Goal: Task Accomplishment & Management: Use online tool/utility

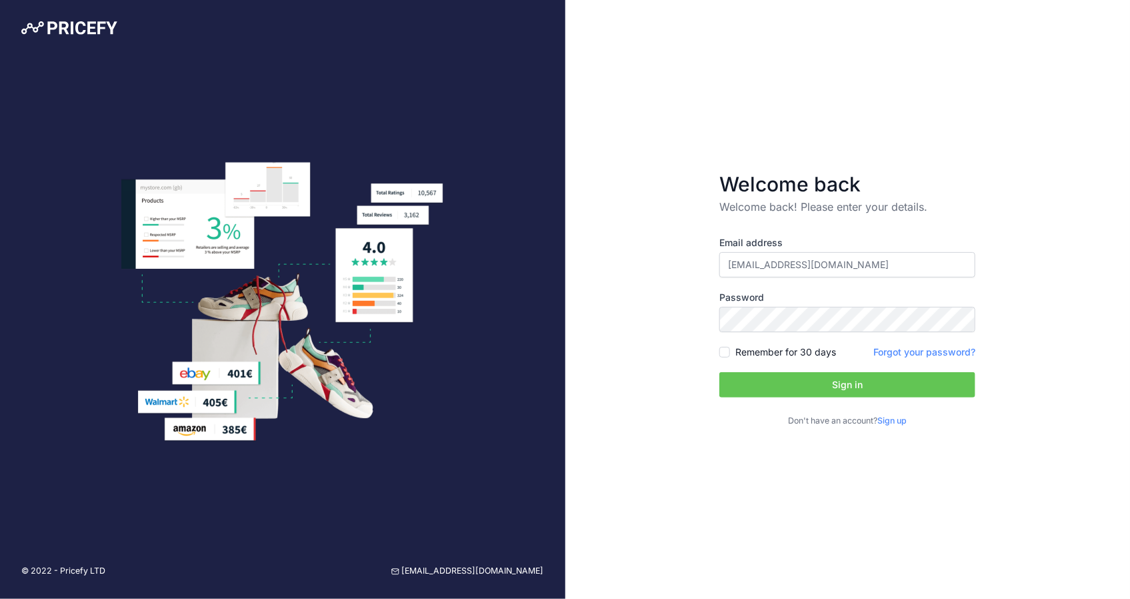
click at [821, 389] on button "Sign in" at bounding box center [847, 384] width 256 height 25
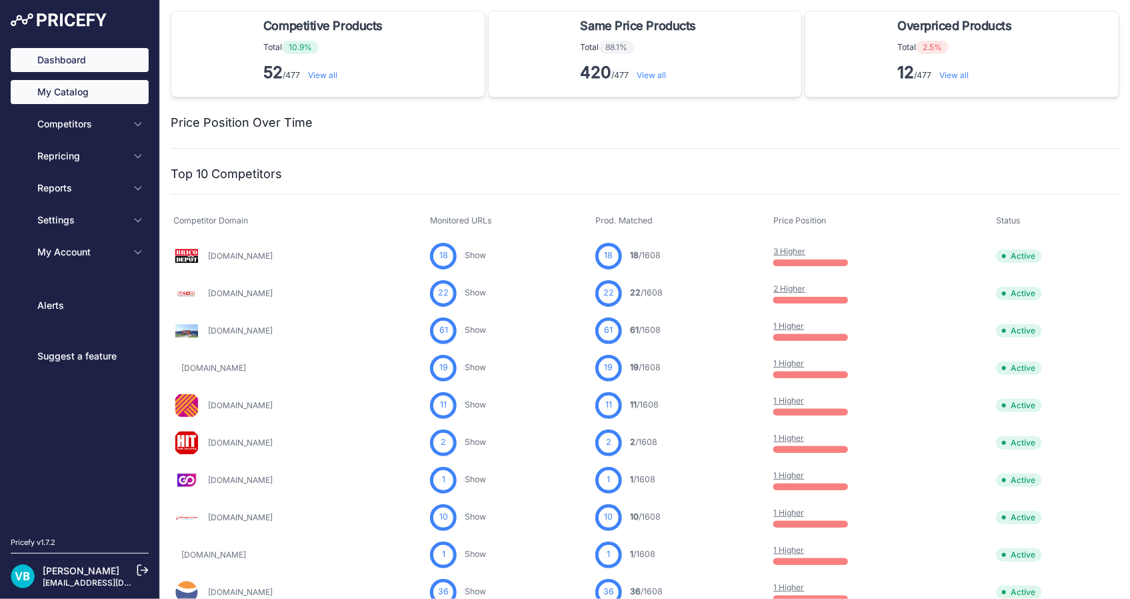
click at [91, 90] on link "My Catalog" at bounding box center [80, 92] width 138 height 24
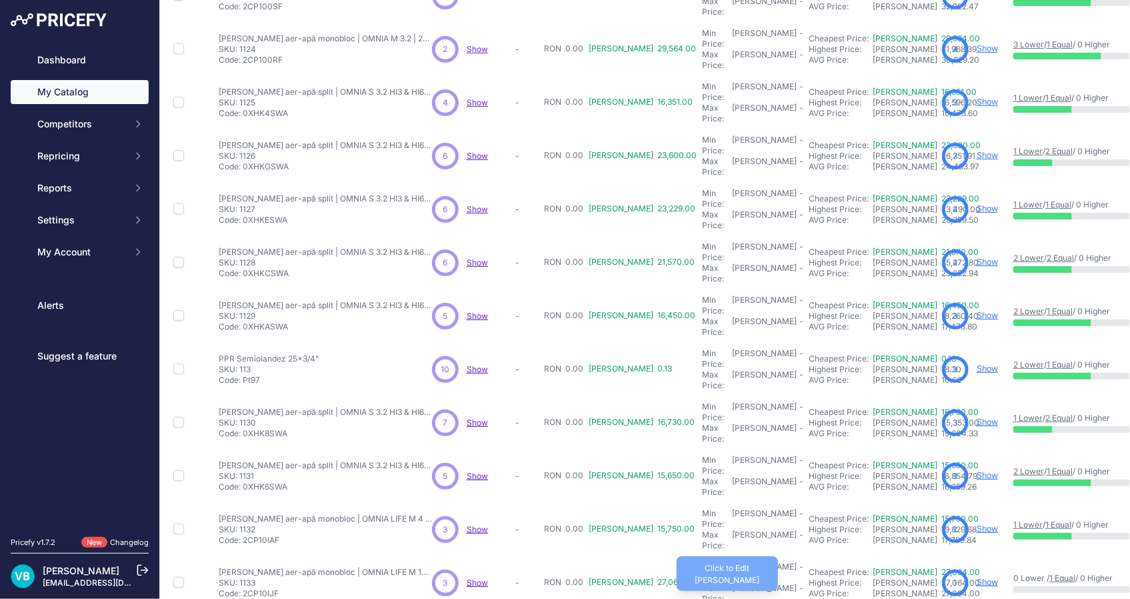
scroll to position [209, 0]
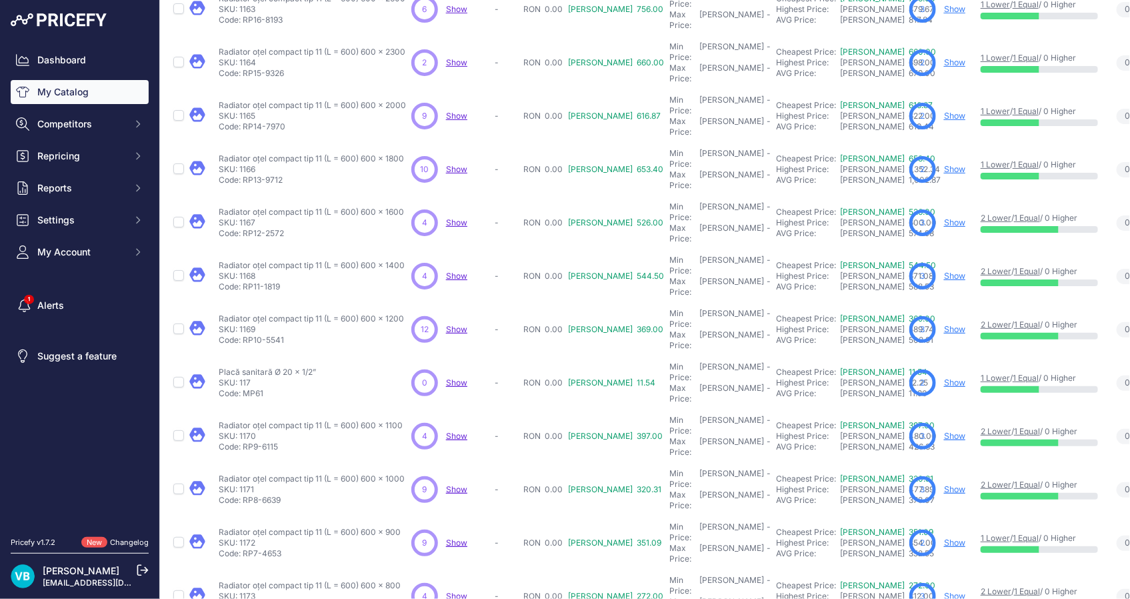
scroll to position [243, 0]
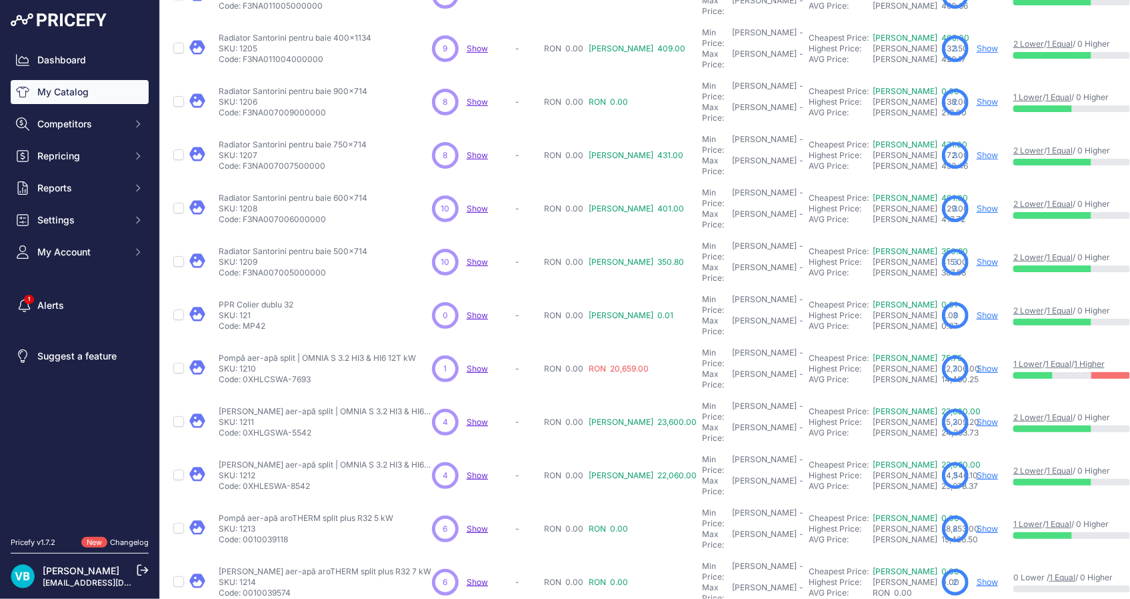
scroll to position [239, 0]
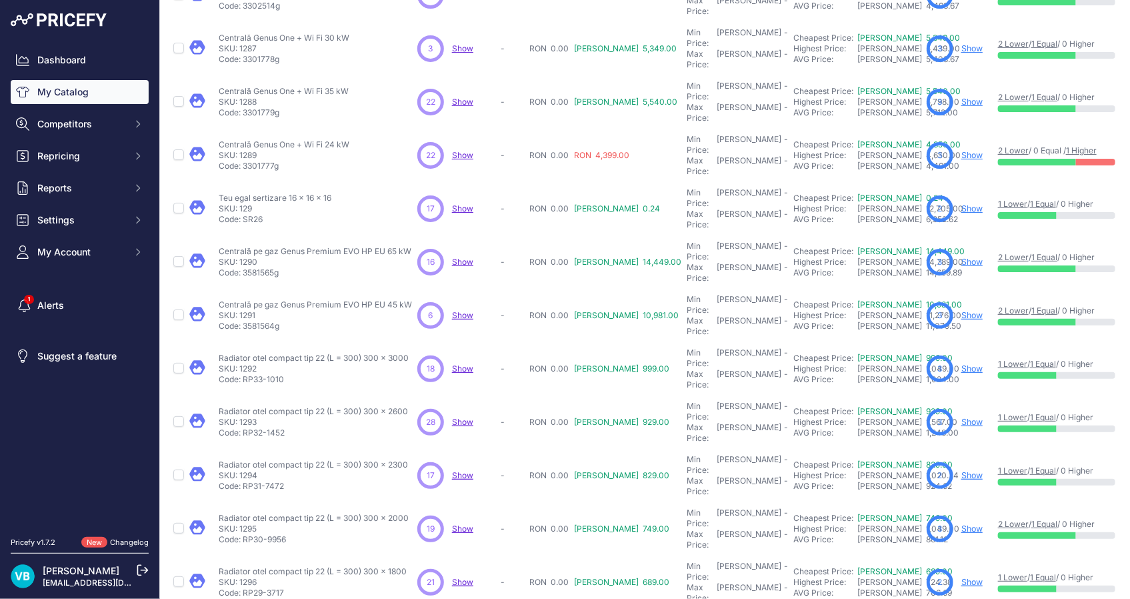
scroll to position [239, 0]
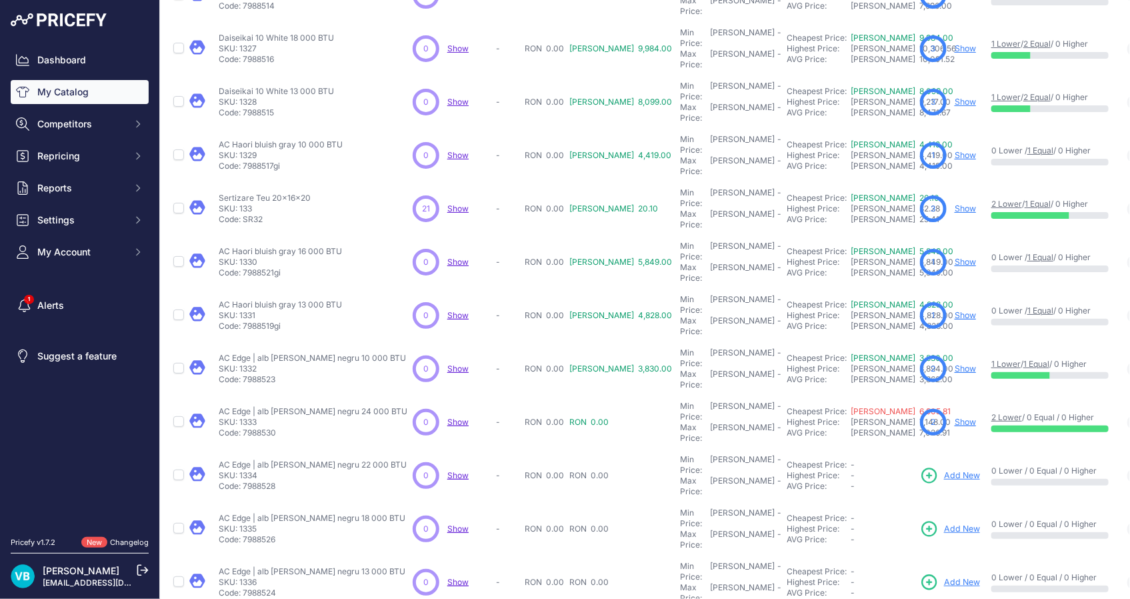
scroll to position [239, 0]
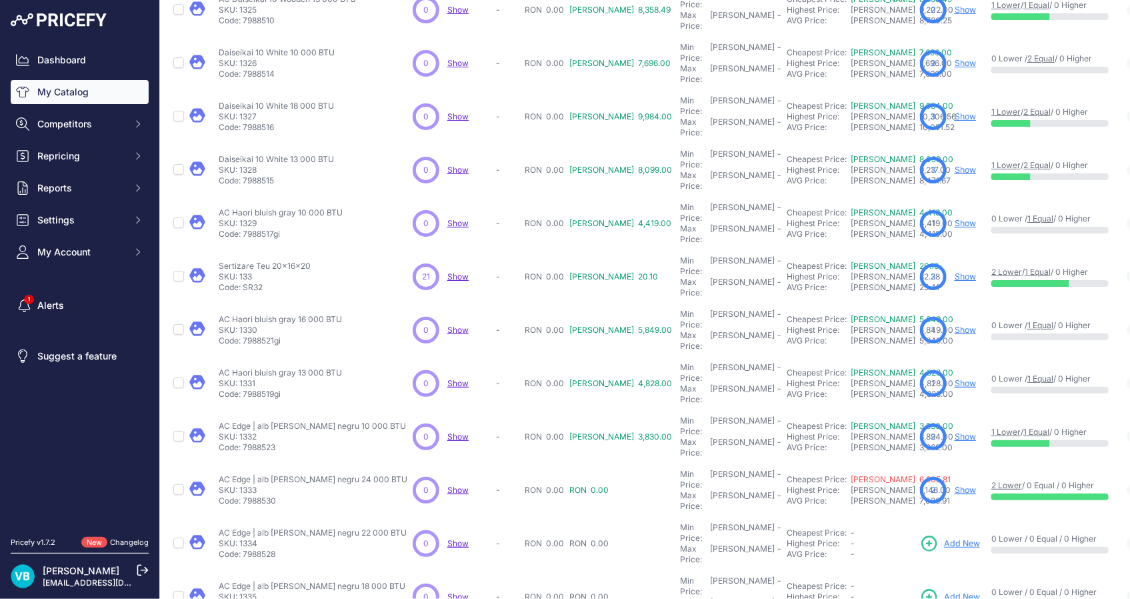
scroll to position [273, 0]
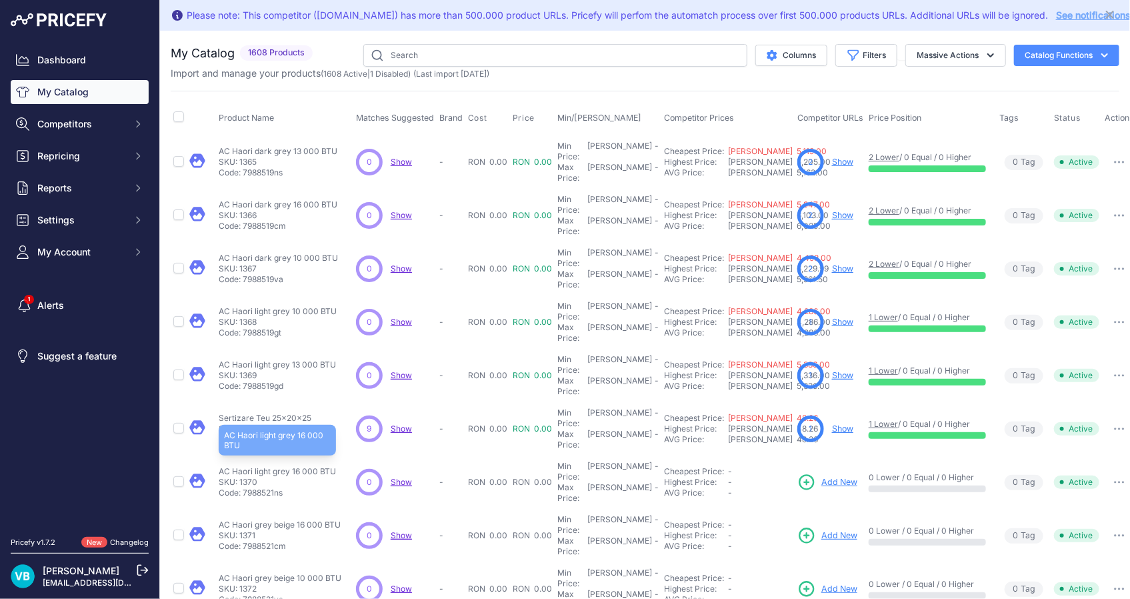
click at [285, 466] on p "AC Haori light grey 16 000 BTU" at bounding box center [277, 471] width 117 height 11
copy div "AC Haori light grey 16 000 BTU"
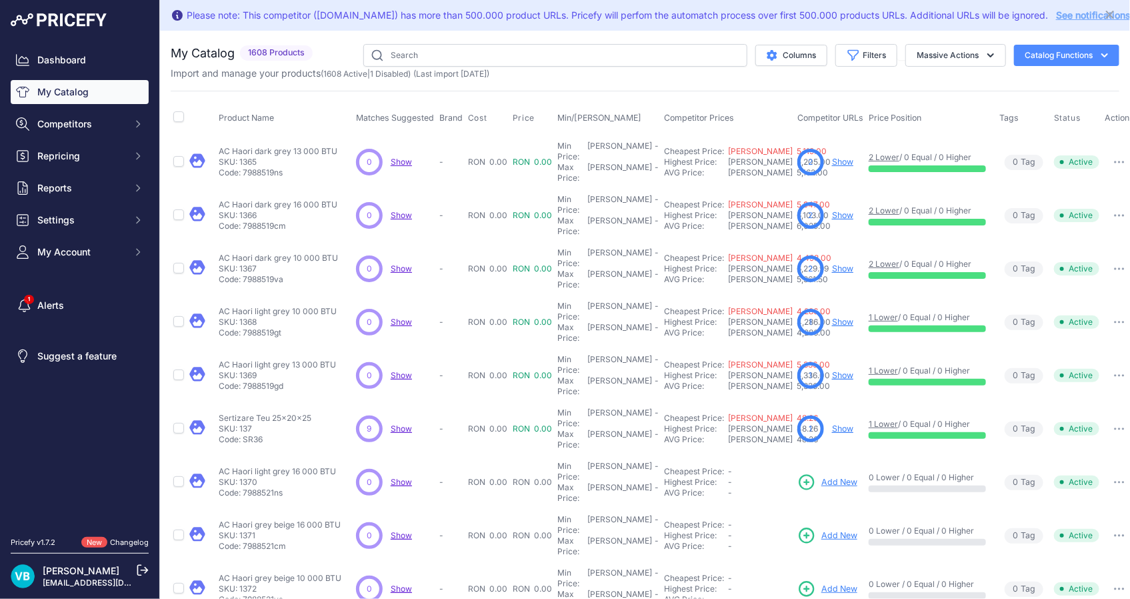
click at [837, 476] on span "Add New" at bounding box center [839, 482] width 36 height 13
click at [262, 487] on p "Code: 7988521ns" at bounding box center [277, 492] width 117 height 11
drag, startPoint x: 262, startPoint y: 421, endPoint x: 269, endPoint y: 420, distance: 6.7
click at [269, 487] on p "Code: 7988521ns" at bounding box center [277, 492] width 117 height 11
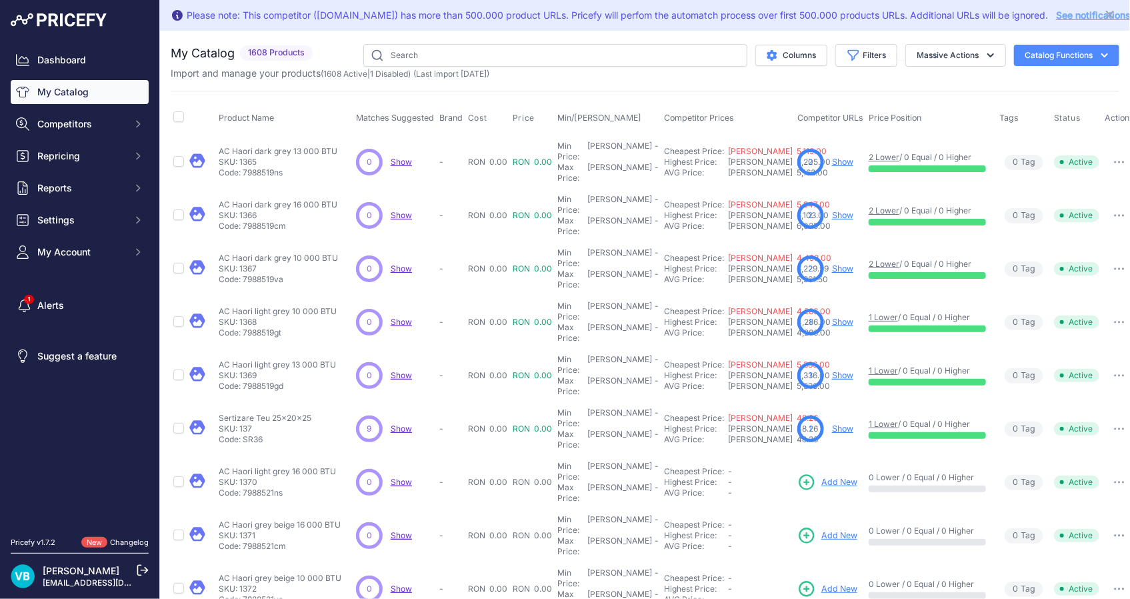
drag, startPoint x: 275, startPoint y: 419, endPoint x: 241, endPoint y: 423, distance: 34.2
click at [241, 487] on p "Code: 7988521ns" at bounding box center [277, 492] width 117 height 11
copy p "7988521"
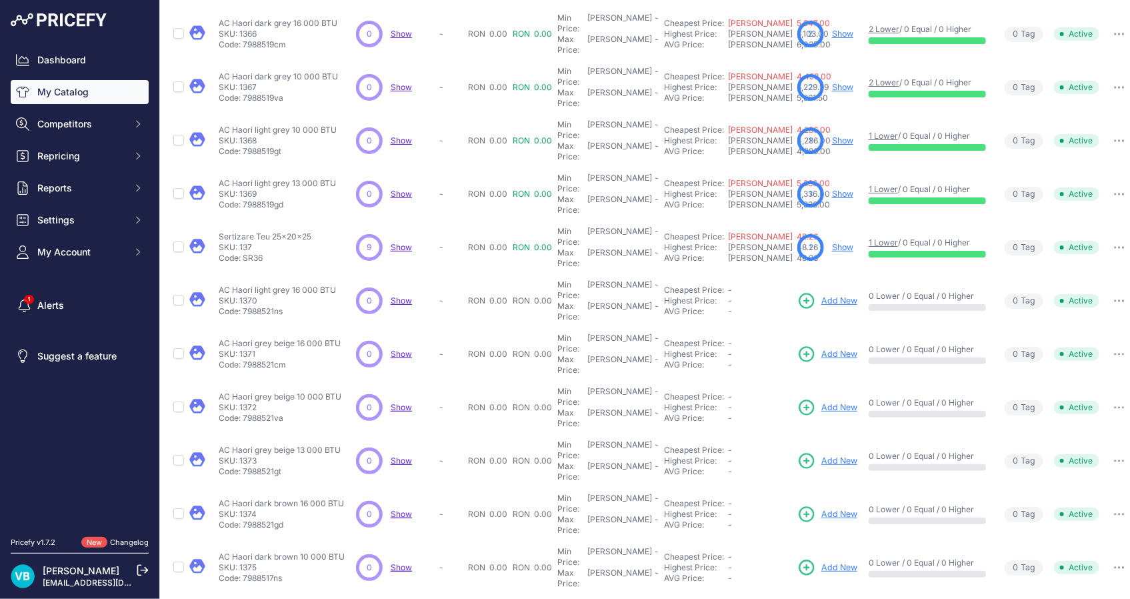
scroll to position [240, 0]
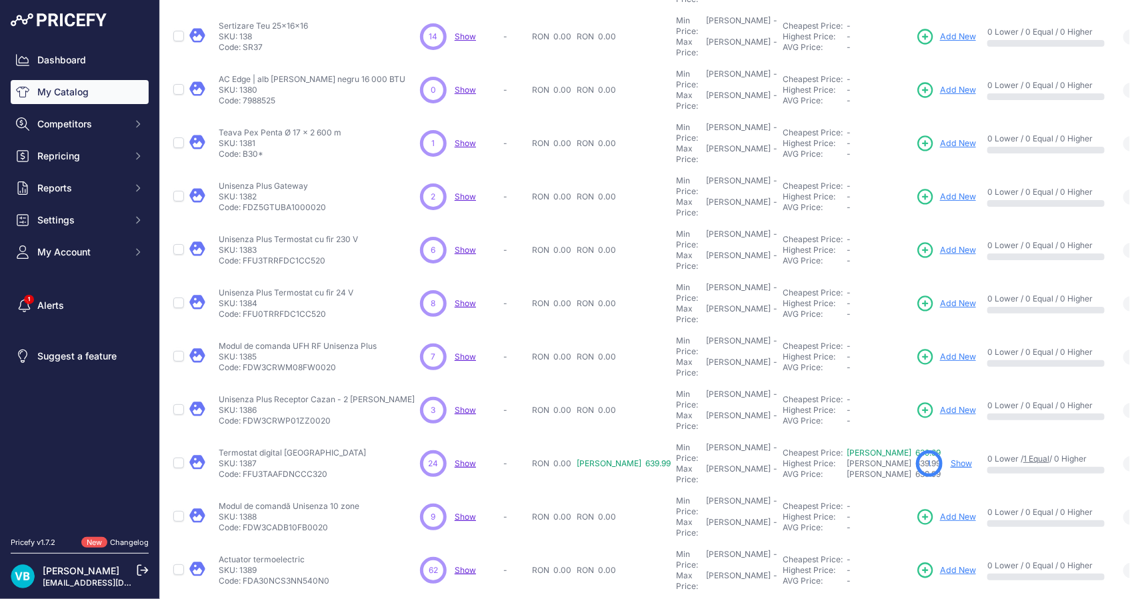
scroll to position [57, 0]
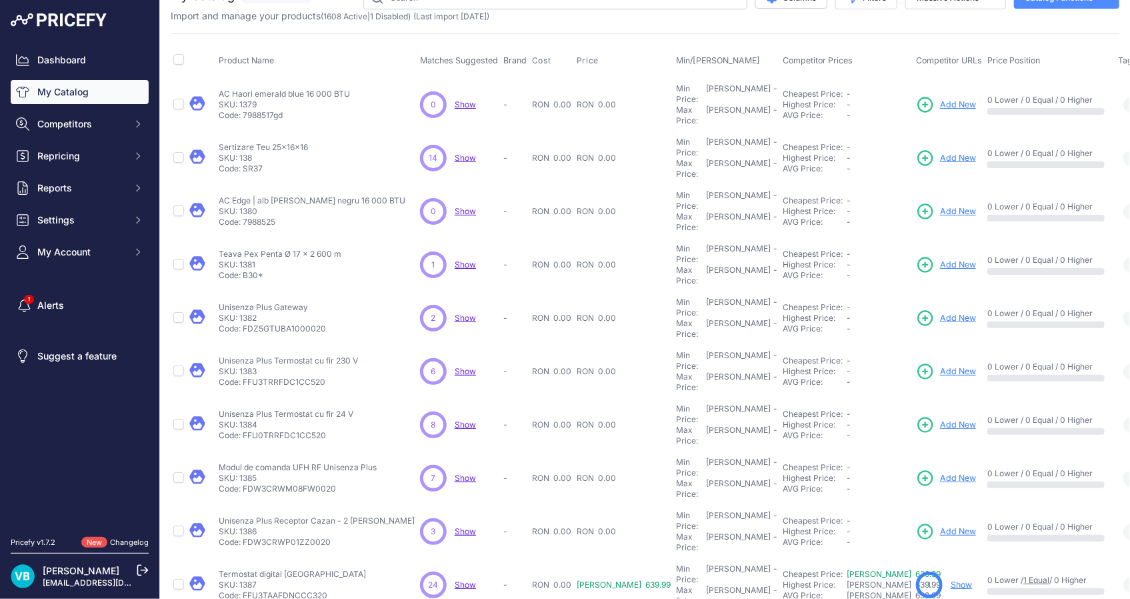
drag, startPoint x: 218, startPoint y: 83, endPoint x: 375, endPoint y: 87, distance: 157.4
click at [375, 89] on div "AC Haori emerald blue 16 000 BTU AC Haori emerald blue 16 000 BTU SKU: 1379 Cod…" at bounding box center [317, 105] width 196 height 32
click at [260, 142] on div "Sertizare Teu 25x16x16 Sertizare Teu 25x16x16 SKU: 138 Code: SR37" at bounding box center [263, 158] width 89 height 32
click at [260, 153] on p "SKU: 138" at bounding box center [263, 158] width 89 height 11
click at [250, 142] on p "Sertizare Teu 25x16x16" at bounding box center [263, 147] width 89 height 11
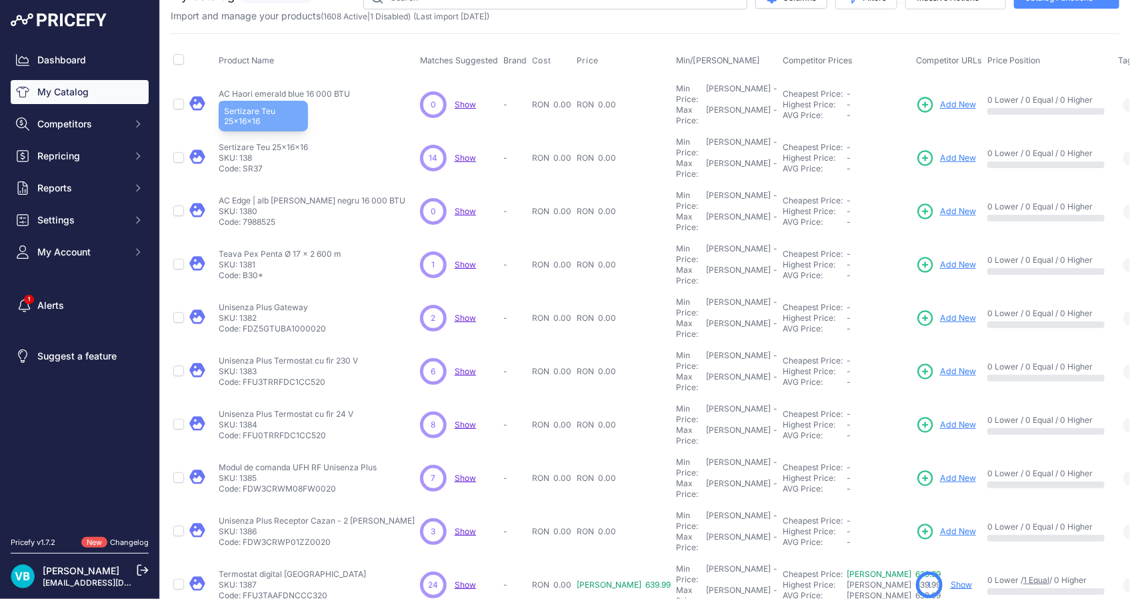
click at [250, 142] on p "Sertizare Teu 25x16x16" at bounding box center [263, 147] width 89 height 11
copy div "Sertizare Teu 25x16x16"
click at [940, 152] on span "Add New" at bounding box center [958, 158] width 36 height 13
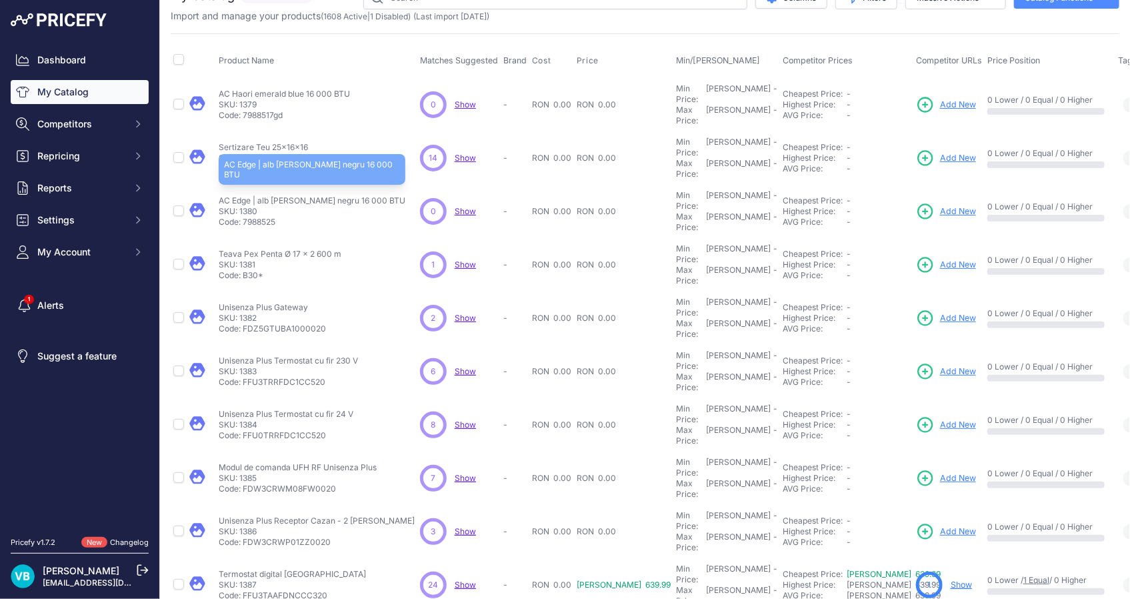
click at [333, 195] on p "AC Edge | alb sau negru negru 16 000 BTU" at bounding box center [312, 200] width 187 height 11
copy div "AC Edge | alb sau negru negru 16 000 BTU"
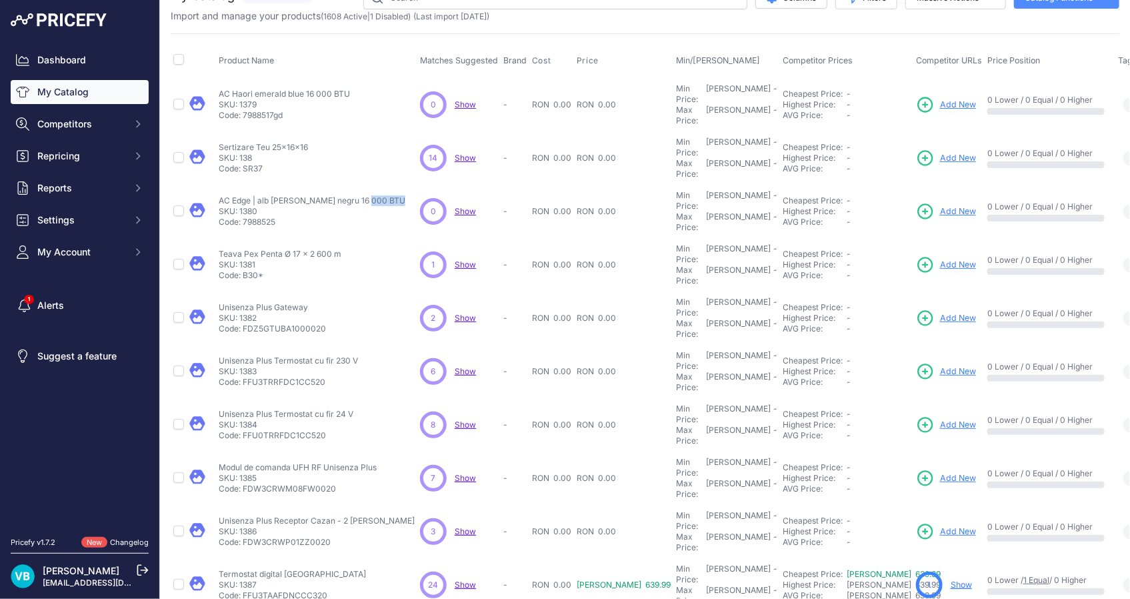
click at [940, 205] on span "Add New" at bounding box center [958, 211] width 36 height 13
click at [292, 249] on p "Teava Pex Penta Ø 17 x 2 600 m" at bounding box center [280, 254] width 123 height 11
copy div "Teava Pex Penta Ø 17 x 2 600 m"
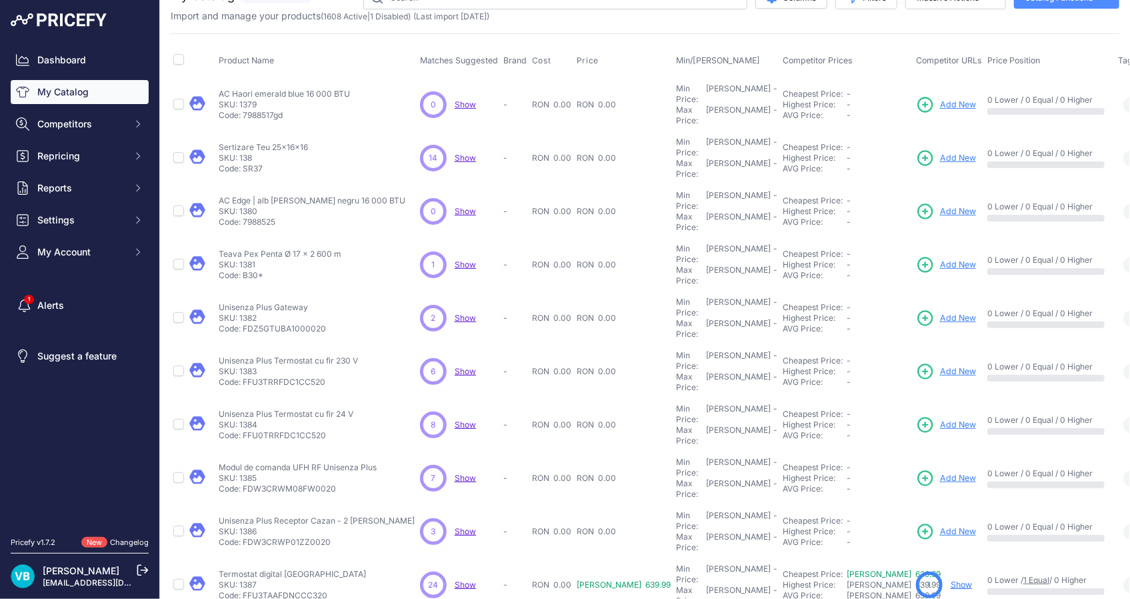
click at [940, 259] on span "Add New" at bounding box center [958, 265] width 36 height 13
click at [263, 302] on p "Unisenza Plus Gateway" at bounding box center [272, 307] width 107 height 11
copy div "Unisenza Plus Gateway"
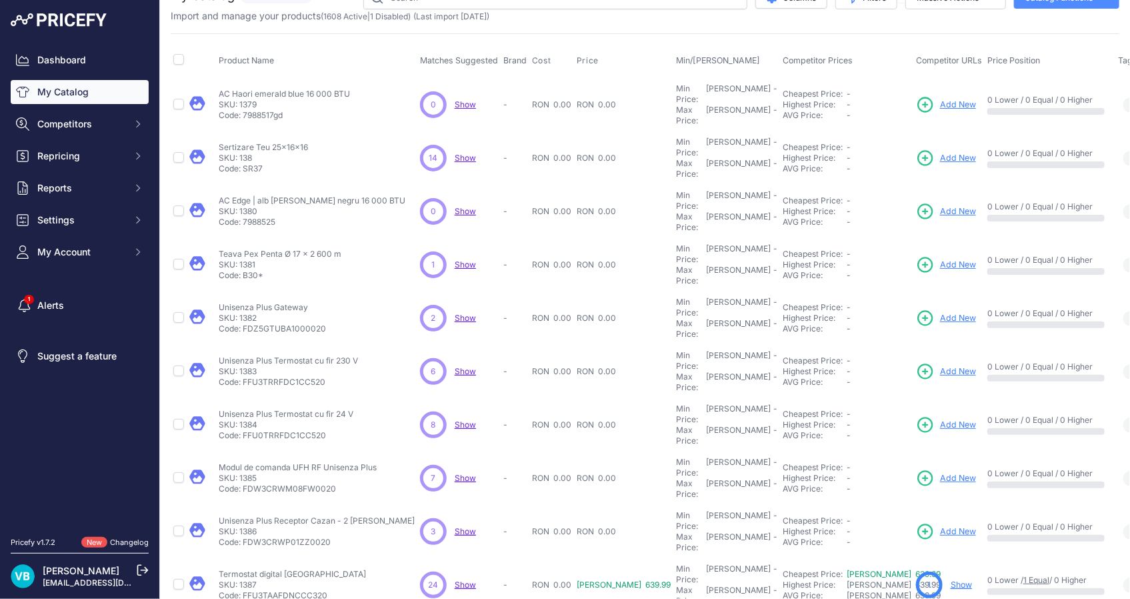
click at [940, 312] on span "Add New" at bounding box center [958, 318] width 36 height 13
click at [257, 355] on p "Unisenza Plus Termostat cu fir 230 V" at bounding box center [288, 360] width 139 height 11
copy div "Unisenza Plus Termostat cu fir 230 V"
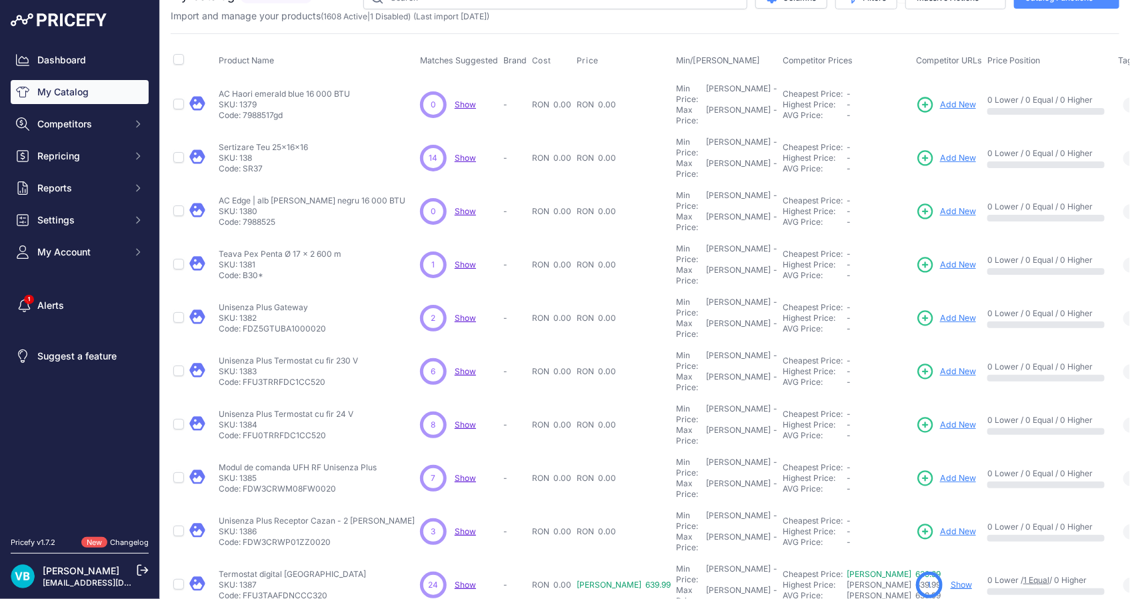
click at [940, 365] on span "Add New" at bounding box center [958, 371] width 36 height 13
click at [109, 115] on button "Competitors" at bounding box center [80, 124] width 138 height 24
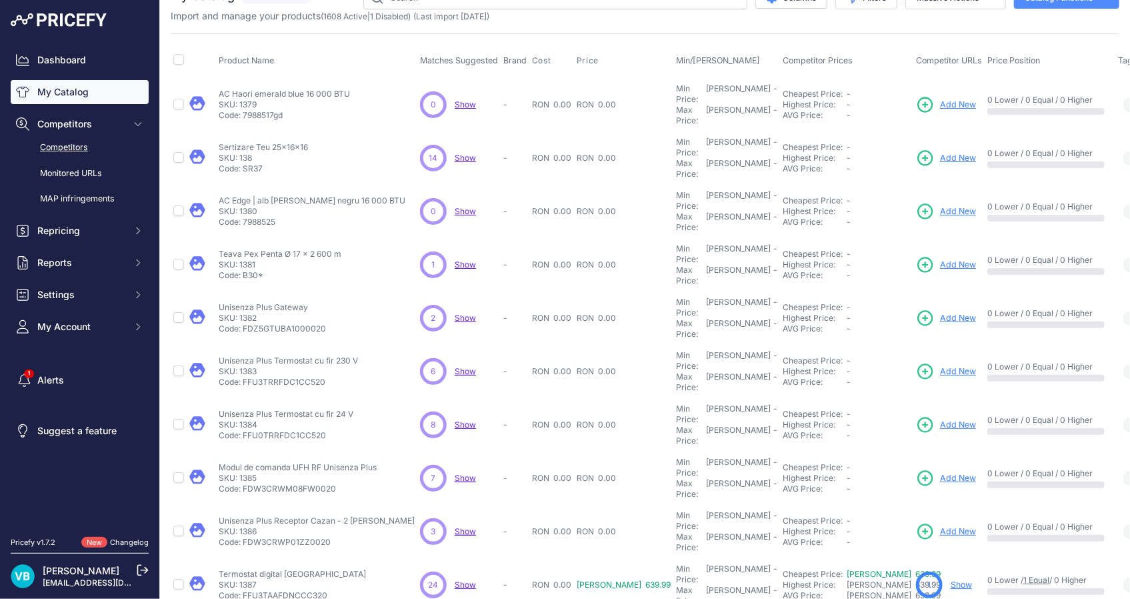
drag, startPoint x: 80, startPoint y: 151, endPoint x: 59, endPoint y: 152, distance: 21.4
click at [280, 409] on p "Unisenza Plus Termostat cu fir 24 V" at bounding box center [286, 414] width 135 height 11
copy div "Unisenza Plus Termostat cu fir 24 V"
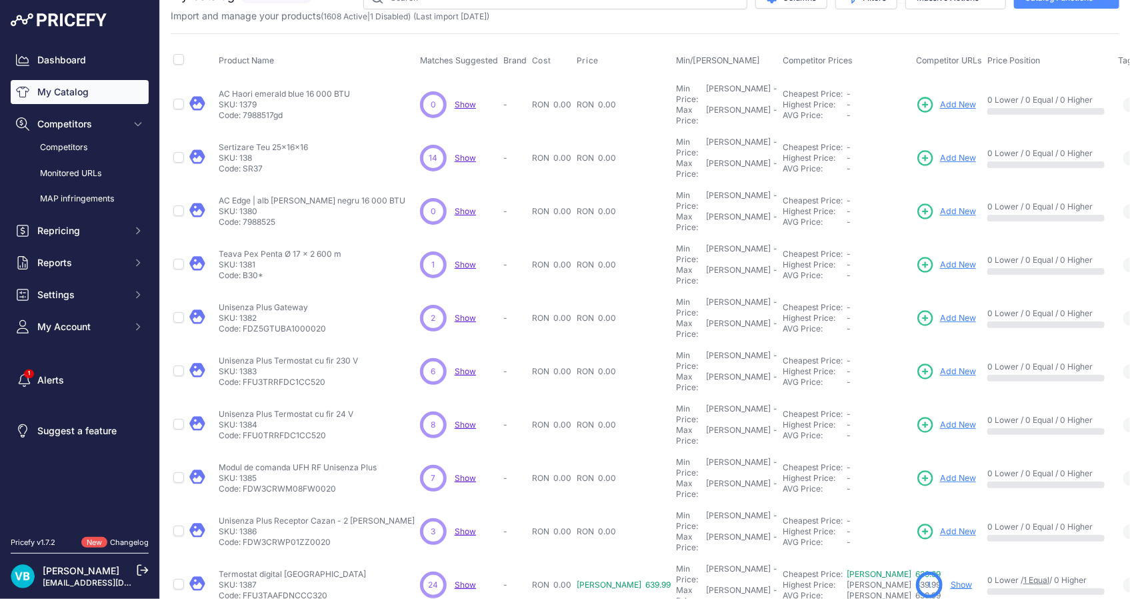
click at [940, 419] on span "Add New" at bounding box center [958, 425] width 36 height 13
click at [276, 462] on p "Modul de comanda UFH RF Unisenza Plus" at bounding box center [298, 467] width 158 height 11
copy div "Modul de comanda UFH RF Unisenza Plus"
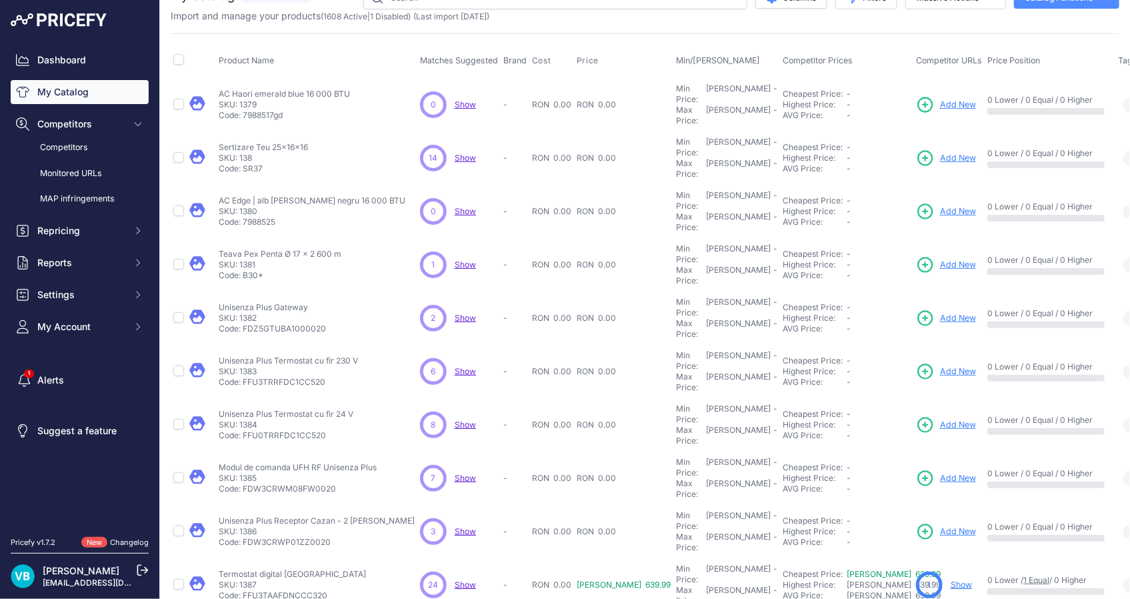
click at [913, 451] on td "Add New" at bounding box center [948, 477] width 71 height 53
click at [940, 472] on span "Add New" at bounding box center [958, 478] width 36 height 13
click at [320, 409] on p "Unisenza Plus Termostat cu fir 24 V" at bounding box center [286, 414] width 135 height 11
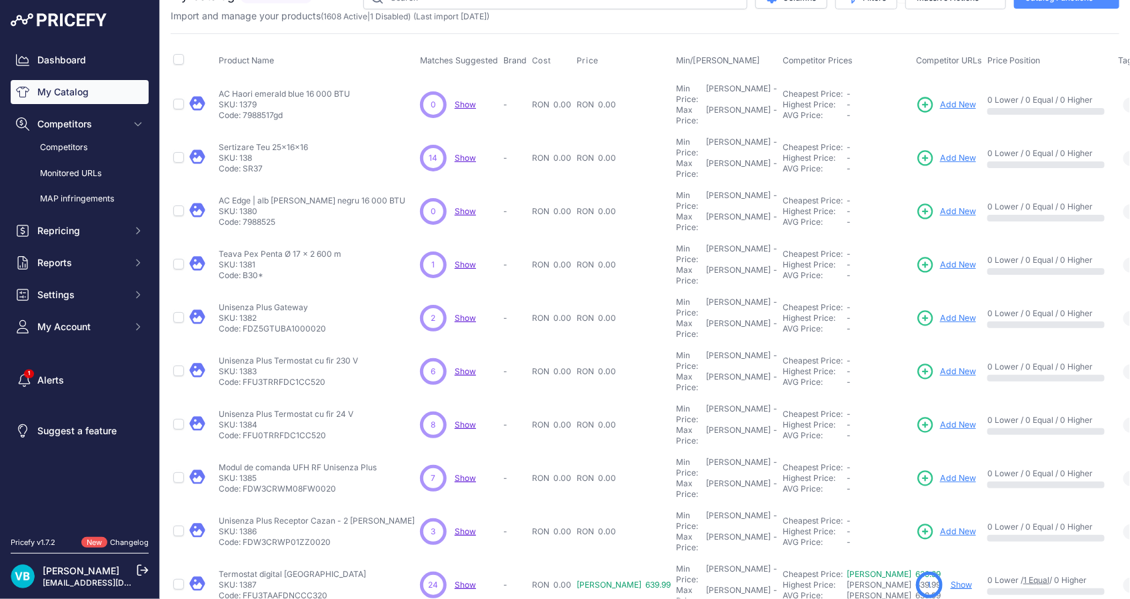
click at [940, 419] on span "Add New" at bounding box center [958, 425] width 36 height 13
click at [265, 451] on td "Modul de comanda UFH RF Unisenza Plus Modul de comanda UFH RF Unisenza Plus SKU…" at bounding box center [316, 477] width 201 height 53
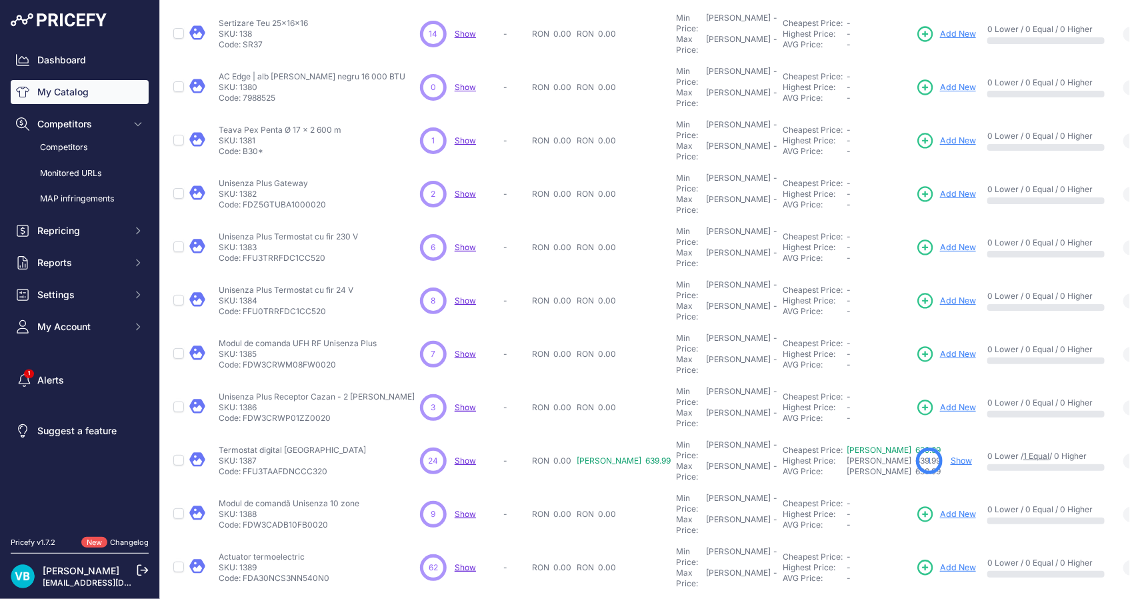
scroll to position [121, 0]
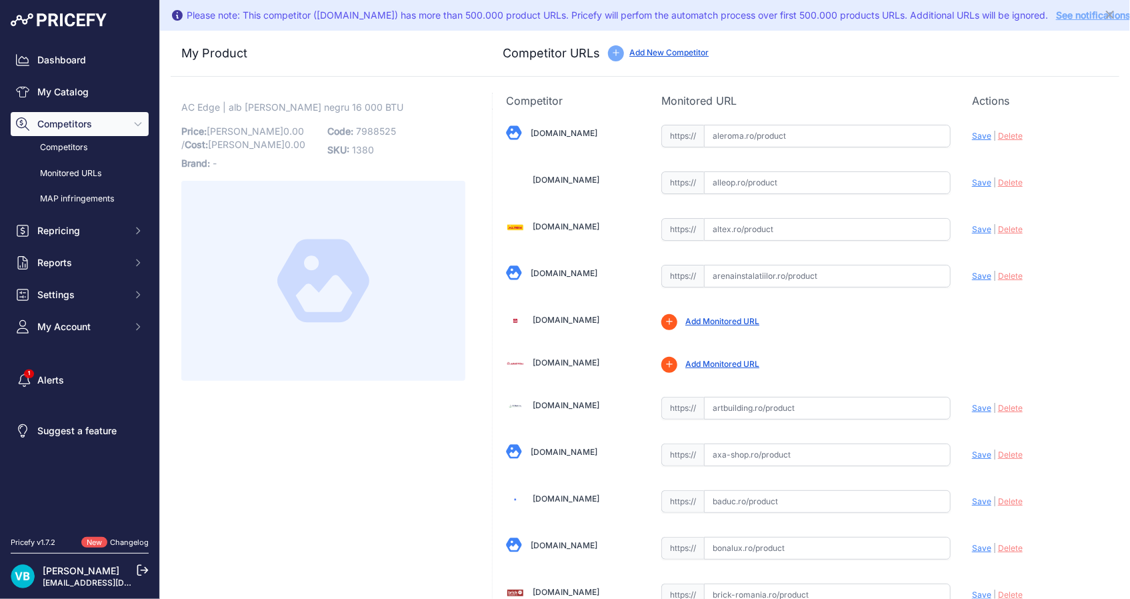
scroll to position [4226, 0]
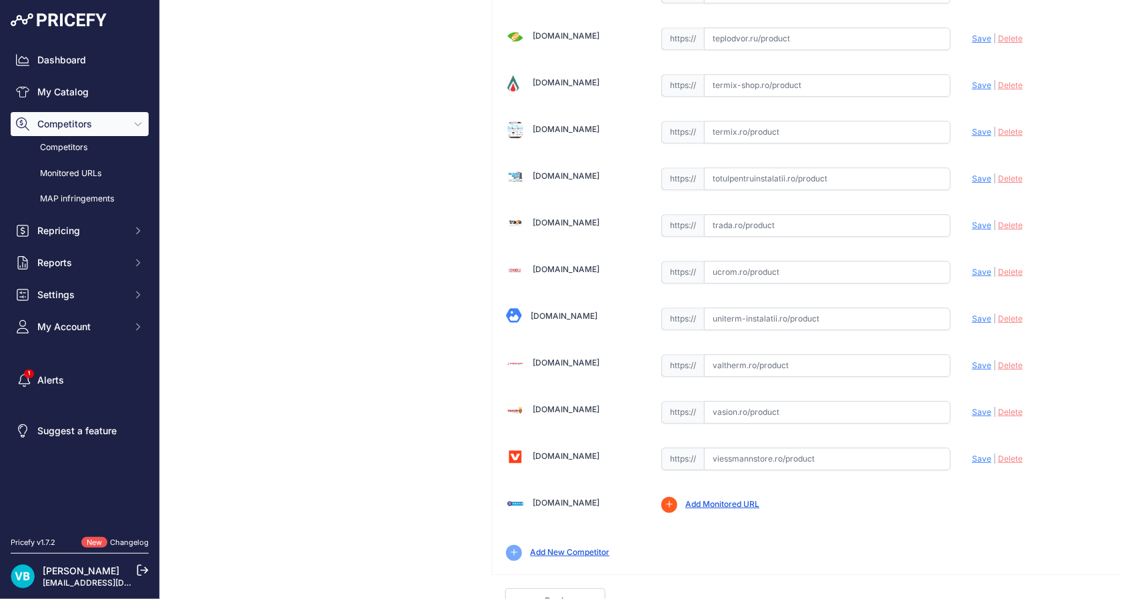
click at [851, 447] on input "text" at bounding box center [827, 458] width 247 height 23
paste input "https://www.viessmannstore.ro/aer-conditionat-toshiba-edge-black-16000-btu-clas…"
drag, startPoint x: 979, startPoint y: 447, endPoint x: 755, endPoint y: 440, distance: 224.7
click at [976, 453] on span "Save" at bounding box center [981, 458] width 19 height 10
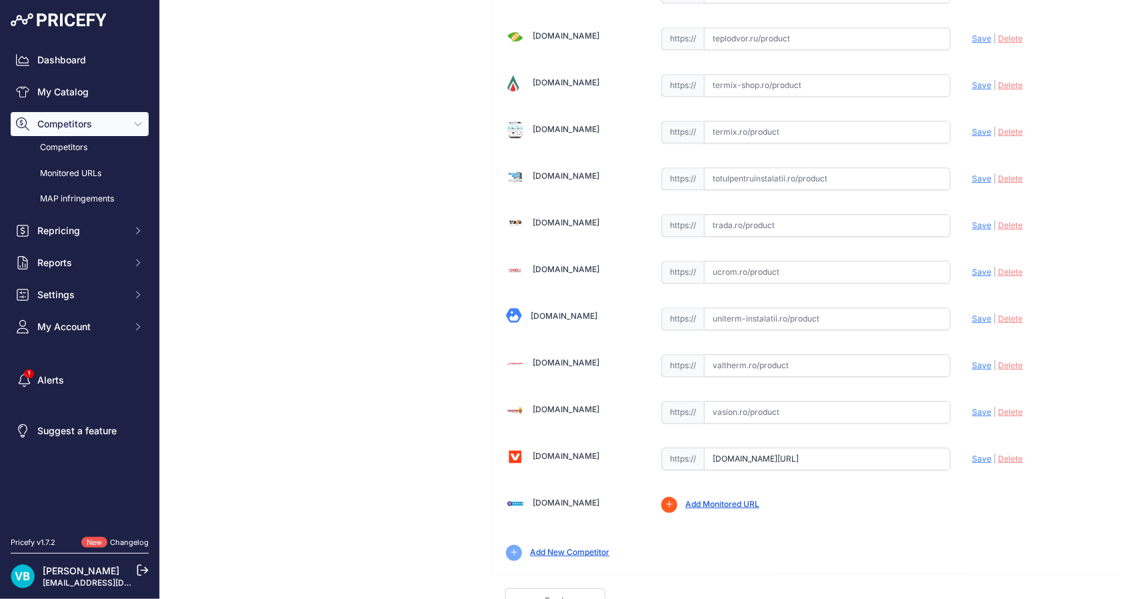
scroll to position [0, 0]
type input "https://www.viessmannstore.ro/aer-conditionat-toshiba-edge-black-16000-btu-clas…"
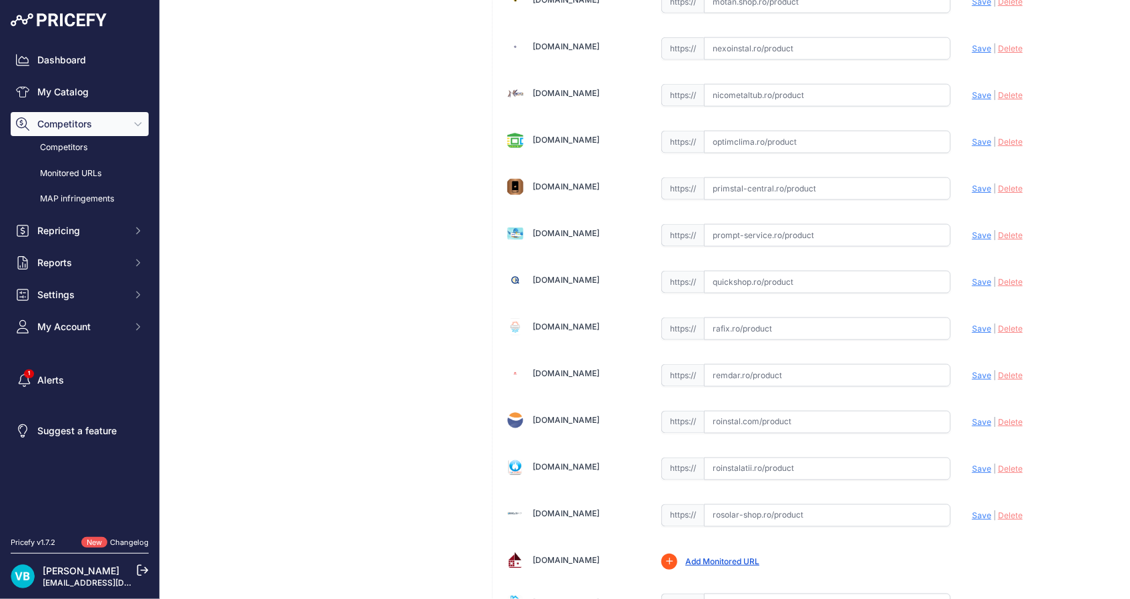
scroll to position [3319, 0]
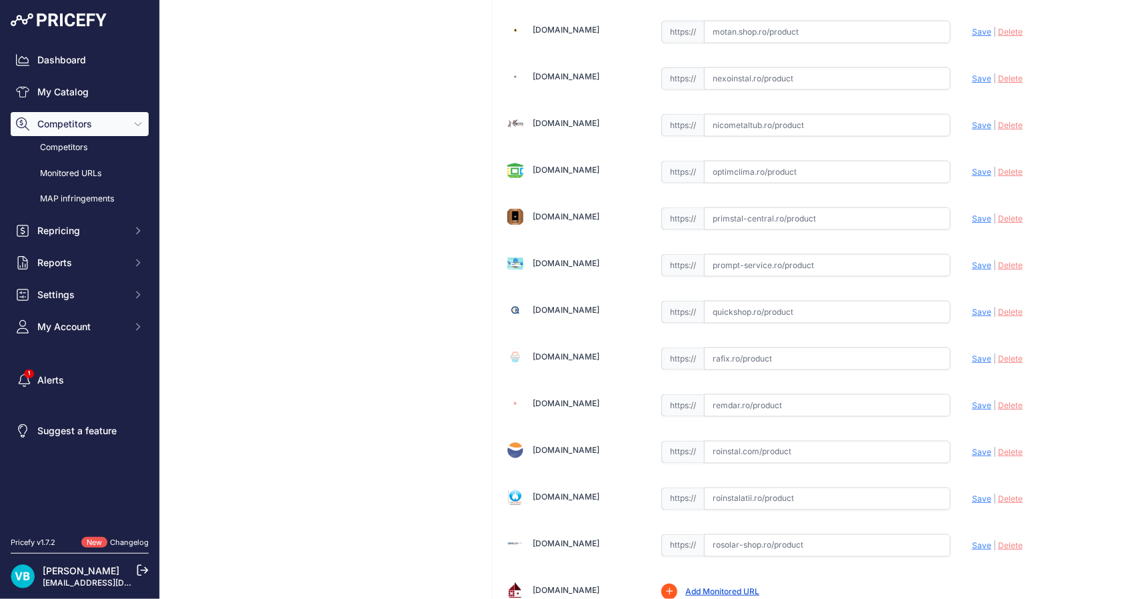
drag, startPoint x: 797, startPoint y: 303, endPoint x: 970, endPoint y: 299, distance: 173.3
click at [803, 301] on input "text" at bounding box center [827, 312] width 247 height 23
paste input "https://www.quickshop.ro/aer-conditionat-toshiba-edge-black-16000-btu-clasa-a-c…"
click at [980, 307] on span "Save" at bounding box center [981, 312] width 19 height 10
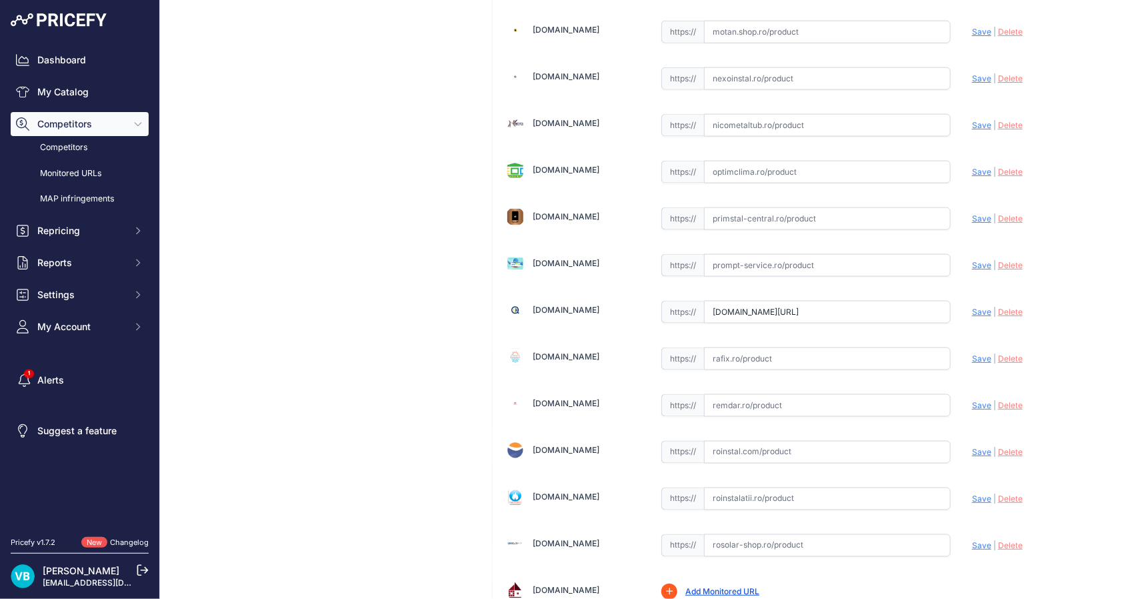
scroll to position [0, 0]
type input "https://www.quickshop.ro/aer-conditionat-toshiba-edge-black-16000-btu-clasa-a-c…"
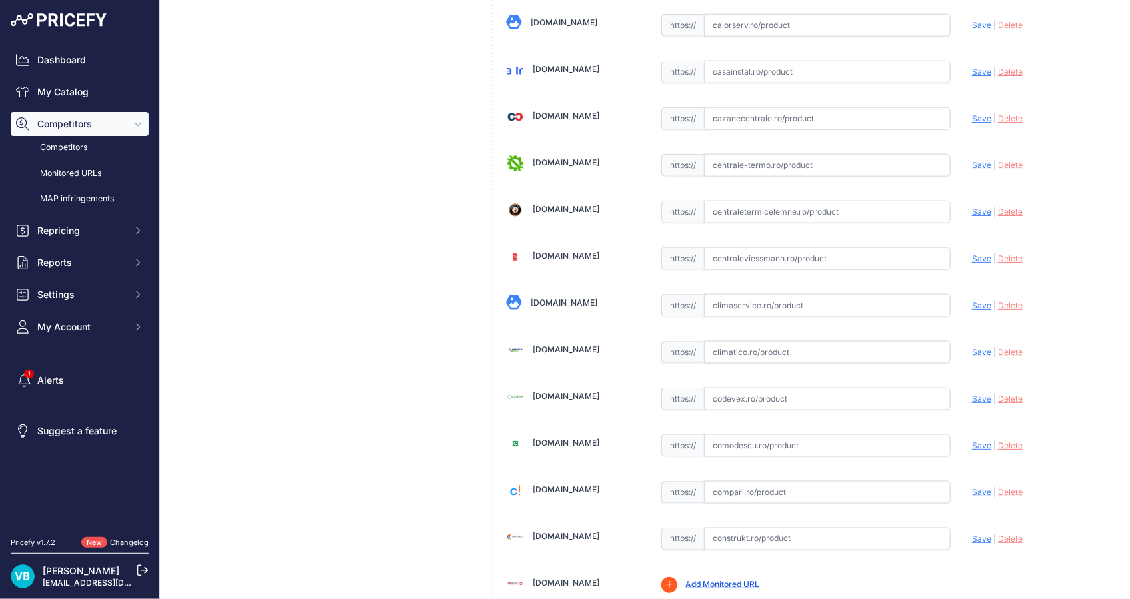
click at [791, 352] on input "text" at bounding box center [827, 352] width 247 height 23
paste input "https://www.climatico.ro/aparat-aer-conditionat-toshiba-edge-black-ras-b16g3kvs…"
drag, startPoint x: 968, startPoint y: 353, endPoint x: 955, endPoint y: 353, distance: 13.3
click at [972, 353] on span "Save" at bounding box center [981, 350] width 19 height 10
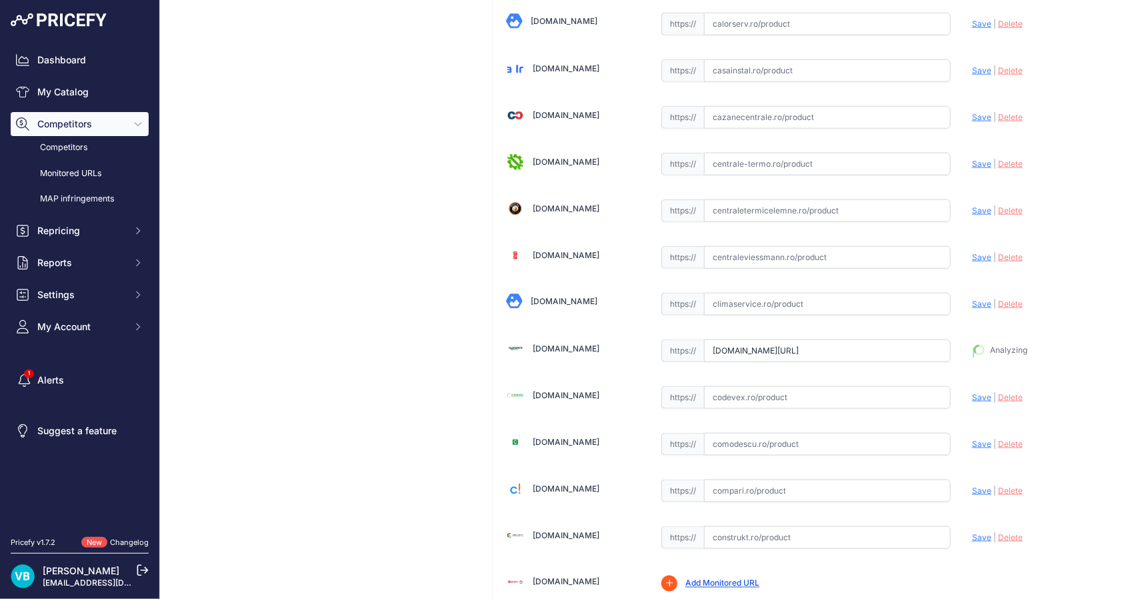
scroll to position [0, 0]
type input "https://www.climatico.ro/aparat-aer-conditionat-toshiba-edge-black-ras-b16g3kvs…"
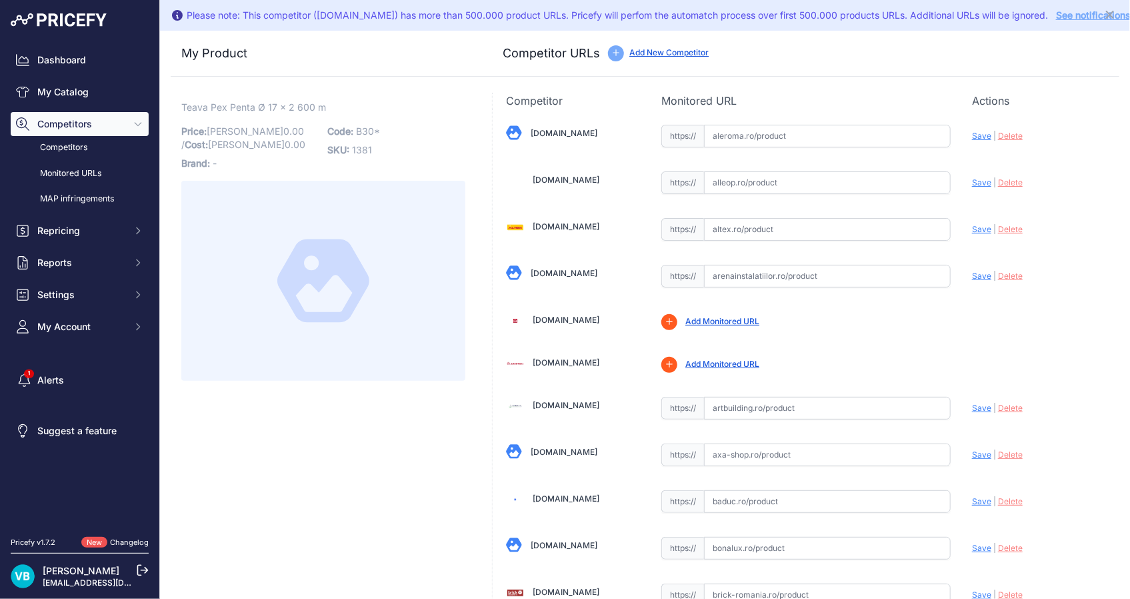
click at [361, 128] on span "B30*" at bounding box center [368, 130] width 24 height 11
copy span "B30"
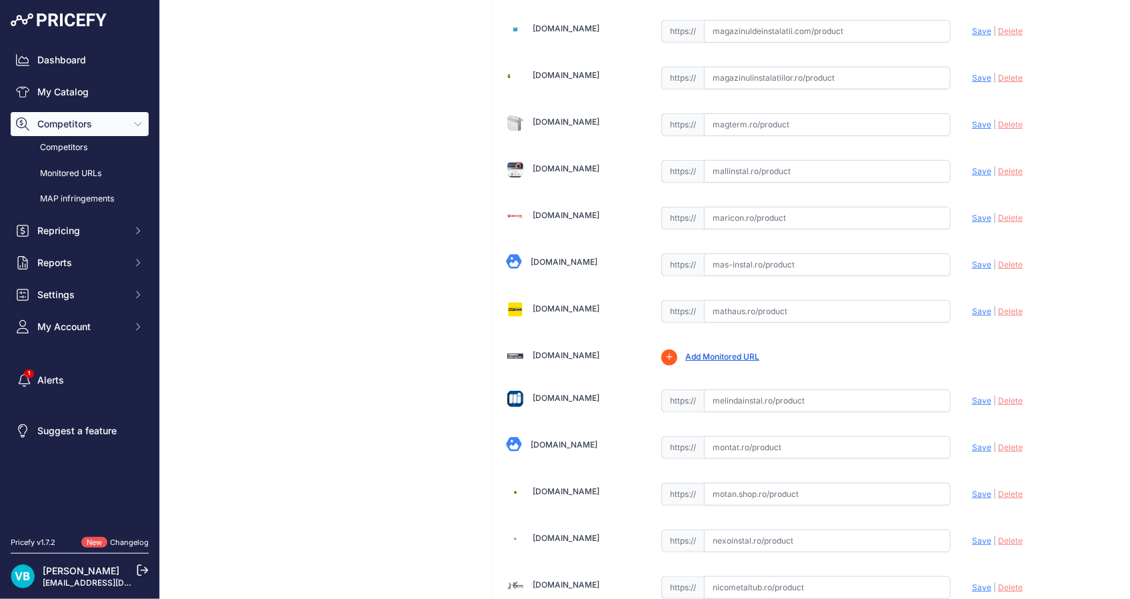
click at [868, 312] on input "text" at bounding box center [827, 311] width 247 height 23
paste input "https://mathaus.ro/p/teava-pex-purmo-pexpenta-portocaliu-17-x-2-mm-colac-600-m/…"
drag, startPoint x: 970, startPoint y: 297, endPoint x: 852, endPoint y: 301, distance: 118.7
click at [972, 306] on span "Save" at bounding box center [981, 311] width 19 height 10
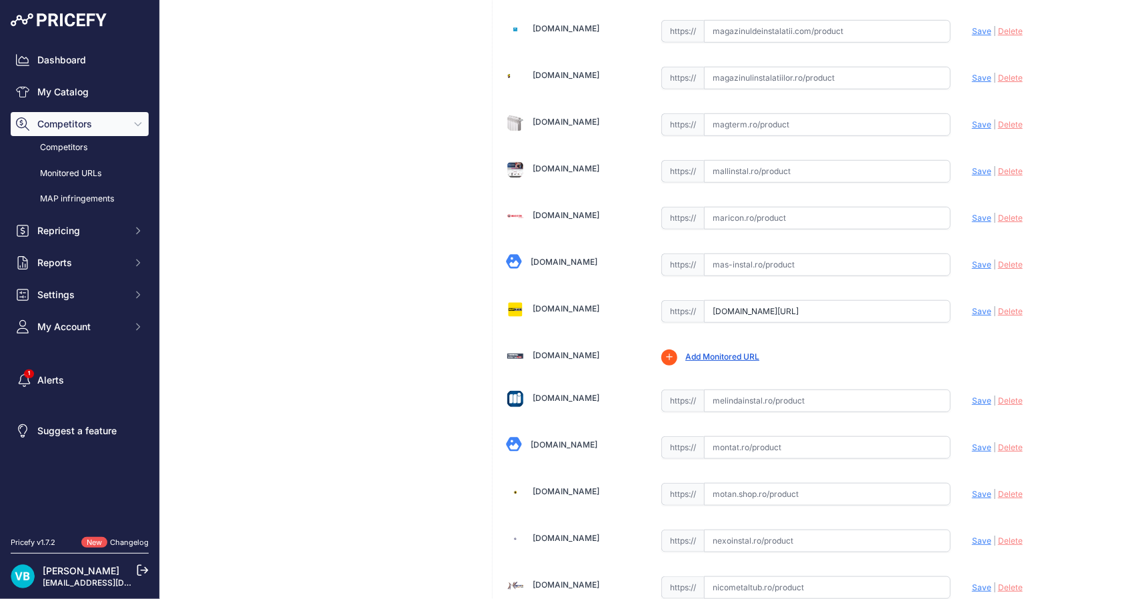
scroll to position [0, 0]
type input "https://mathaus.ro/p/teava-pex-purmo-pexpenta-portocaliu-17-x-2-mm-colac-600-m/…"
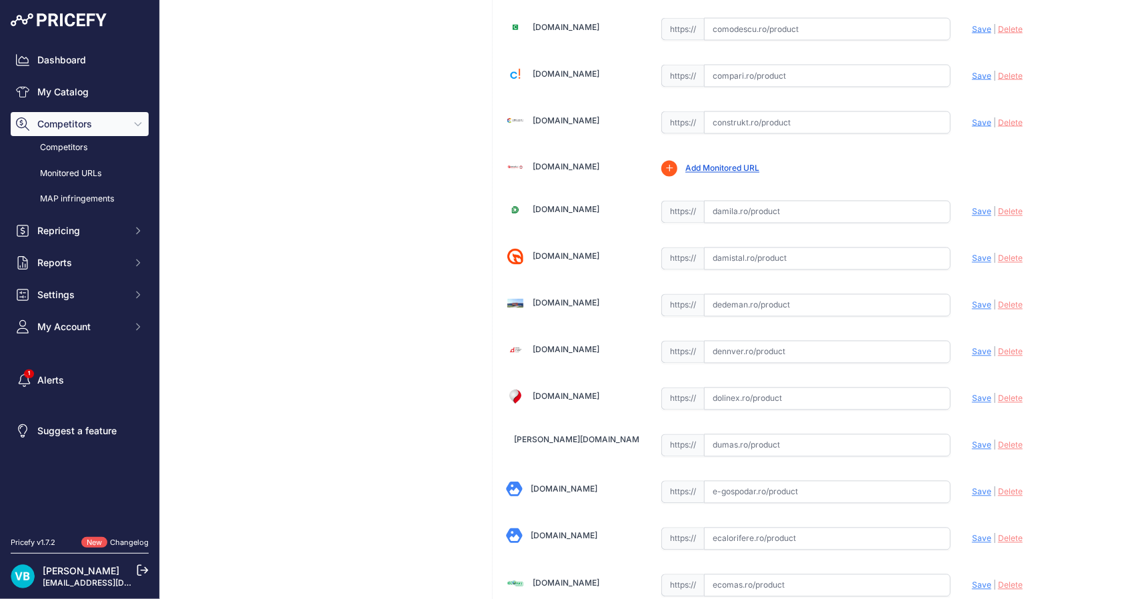
click at [900, 301] on input "text" at bounding box center [827, 305] width 247 height 23
paste input "https://www.dedeman.ro/ro/teava-pe-x-purmo-penta-pentru-incalzire-in-pardoseala…"
click at [972, 300] on span "Save" at bounding box center [981, 305] width 19 height 10
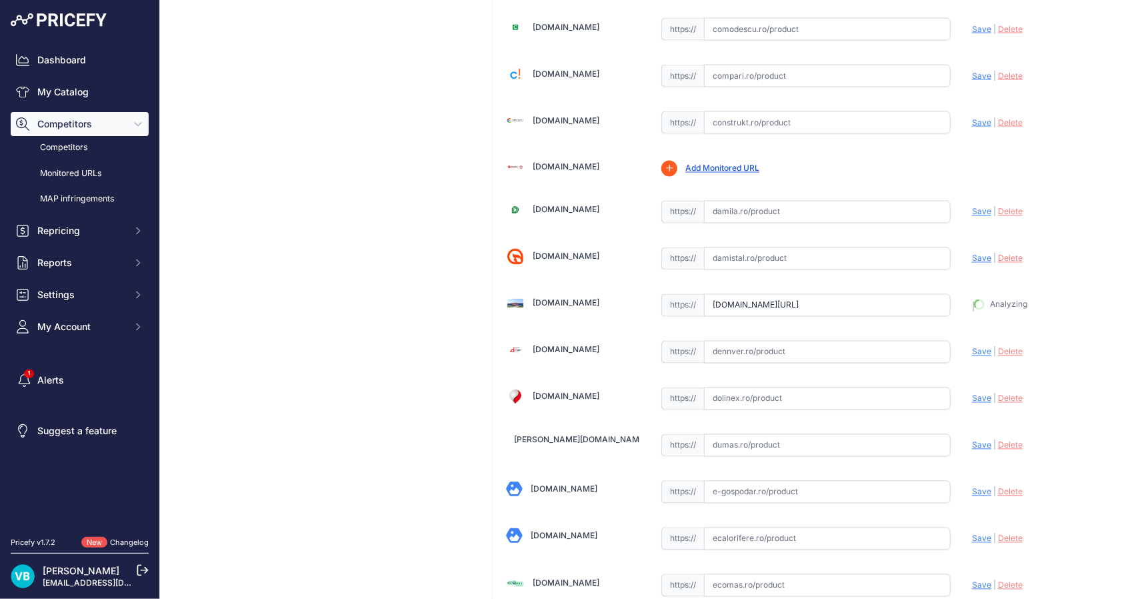
scroll to position [0, 0]
type input "https://www.dedeman.ro/ro/teava-pe-x-purmo-penta-pentru-incalzire-in-pardoseala…"
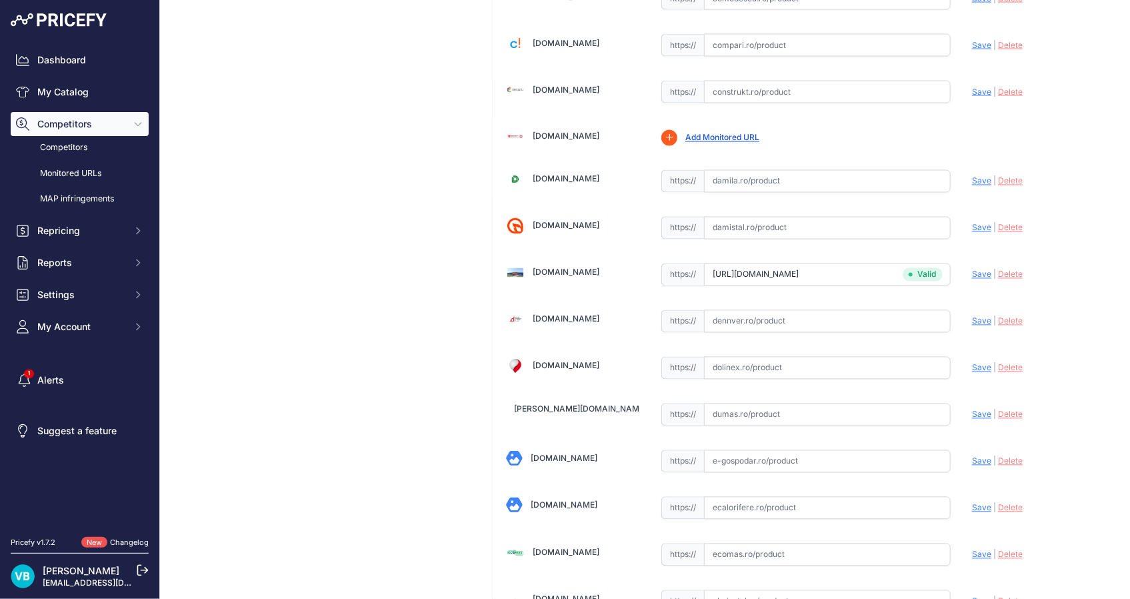
scroll to position [1695, 0]
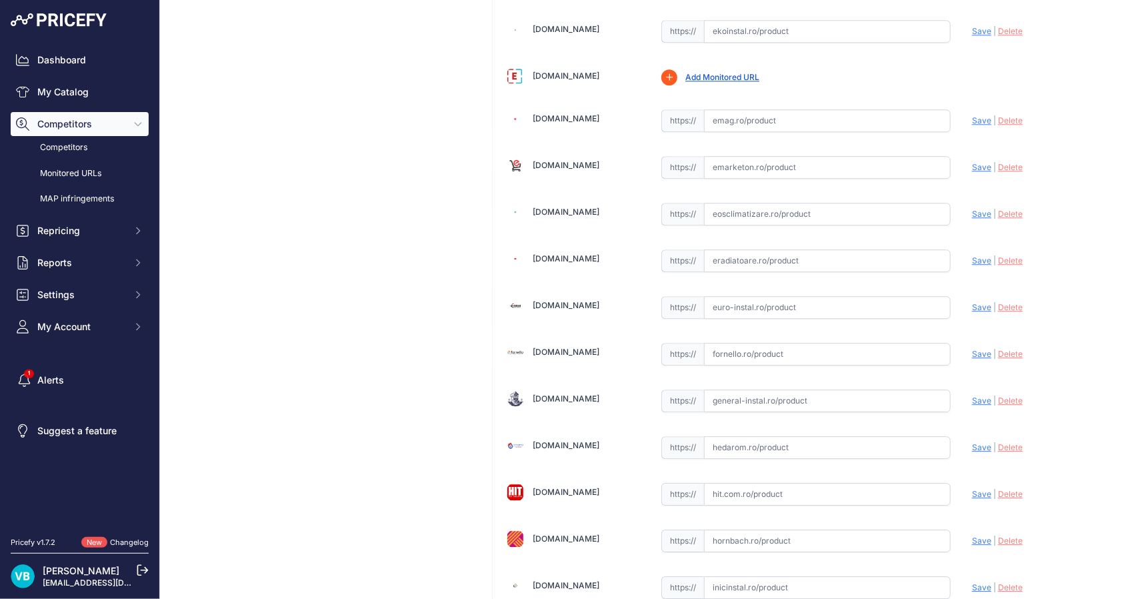
drag, startPoint x: 757, startPoint y: 306, endPoint x: 896, endPoint y: 303, distance: 139.3
click at [757, 306] on input "text" at bounding box center [827, 307] width 247 height 23
paste input "https://euro-instal.ro/teava-pe-x-purmo-penta-pentru-incalzire-in-pardoseala-cu…"
click at [972, 302] on span "Save" at bounding box center [981, 307] width 19 height 10
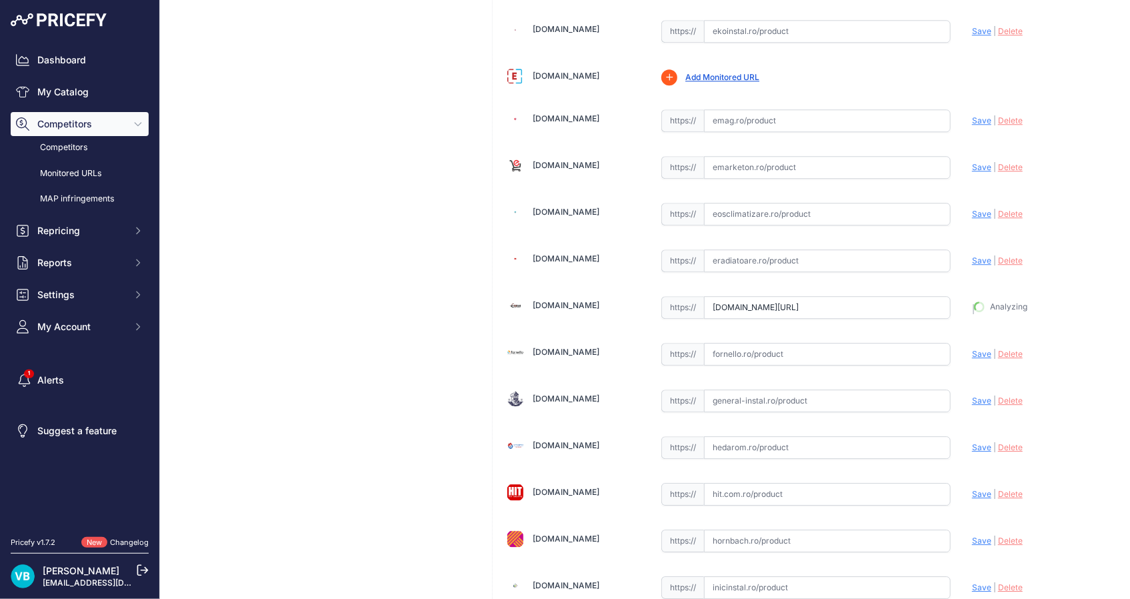
type input "https://euro-instal.ro/teava-pe-x-purmo-penta-pentru-incalzire-in-pardoseala-cu…"
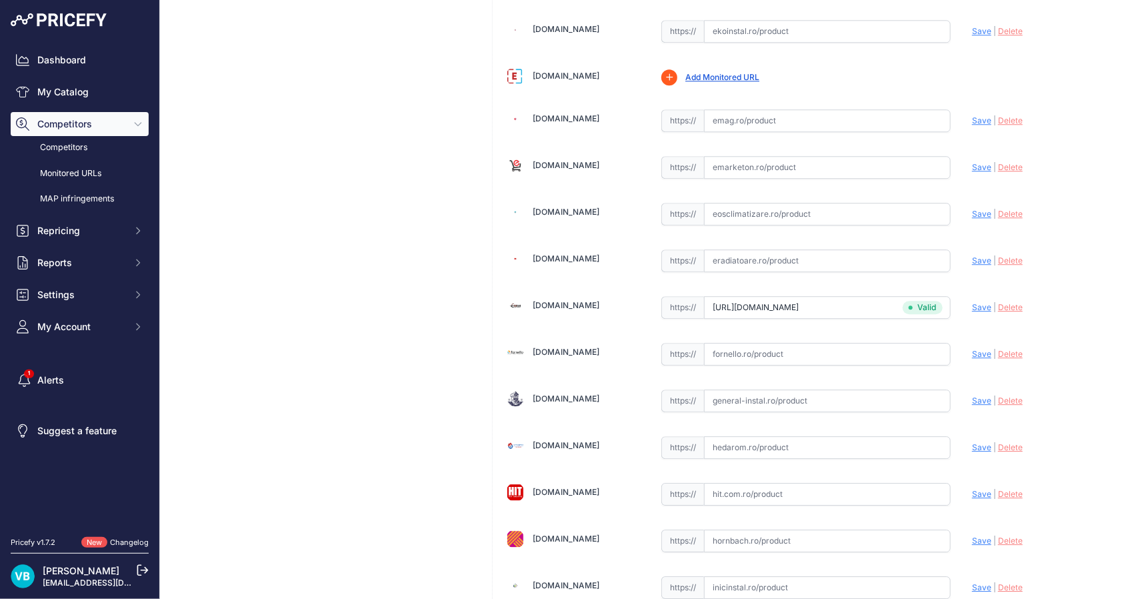
scroll to position [2765, 0]
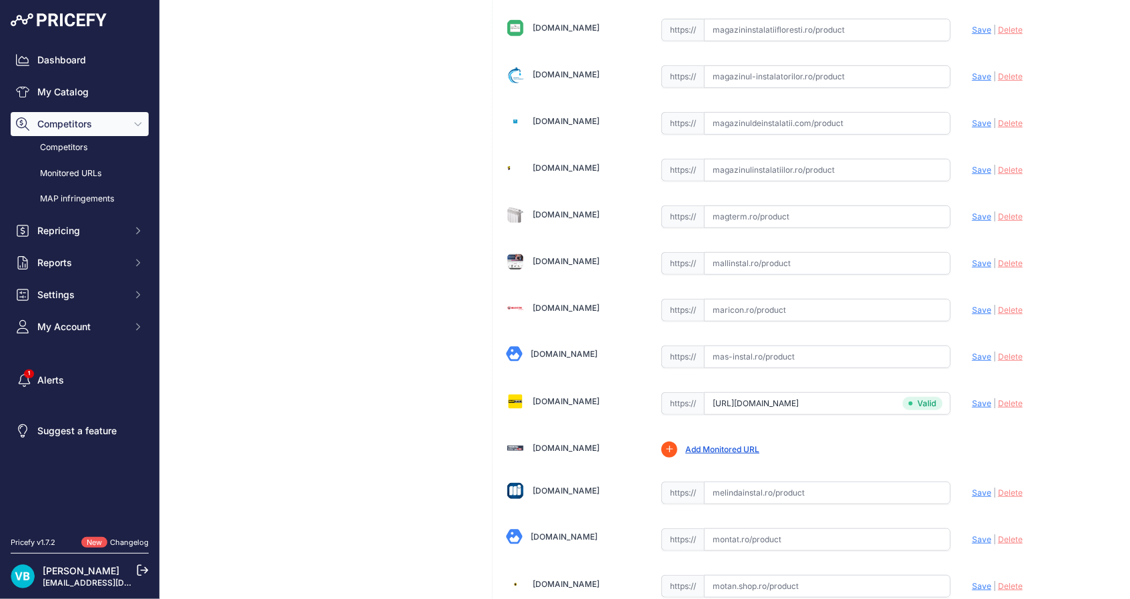
click at [833, 309] on input "text" at bounding box center [827, 310] width 247 height 23
paste input "https://maricon.ro/teava-pexpenta-17x2-cu-bariera-de-oxigen-colac-600-m?srsltid…"
click at [972, 305] on span "Save" at bounding box center [981, 310] width 19 height 10
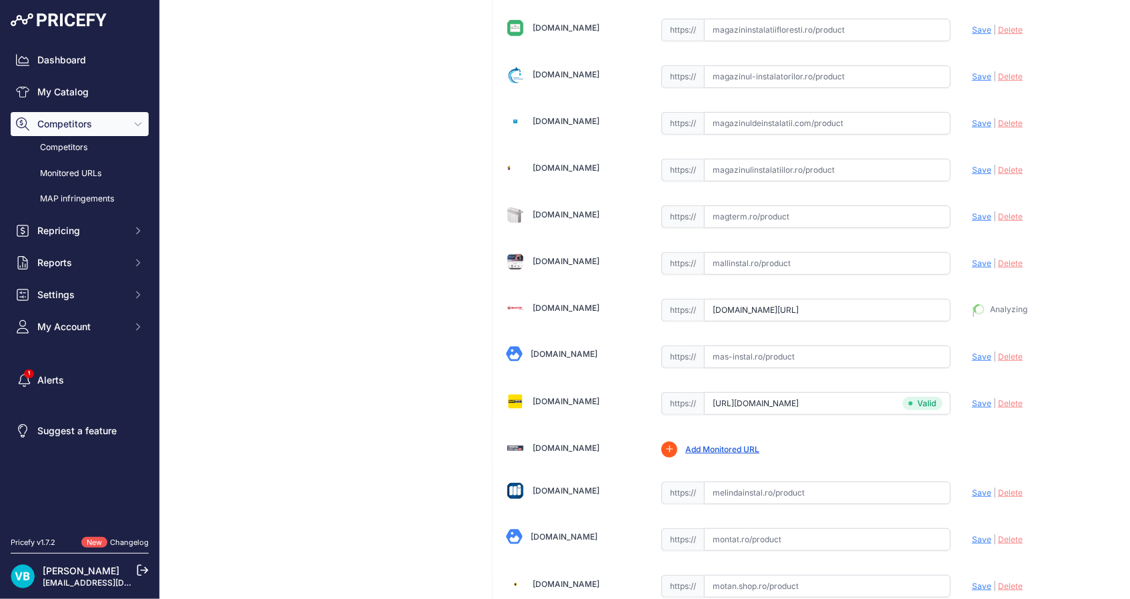
type input "https://maricon.ro/teava-pexpenta-17x2-cu-bariera-de-oxigen-colac-600-m?prirule…"
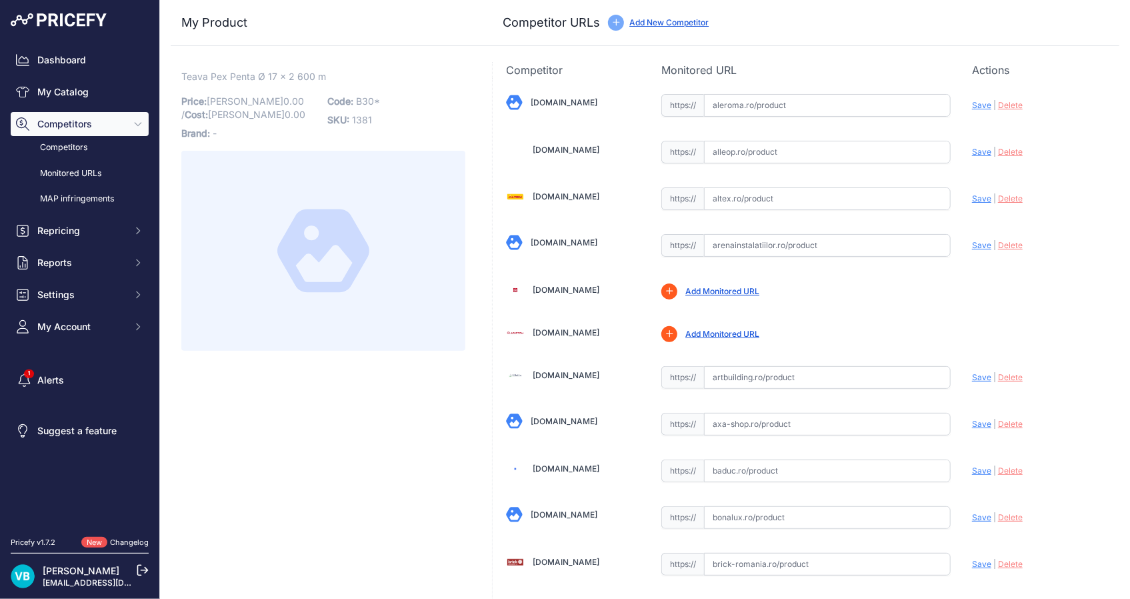
drag, startPoint x: 801, startPoint y: 234, endPoint x: 809, endPoint y: 244, distance: 13.2
click at [801, 234] on input "text" at bounding box center [827, 245] width 247 height 23
drag, startPoint x: 810, startPoint y: 245, endPoint x: 924, endPoint y: 239, distance: 114.8
click at [813, 245] on input "text" at bounding box center [827, 245] width 247 height 23
paste input "https://www.arenainstalatiilor.ro/teava-cu-bariera-de-oxigen-purmo-pexpenta-17x…"
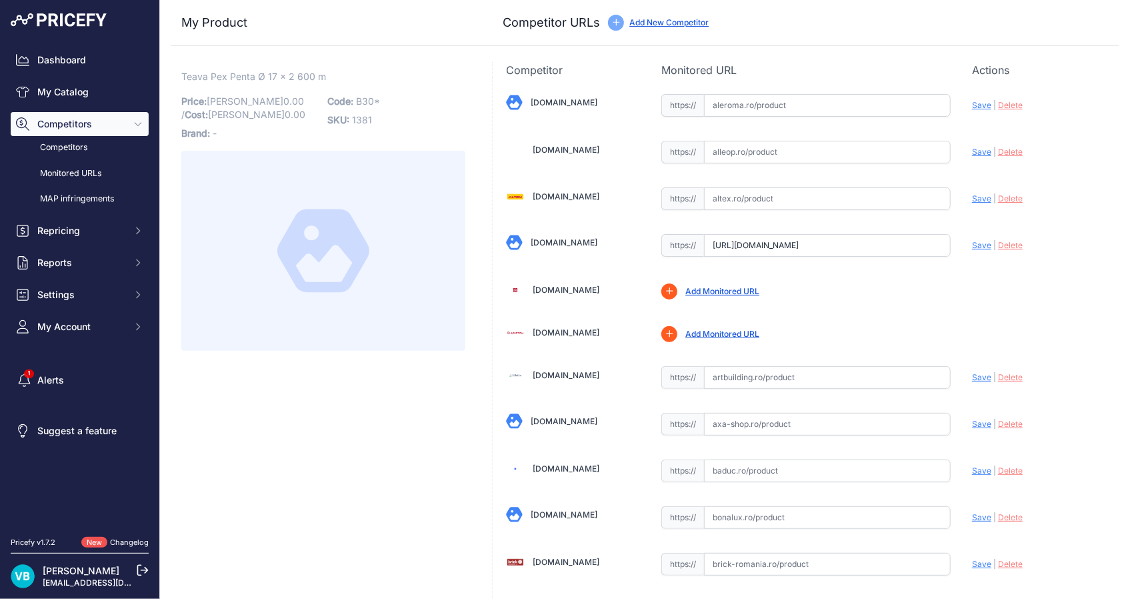
scroll to position [0, 175]
click at [972, 247] on span "Save" at bounding box center [981, 245] width 19 height 10
type input "https://www.arenainstalatiilor.ro/teava-cu-bariera-de-oxigen-purmo-pexpenta-17x…"
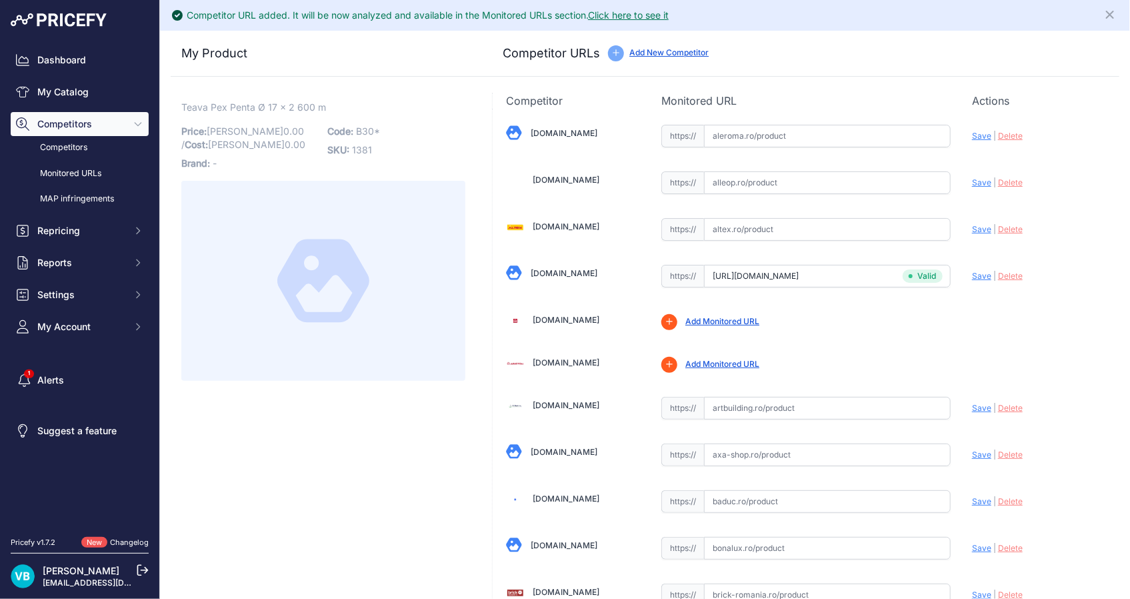
scroll to position [2888, 0]
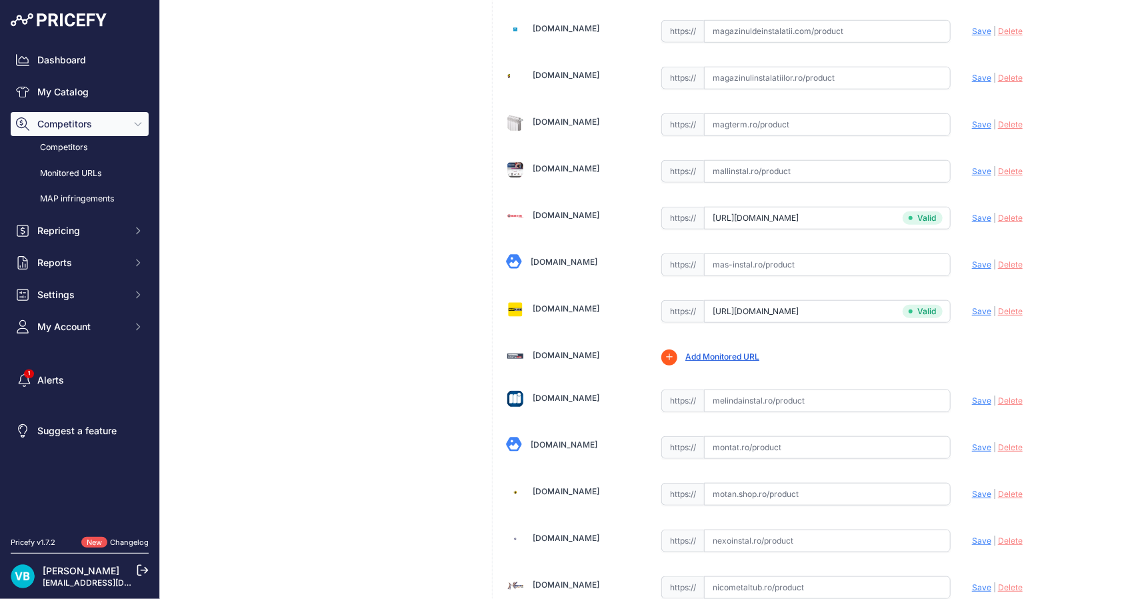
type input "mathaus.ro/p/teava-pex-purmo-pexpenta-portocaliu-17-x-2-mm-colac-600-m/00000000…"
drag, startPoint x: 822, startPoint y: 310, endPoint x: 912, endPoint y: 307, distance: 90.0
click at [863, 309] on input "mathaus.ro/p/teava-pex-purmo-pexpenta-portocaliu-17-x-2-mm-colac-600-m/00000000…" at bounding box center [827, 311] width 247 height 23
click at [1007, 305] on span "Delete" at bounding box center [1010, 310] width 25 height 10
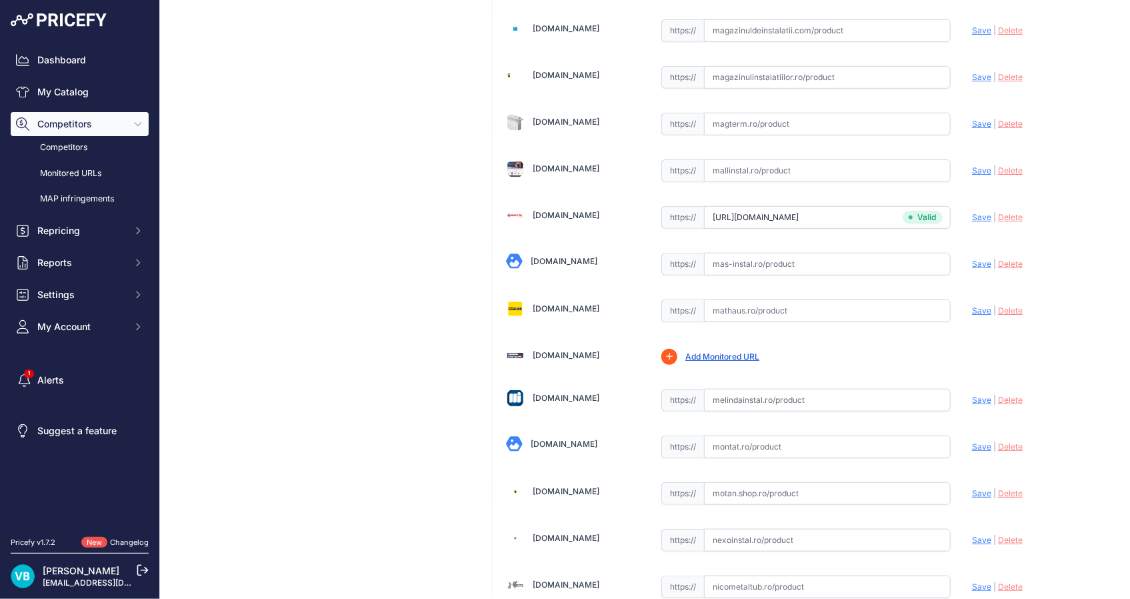
click at [1008, 212] on span "Delete" at bounding box center [1010, 217] width 25 height 10
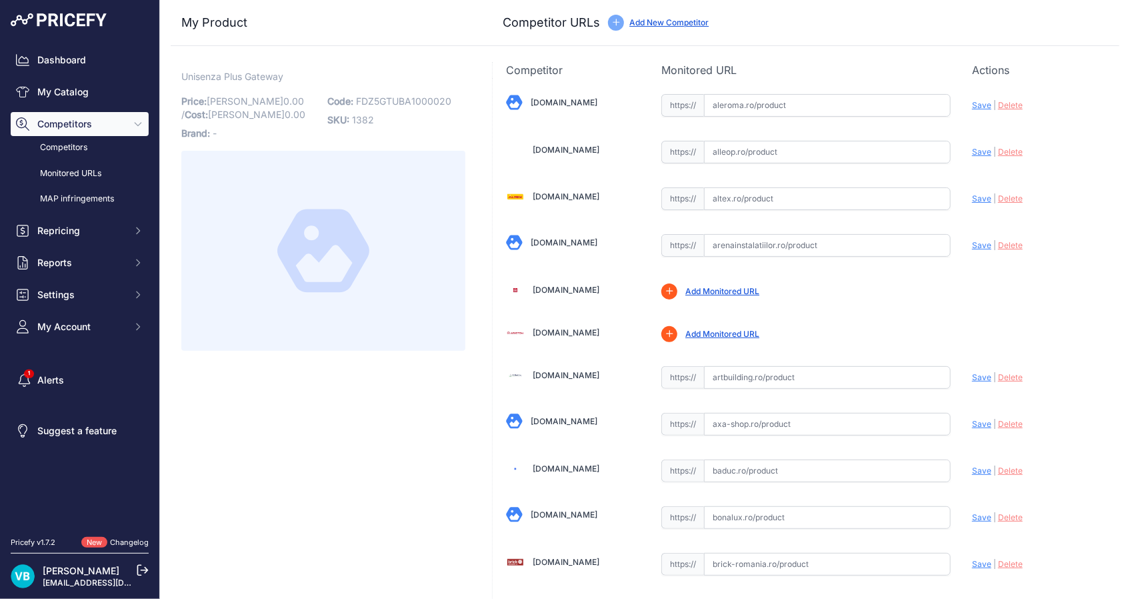
click at [401, 92] on p "Code: FDZ5GTUBA1000020" at bounding box center [396, 101] width 138 height 19
copy span "FDZ5GTUBA1000020"
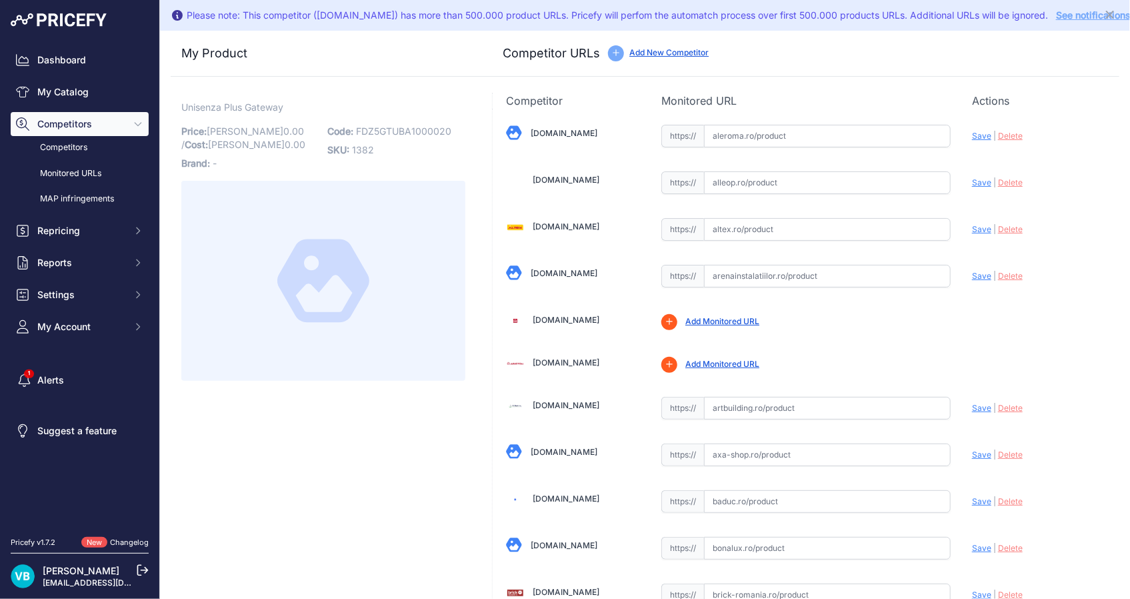
scroll to position [1124, 0]
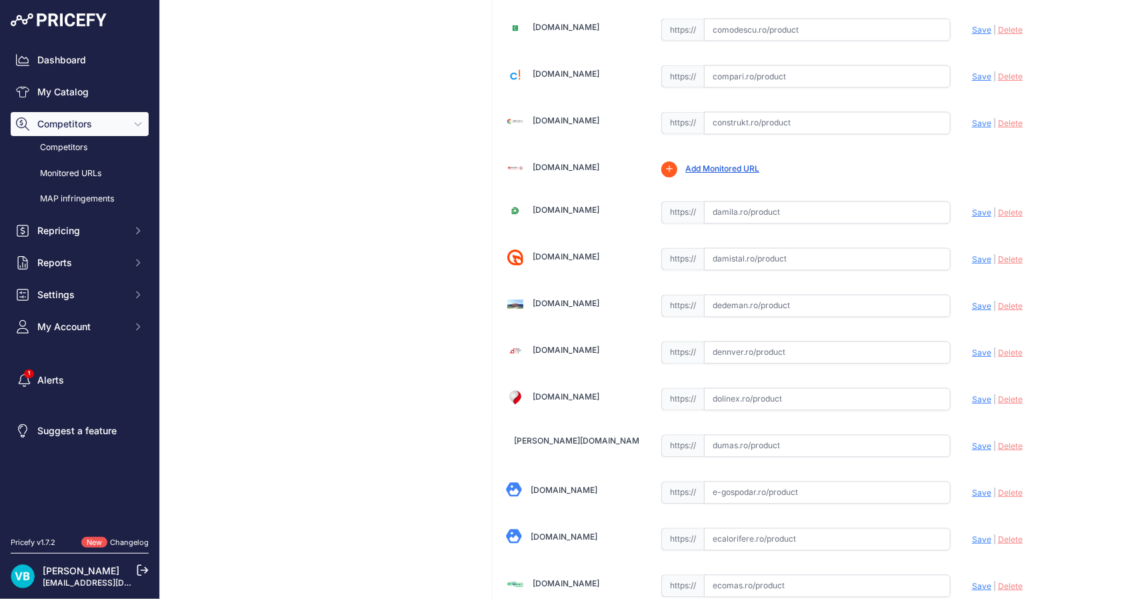
click at [886, 309] on input "text" at bounding box center [827, 306] width 247 height 23
paste input "[URL][DOMAIN_NAME][PERSON_NAME]"
click at [972, 301] on span "Save" at bounding box center [981, 306] width 19 height 10
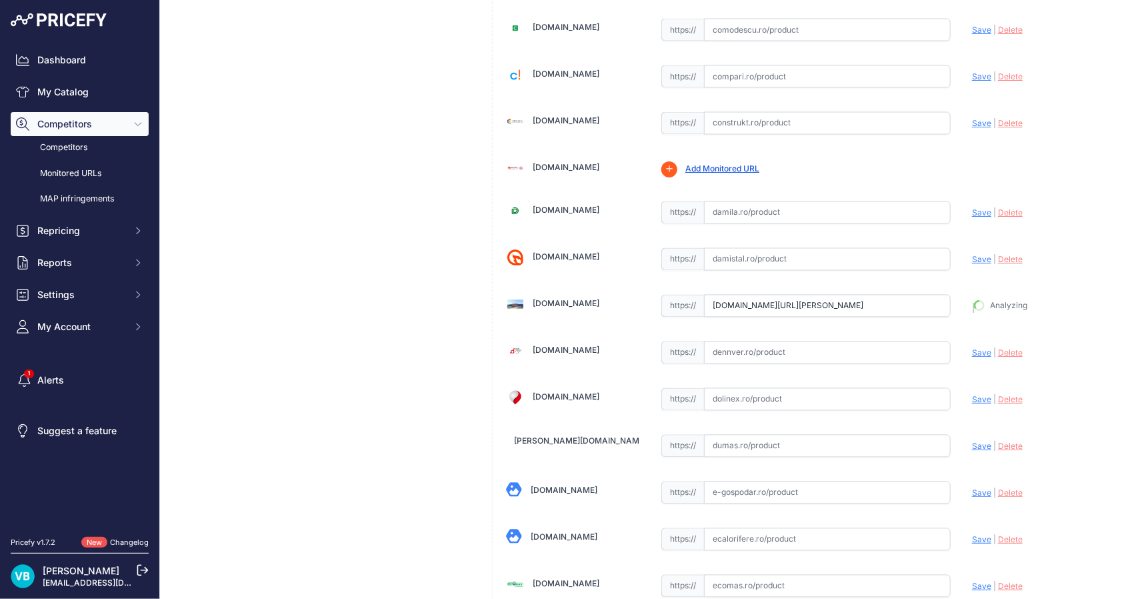
type input "[URL][DOMAIN_NAME][PERSON_NAME]"
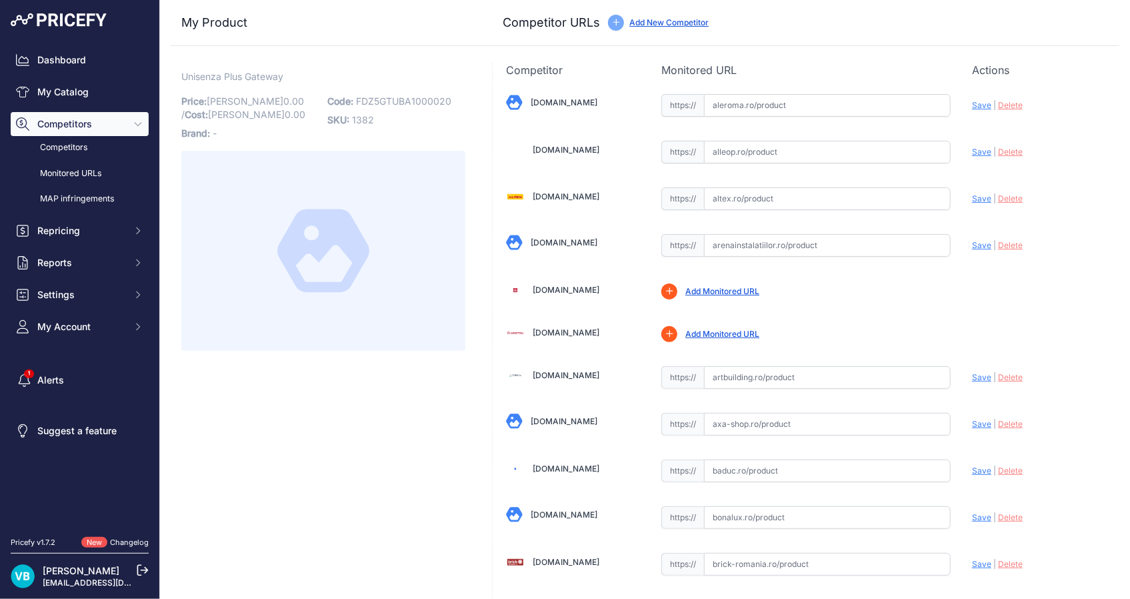
click at [400, 107] on p "Code: FDZ5GTUBA1000020" at bounding box center [396, 101] width 138 height 19
copy span "FDZ5GTUBA1000020"
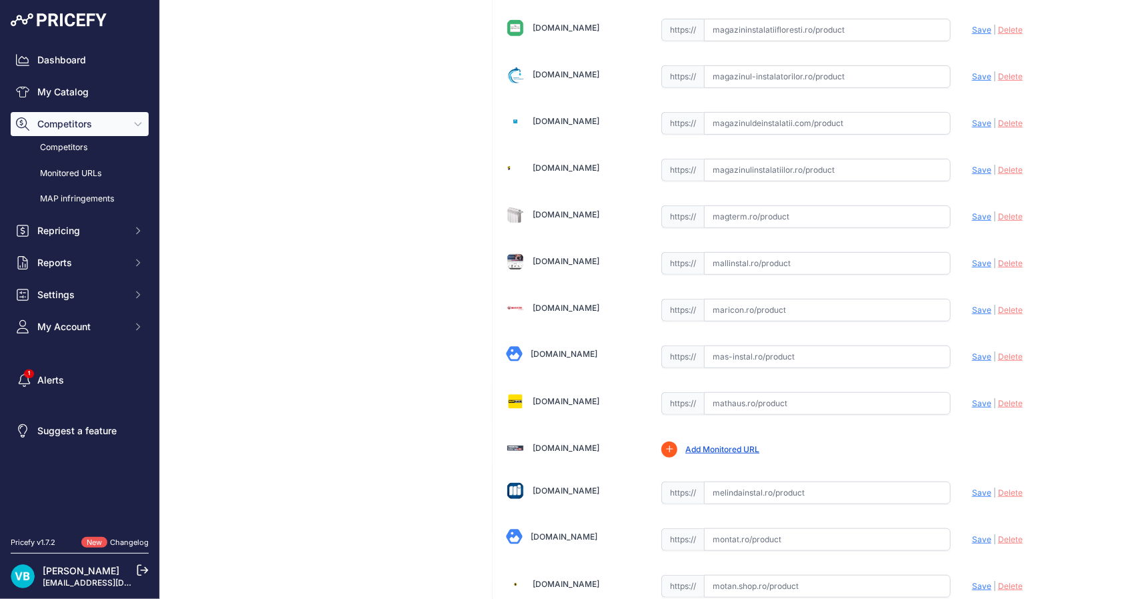
drag, startPoint x: 887, startPoint y: 293, endPoint x: 980, endPoint y: 293, distance: 92.6
click at [892, 299] on input "text" at bounding box center [827, 310] width 247 height 23
paste input "[URL][DOMAIN_NAME]"
click at [974, 305] on span "Save" at bounding box center [981, 310] width 19 height 10
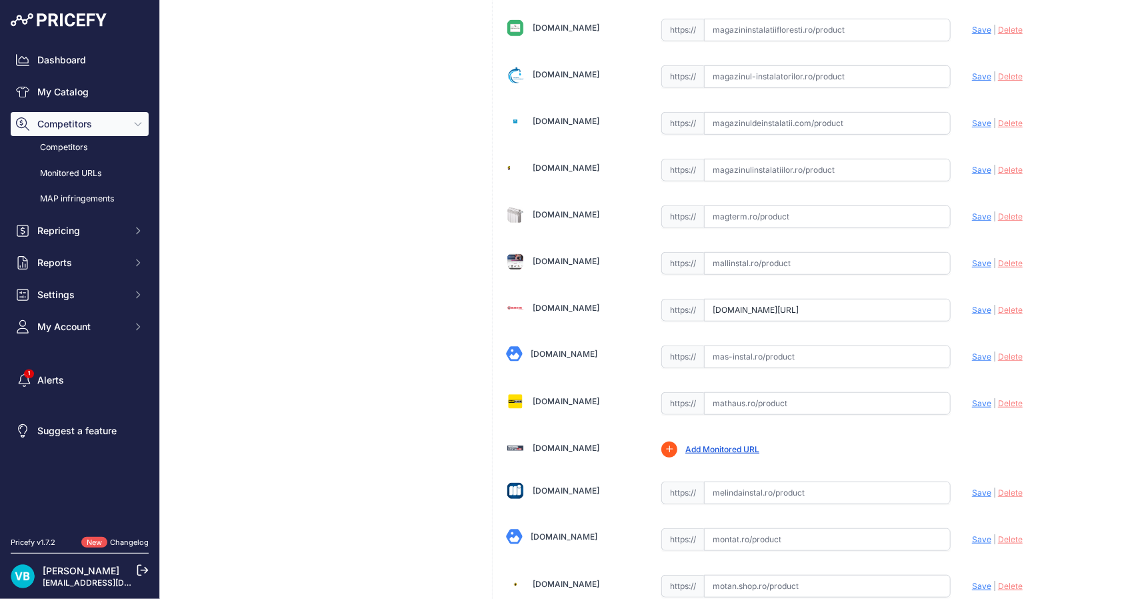
scroll to position [0, 0]
type input "[URL][DOMAIN_NAME]"
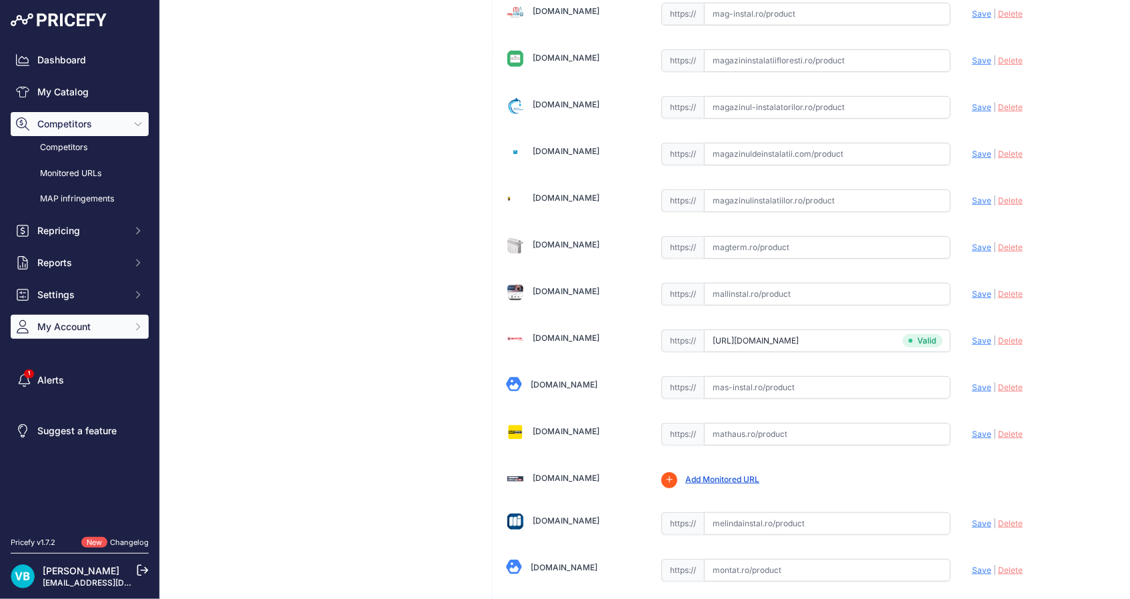
scroll to position [2795, 0]
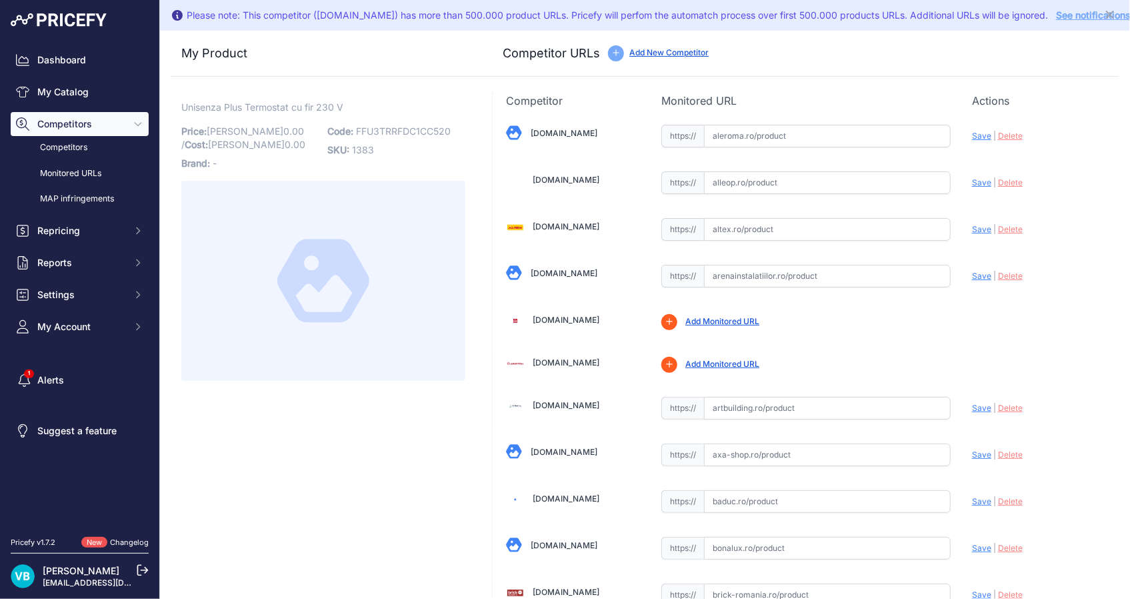
click at [378, 102] on p "Unisenza Plus Termostat cu fir 230 V Link" at bounding box center [323, 108] width 284 height 14
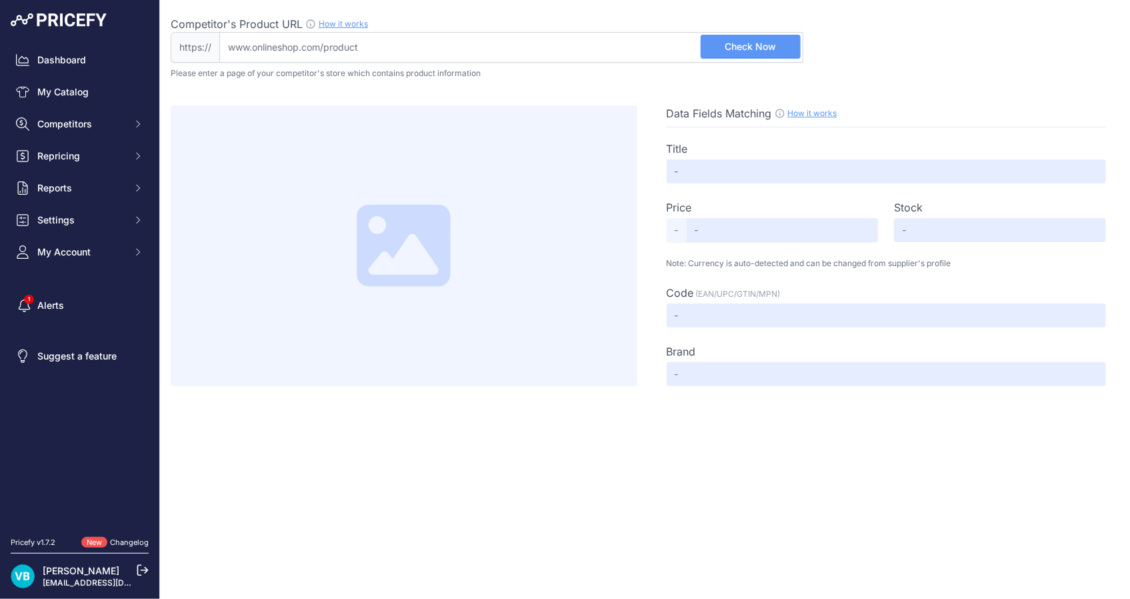
click at [551, 32] on input "Competitor's Product URL How it works In order to create your competitor's extr…" at bounding box center [511, 47] width 584 height 31
click at [605, 39] on input "Competitor's Product URL How it works In order to create your competitor's extr…" at bounding box center [511, 47] width 584 height 31
paste input "[URL][DOMAIN_NAME]"
type input "[DOMAIN_NAME][URL]"
click at [742, 38] on button "Check Now" at bounding box center [751, 47] width 100 height 24
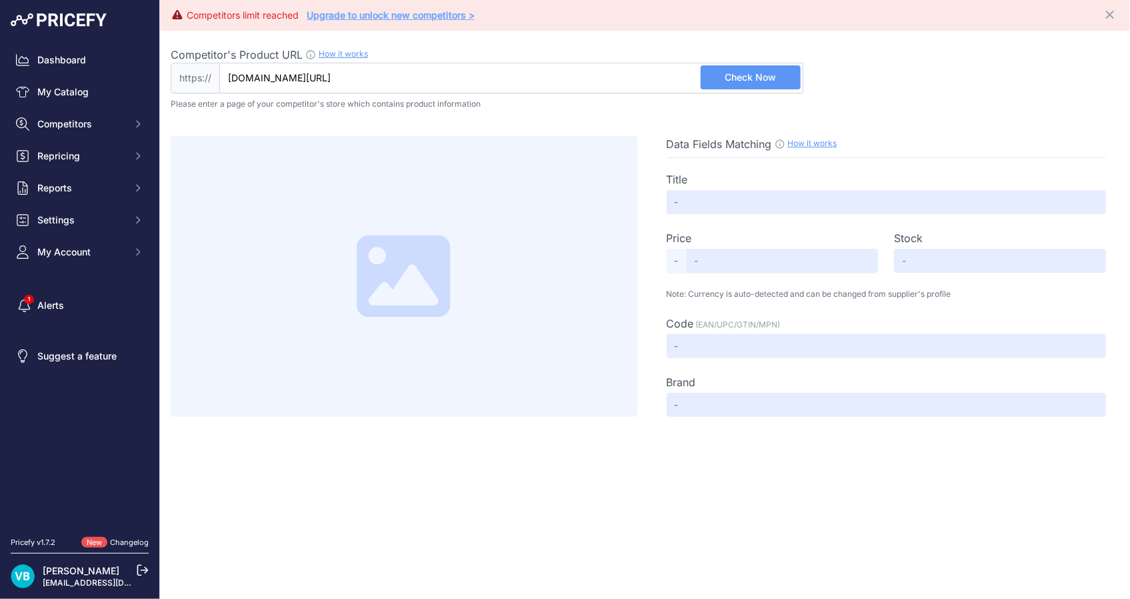
click at [783, 71] on button "Check Now" at bounding box center [751, 77] width 100 height 24
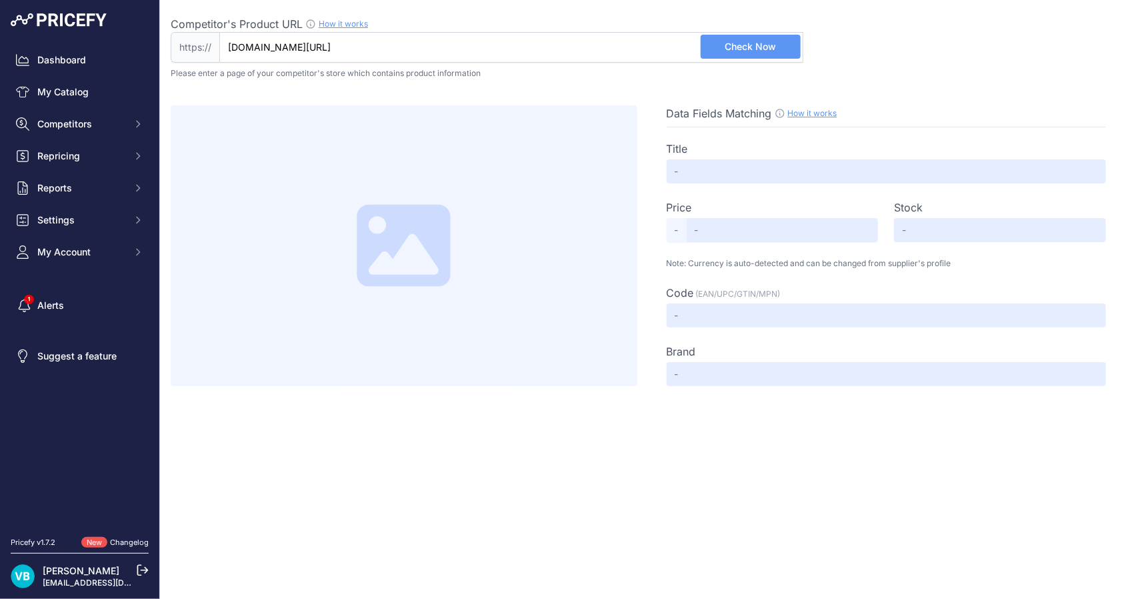
click at [769, 42] on span "Check Now" at bounding box center [750, 46] width 51 height 13
type input "Not Found"
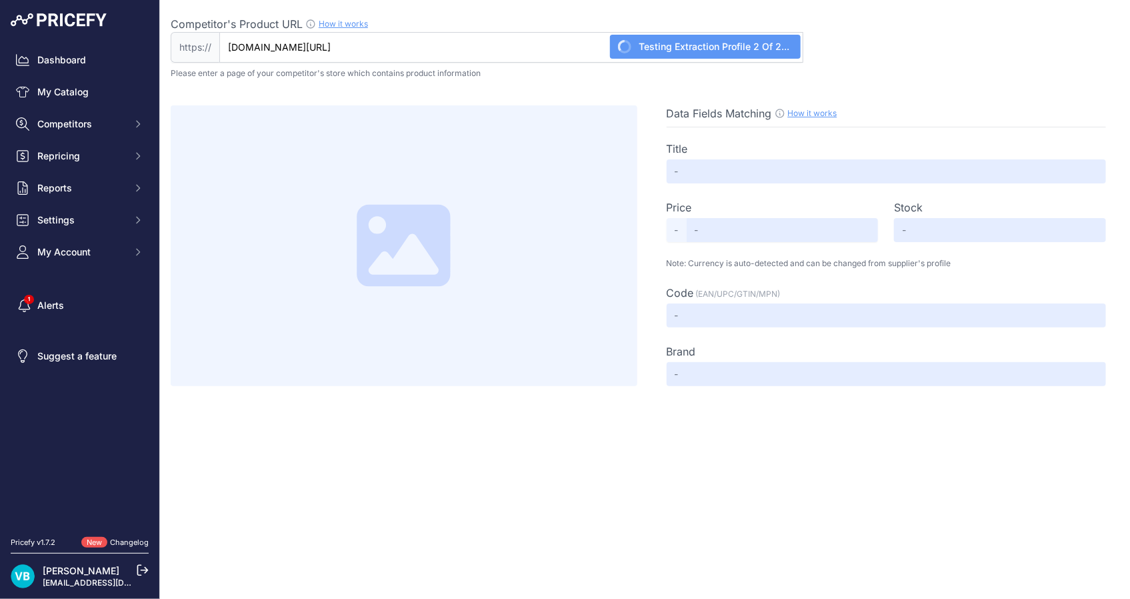
type input "Not Found"
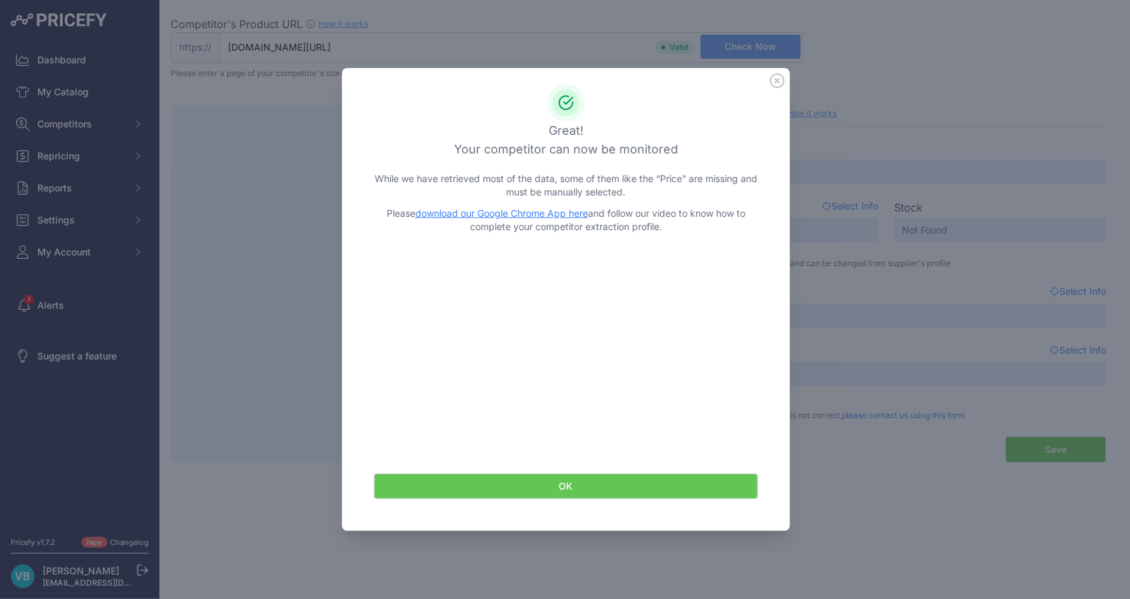
click at [523, 477] on button "OK" at bounding box center [566, 485] width 384 height 25
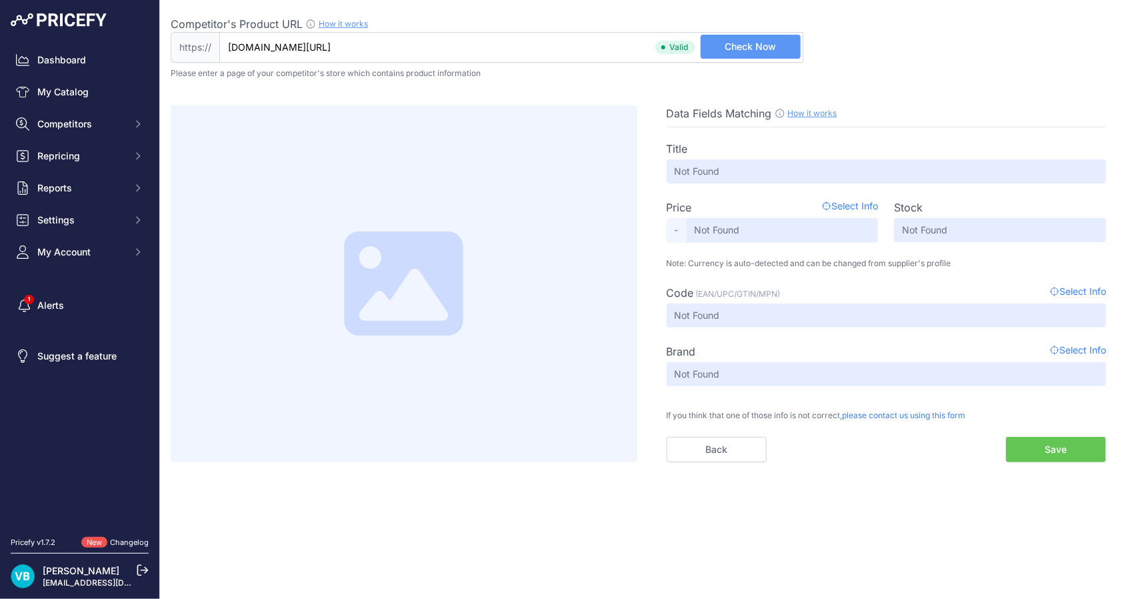
click at [526, 45] on input "[DOMAIN_NAME][URL]" at bounding box center [511, 47] width 584 height 31
click at [743, 56] on button "Check Now" at bounding box center [751, 47] width 100 height 24
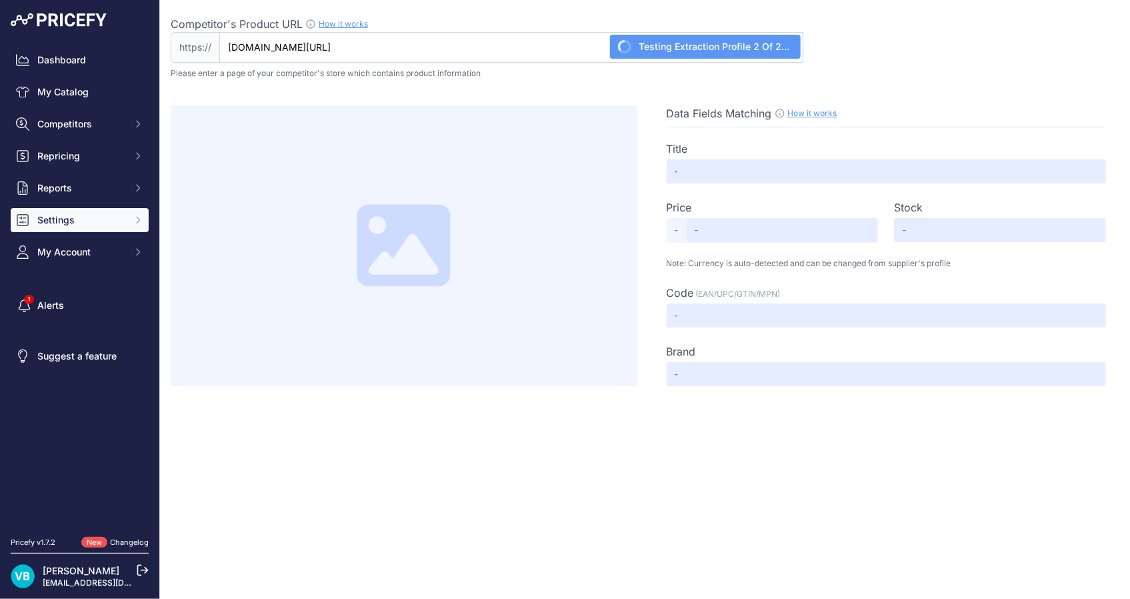
type input "Not Found"
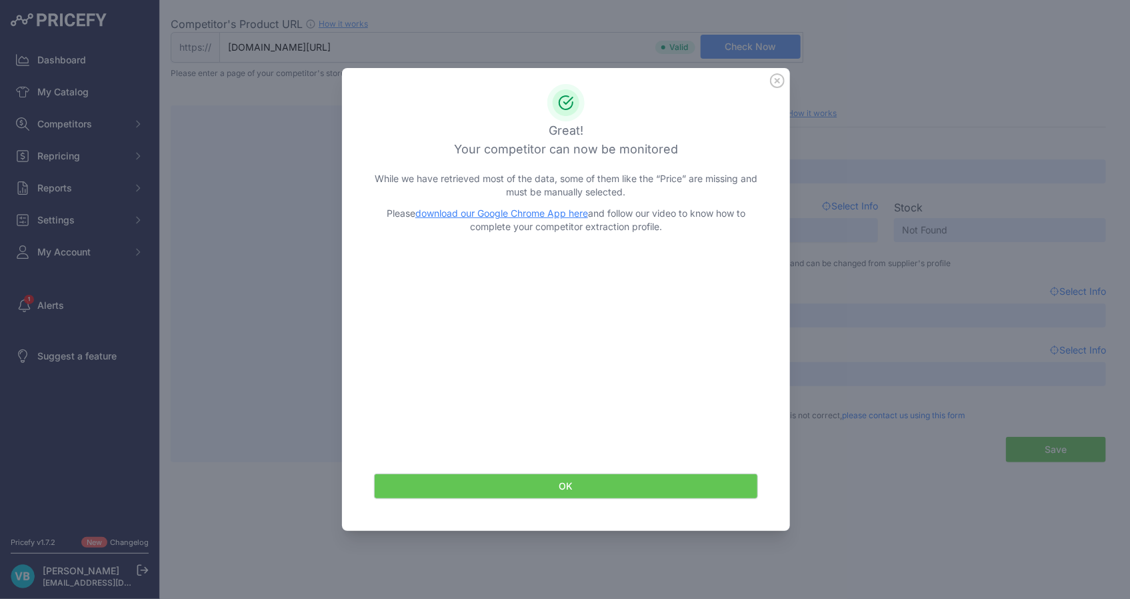
click at [772, 81] on icon at bounding box center [777, 80] width 15 height 15
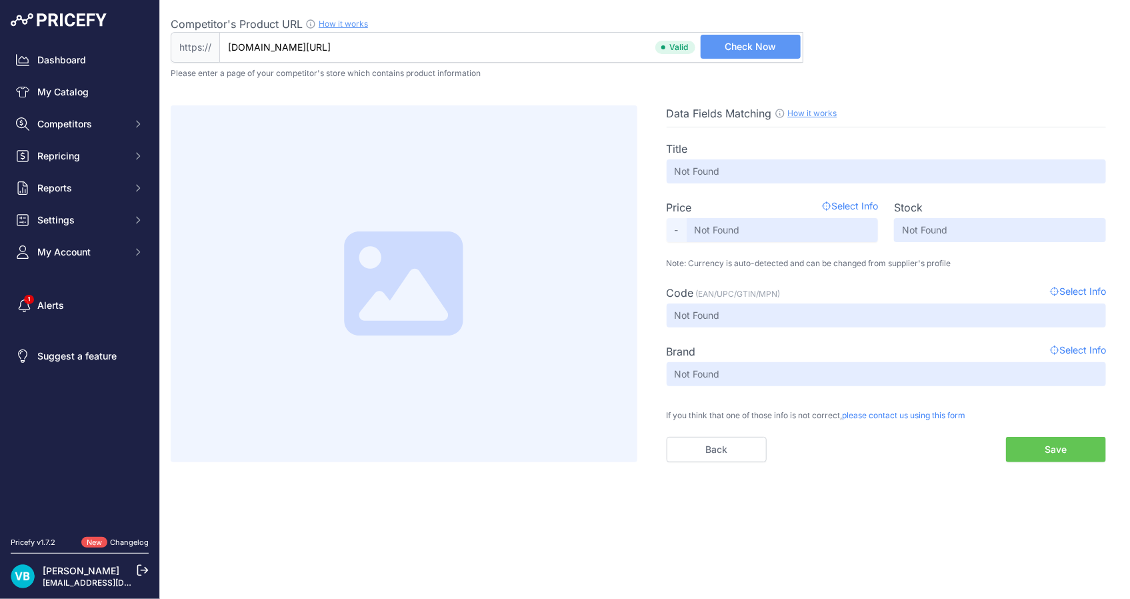
click at [1057, 454] on button "Save" at bounding box center [1056, 449] width 100 height 25
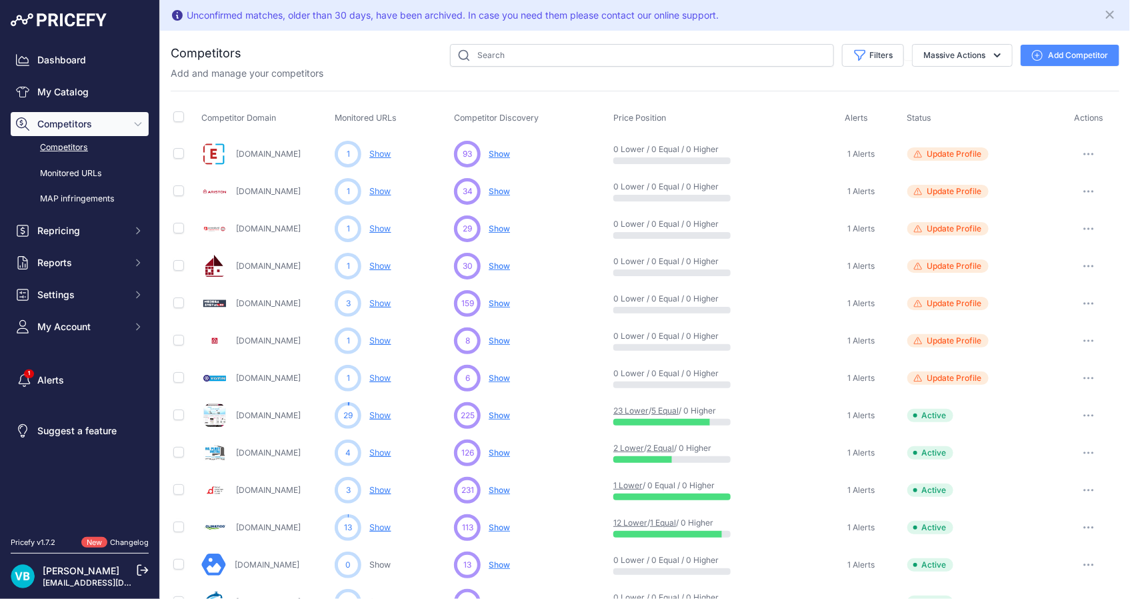
click at [1086, 187] on button "button" at bounding box center [1088, 191] width 27 height 19
click at [1048, 267] on button "Delete" at bounding box center [1060, 261] width 111 height 21
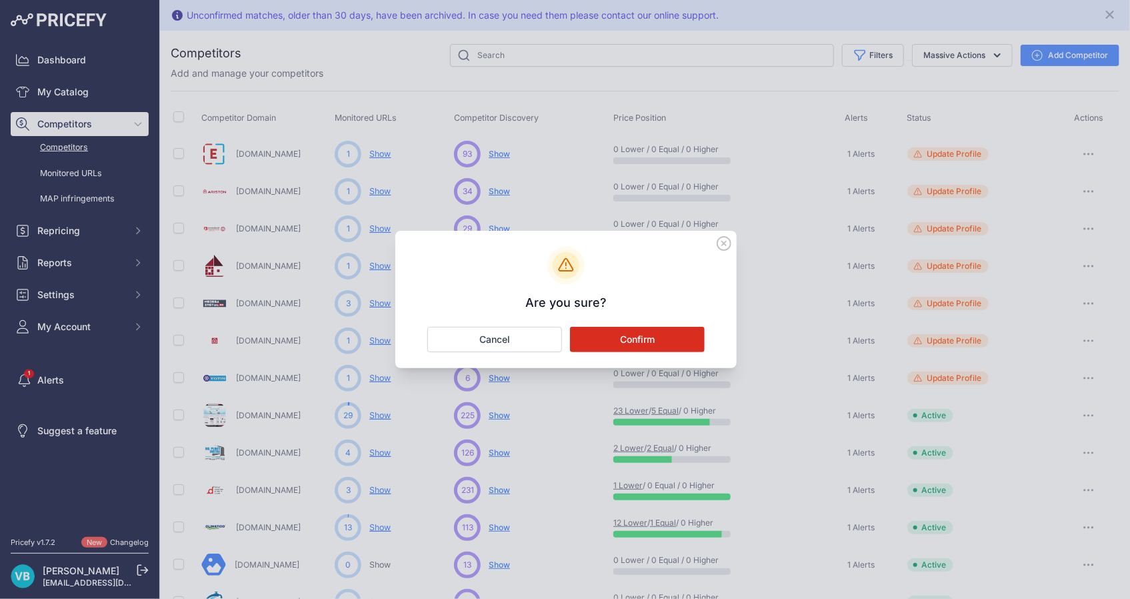
click at [625, 345] on button "Confirm" at bounding box center [637, 339] width 135 height 25
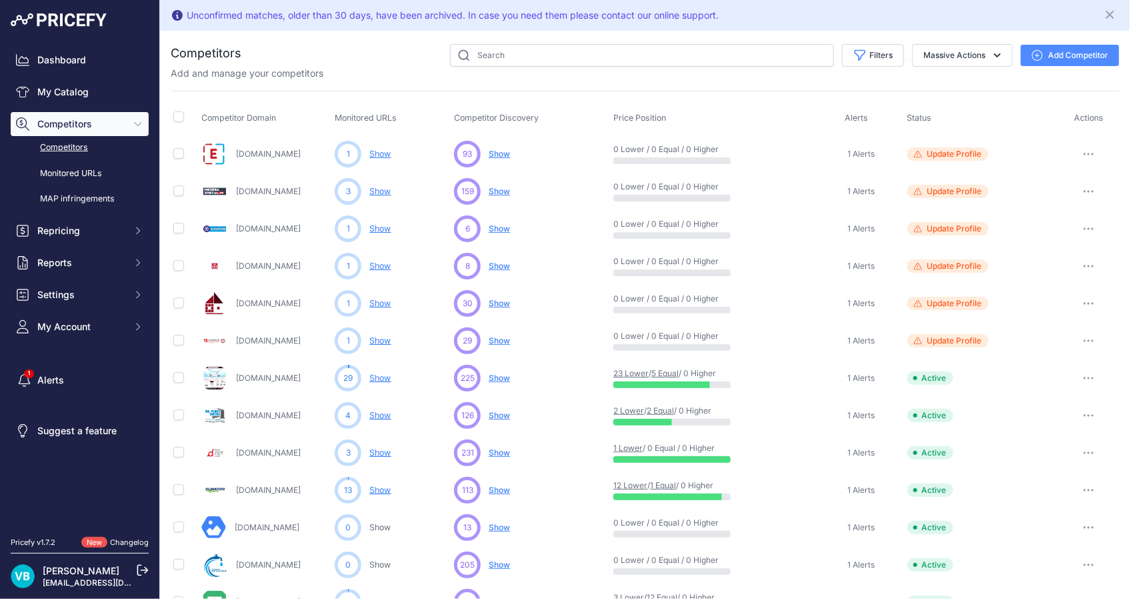
click at [1078, 230] on button "button" at bounding box center [1088, 228] width 27 height 19
click at [1023, 304] on button "Delete" at bounding box center [1060, 299] width 111 height 21
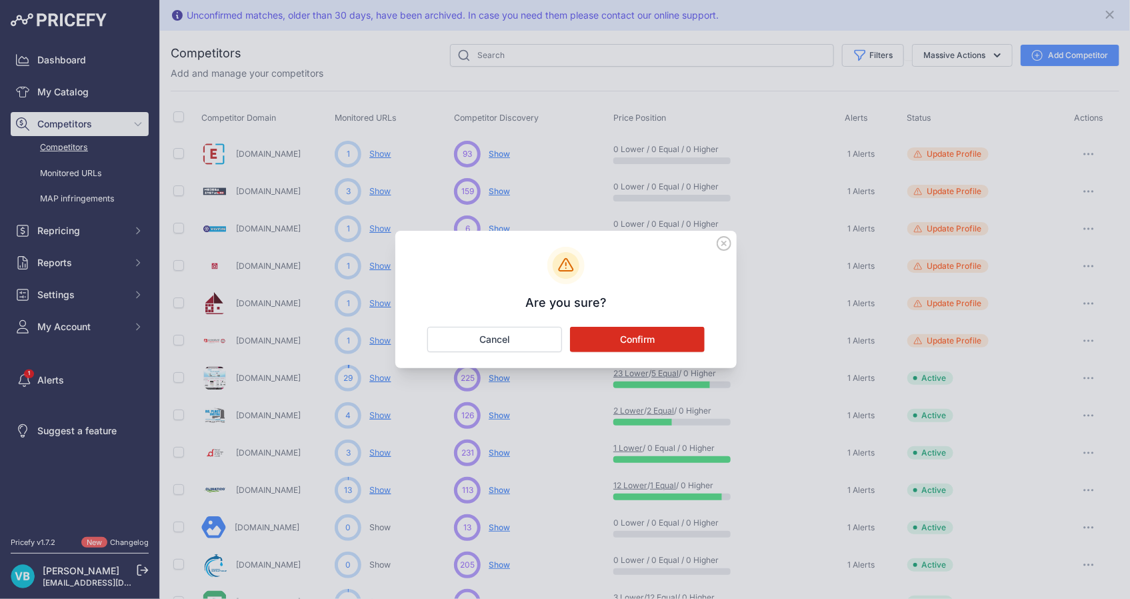
click at [639, 339] on button "Confirm" at bounding box center [637, 339] width 135 height 25
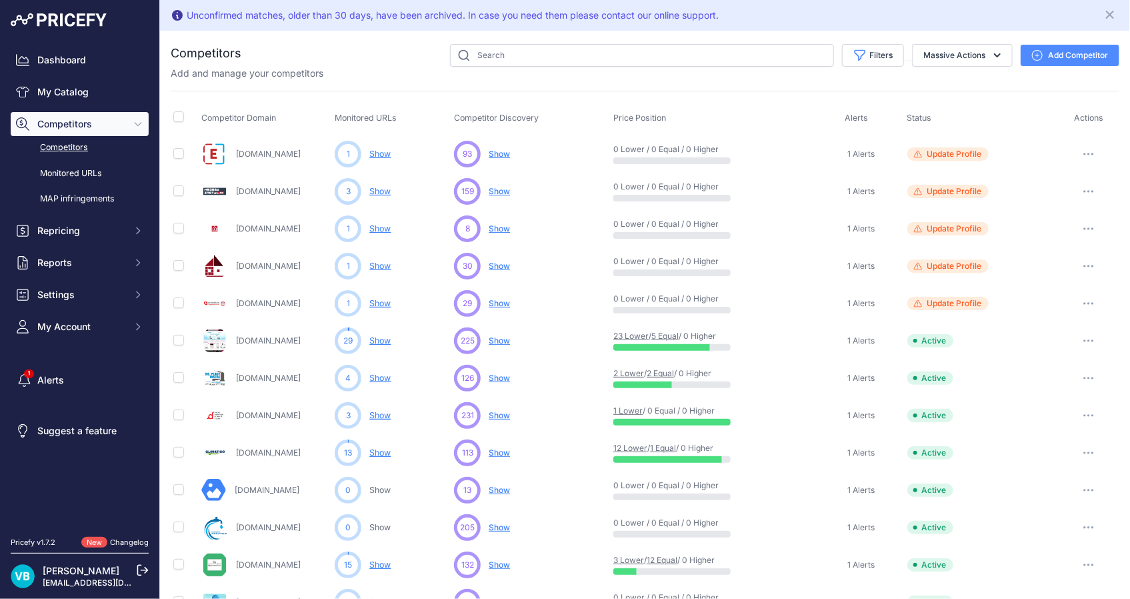
click at [1075, 305] on button "button" at bounding box center [1088, 303] width 27 height 19
click at [1033, 377] on button "Delete" at bounding box center [1060, 373] width 111 height 21
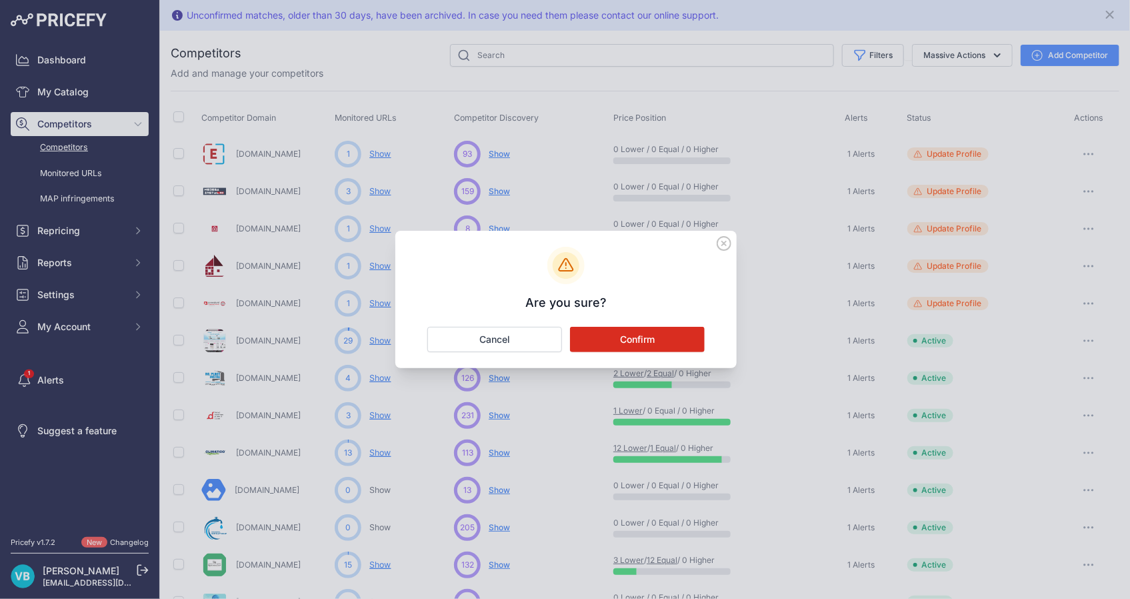
click at [606, 341] on button "Confirm" at bounding box center [637, 339] width 135 height 25
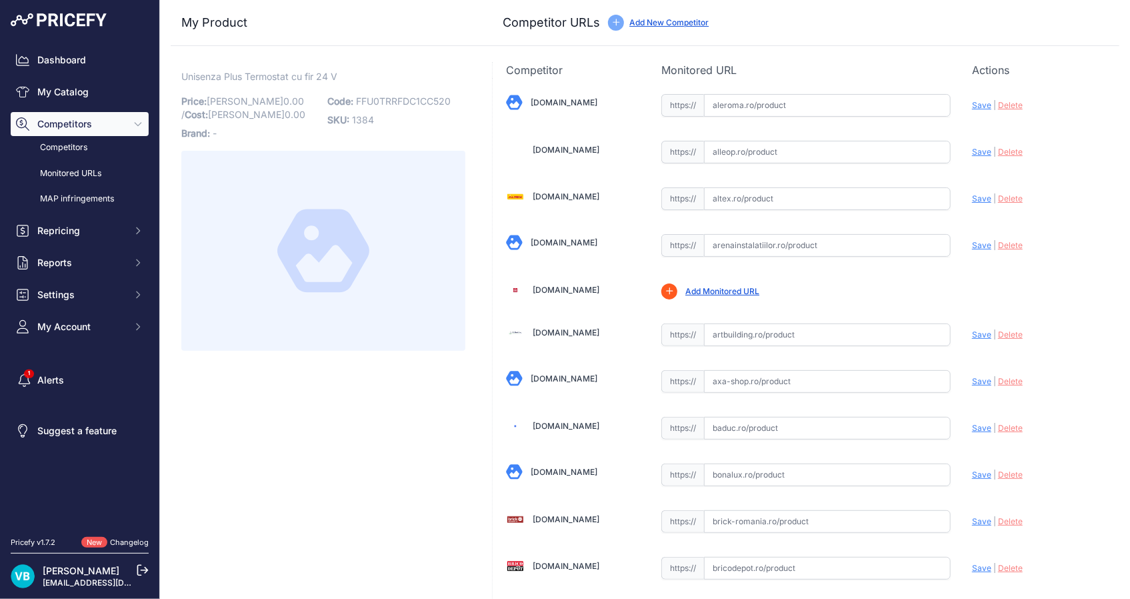
click at [385, 101] on span "FFU0TRRFDC1CC520" at bounding box center [403, 100] width 95 height 11
copy span "FFU0TRRFDC1CC520"
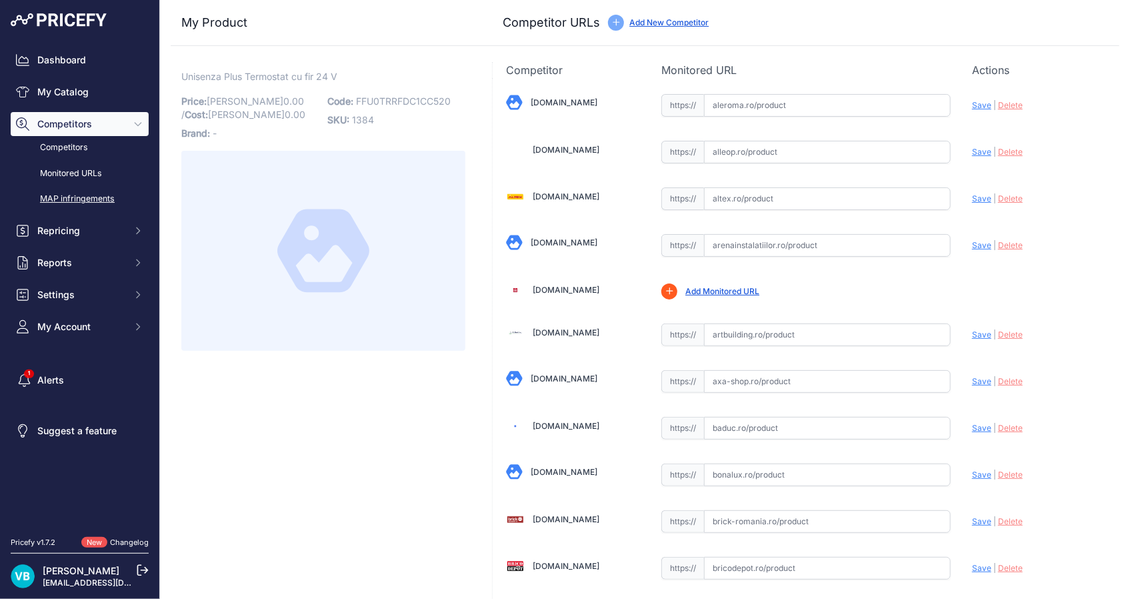
scroll to position [1703, 0]
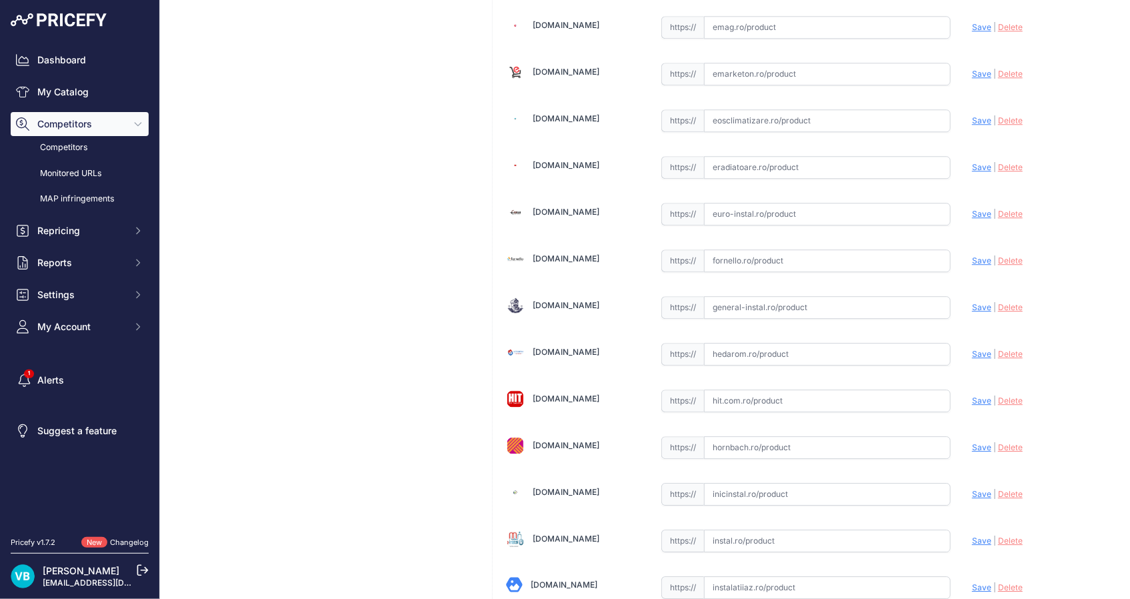
drag, startPoint x: 787, startPoint y: 297, endPoint x: 912, endPoint y: 295, distance: 126.0
click at [787, 297] on input "text" at bounding box center [827, 307] width 247 height 23
paste input "https://www.general-instal.ro/produs/termostat-pardoseala-purmo-unisenza-digita…"
click at [979, 303] on span "Save" at bounding box center [981, 307] width 19 height 10
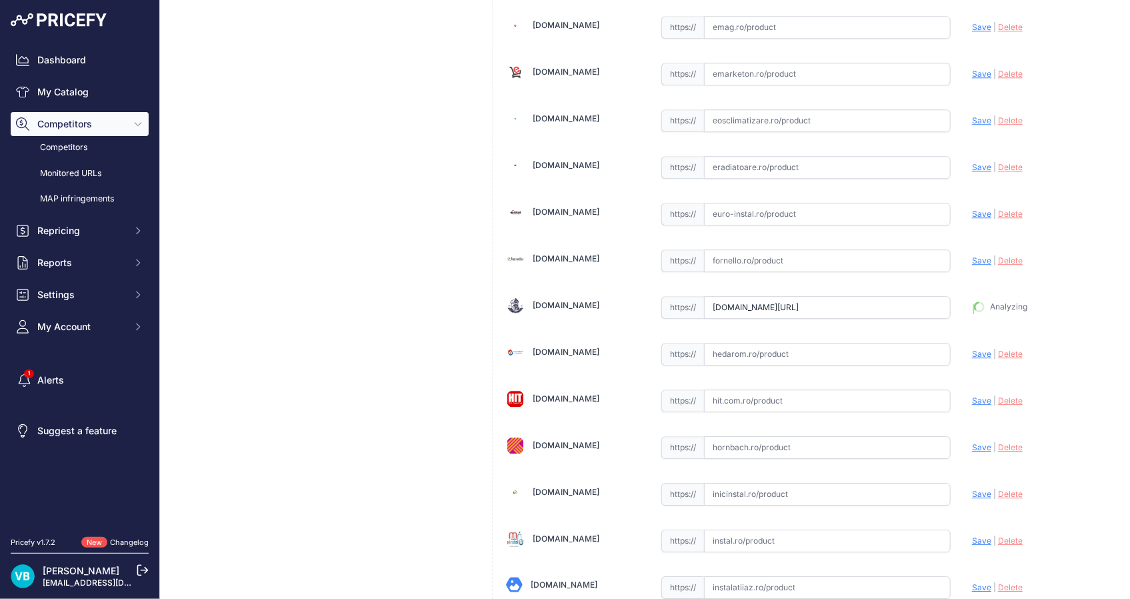
type input "https://www.general-instal.ro/produs/termostat-pardoseala-purmo-unisenza-digita…"
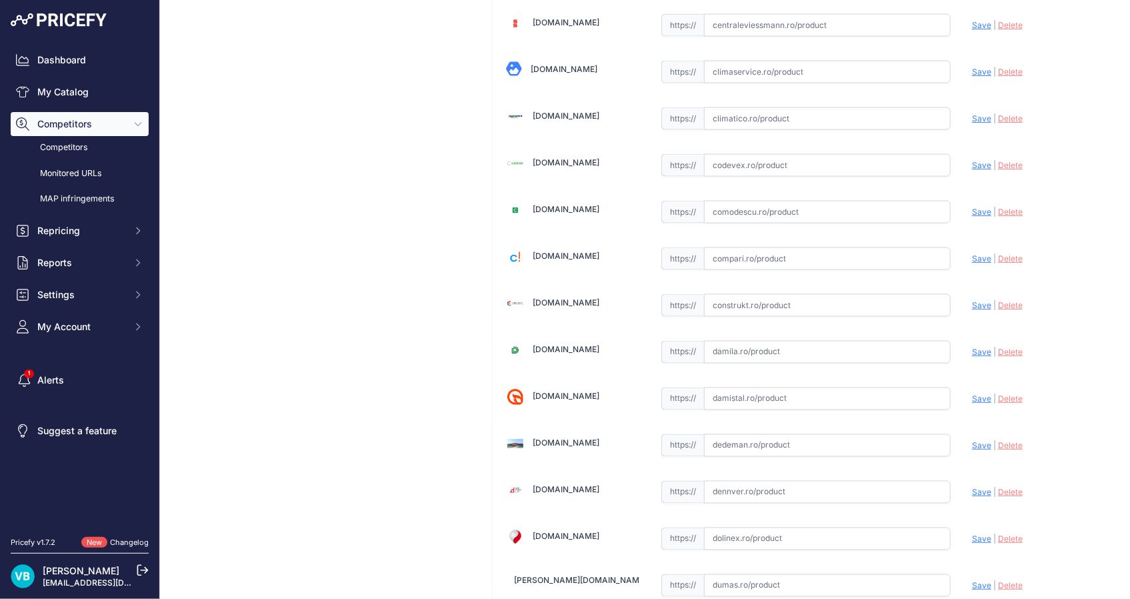
click at [789, 299] on input "text" at bounding box center [827, 305] width 247 height 23
paste input "https://www.construkt.ro/termostat-digital-24v-cu-montare-incastrata-purmo-unis…"
click at [978, 303] on span "Save" at bounding box center [981, 305] width 19 height 10
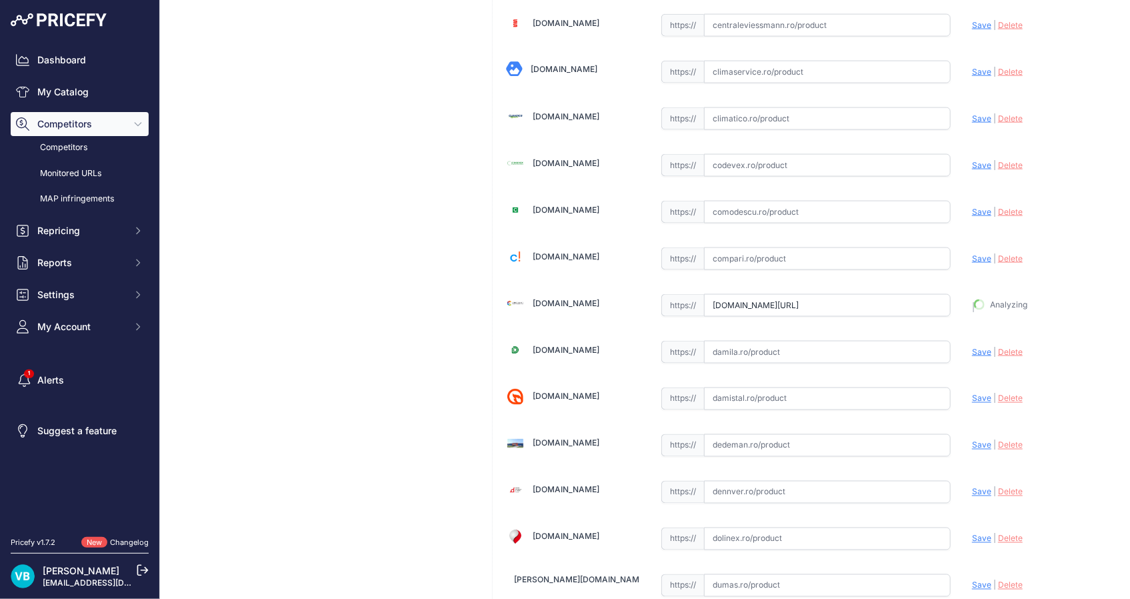
type input "https://www.construkt.ro/termostat-digital-24v-cu-montare-incastrata-purmo-unis…"
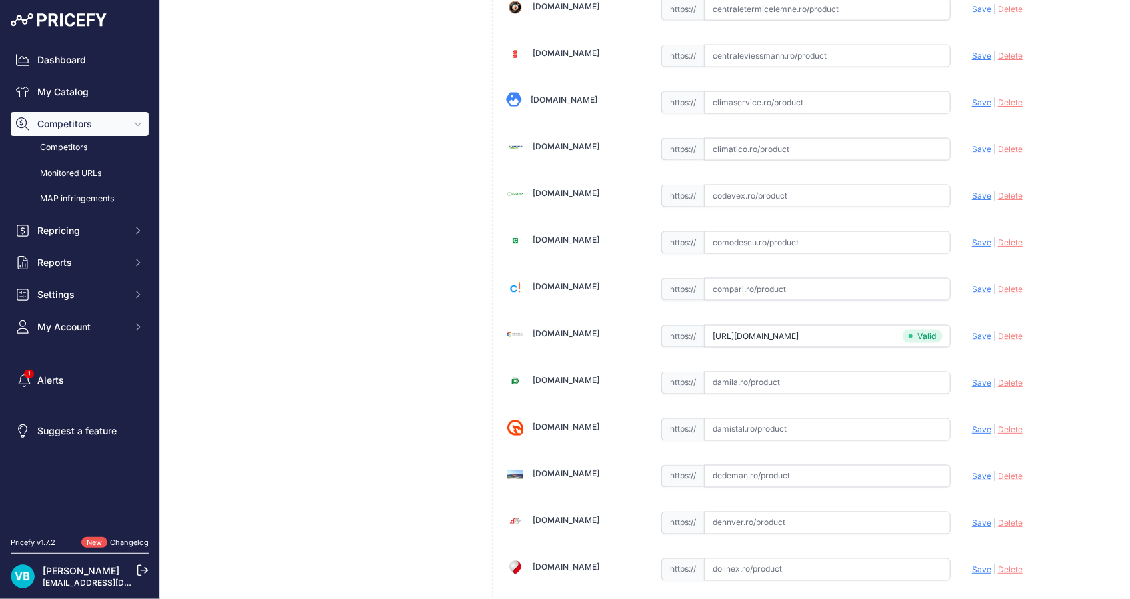
scroll to position [900, 0]
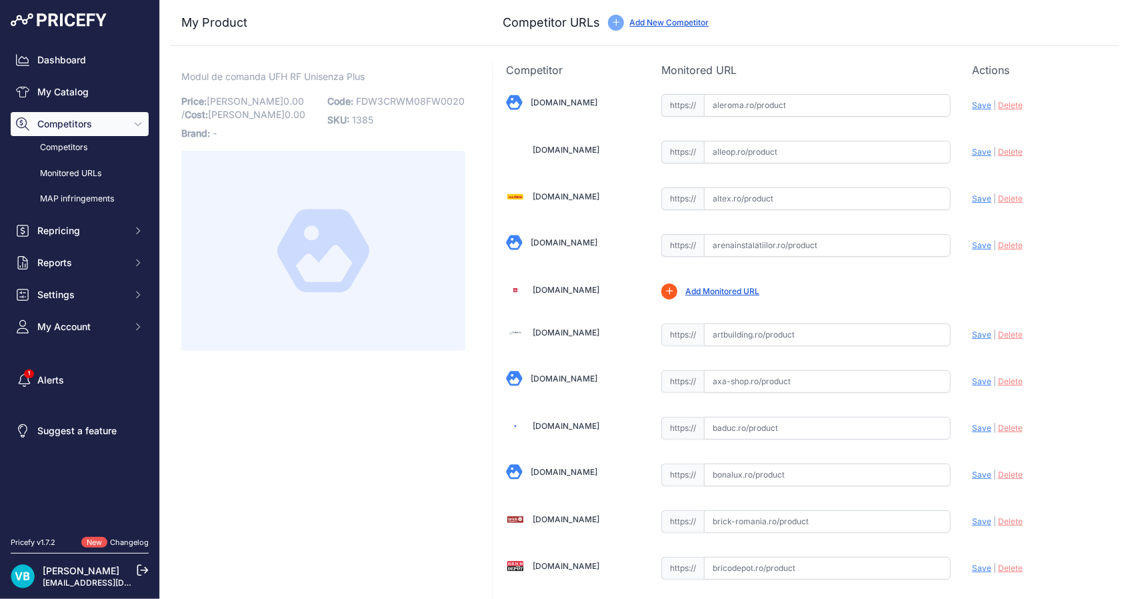
click at [406, 104] on span "FDW3CRWM08FW0020" at bounding box center [410, 100] width 109 height 11
copy span "FDW3CRWM08FW0020"
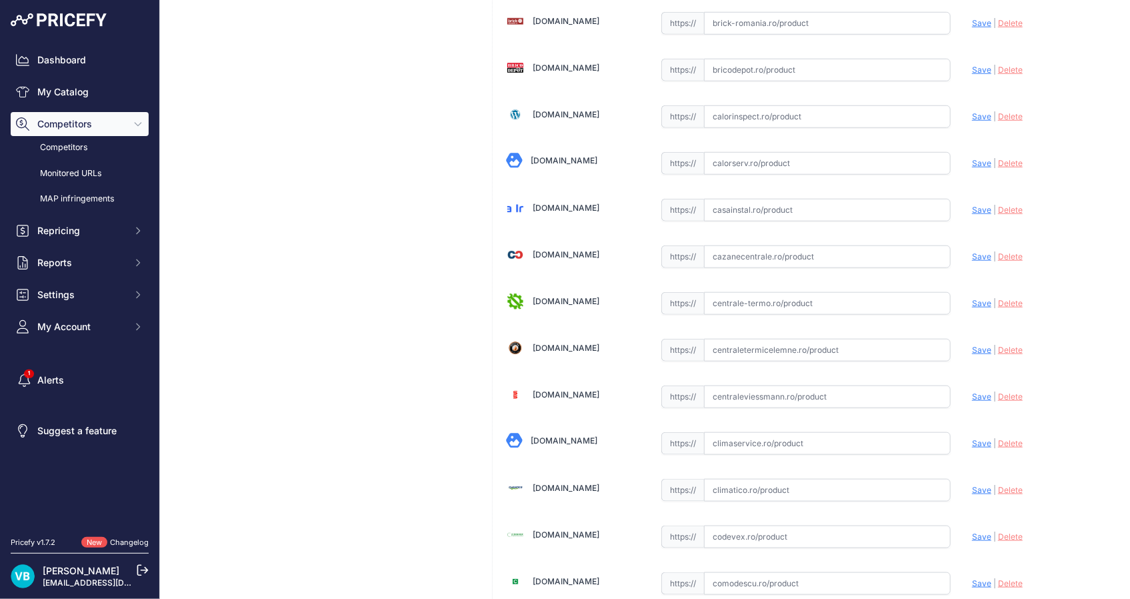
scroll to position [3881, 0]
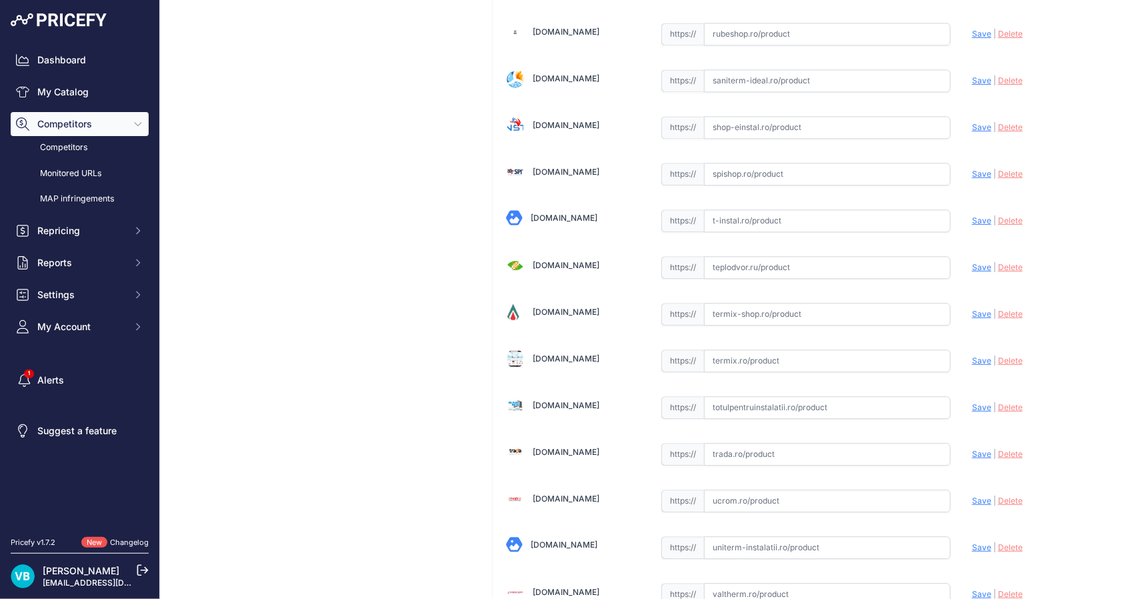
click at [863, 349] on input "text" at bounding box center [827, 360] width 247 height 23
paste input "https://www.termix.ro/cumpara/modul-comanda-rf-unisenza-plus-35297?srsltid=AfmB…"
click at [979, 355] on span "Save" at bounding box center [981, 360] width 19 height 10
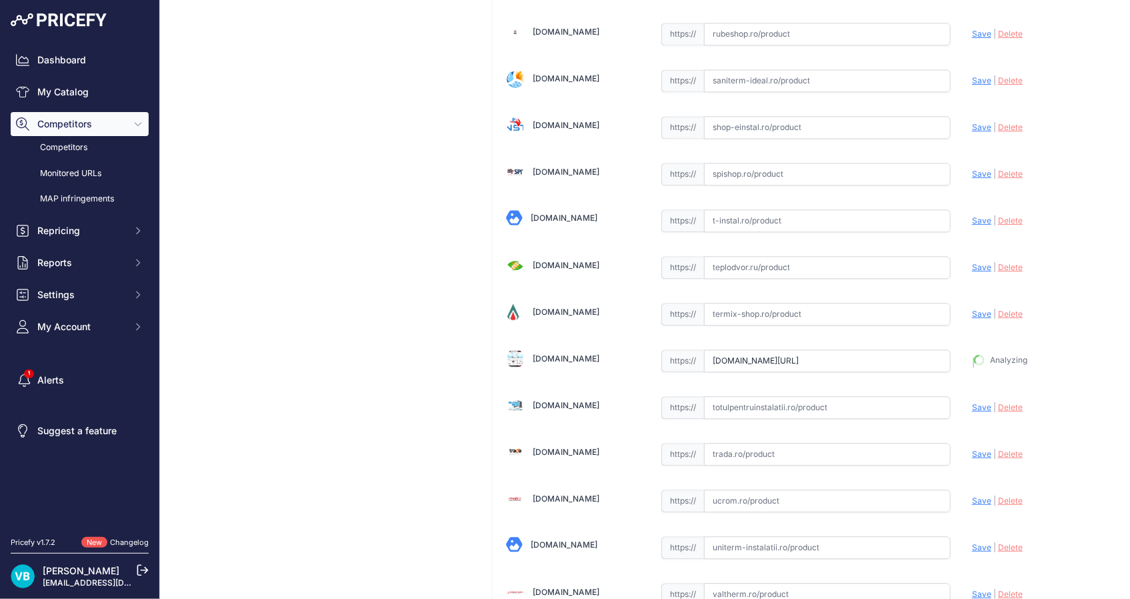
type input "https://www.termix.ro/cumpara/modul-comanda-rf-unisenza-plus-35297?prirule_jdsn…"
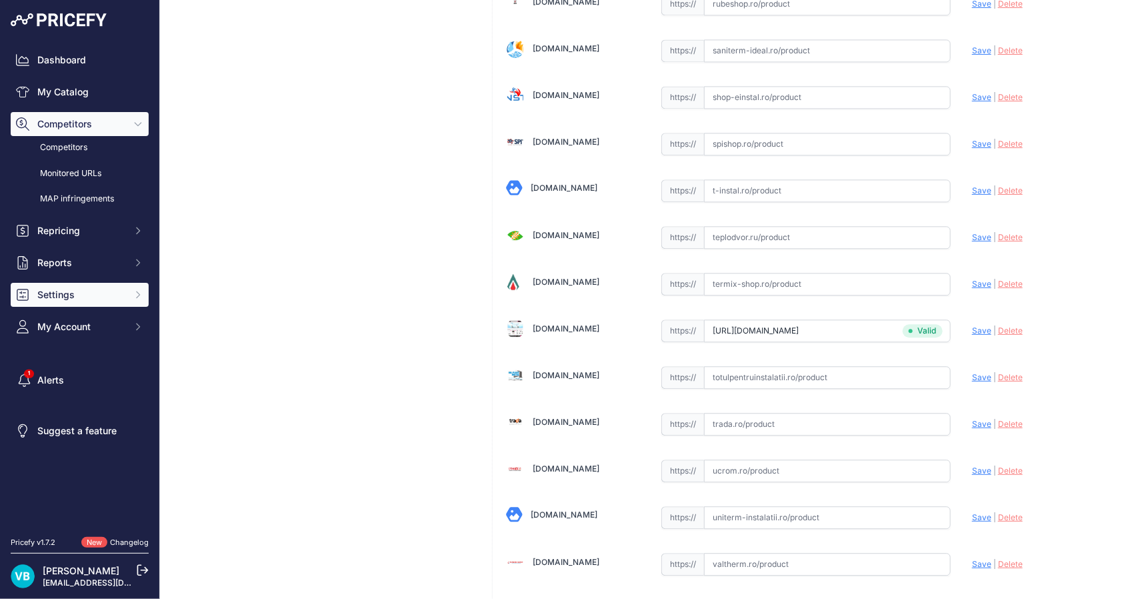
scroll to position [3881, 0]
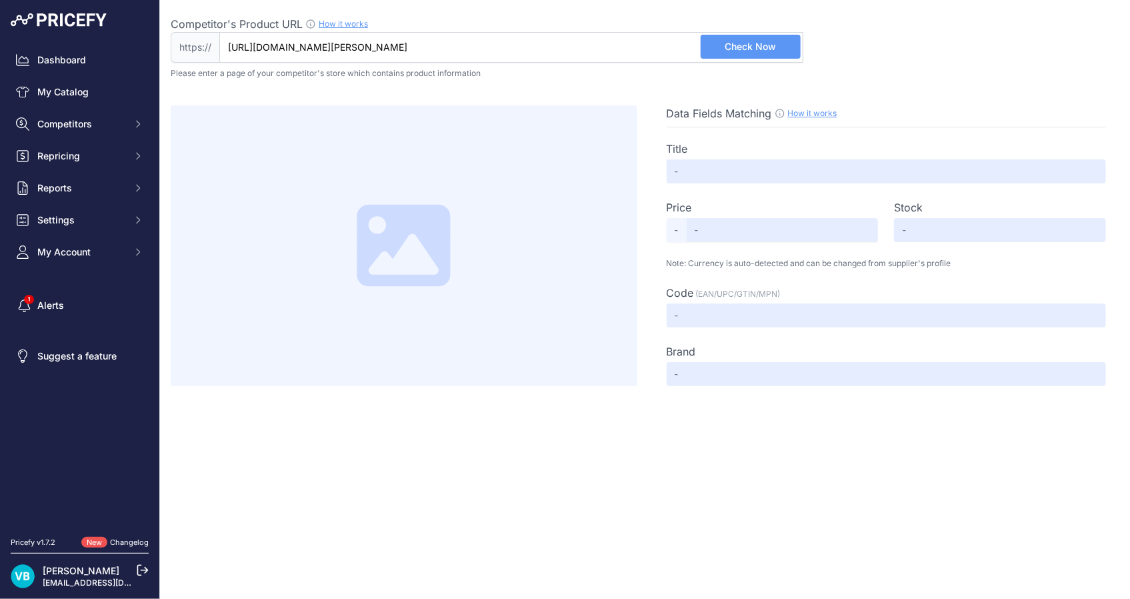
type input "[DOMAIN_NAME][URL][PERSON_NAME]"
click at [771, 25] on div "Competitor's Product URL How it works In order to create your competitor's extr…" at bounding box center [487, 24] width 633 height 16
click at [771, 32] on input "[DOMAIN_NAME][URL][PERSON_NAME]" at bounding box center [511, 47] width 584 height 31
click at [766, 45] on span "Check Now" at bounding box center [750, 46] width 51 height 13
click at [947, 514] on div "Close Competitor's Product URL How it works In order to create your competitor'…" at bounding box center [645, 299] width 970 height 599
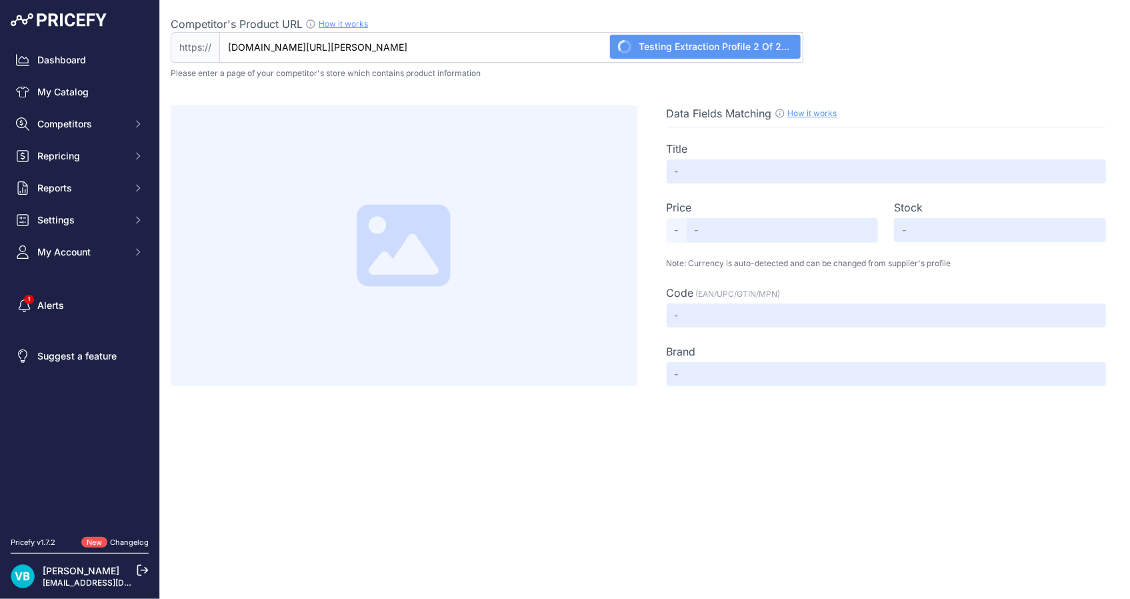
type input "Not Found"
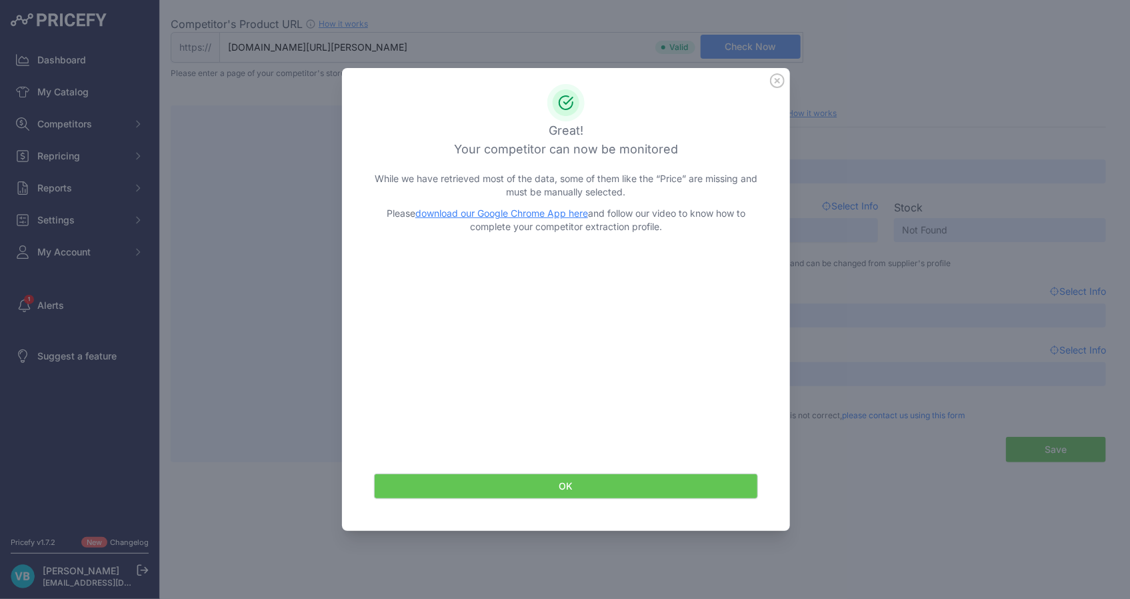
click at [649, 495] on button "OK" at bounding box center [566, 485] width 384 height 25
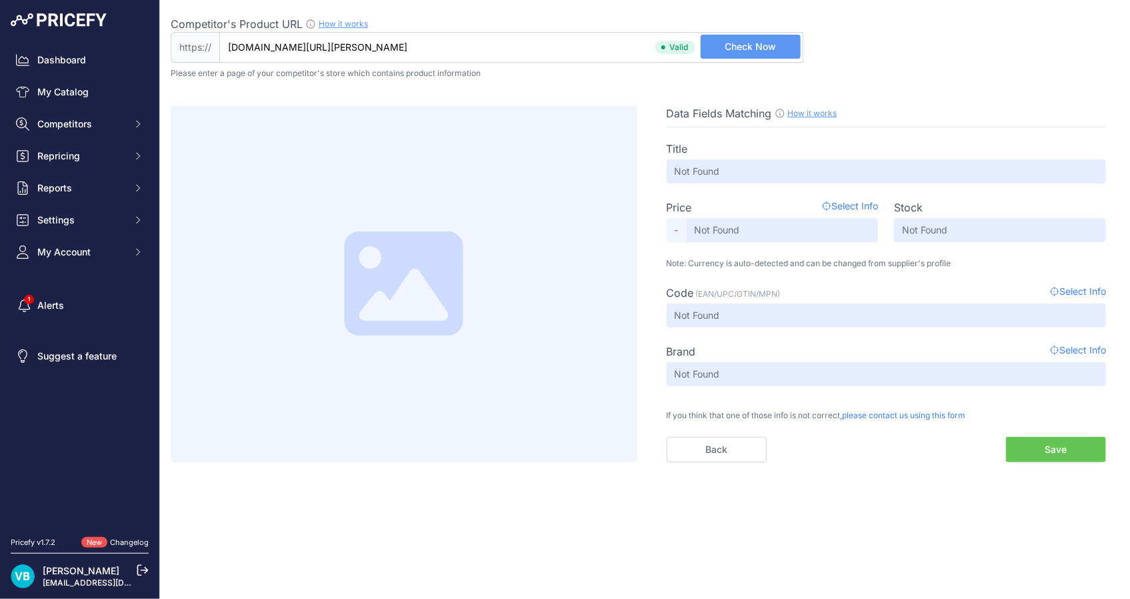
click at [811, 130] on div "Title Not Found Price Select Info - Not Found Stock Not Found Code Not Found" at bounding box center [887, 294] width 440 height 335
click at [857, 206] on span "Select Info" at bounding box center [850, 207] width 56 height 16
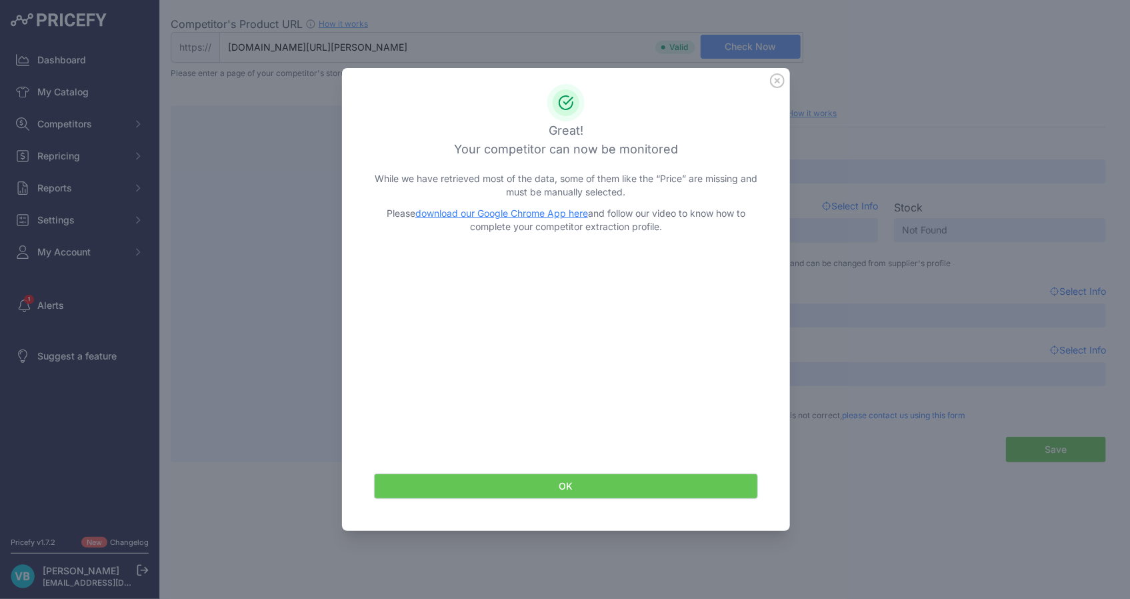
click at [504, 213] on link "download our Google Chrome App here" at bounding box center [501, 212] width 173 height 11
click at [784, 80] on icon at bounding box center [777, 80] width 13 height 13
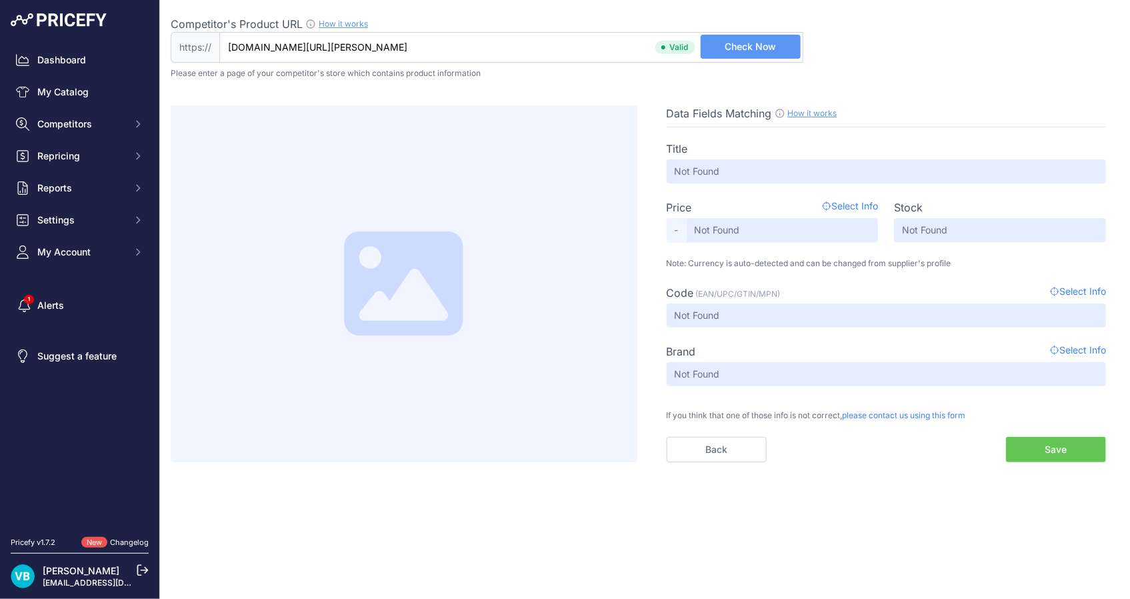
click at [549, 59] on input "[DOMAIN_NAME][URL][PERSON_NAME]" at bounding box center [511, 47] width 584 height 31
click at [743, 43] on span "Check Now" at bounding box center [750, 46] width 51 height 13
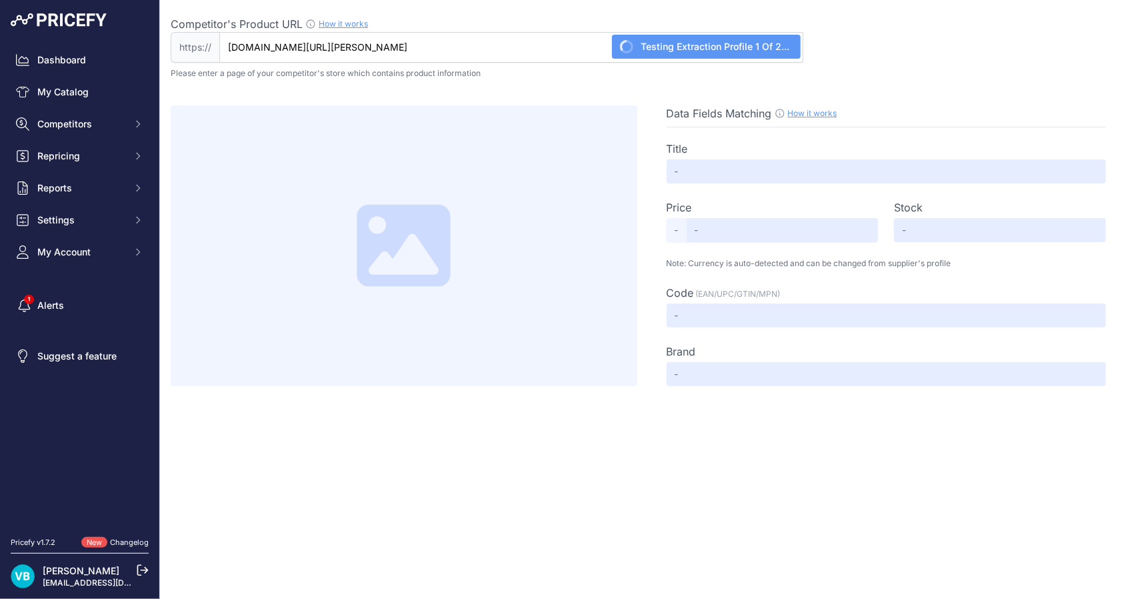
click at [819, 83] on div "Data Fields Matching How it works Use our Chrome APP to create a personalized s…" at bounding box center [645, 232] width 948 height 307
type input "Modul de comanda UFH RF Unisenza Plus - Magazin Purmo"
type input "744.6"
type input "Not Found"
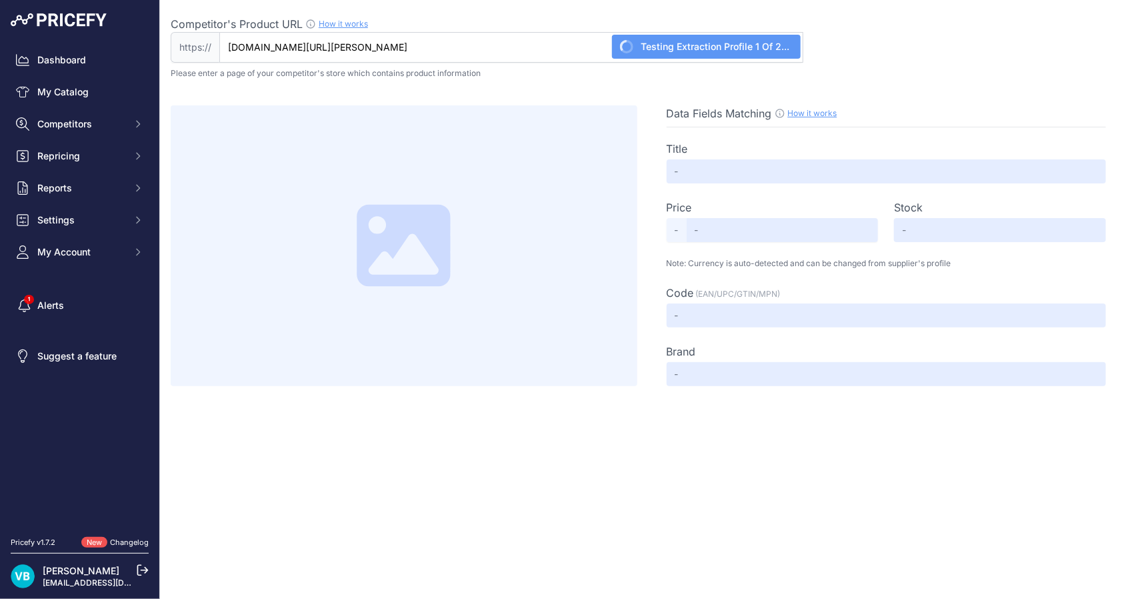
type input "Not Found"
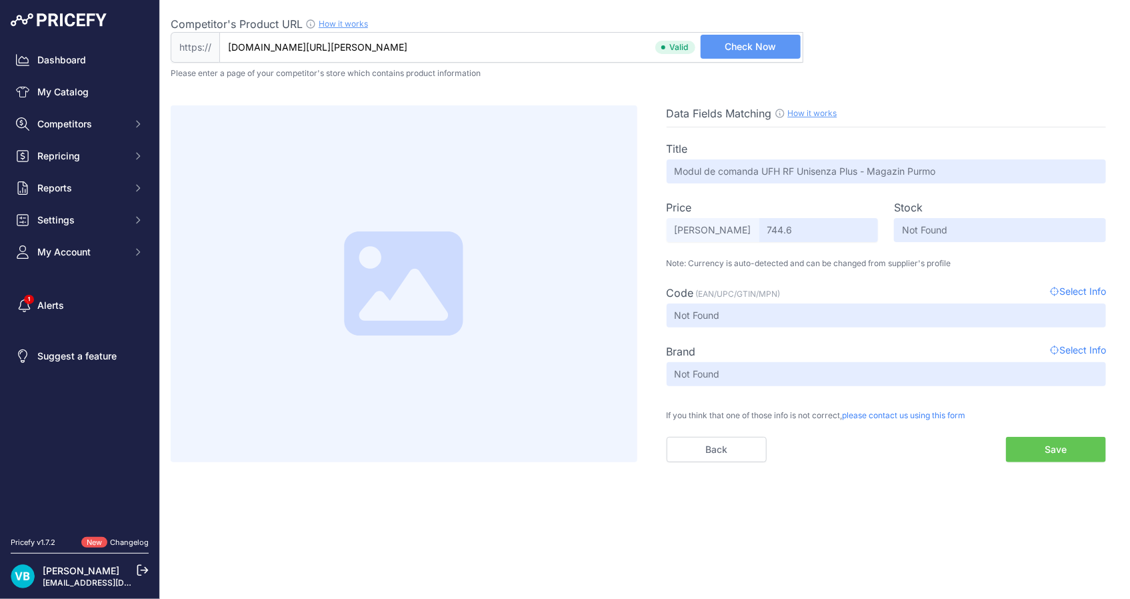
click at [1048, 448] on button "Save" at bounding box center [1056, 449] width 100 height 25
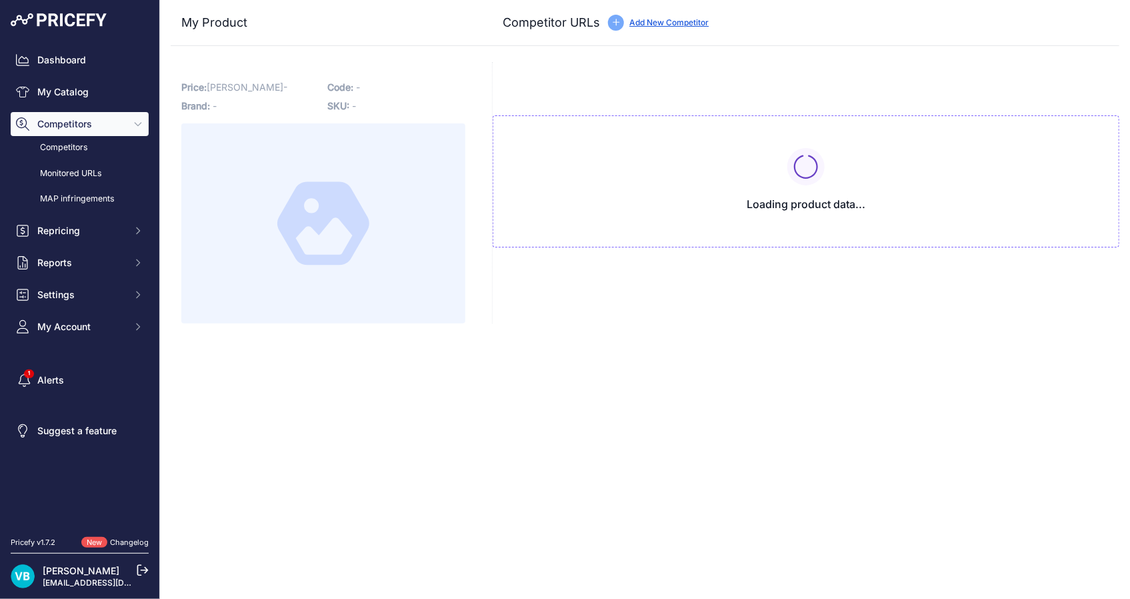
type input "[DOMAIN_NAME][URL]"
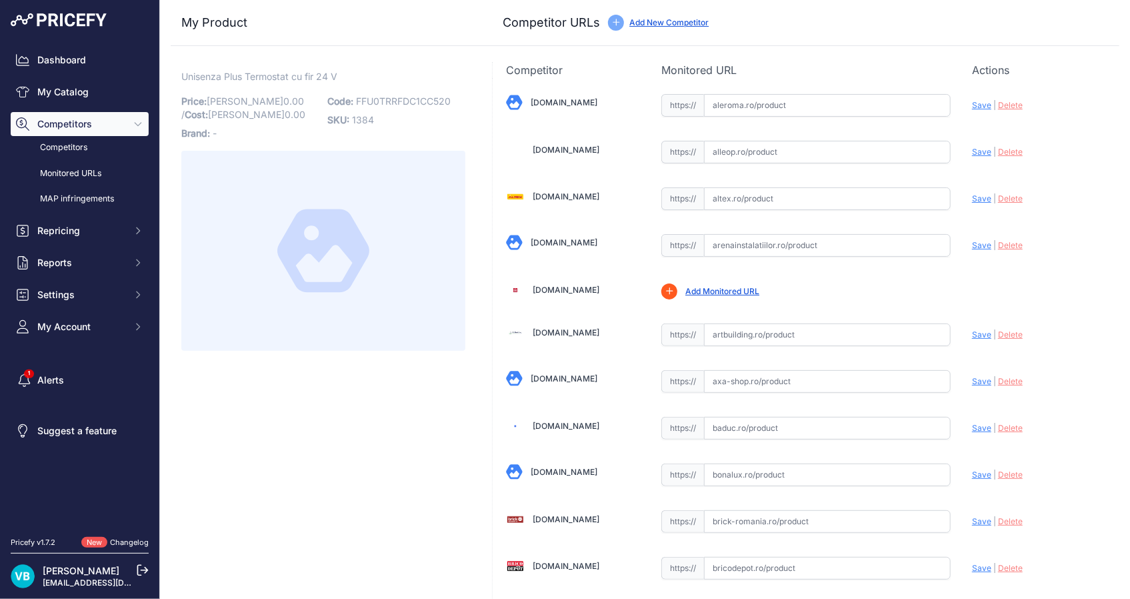
click at [387, 101] on span "FFU0TRRFDC1CC520" at bounding box center [403, 100] width 95 height 11
copy span "FFU0TRRFDC1CC520"
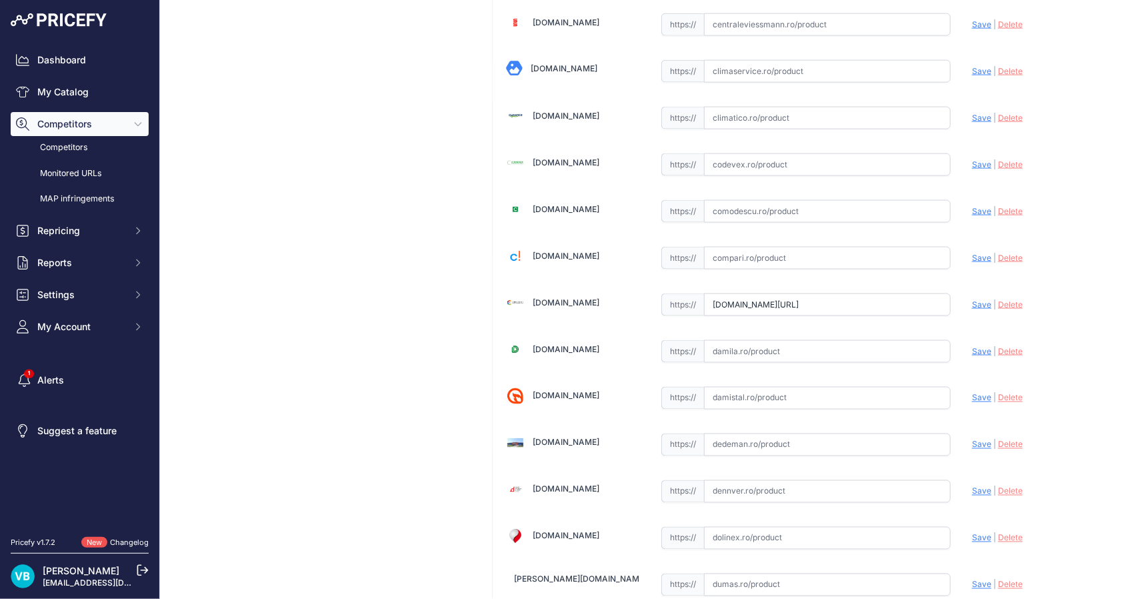
click at [836, 306] on input "www.construkt.ro/termostat-digital-24v-cu-montare-incastrata-purmo-unisenza.htm…" at bounding box center [827, 304] width 247 height 23
click at [902, 291] on div "https:// www.construkt.ro/termostat-digital-24v-cu-montare-incastrata-purmo-uni…" at bounding box center [805, 303] width 289 height 25
drag, startPoint x: 865, startPoint y: 304, endPoint x: 979, endPoint y: 304, distance: 114.0
click at [913, 304] on input "www.construkt.ro/termostat-digital-24v-cu-montare-incastrata-purmo-unisenza.htm…" at bounding box center [827, 304] width 247 height 23
paste input "https://www.construkt.ro/termostat-digital-24v-cu-montare-incastrata-purmo-unis…"
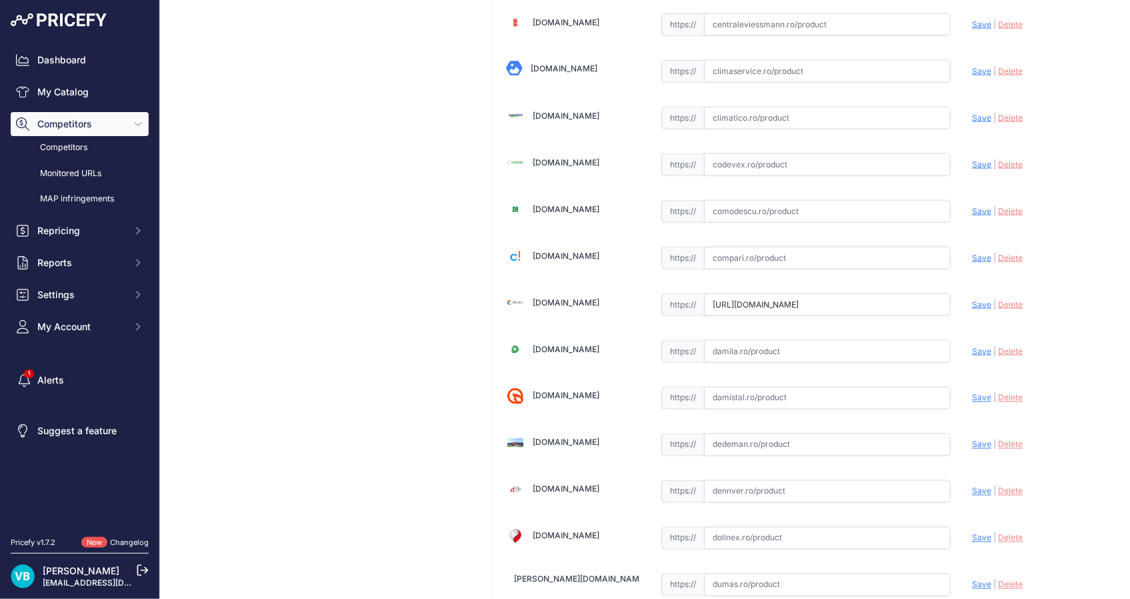
scroll to position [0, 801]
click at [981, 305] on span "Save" at bounding box center [981, 304] width 19 height 10
type input "https://www.construkt.ro/termostat-digital-24v-cu-montare-incastrata-purmo-unis…"
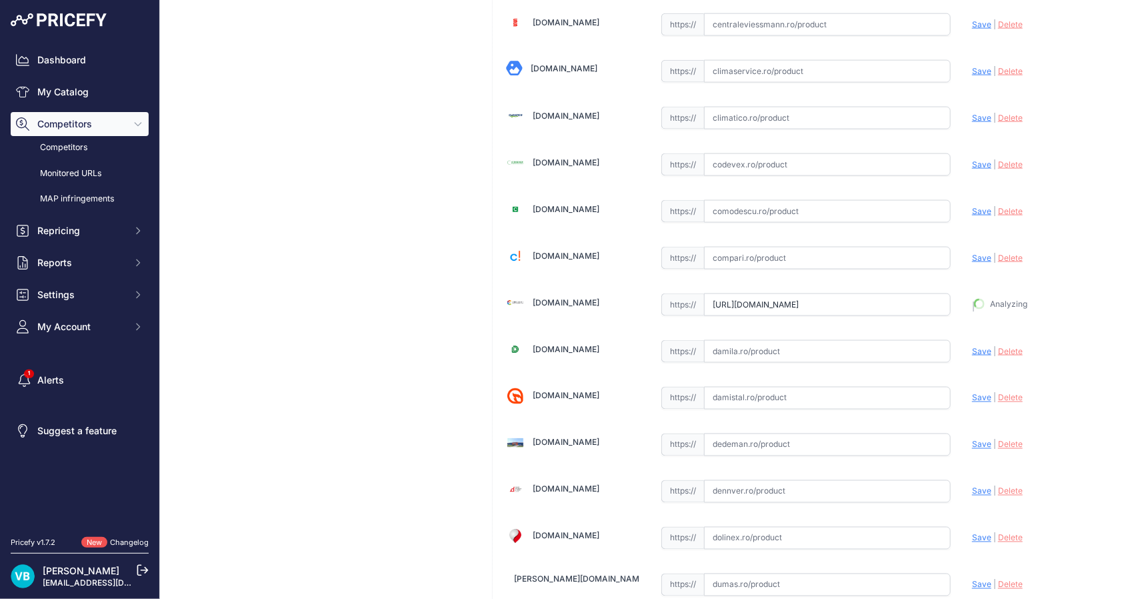
scroll to position [900, 0]
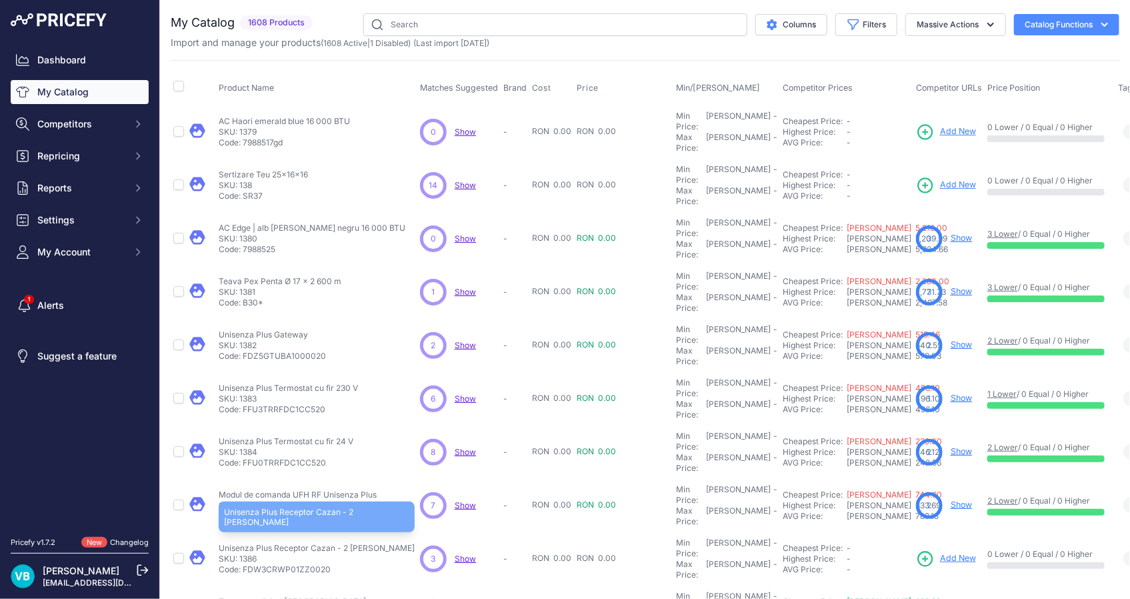
click at [275, 543] on p "Unisenza Plus Receptor Cazan - 2 [PERSON_NAME]" at bounding box center [317, 548] width 196 height 11
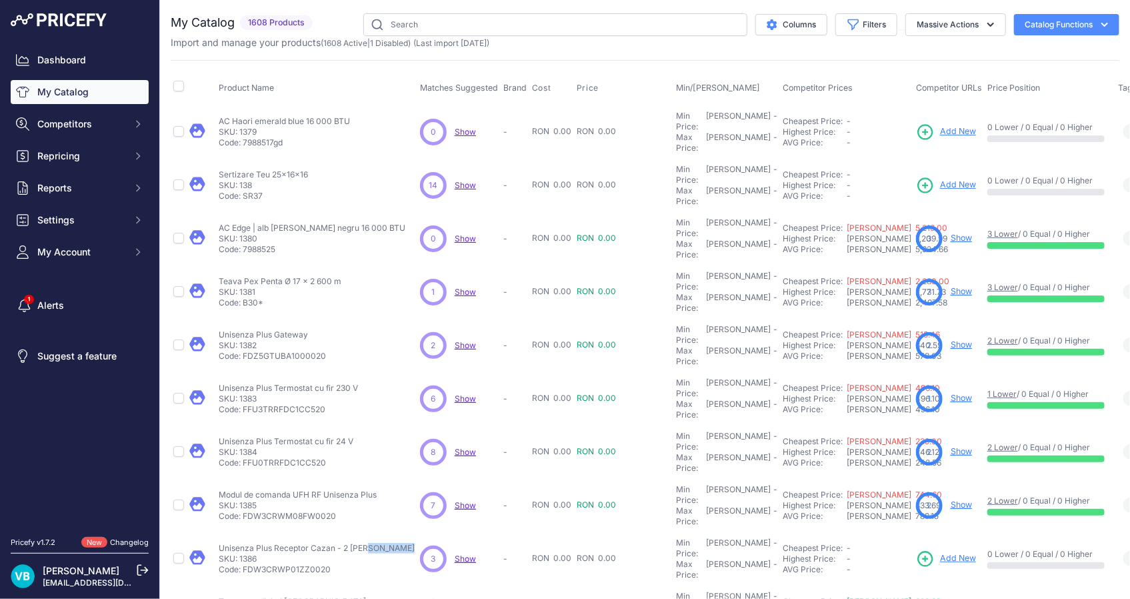
click at [275, 543] on p "Unisenza Plus Receptor Cazan - 2 [PERSON_NAME]" at bounding box center [317, 548] width 196 height 11
copy div "Unisenza Plus Receptor Cazan - 2 [PERSON_NAME]"
click at [940, 552] on span "Add New" at bounding box center [958, 558] width 36 height 13
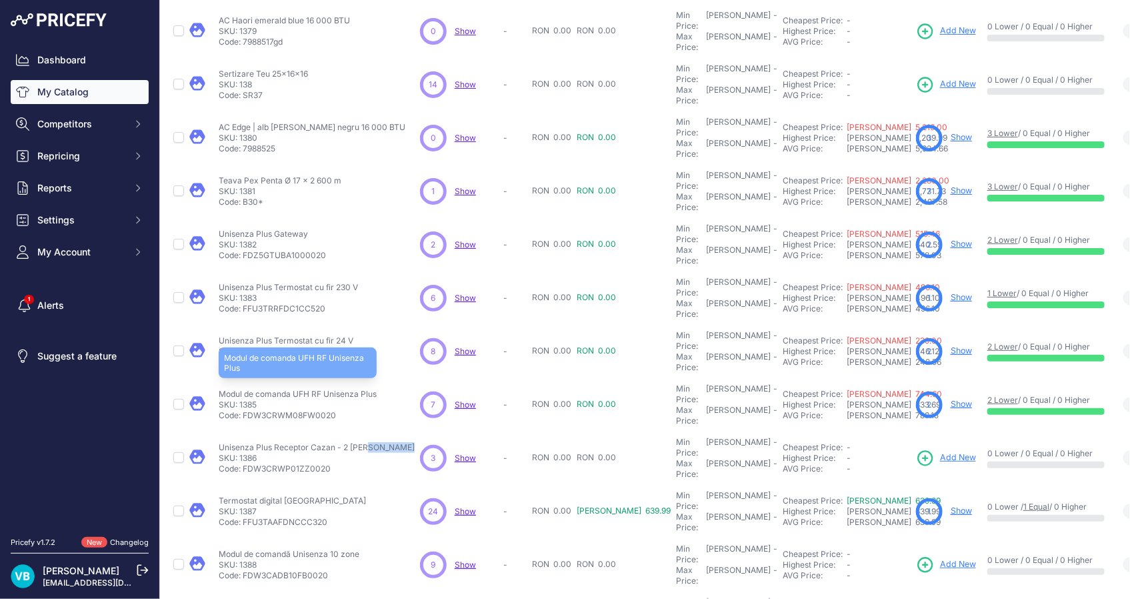
scroll to position [121, 0]
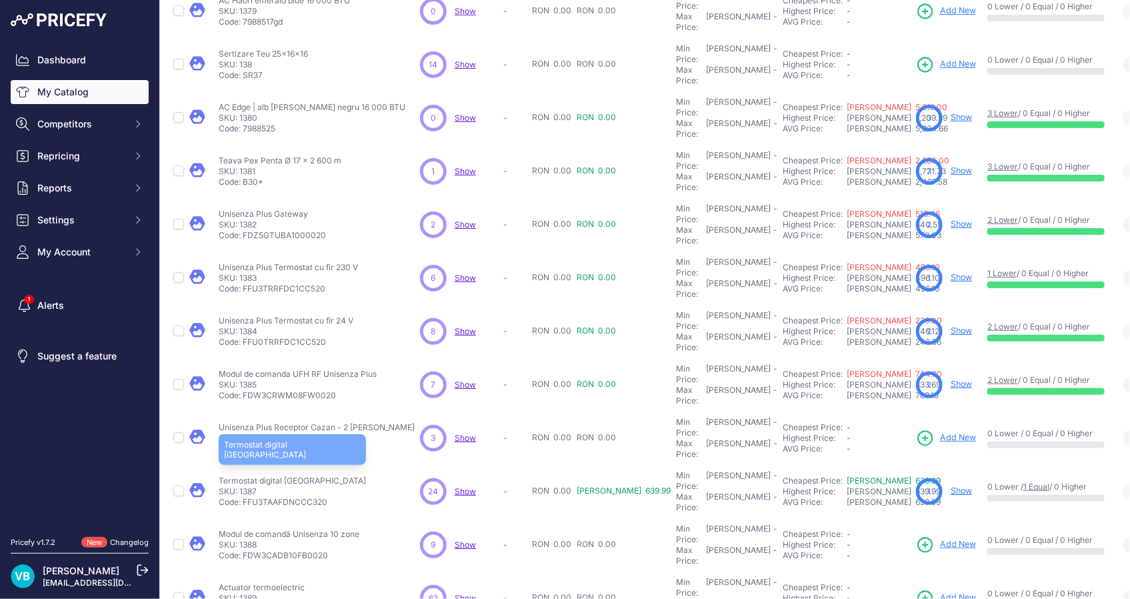
click at [292, 475] on p "Termostat digital Unisenza" at bounding box center [292, 480] width 147 height 11
copy div "Termostat digital Unisenza"
click at [950, 485] on link "Show" at bounding box center [960, 490] width 21 height 10
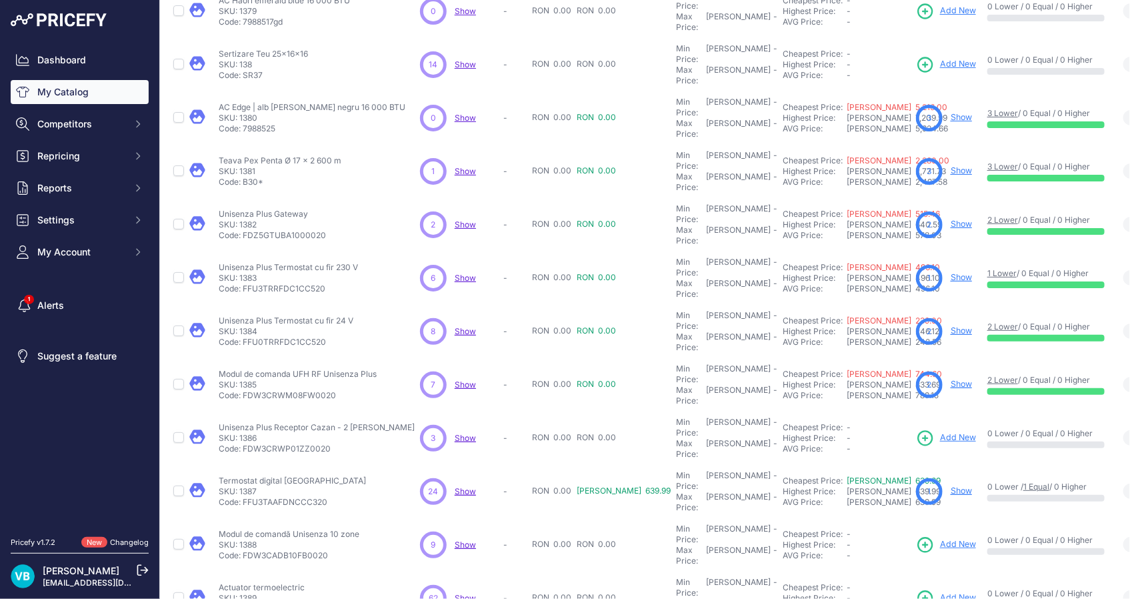
click at [289, 465] on td "Termostat digital Unisenza Termostat digital Unisenza SKU: 1387 Code: FFU3TAAFD…" at bounding box center [316, 491] width 201 height 53
click at [287, 529] on p "Modul de comandă Unisenza 10 zone" at bounding box center [289, 534] width 141 height 11
copy div "Modul de comandă Unisenza 10 zone"
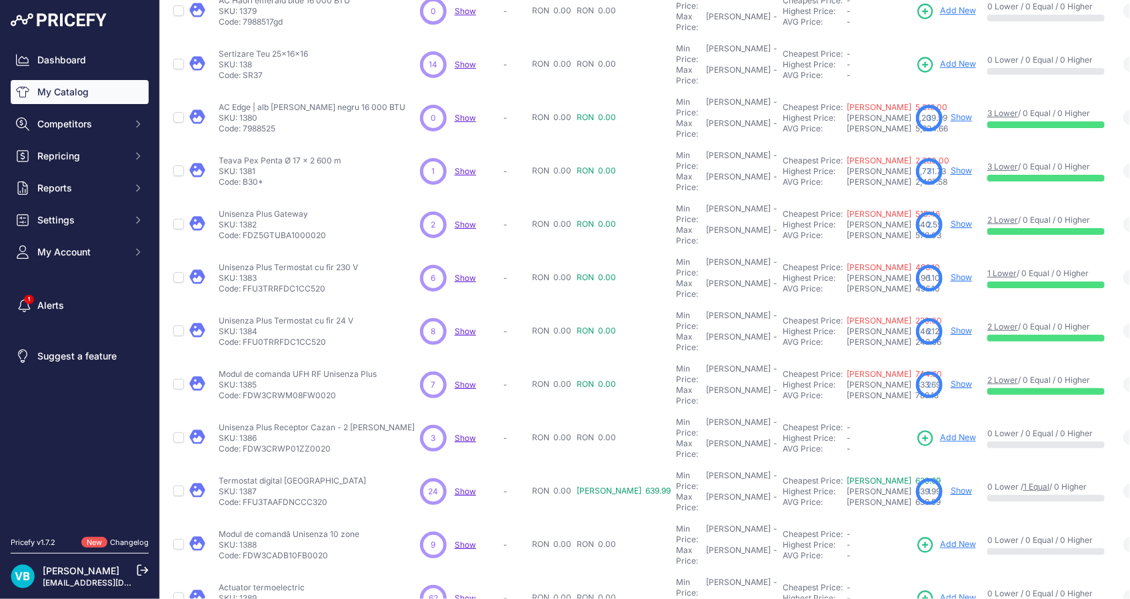
click at [940, 538] on span "Add New" at bounding box center [958, 544] width 36 height 13
click at [283, 582] on p "Actuator termoelectric" at bounding box center [274, 587] width 111 height 11
copy div "Actuator termoelectric"
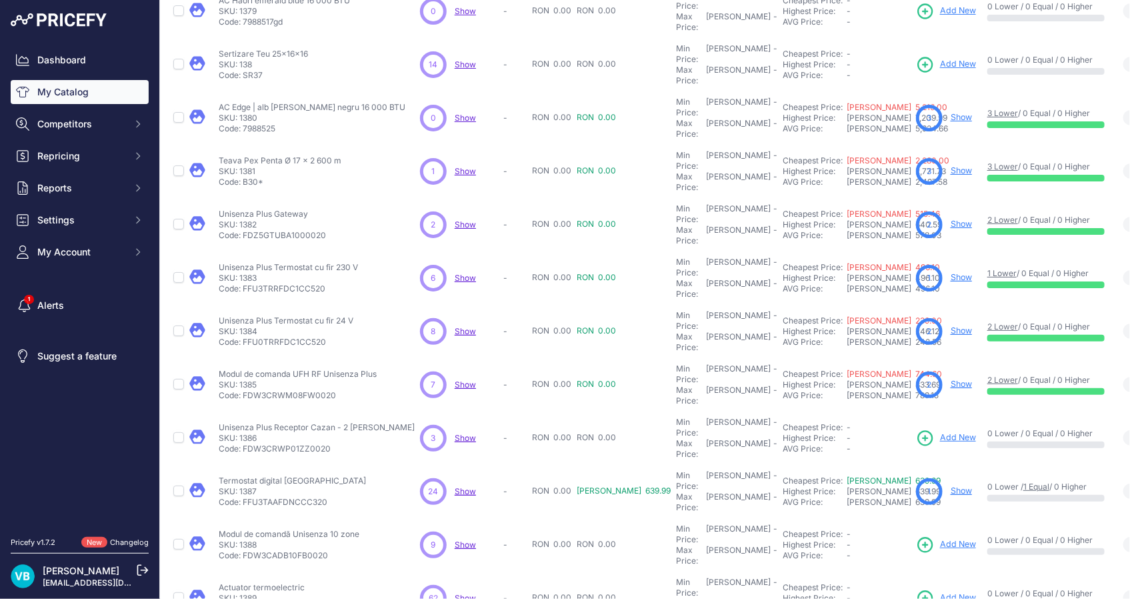
click at [940, 591] on span "Add New" at bounding box center [958, 597] width 36 height 13
copy div "Sertizare Teu 25x20x20"
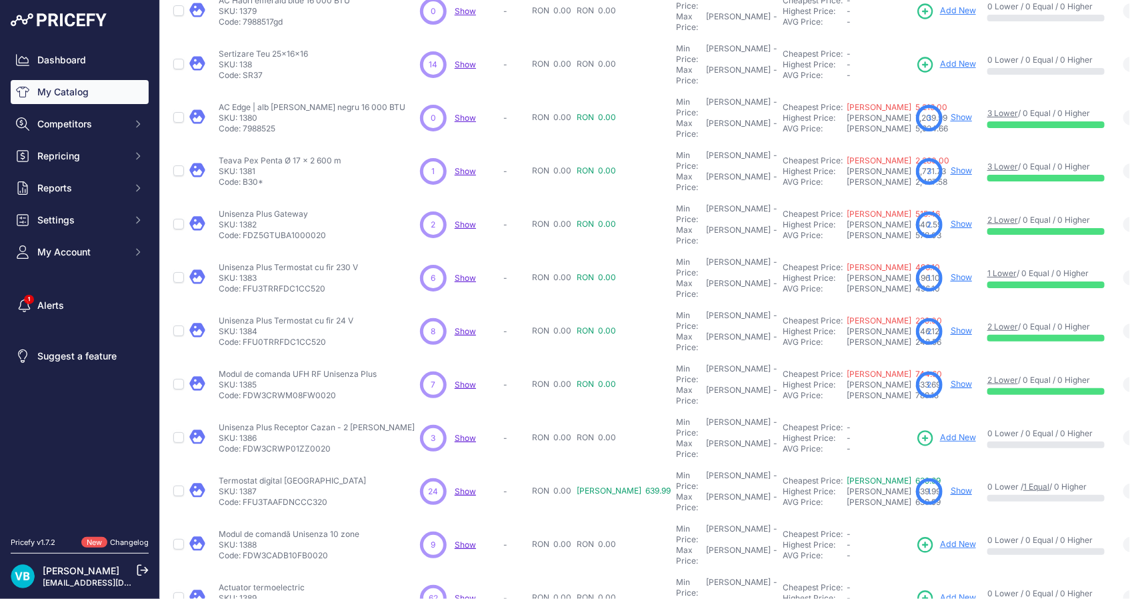
copy div "Fiting cu inel de strângere 16,2 x 2,6 - stabil"
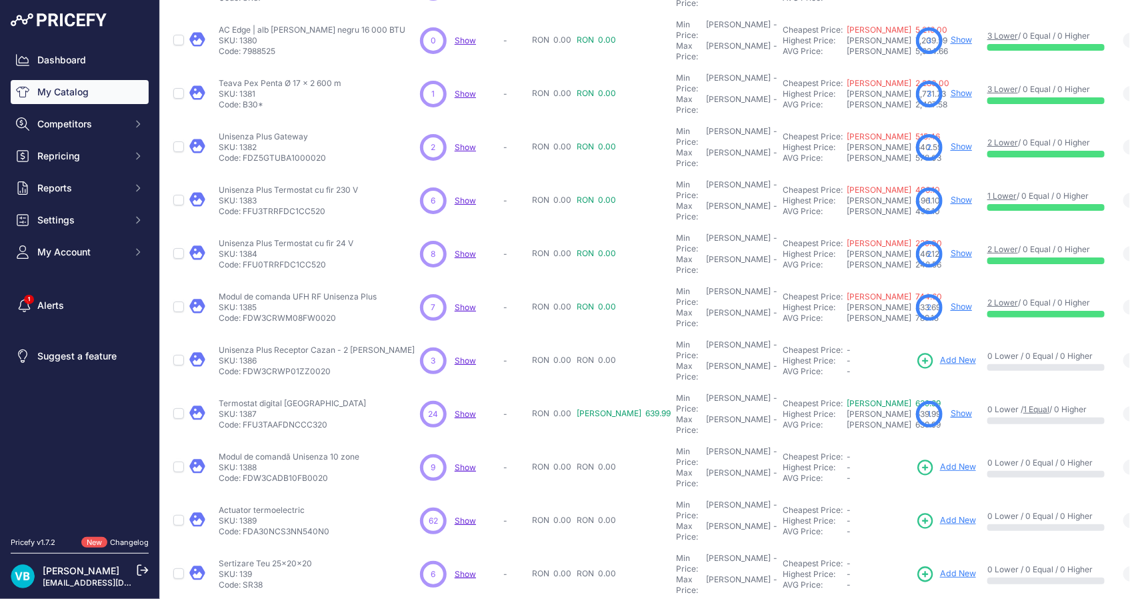
scroll to position [209, 0]
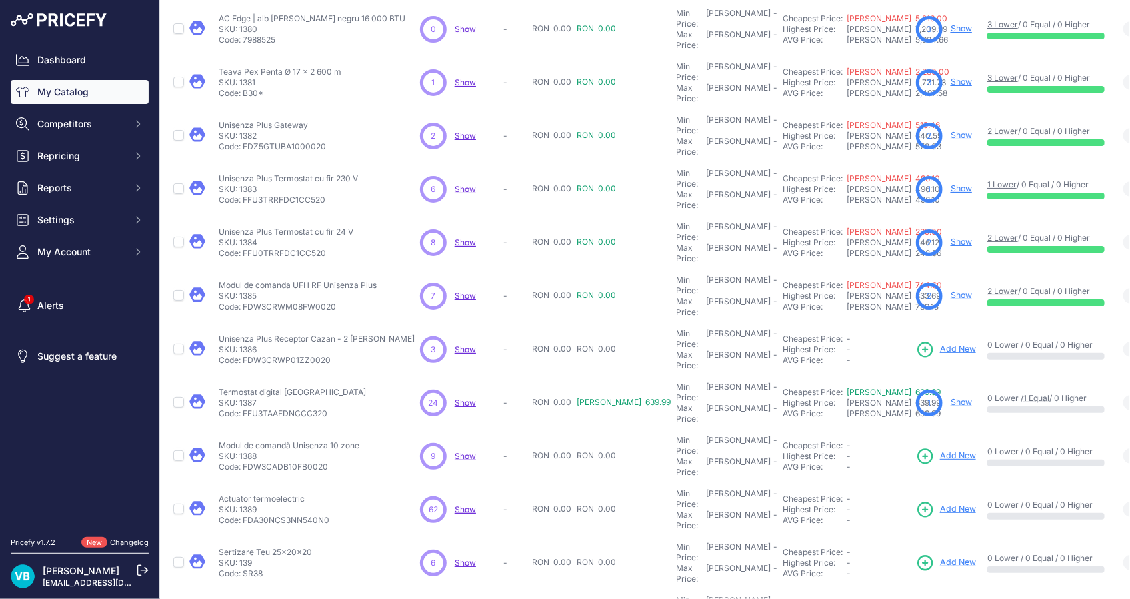
copy div "Fiting cu inel de strângere 20 x 2,9 - stabil"
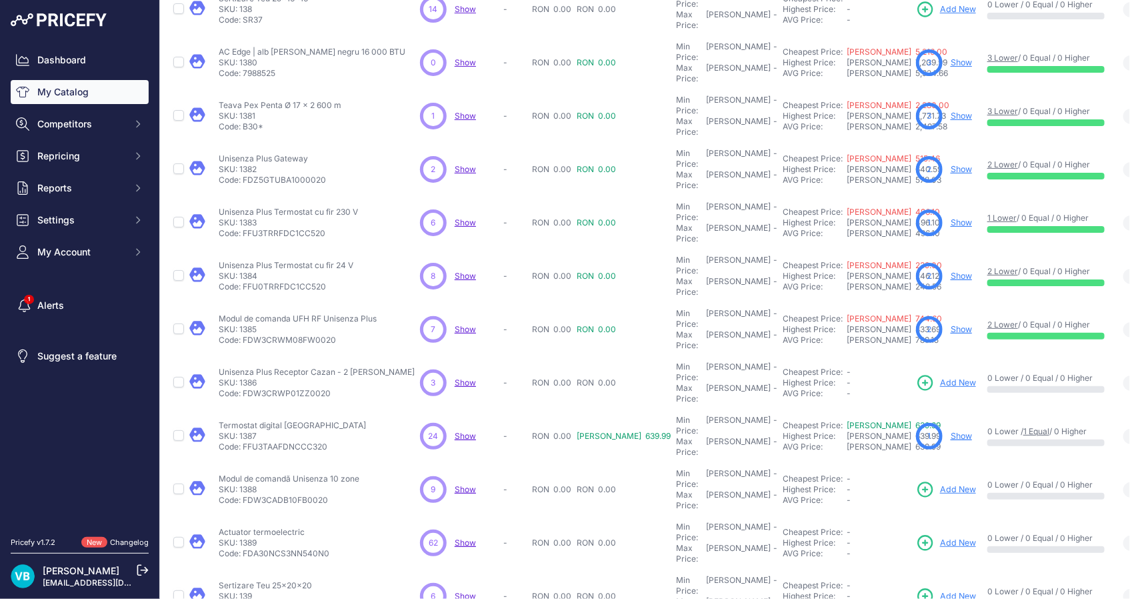
scroll to position [243, 0]
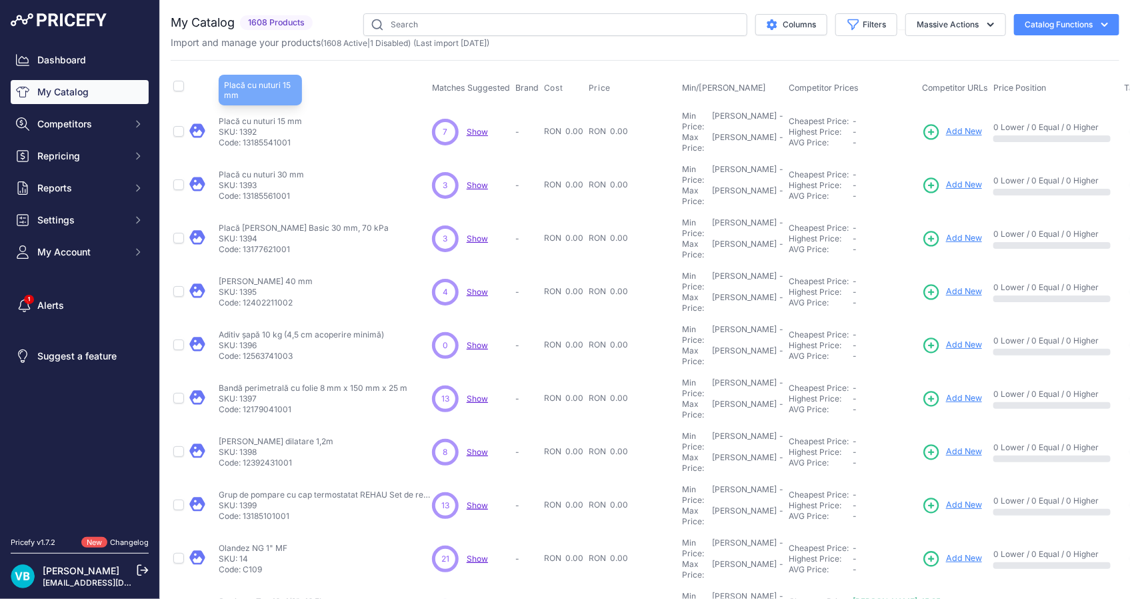
click at [256, 116] on p "Placă cu nuturi 15 mm" at bounding box center [260, 121] width 83 height 11
copy div "Placă cu nuturi 15 mm"
click at [946, 125] on span "Add New" at bounding box center [964, 131] width 36 height 13
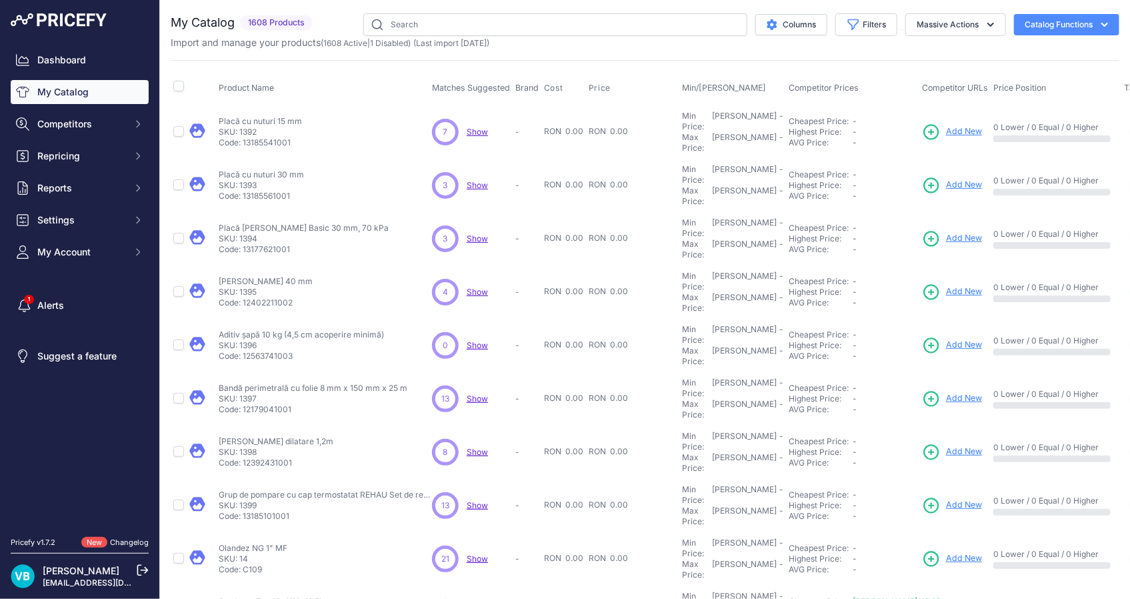
click at [252, 180] on p "SKU: 1393" at bounding box center [261, 185] width 85 height 11
click at [251, 169] on p "Placă cu nuturi 30 mm" at bounding box center [261, 174] width 85 height 11
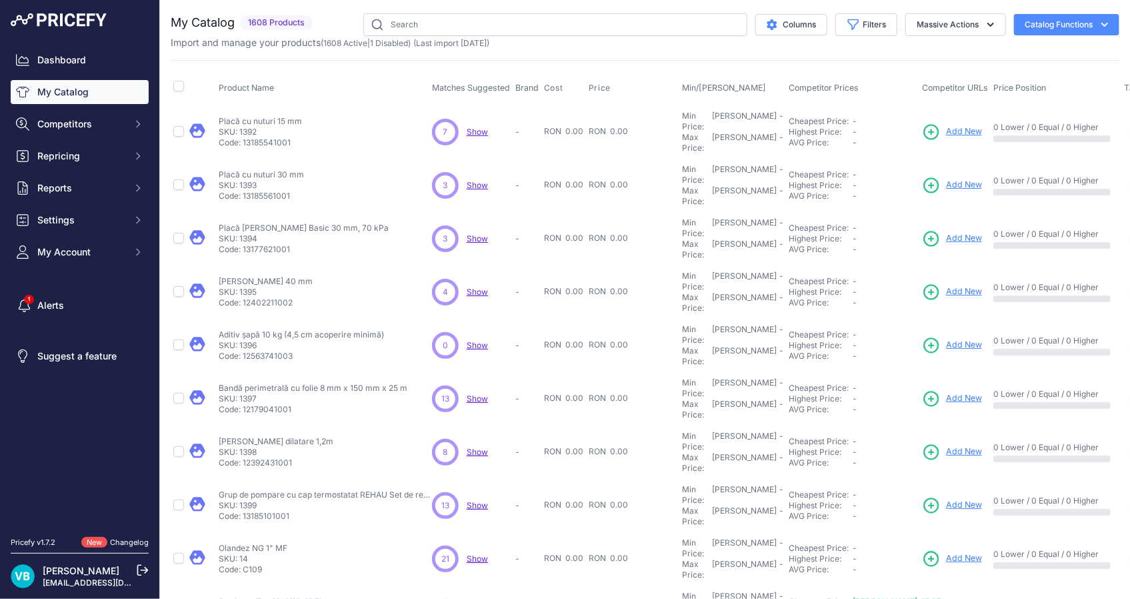
copy div "Placă cu nuturi 30 mm"
click at [922, 176] on link "Add New" at bounding box center [952, 185] width 60 height 19
click at [279, 223] on p "Placă Tacker Basic 30 mm, 70 kPa" at bounding box center [304, 228] width 170 height 11
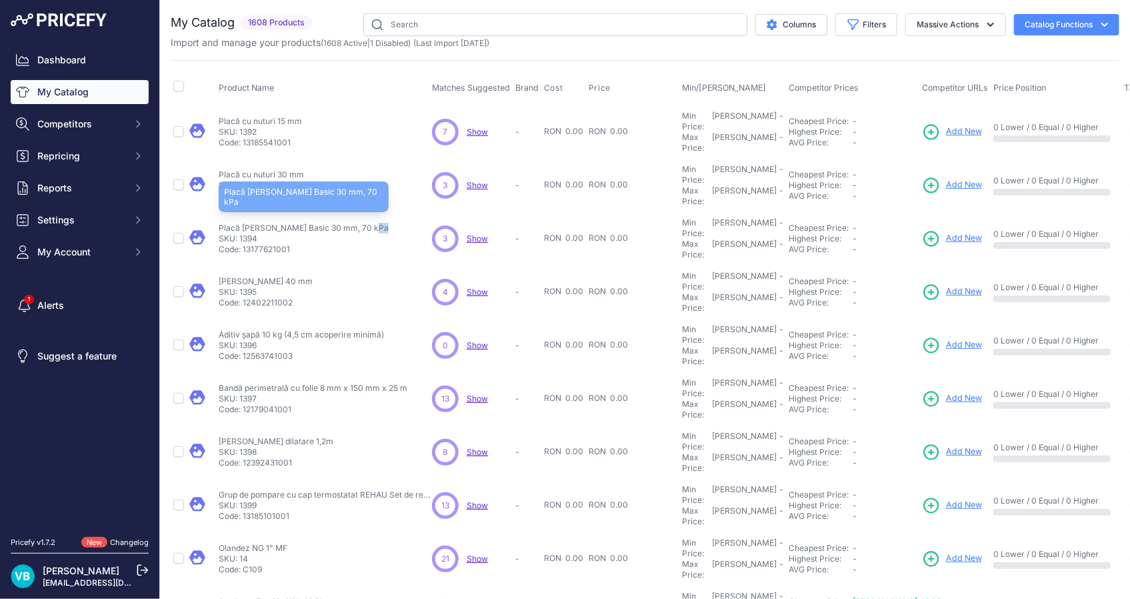
copy div "Placă Tacker Basic 30 mm, 70 kPa"
click at [946, 232] on span "Add New" at bounding box center [964, 238] width 36 height 13
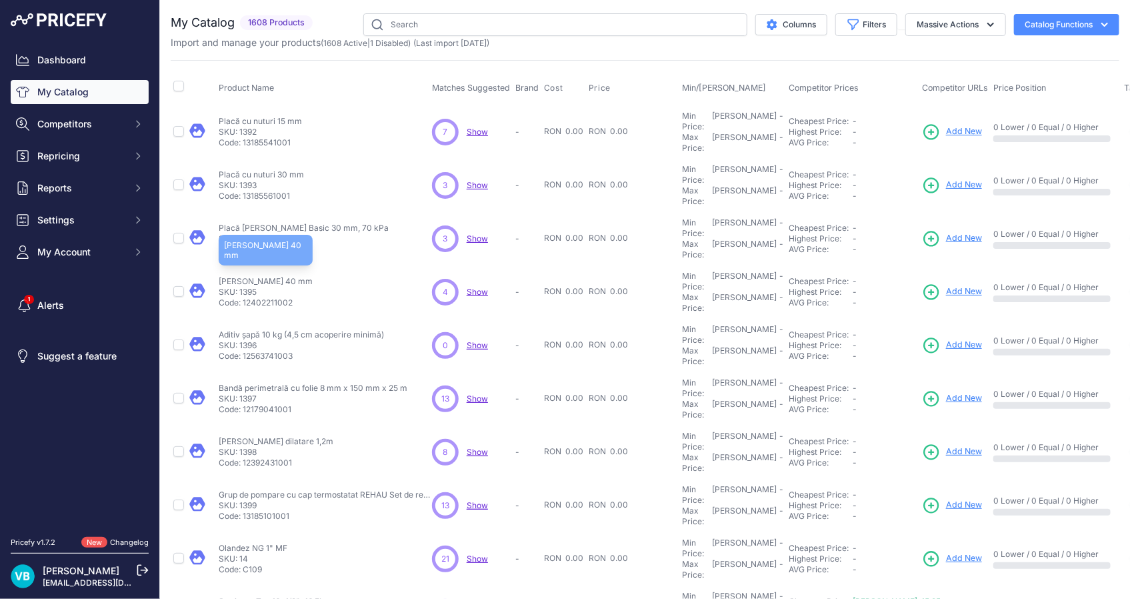
click at [259, 276] on p "Cleme Tacker 40 mm" at bounding box center [266, 281] width 94 height 11
click at [946, 285] on span "Add New" at bounding box center [964, 291] width 36 height 13
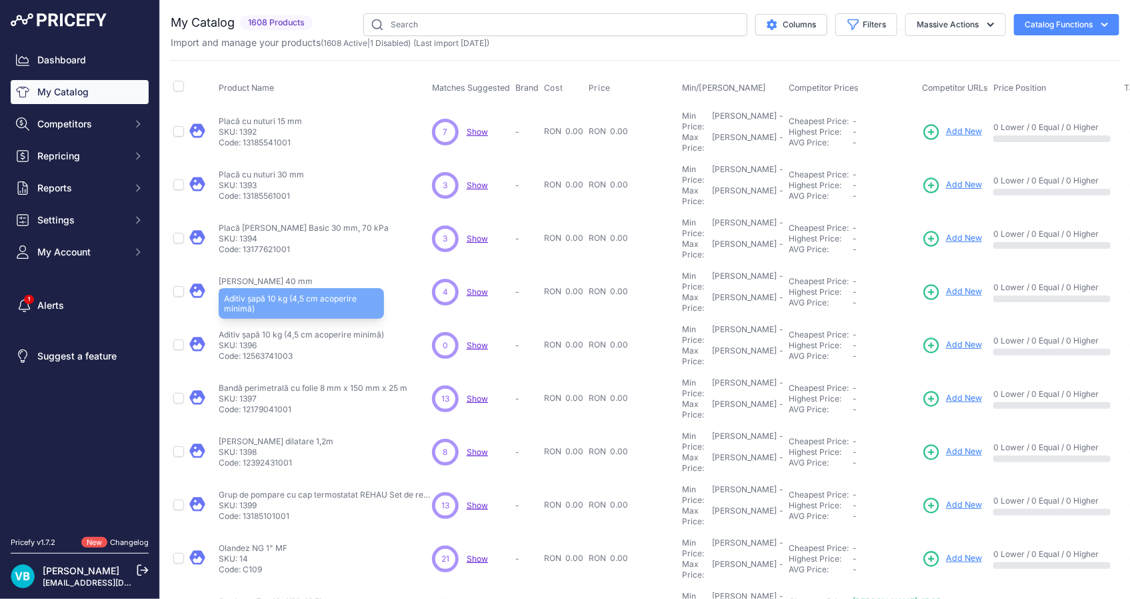
click at [279, 329] on p "Aditiv șapă 10 kg (4,5 cm acoperire minimă)" at bounding box center [301, 334] width 165 height 11
click at [272, 329] on p "Aditiv șapă 10 kg (4,5 cm acoperire minimă)" at bounding box center [301, 334] width 165 height 11
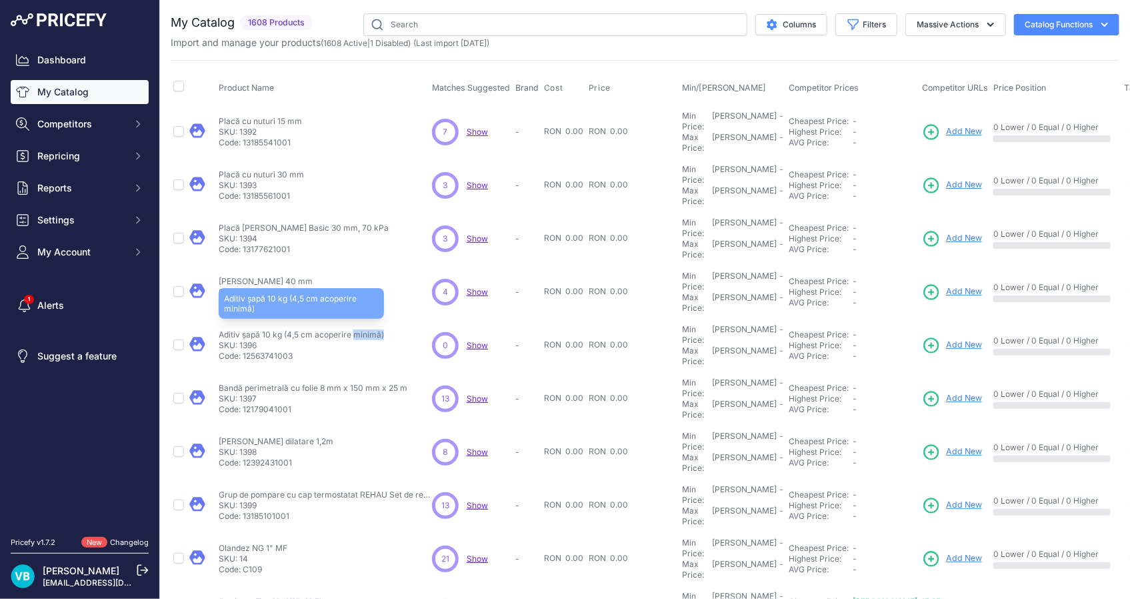
click at [272, 329] on p "Aditiv șapă 10 kg (4,5 cm acoperire minimă)" at bounding box center [301, 334] width 165 height 11
click at [946, 339] on span "Add New" at bounding box center [964, 345] width 36 height 13
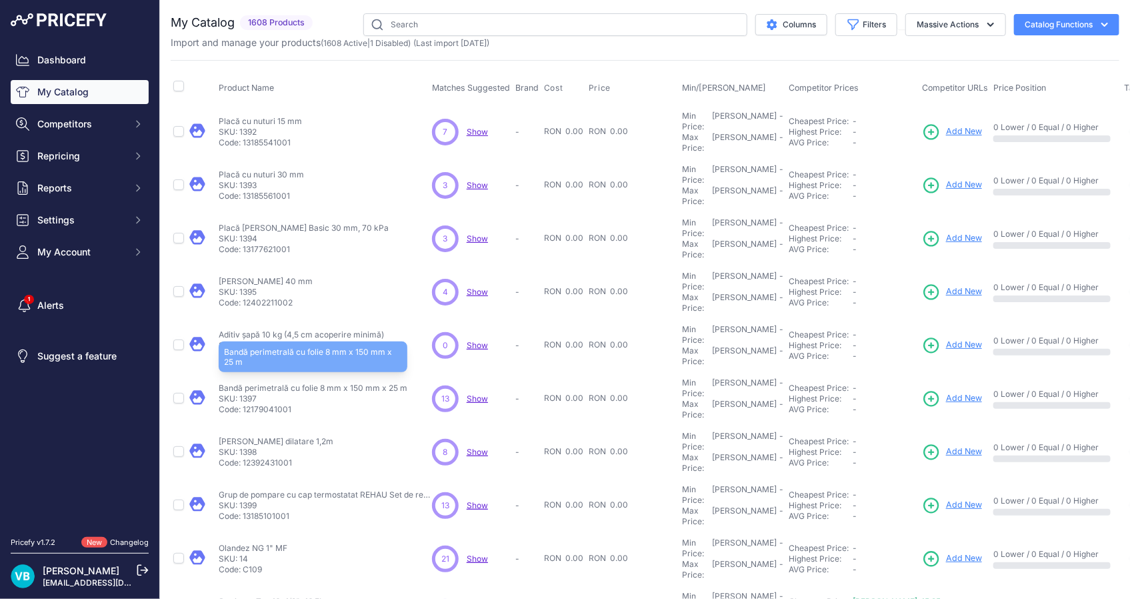
click at [319, 383] on p "Bandă perimetrală cu folie 8 mm x 150 mm x 25 m" at bounding box center [313, 388] width 189 height 11
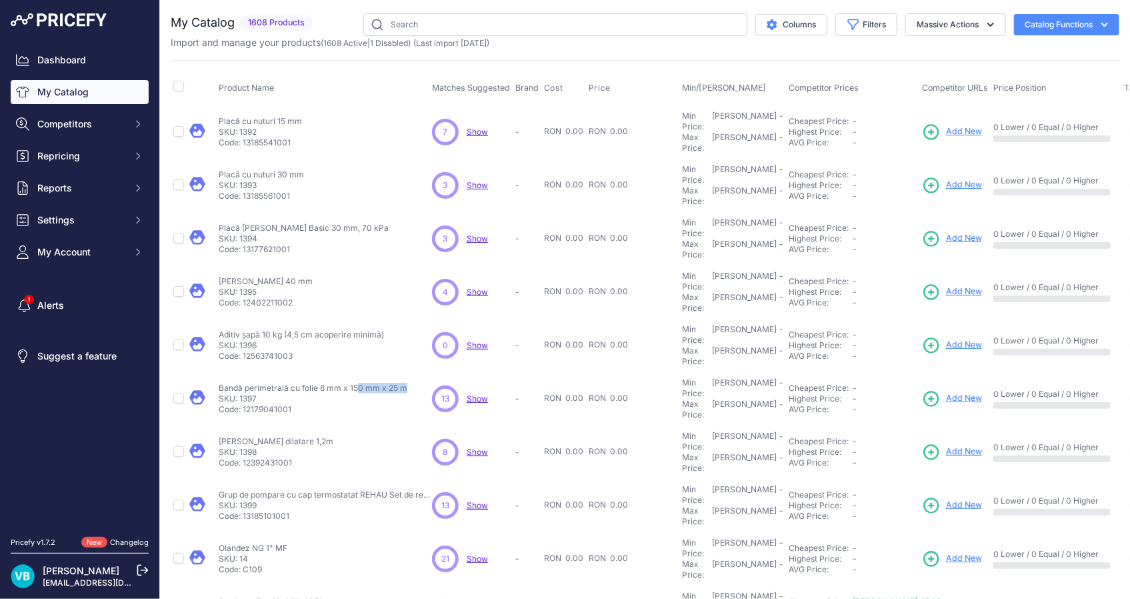
click at [946, 392] on span "Add New" at bounding box center [964, 398] width 36 height 13
click at [250, 436] on p "[PERSON_NAME] dilatare 1,2m" at bounding box center [276, 441] width 115 height 11
click at [250, 436] on p "Rost dilatare 1,2m" at bounding box center [276, 441] width 115 height 11
click at [946, 445] on span "Add New" at bounding box center [964, 451] width 36 height 13
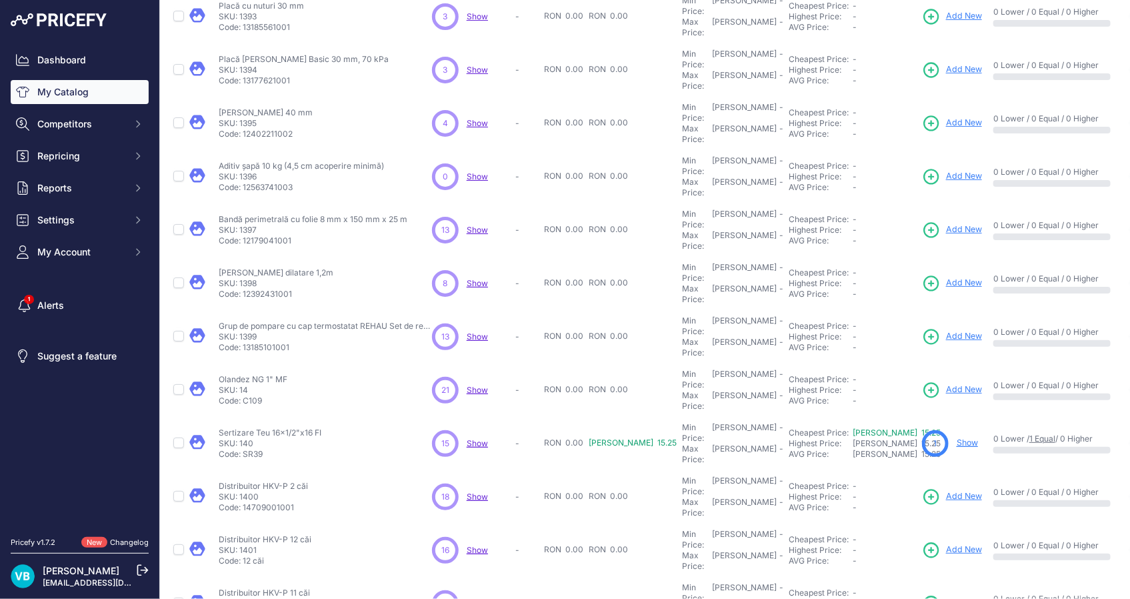
scroll to position [149, 0]
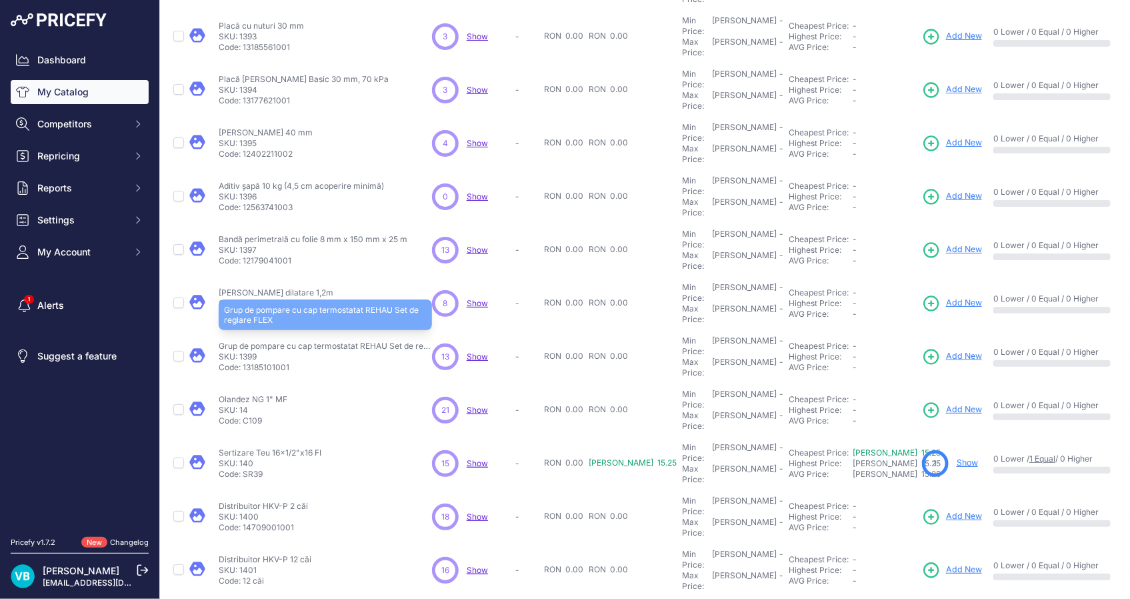
click at [274, 341] on p "Grup de pompare cu cap termostatat REHAU Set de reglare FLEX" at bounding box center [325, 346] width 213 height 11
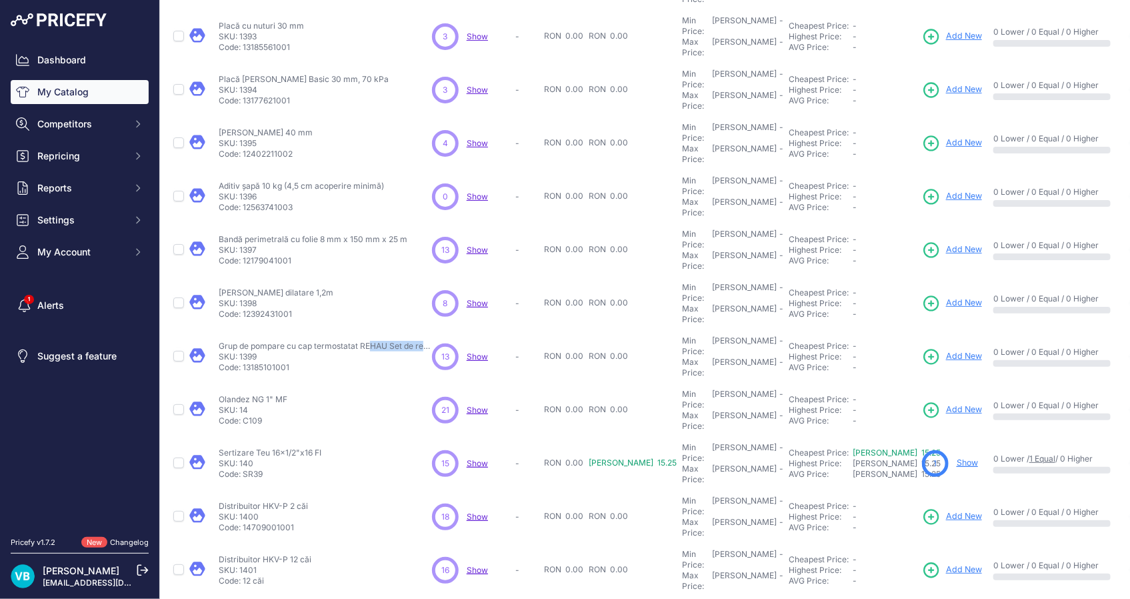
drag, startPoint x: 913, startPoint y: 273, endPoint x: 641, endPoint y: 267, distance: 272.7
click at [946, 350] on span "Add New" at bounding box center [964, 356] width 36 height 13
click at [250, 383] on td "Olandez NG 1" MF Olandez NG 1" MF SKU: 14 Code: C109" at bounding box center [322, 409] width 213 height 53
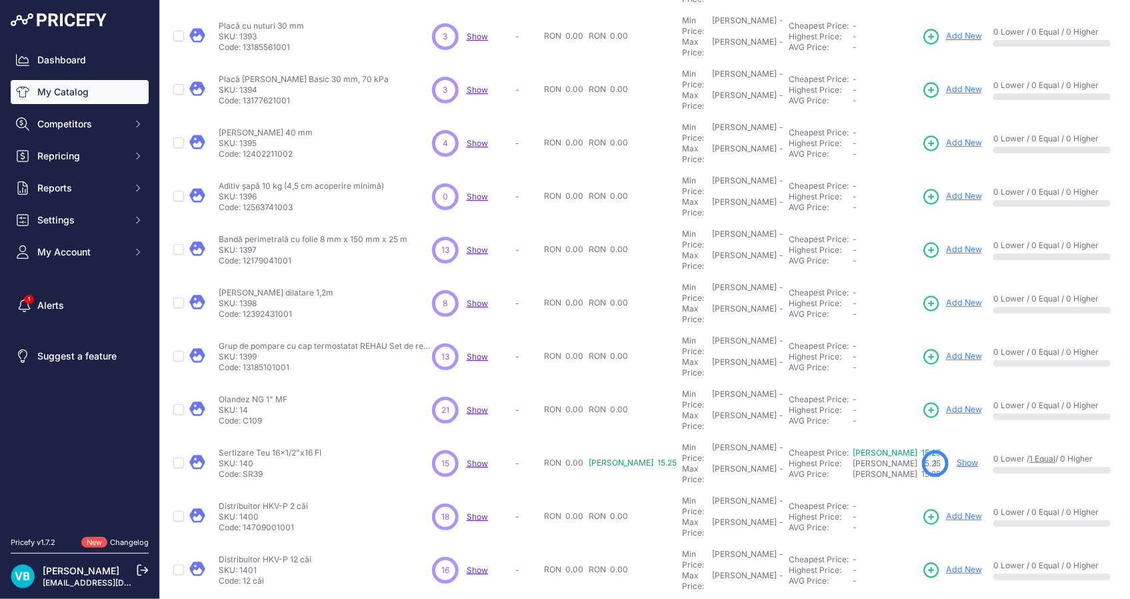
click at [922, 401] on link "Add New" at bounding box center [952, 410] width 60 height 19
click at [265, 447] on p "Sertizare Teu 16x1/2"x16 FI" at bounding box center [270, 452] width 103 height 11
click at [956, 457] on p "Show" at bounding box center [966, 463] width 21 height 13
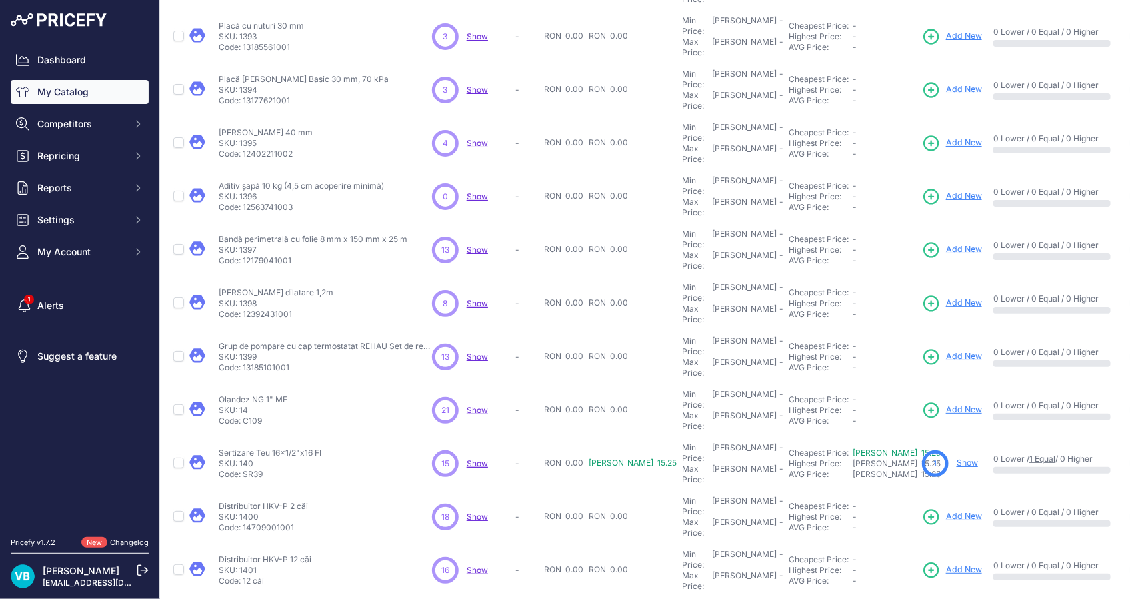
click at [956, 457] on link "Show" at bounding box center [966, 462] width 21 height 10
click at [349, 394] on div "Olandez NG 1" MF Olandez NG 1" MF SKU: 14 Code: C109" at bounding box center [323, 410] width 208 height 32
click at [283, 501] on p "Distribuitor HKV-P 2 căi" at bounding box center [263, 506] width 89 height 11
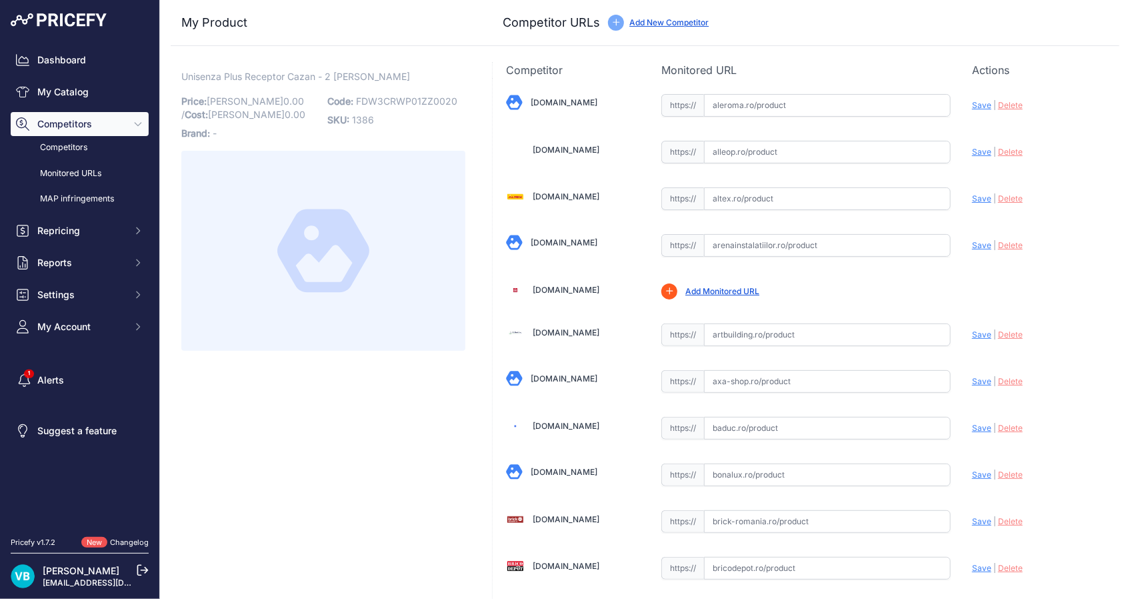
click at [394, 97] on span "FDW3CRWP01ZZ0020" at bounding box center [406, 100] width 101 height 11
copy span "FDW3CRWP01ZZ0020"
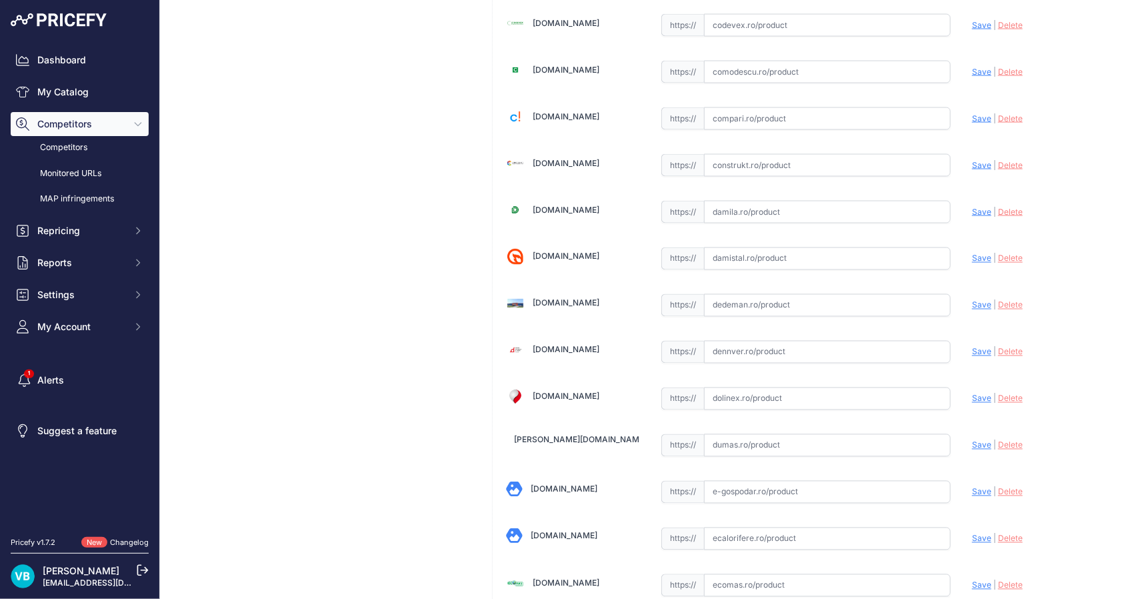
click at [813, 294] on input "text" at bounding box center [827, 305] width 247 height 23
paste input "[URL][DOMAIN_NAME]"
click at [972, 303] on span "Save" at bounding box center [981, 305] width 19 height 10
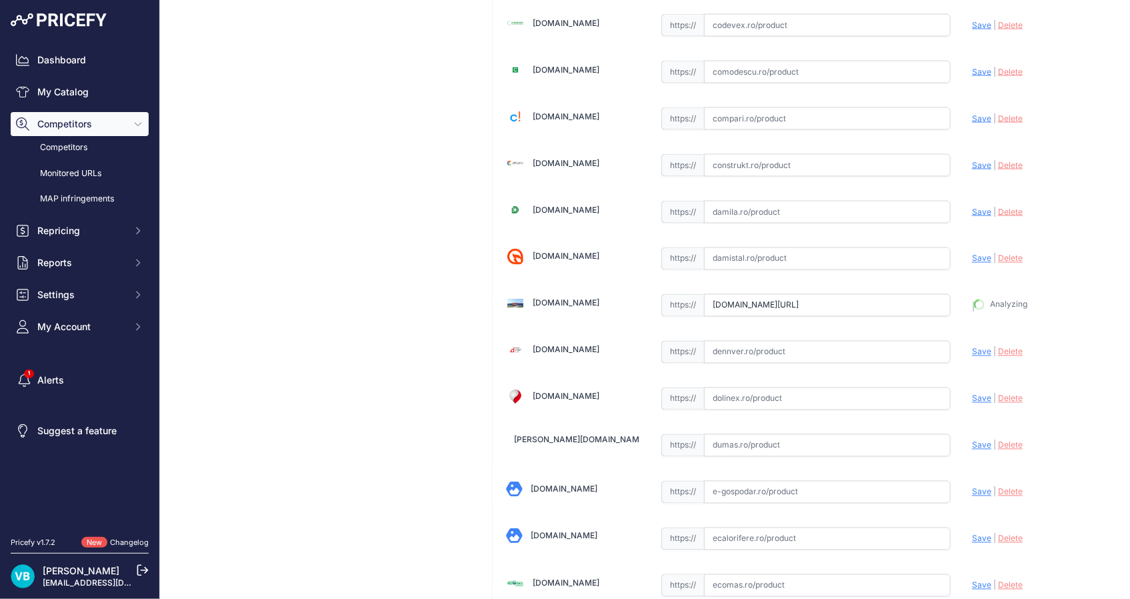
type input "[URL][DOMAIN_NAME]"
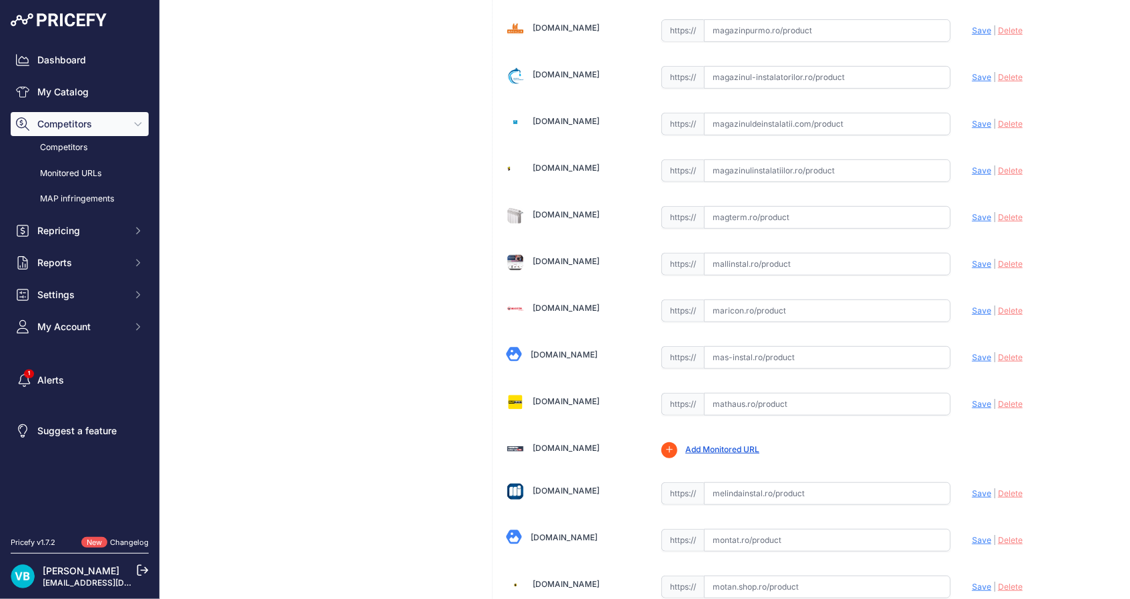
drag, startPoint x: 773, startPoint y: 297, endPoint x: 886, endPoint y: 298, distance: 112.7
click at [773, 299] on input "text" at bounding box center [827, 310] width 247 height 23
paste input "[URL][DOMAIN_NAME]"
click at [972, 305] on span "Save" at bounding box center [981, 310] width 19 height 10
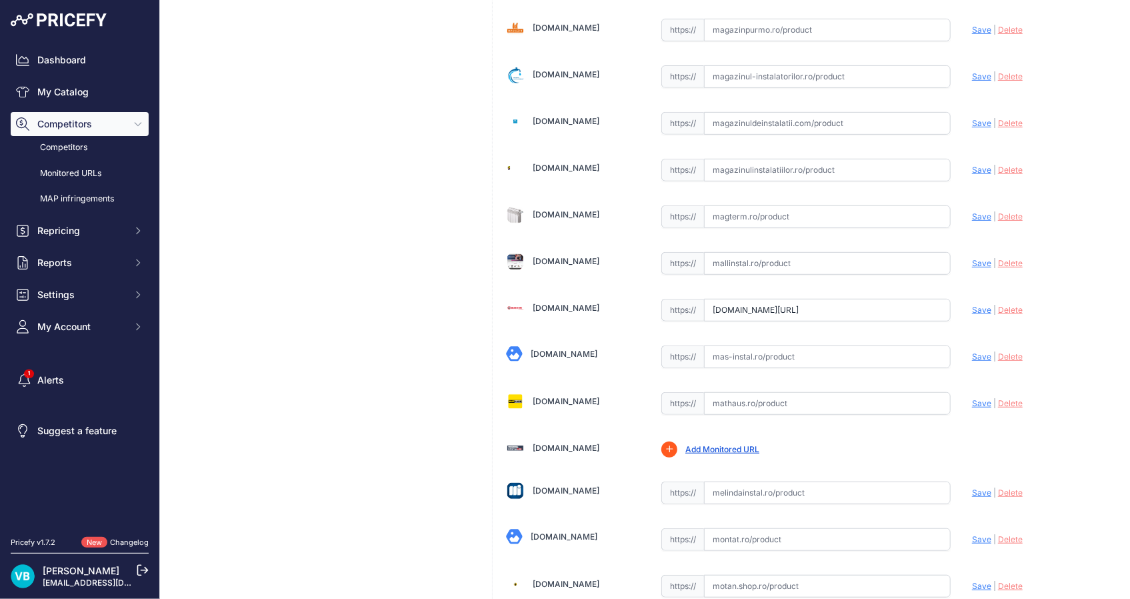
scroll to position [0, 0]
type input "[URL][DOMAIN_NAME]"
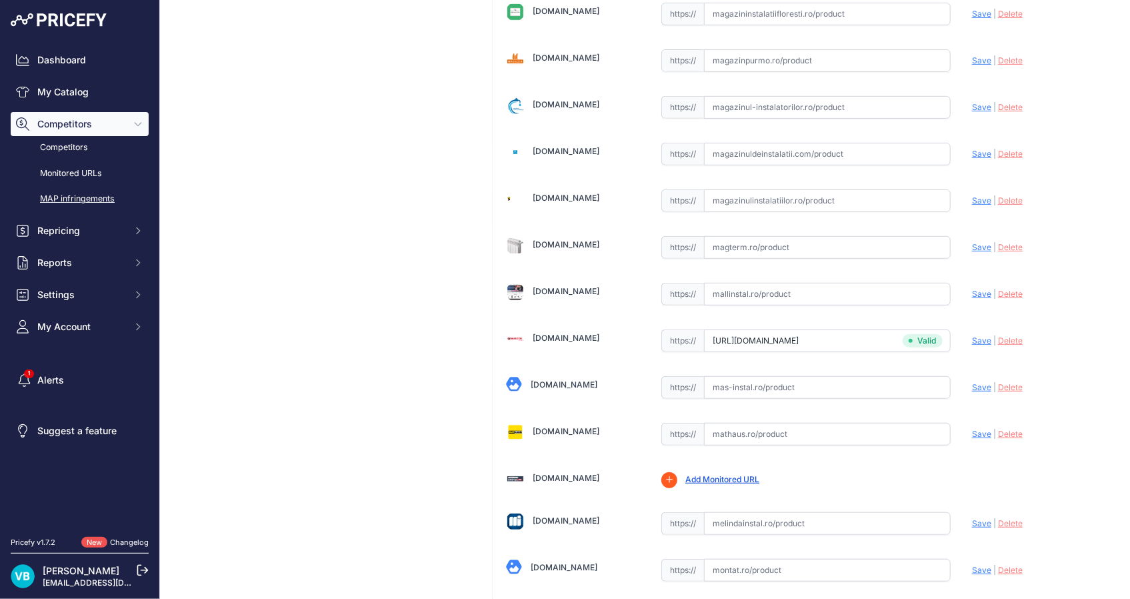
scroll to position [2757, 0]
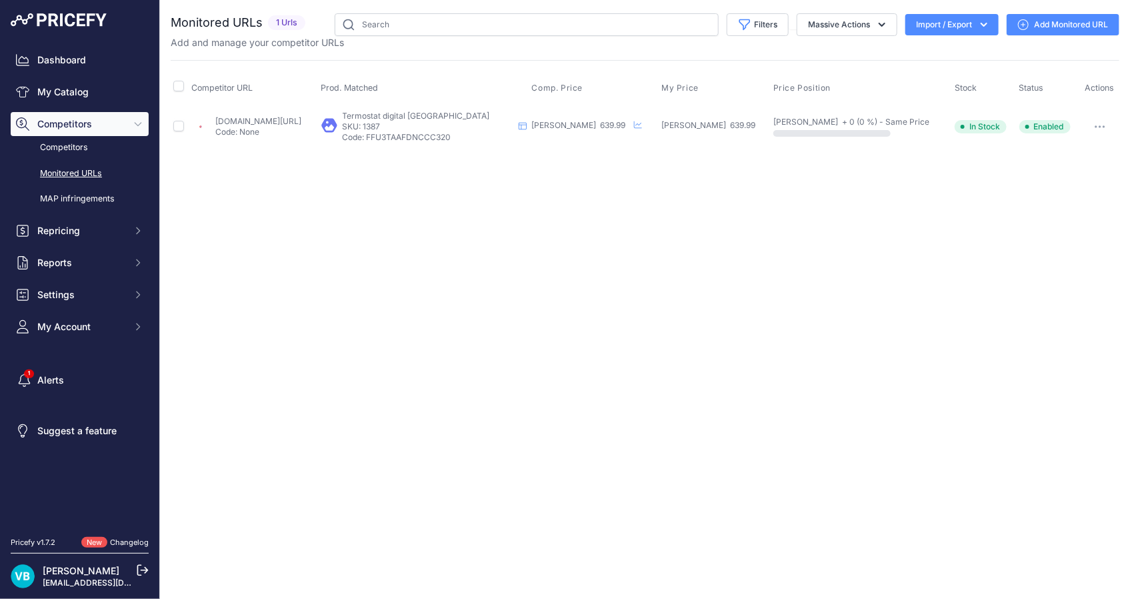
drag, startPoint x: 303, startPoint y: 118, endPoint x: 316, endPoint y: 119, distance: 13.4
click at [301, 118] on link "[DOMAIN_NAME][URL]" at bounding box center [258, 121] width 86 height 10
click at [513, 139] on p "Code: FFU3TAAFDNCCC320" at bounding box center [428, 137] width 171 height 11
copy p "FFU3TAAFDNCCC320"
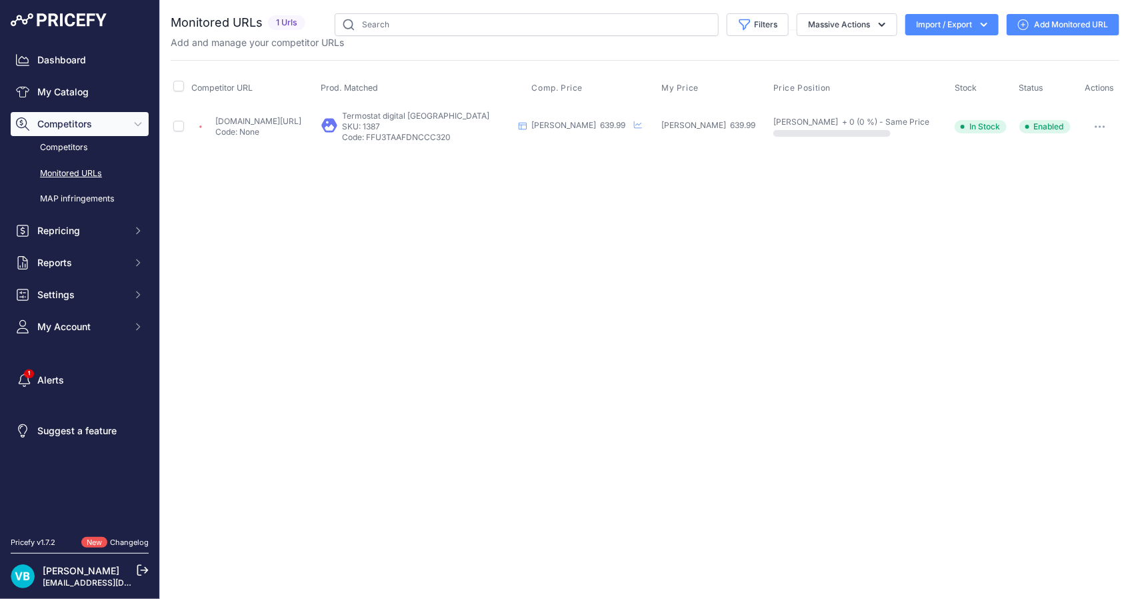
click at [447, 177] on div "Close You are not connected to the internet." at bounding box center [645, 299] width 970 height 599
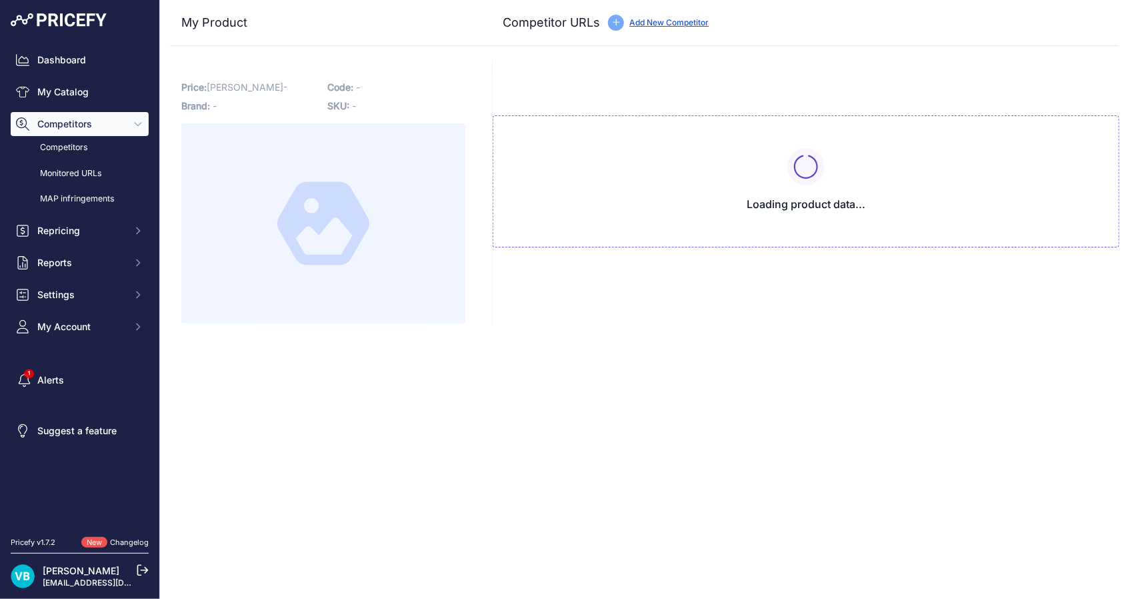
type input "www.emag.ro/termostat-digital-unisenza-230v-hh3237153313405/pd/DCL7X0YBM/?priru…"
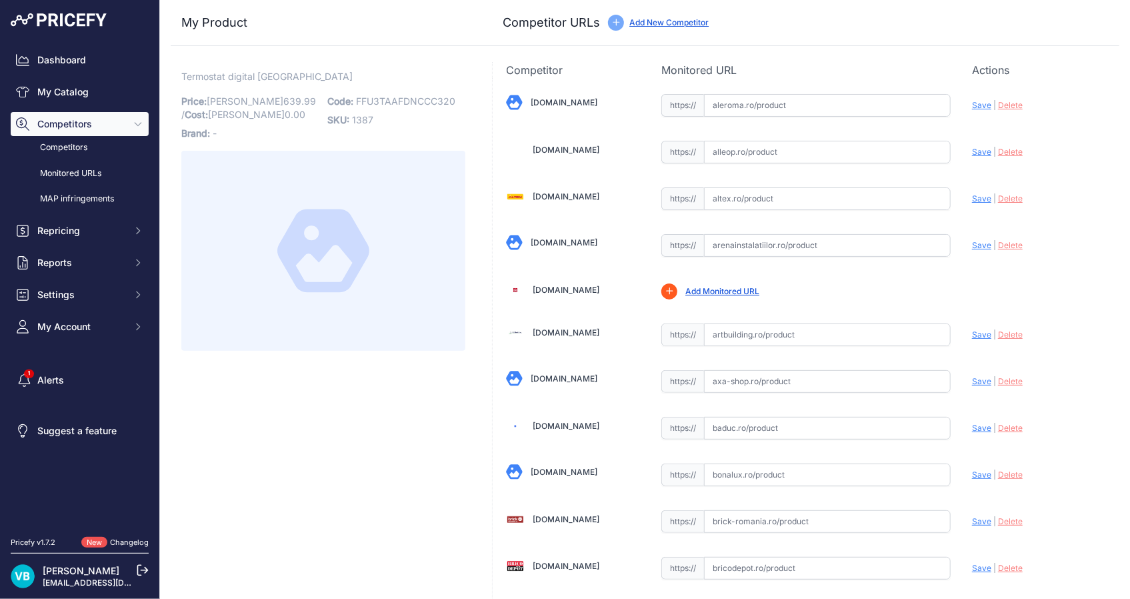
click at [269, 79] on span "Termostat digital Unisenza" at bounding box center [266, 76] width 171 height 17
copy div "Termostat digital Unisenza Link"
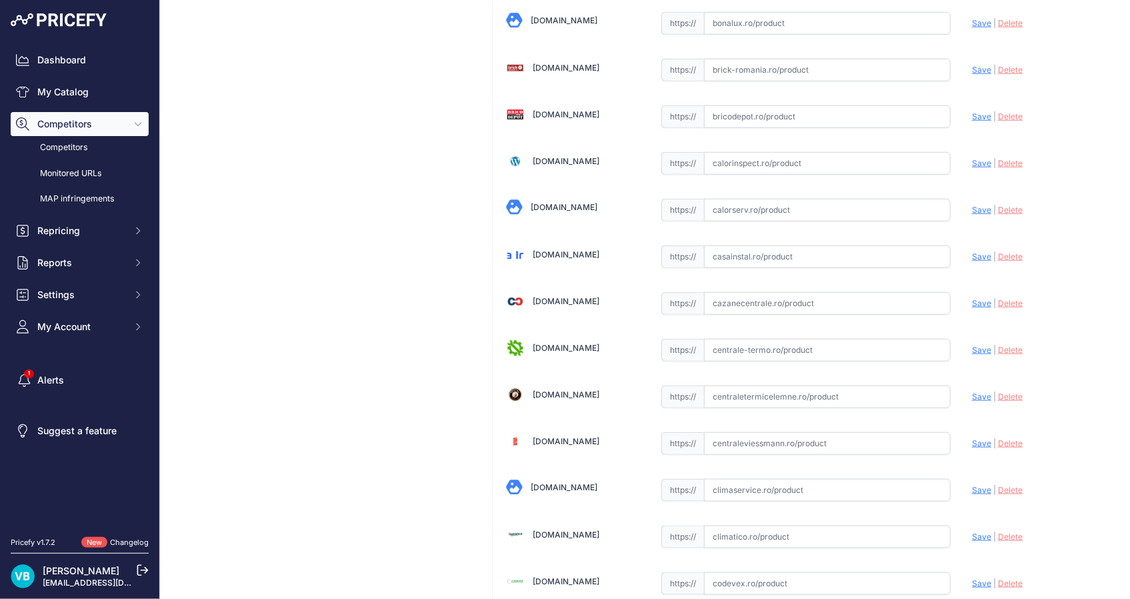
click at [851, 293] on input "text" at bounding box center [827, 303] width 247 height 23
paste input "https://www.cazanecentrale.ro/purmo-termostat-digital-unisenza-230v-montaj-in-d…"
click at [972, 305] on span "Save" at bounding box center [981, 303] width 19 height 10
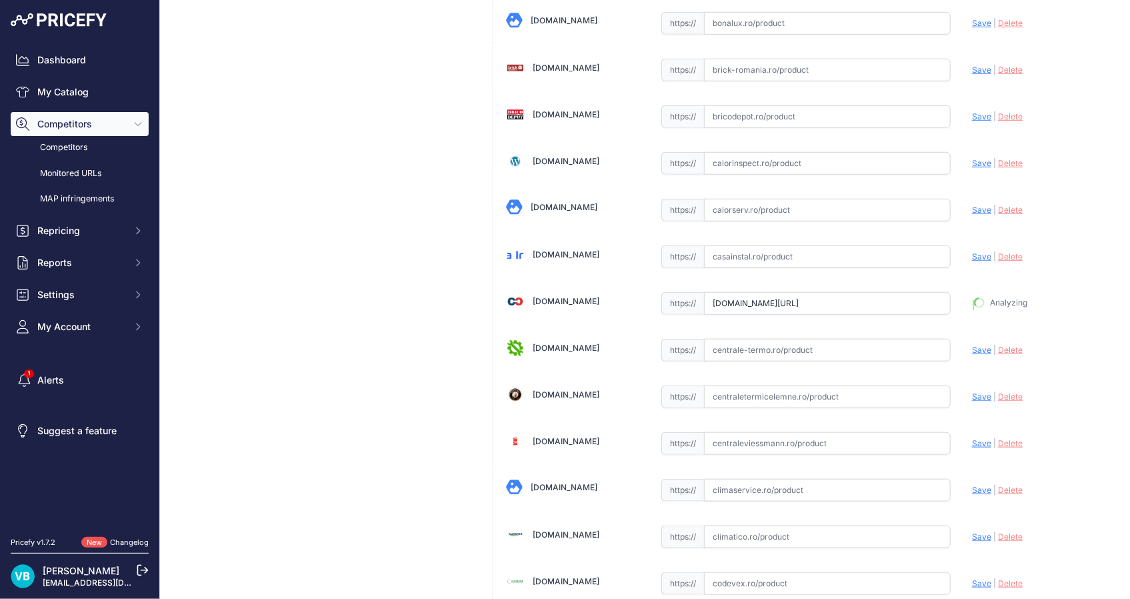
type input "https://www.cazanecentrale.ro/purmo-termostat-digital-unisenza-230v-montaj-in-d…"
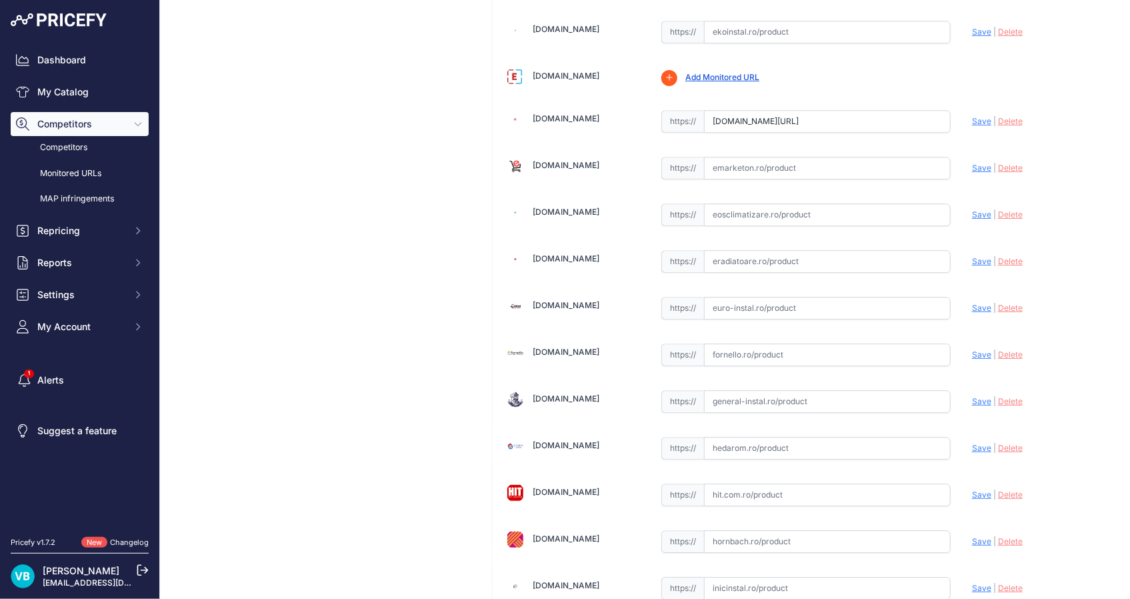
click at [875, 298] on input "text" at bounding box center [827, 308] width 247 height 23
paste input "https://euro-instal.ro/termostat-pentru-incalzire-in-pardoseala-purmo-unisenza-…"
click at [972, 306] on span "Save" at bounding box center [981, 308] width 19 height 10
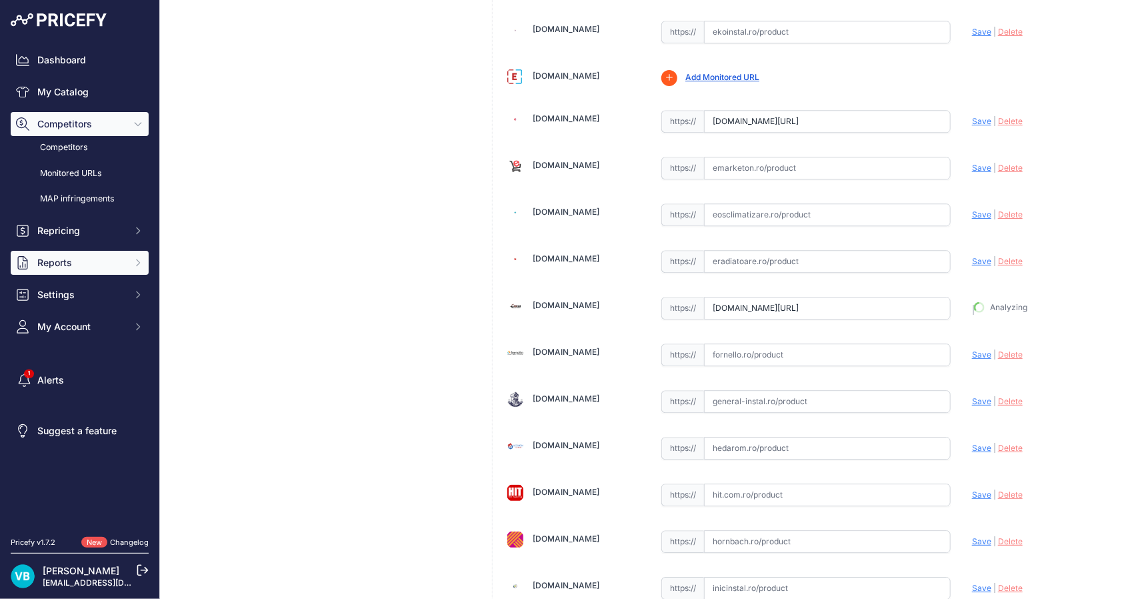
type input "https://euro-instal.ro/termostat-pentru-incalzire-in-pardoseala-purmo-unisenza-…"
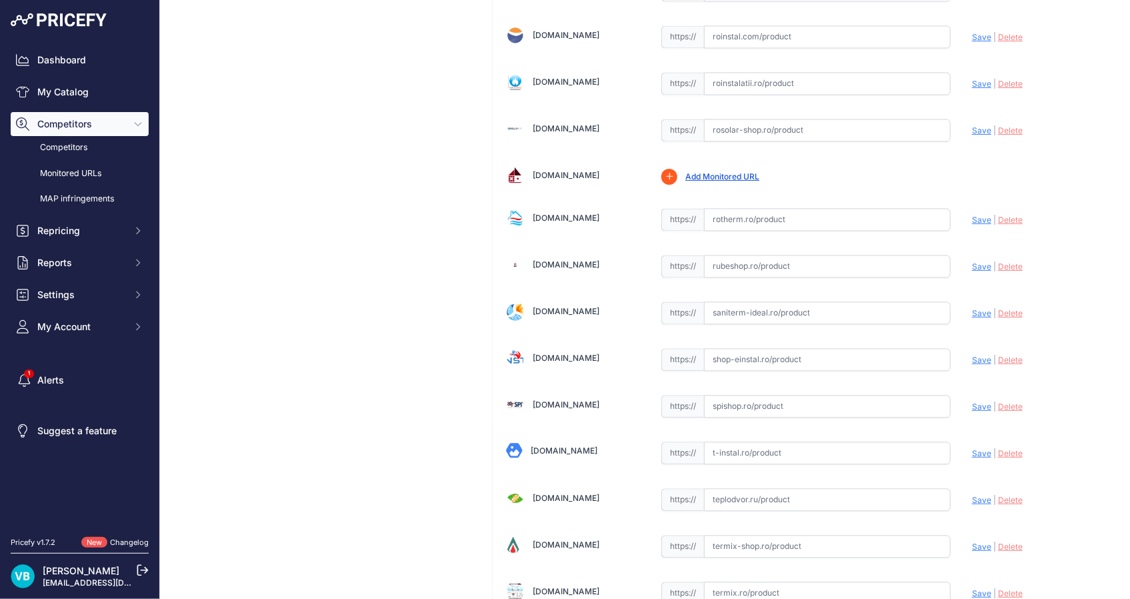
click at [900, 299] on div "https:// Valid" at bounding box center [805, 311] width 289 height 25
drag, startPoint x: 920, startPoint y: 300, endPoint x: 970, endPoint y: 293, distance: 50.5
click at [924, 302] on input "text" at bounding box center [827, 313] width 247 height 23
paste input "https://saniterm-ideal.ro/index.php?route=product/product&product_id=2352"
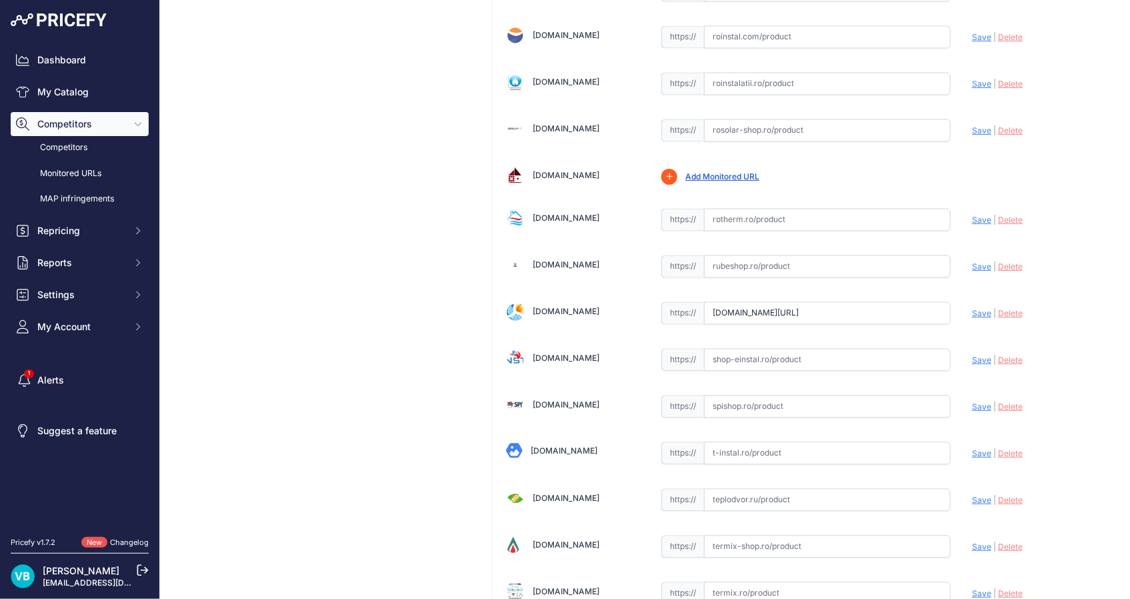
click at [972, 308] on span "Save" at bounding box center [981, 313] width 19 height 10
type input "https://saniterm-ideal.ro/index.php?route=product%2Fproduct&product_id=2352&pri…"
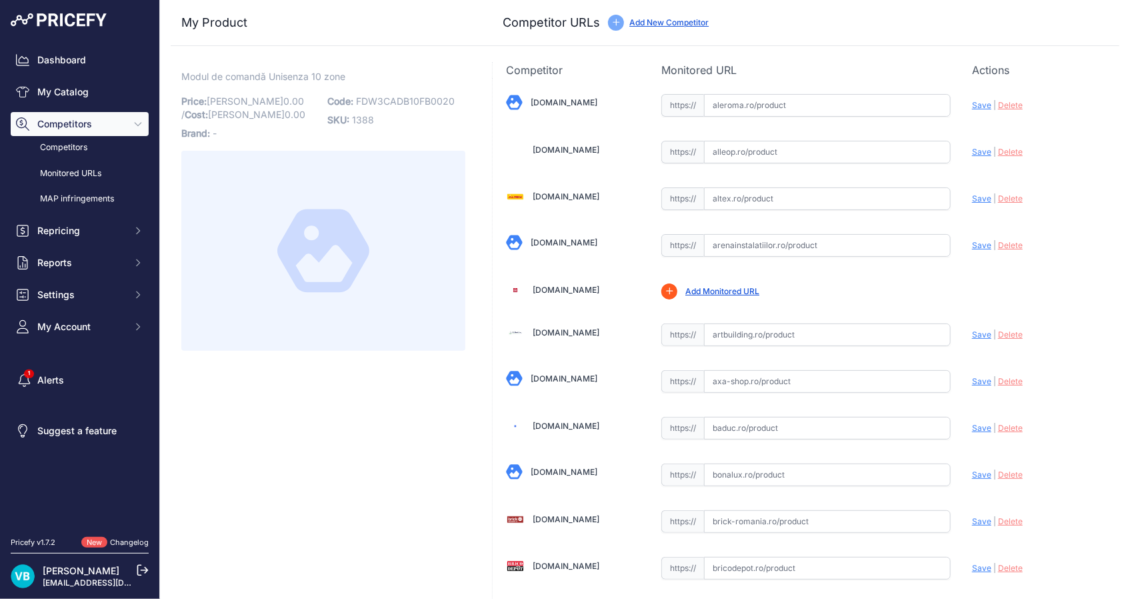
click at [392, 99] on span "FDW3CADB10FB0020" at bounding box center [405, 100] width 99 height 11
drag, startPoint x: 392, startPoint y: 99, endPoint x: 66, endPoint y: 116, distance: 326.4
click at [385, 99] on span "FDW3CADB10FB0020" at bounding box center [405, 100] width 99 height 11
copy span "FDW3CADB10FB0020"
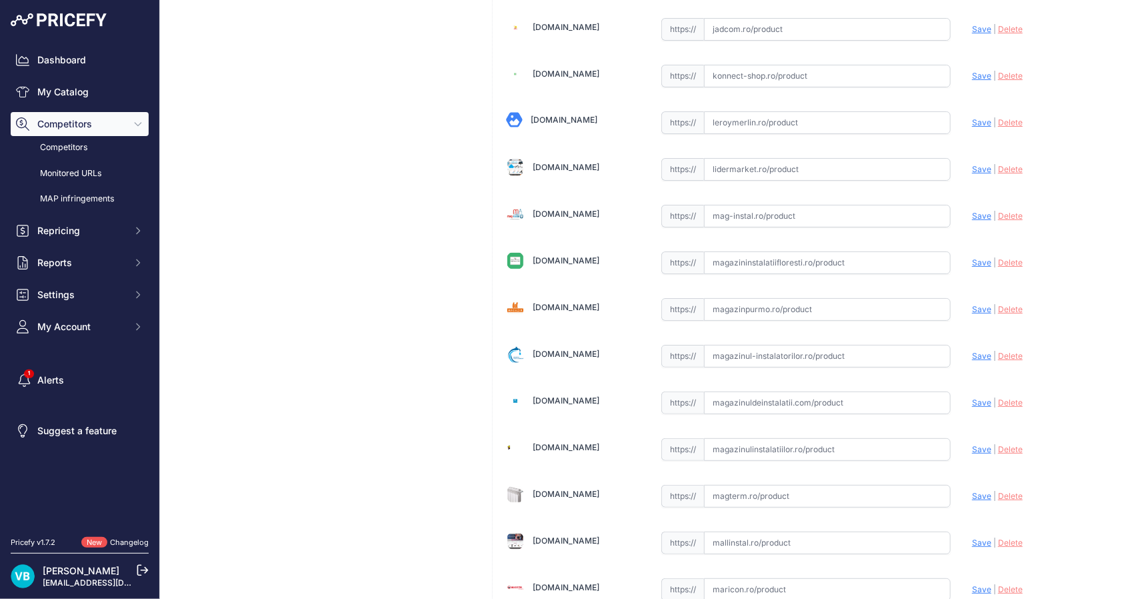
drag, startPoint x: 849, startPoint y: 301, endPoint x: 907, endPoint y: 302, distance: 58.7
click at [849, 301] on input "text" at bounding box center [827, 309] width 247 height 23
paste input "[URL][DOMAIN_NAME]"
click at [988, 303] on div "Update Profile Save | [GEOGRAPHIC_DATA] Analyzing" at bounding box center [1039, 305] width 134 height 21
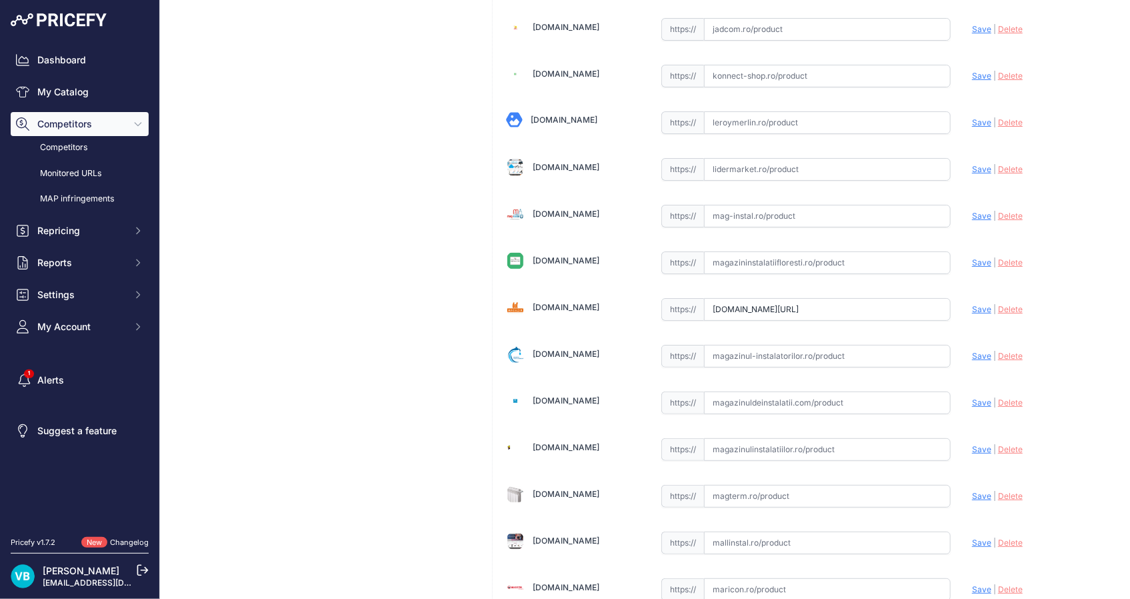
scroll to position [0, 0]
click at [972, 304] on span "Save" at bounding box center [981, 309] width 19 height 10
type input "[URL][DOMAIN_NAME]"
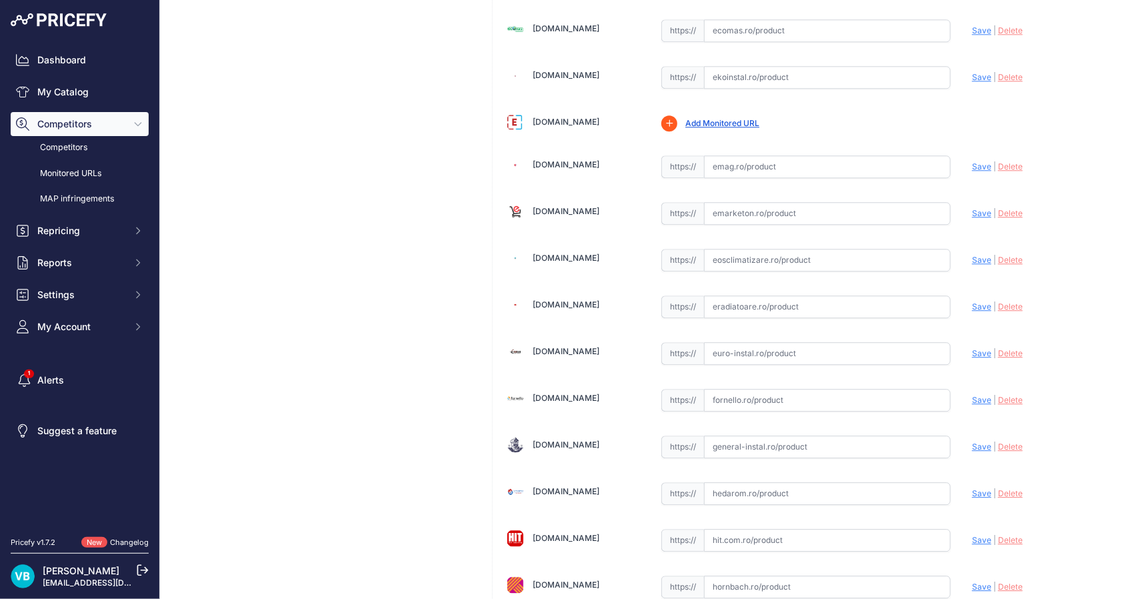
click at [819, 296] on input "text" at bounding box center [827, 306] width 247 height 23
paste input "[URL][DOMAIN_NAME][PERSON_NAME]"
click at [980, 302] on span "Save" at bounding box center [981, 306] width 19 height 10
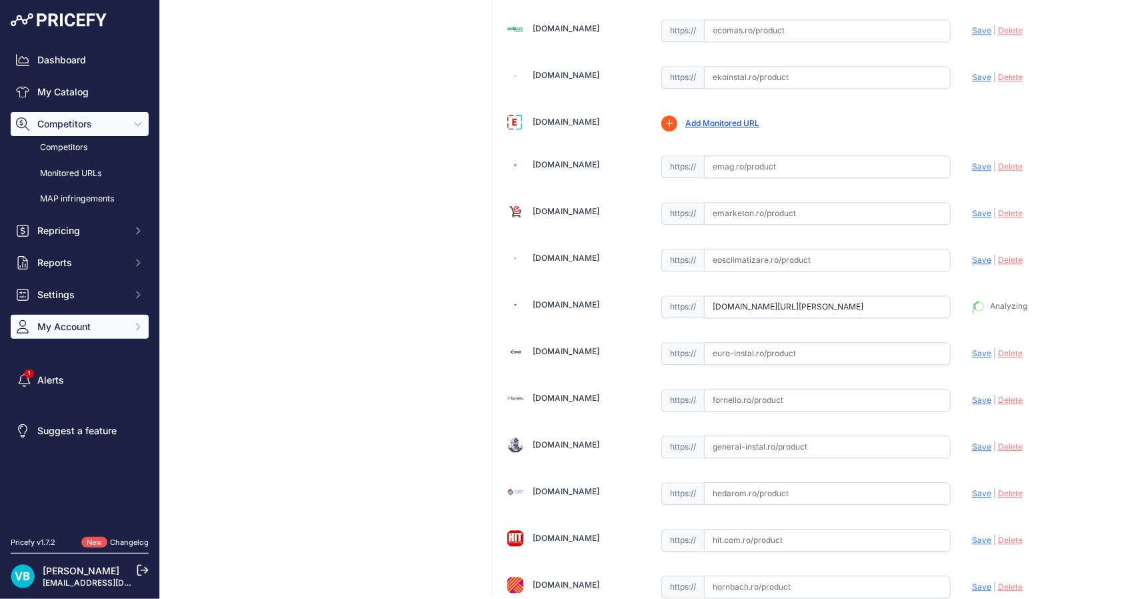
type input "[URL][DOMAIN_NAME][PERSON_NAME]"
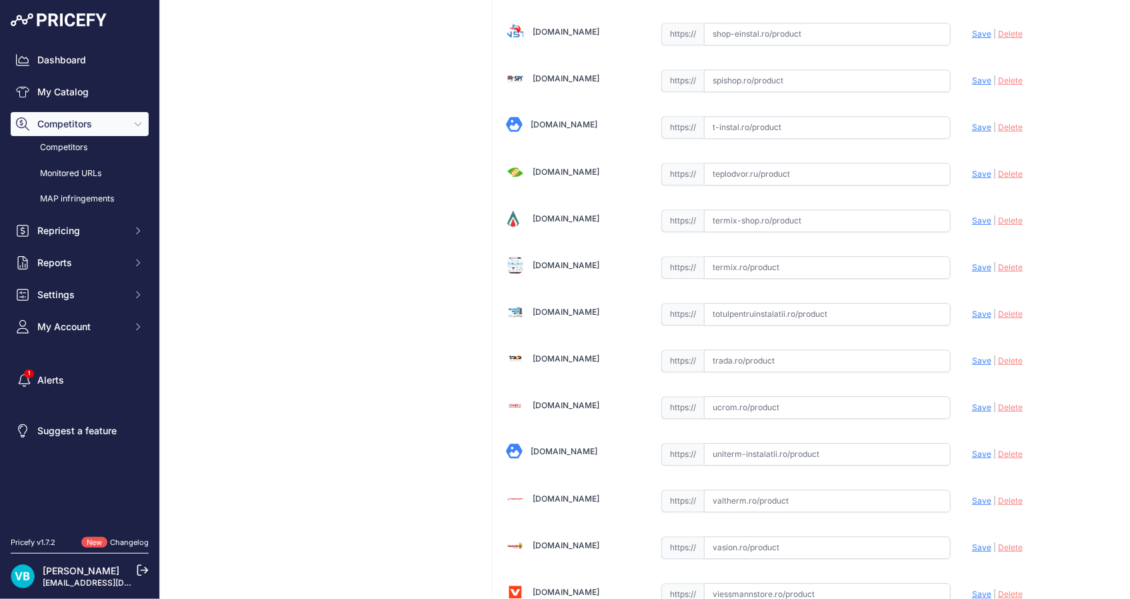
click at [878, 310] on input "text" at bounding box center [827, 314] width 247 height 23
paste input "[URL][DOMAIN_NAME]"
click at [972, 309] on span "Save" at bounding box center [981, 314] width 19 height 10
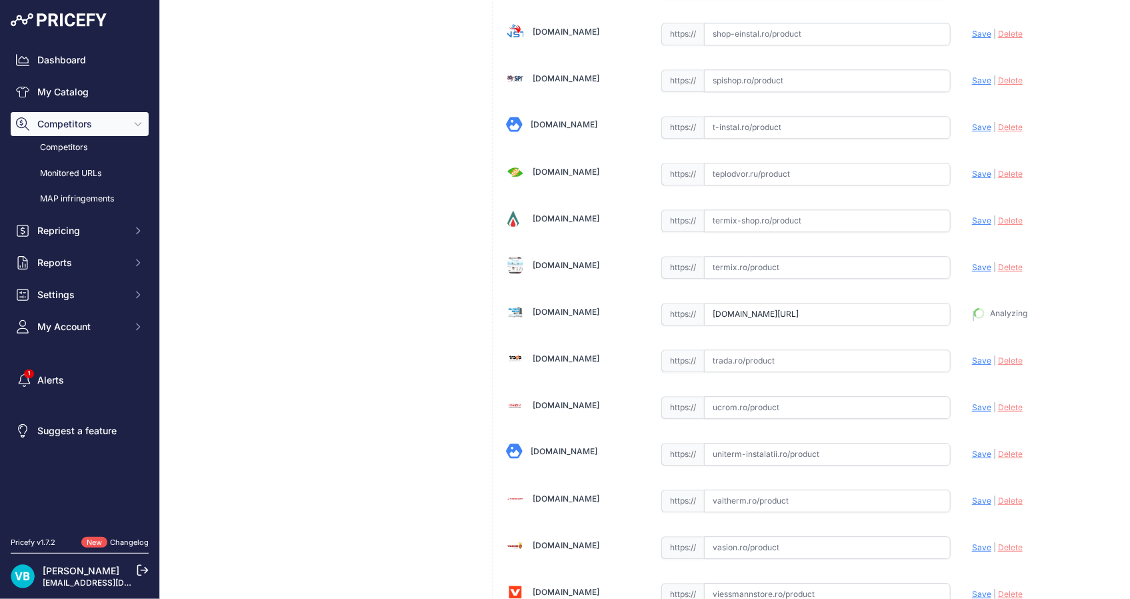
type input "[URL][DOMAIN_NAME]"
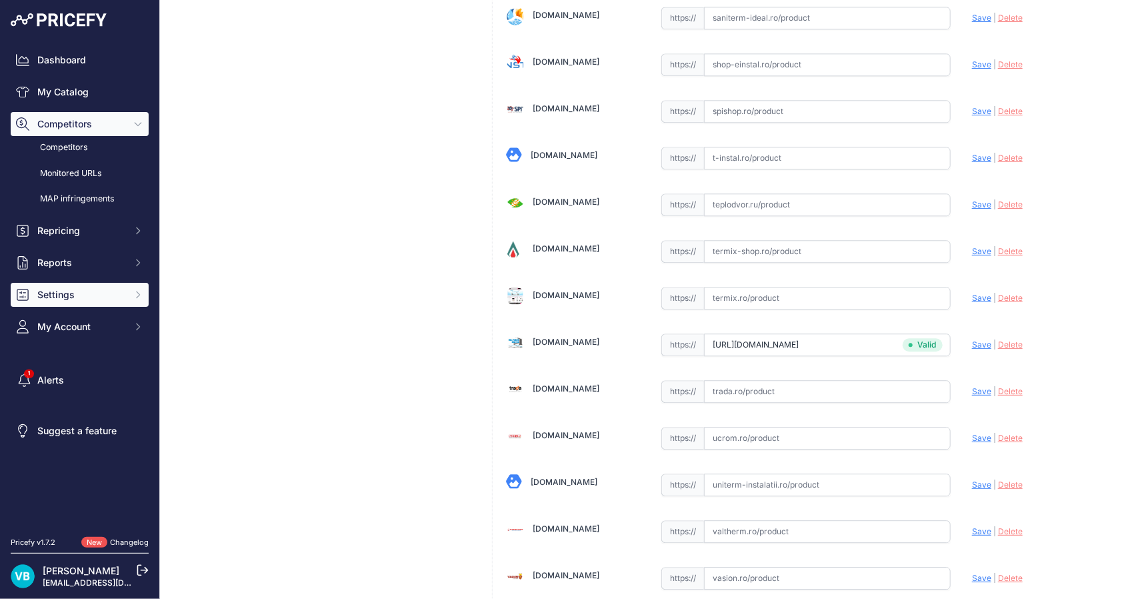
scroll to position [4052, 0]
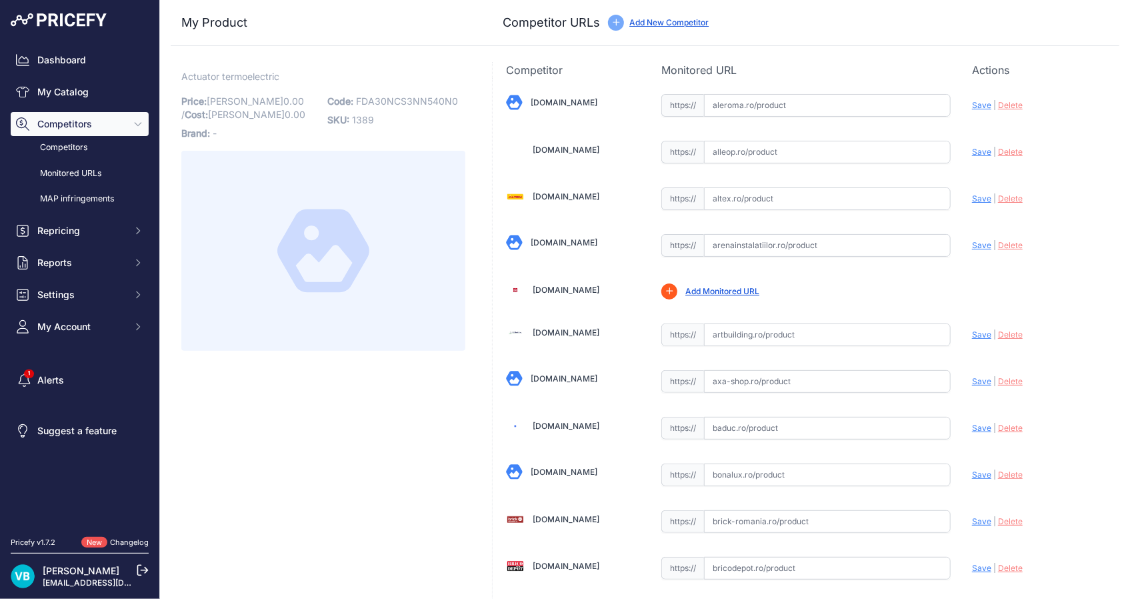
click at [395, 103] on span "FDA30NCS3NN540N0" at bounding box center [407, 100] width 102 height 11
copy span "FDA30NCS3NN540N0"
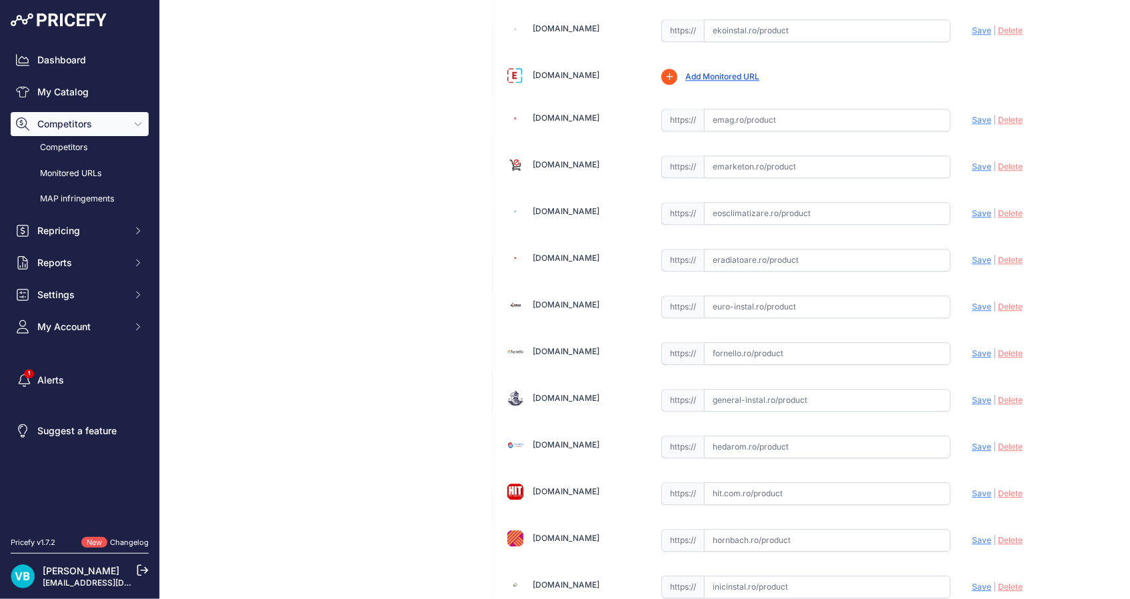
drag, startPoint x: 767, startPoint y: 286, endPoint x: 891, endPoint y: 305, distance: 125.5
click at [807, 303] on input "text" at bounding box center [827, 306] width 247 height 23
paste input "[URL][DOMAIN_NAME]"
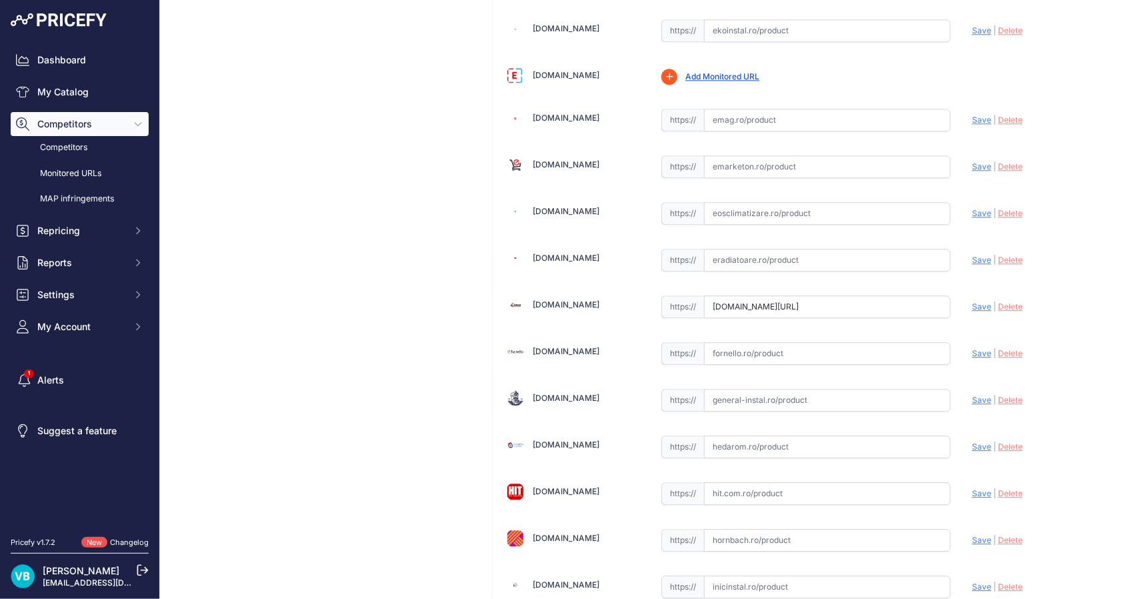
click at [972, 301] on span "Save" at bounding box center [981, 306] width 19 height 10
type input "[URL][DOMAIN_NAME]"
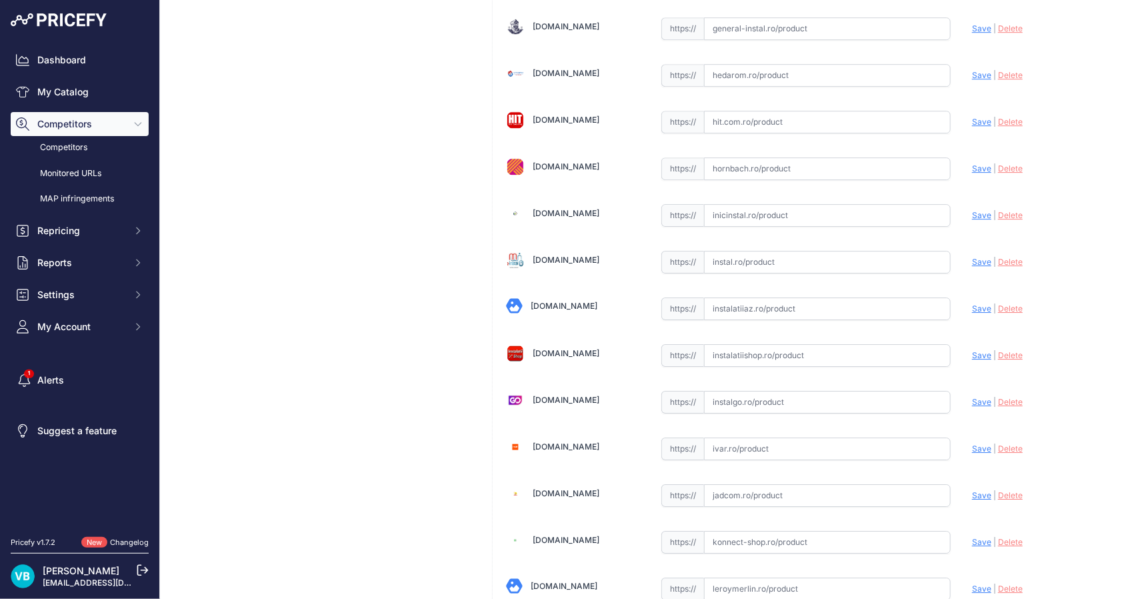
scroll to position [2401, 0]
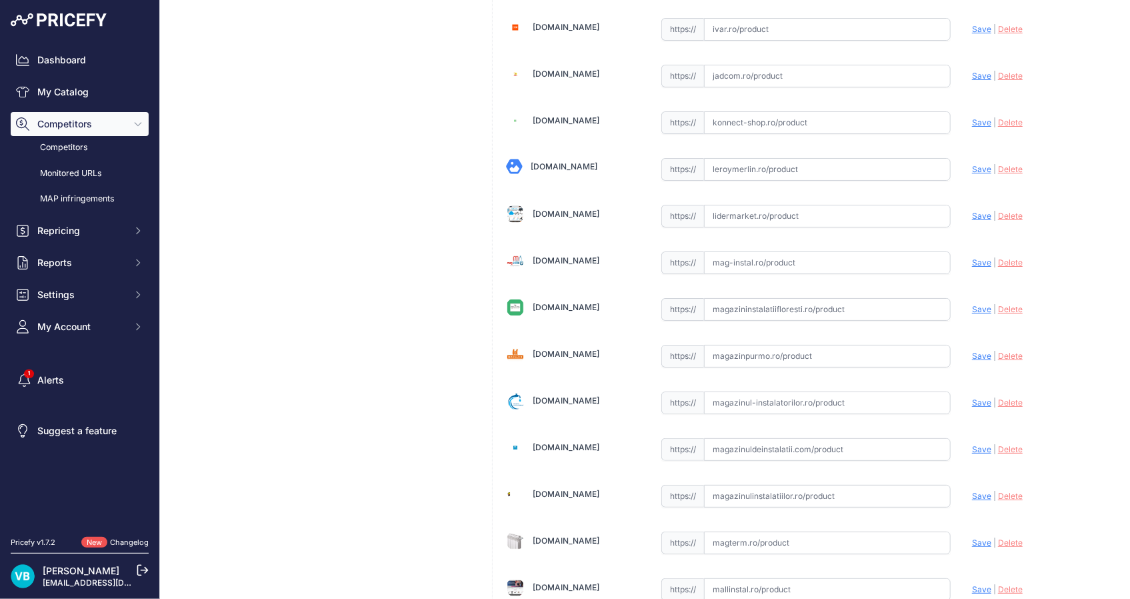
click at [790, 487] on input "text" at bounding box center [827, 496] width 247 height 23
paste input "[URL][DOMAIN_NAME]"
click at [972, 491] on span "Save" at bounding box center [981, 496] width 19 height 10
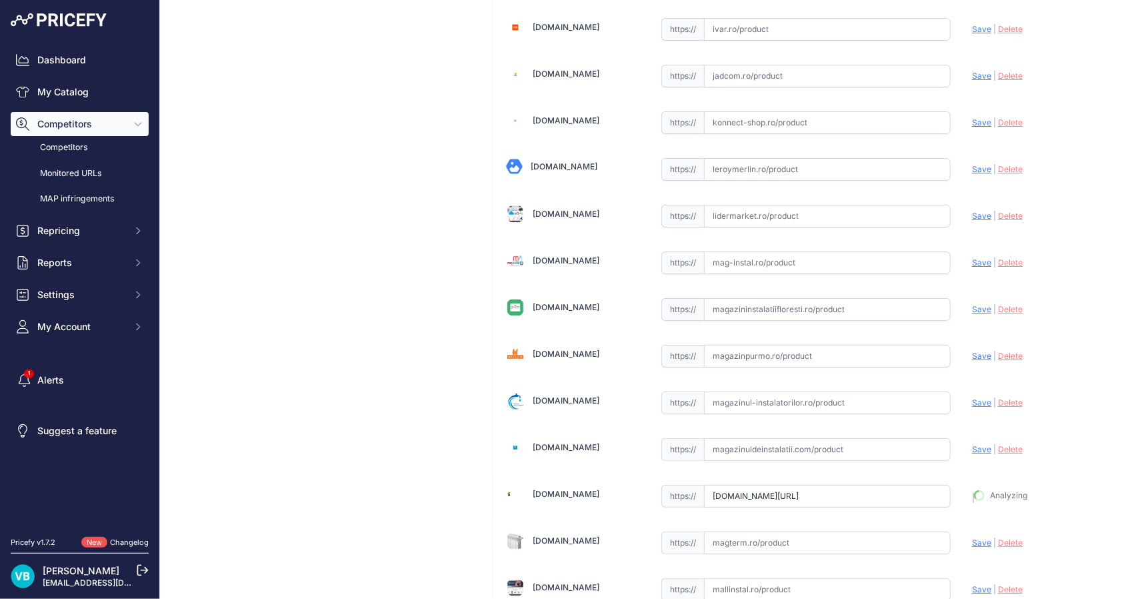
type input "[URL][DOMAIN_NAME]"
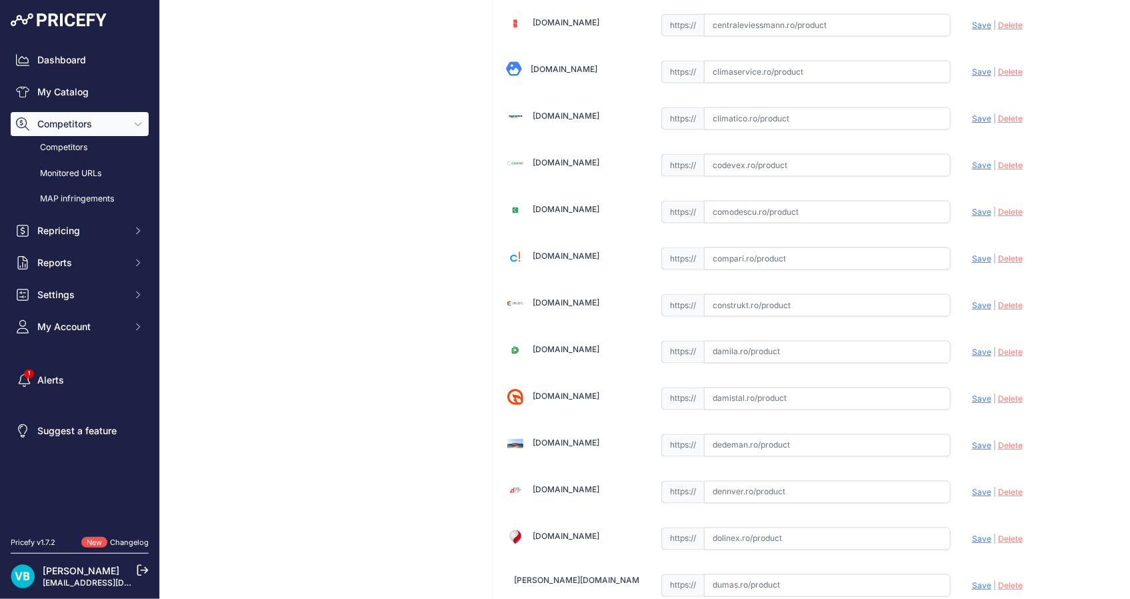
scroll to position [869, 0]
click at [840, 302] on input "text" at bounding box center [827, 305] width 247 height 23
paste input "[URL][DOMAIN_NAME]"
click at [972, 301] on span "Save" at bounding box center [981, 305] width 19 height 10
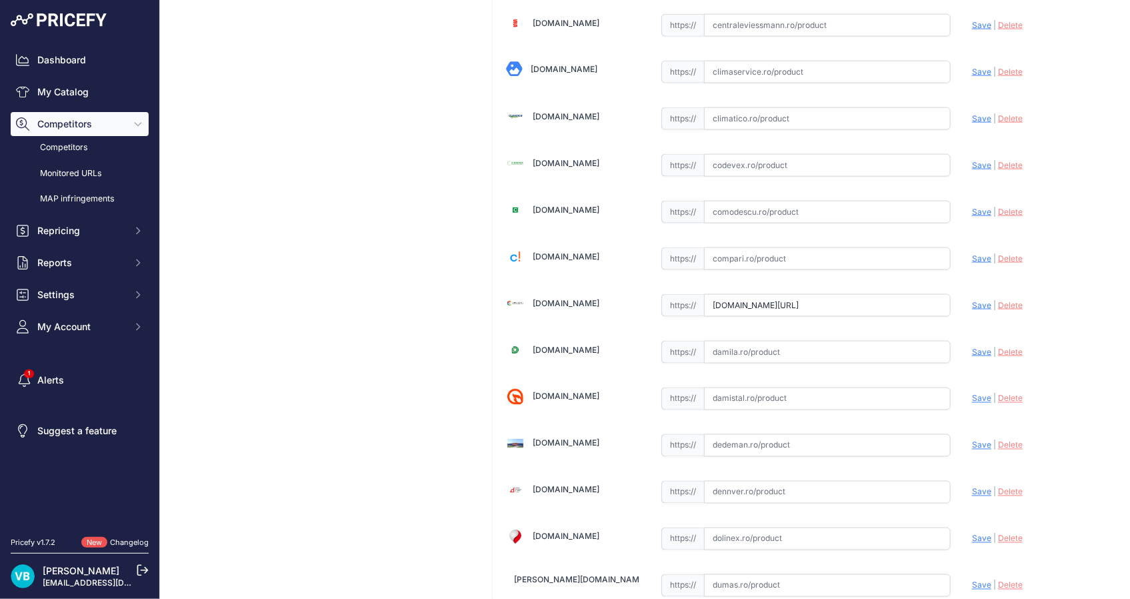
scroll to position [0, 0]
type input "[URL][DOMAIN_NAME]"
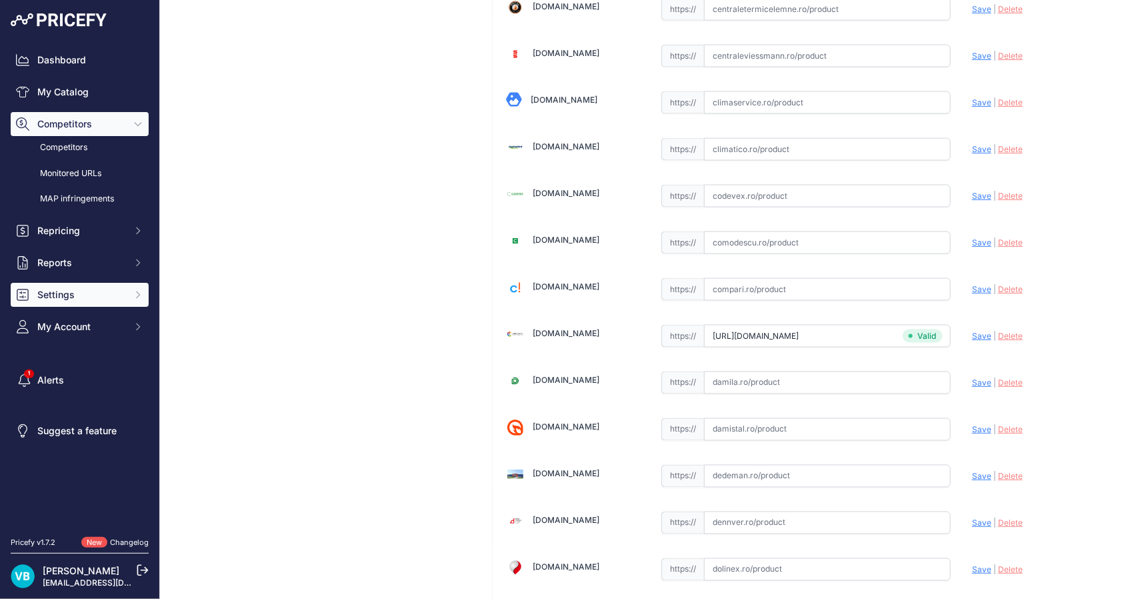
scroll to position [900, 0]
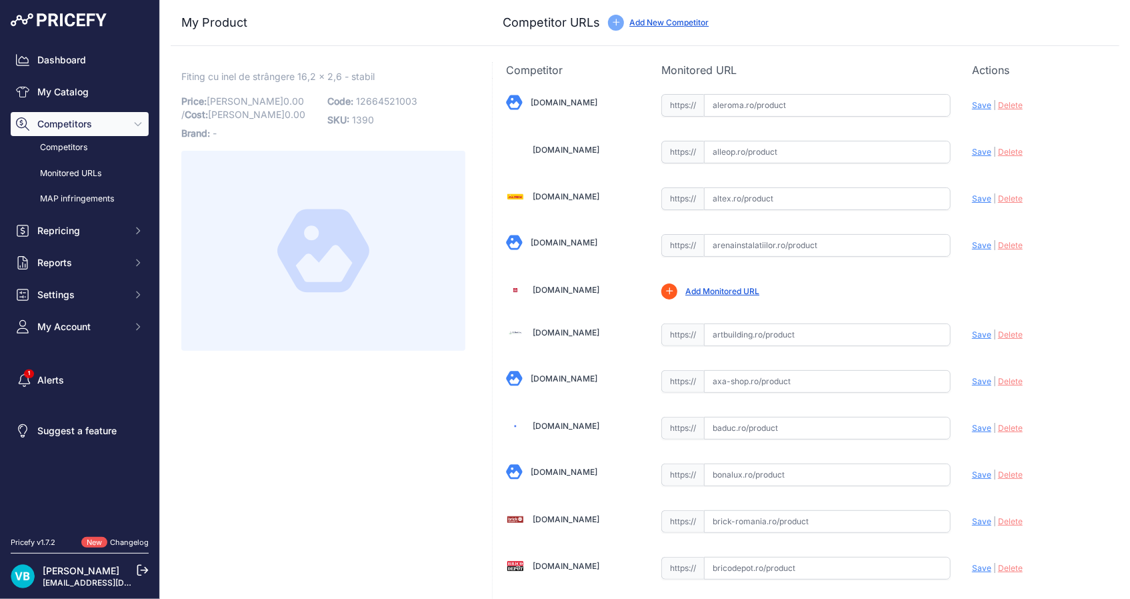
click at [392, 105] on span "12664521003" at bounding box center [386, 100] width 61 height 11
copy span "12664521003"
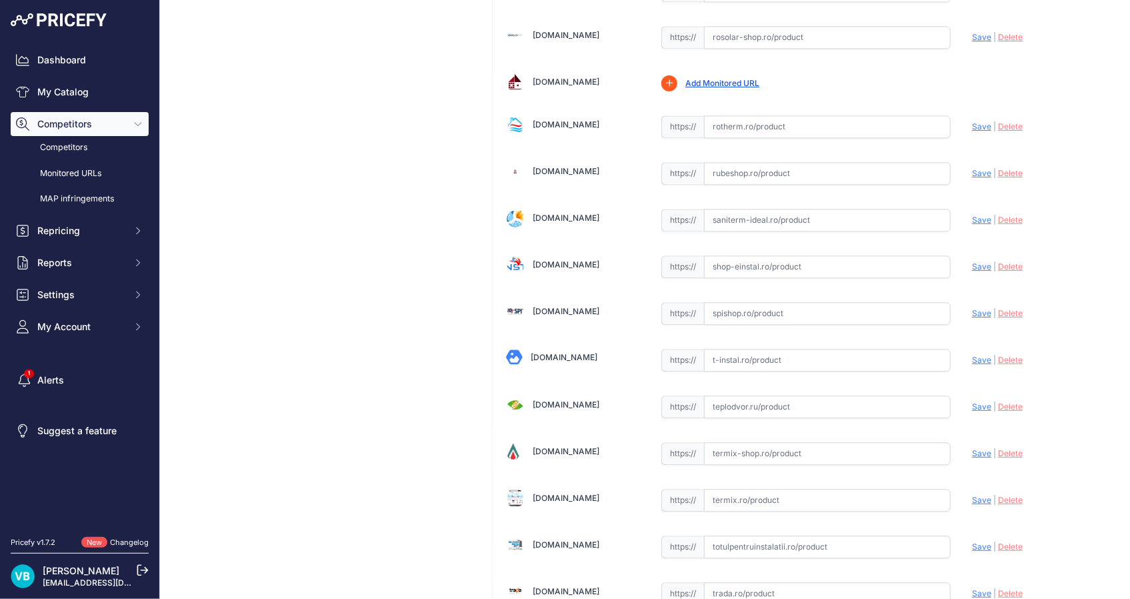
drag, startPoint x: 811, startPoint y: 299, endPoint x: 880, endPoint y: 301, distance: 70.0
click at [811, 302] on input "text" at bounding box center [827, 313] width 247 height 23
paste input "https://spishop.ro/index.php?id_product=1002521&rewrite=fiting-inel-de-strang-r…"
click at [973, 308] on span "Save" at bounding box center [981, 313] width 19 height 10
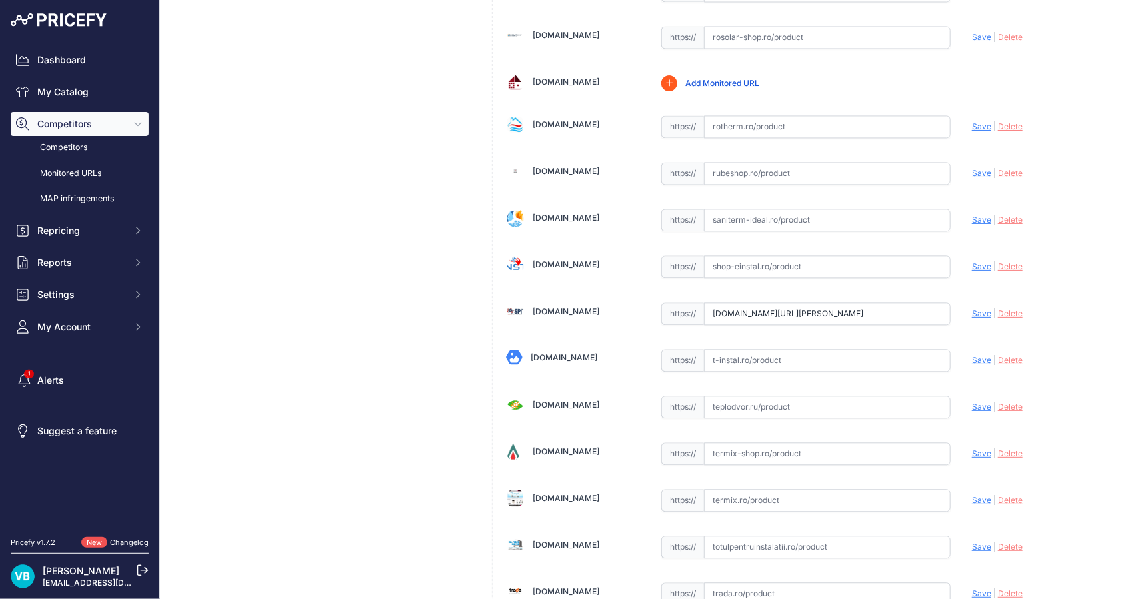
scroll to position [0, 0]
type input "https://spishop.ro/index.php?id_product=1002521&rewrite=fiting-inel-de-strang-r…"
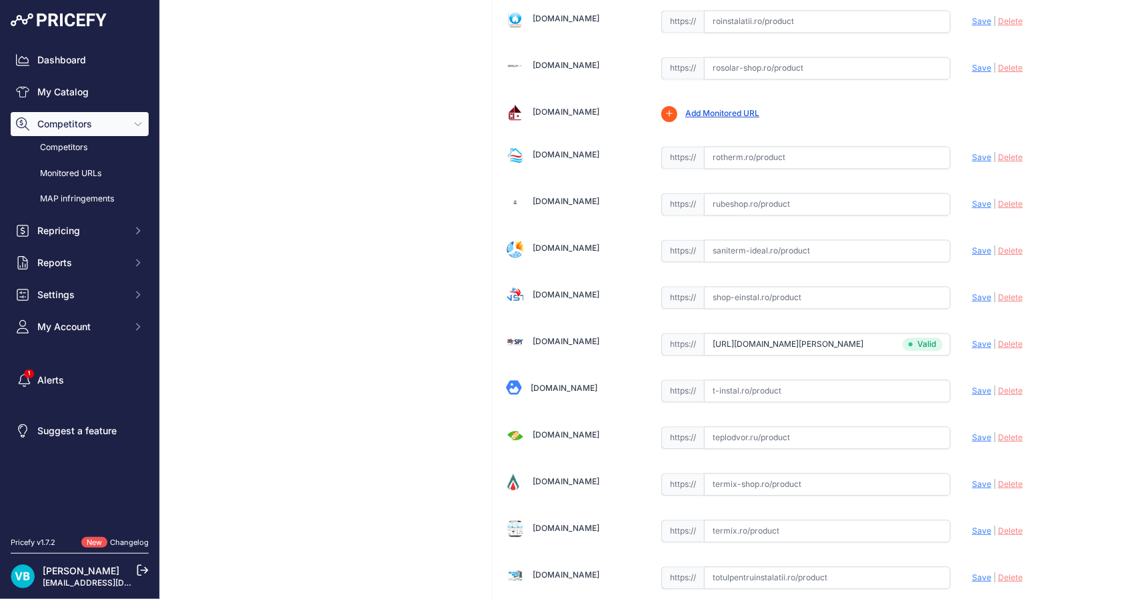
scroll to position [3819, 0]
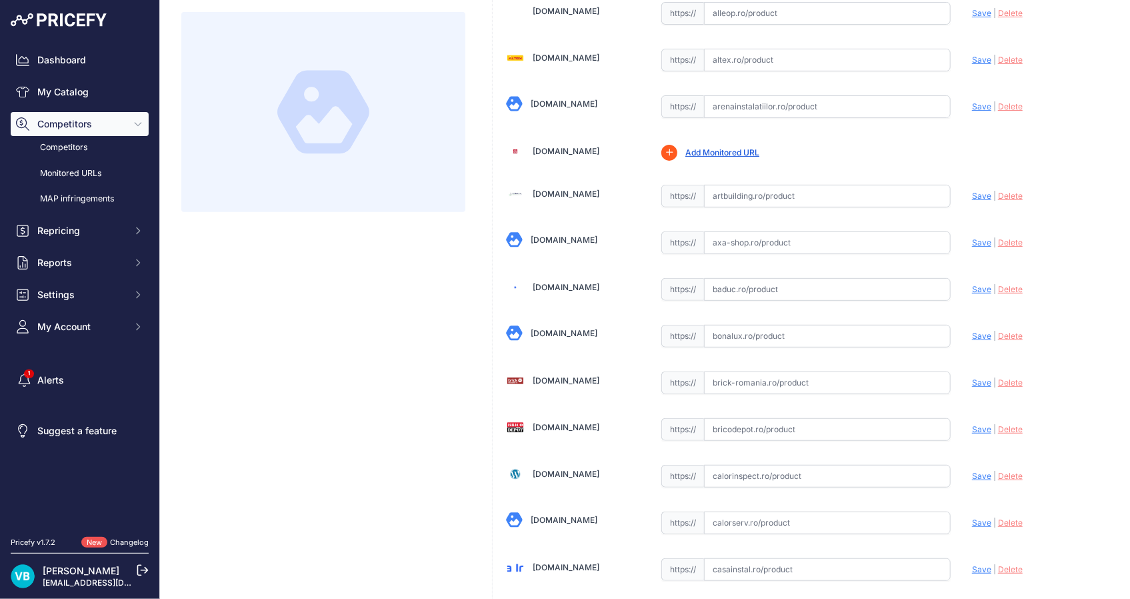
scroll to position [0, 0]
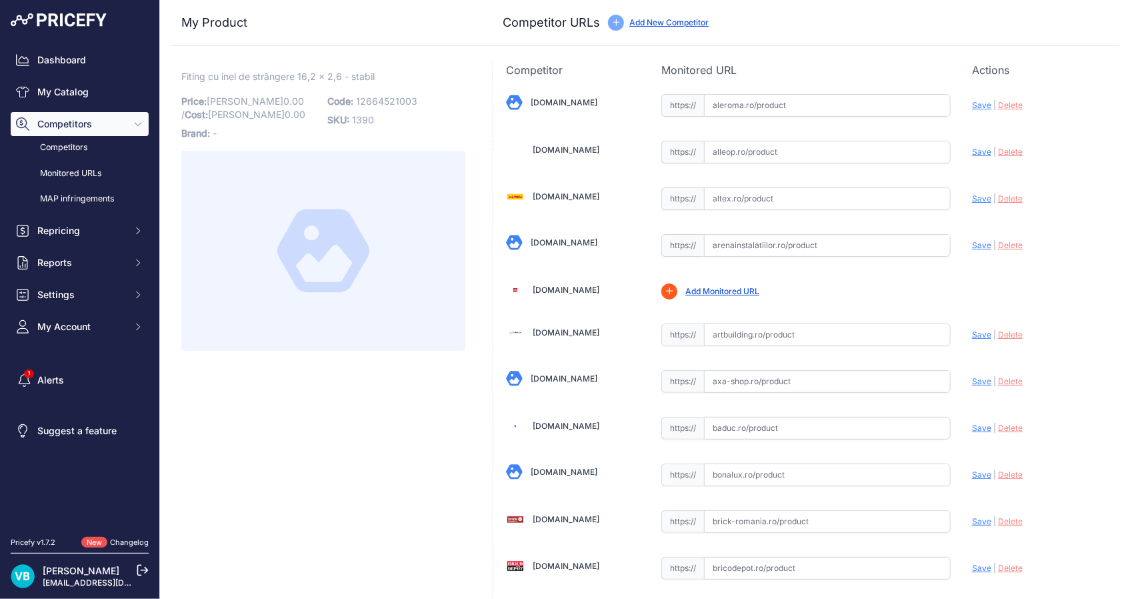
click at [382, 92] on p "Code: 12664521003" at bounding box center [396, 101] width 138 height 19
click at [382, 93] on p "Code: 12664521003" at bounding box center [396, 101] width 138 height 19
copy span "12664521003"
click at [379, 99] on span "12664621003" at bounding box center [387, 100] width 62 height 11
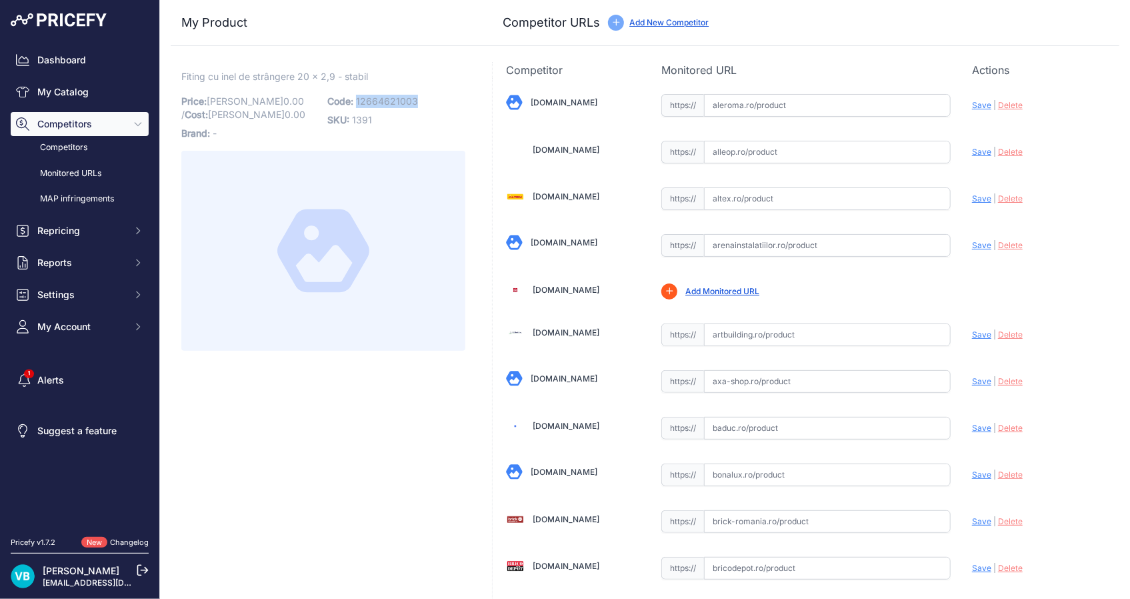
copy span "12664621003"
click at [410, 125] on p "SKU: 1391" at bounding box center [396, 120] width 138 height 19
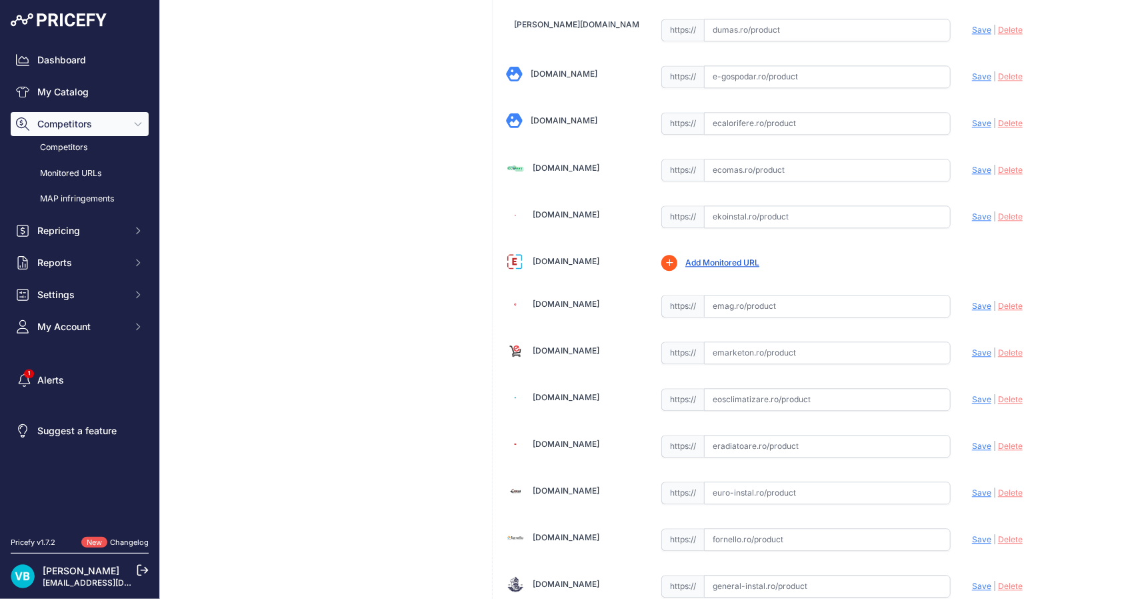
scroll to position [2354, 0]
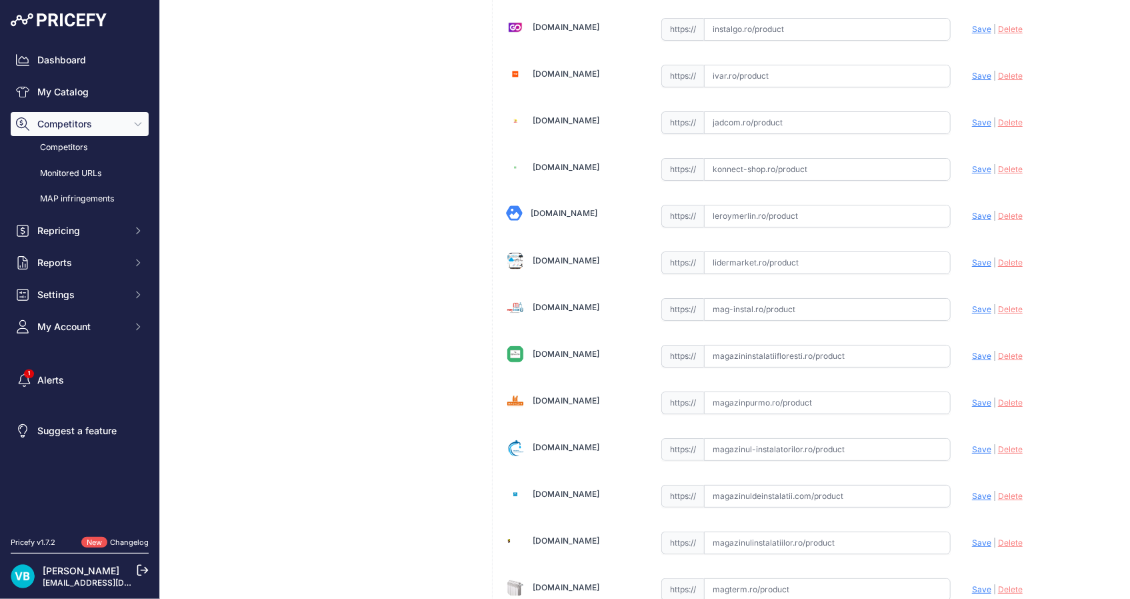
click at [773, 298] on input "text" at bounding box center [827, 309] width 247 height 23
paste input "[URL][DOMAIN_NAME]"
click at [974, 304] on span "Save" at bounding box center [981, 309] width 19 height 10
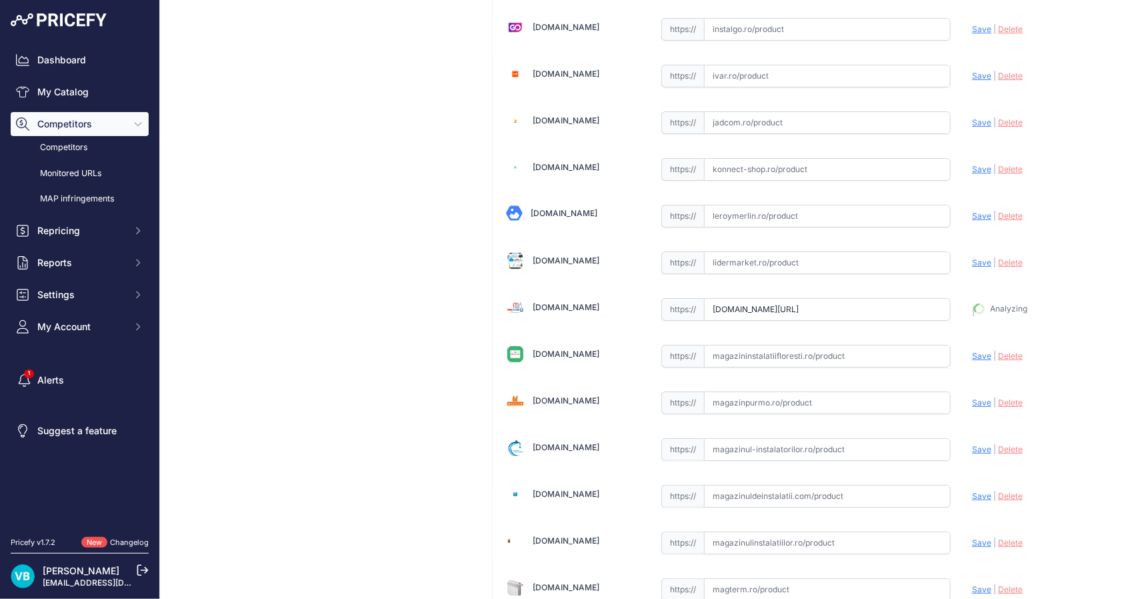
type input "[URL][DOMAIN_NAME]"
click at [461, 317] on div "Fiting cu inel de strângere 20 x 2,9 - stabil Link Price: RON 0.00 / Cost:" at bounding box center [323, 40] width 305 height 4665
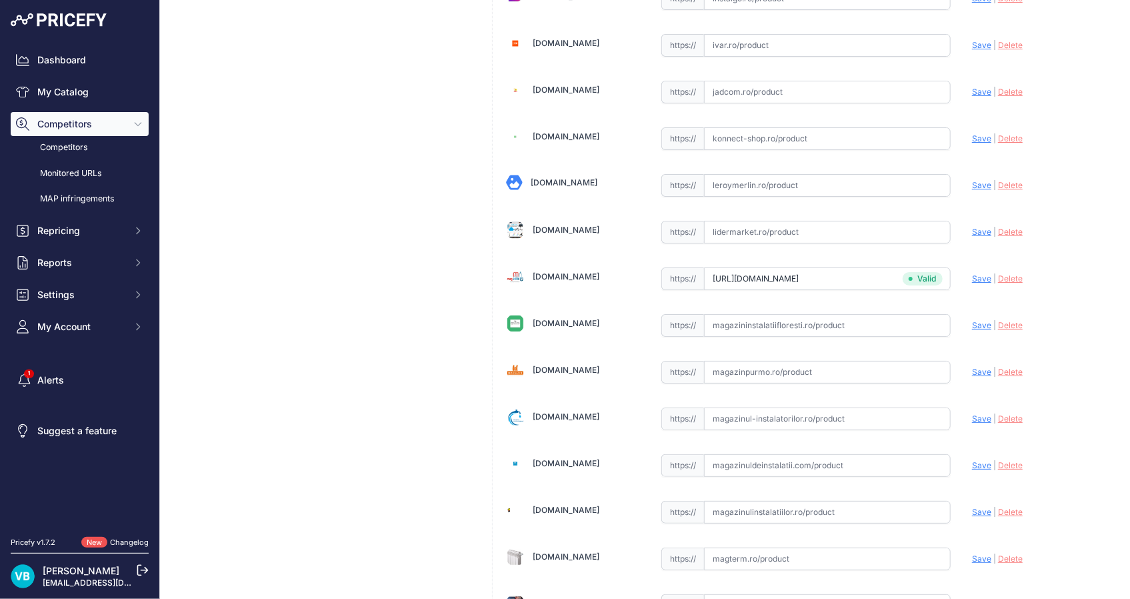
scroll to position [2354, 0]
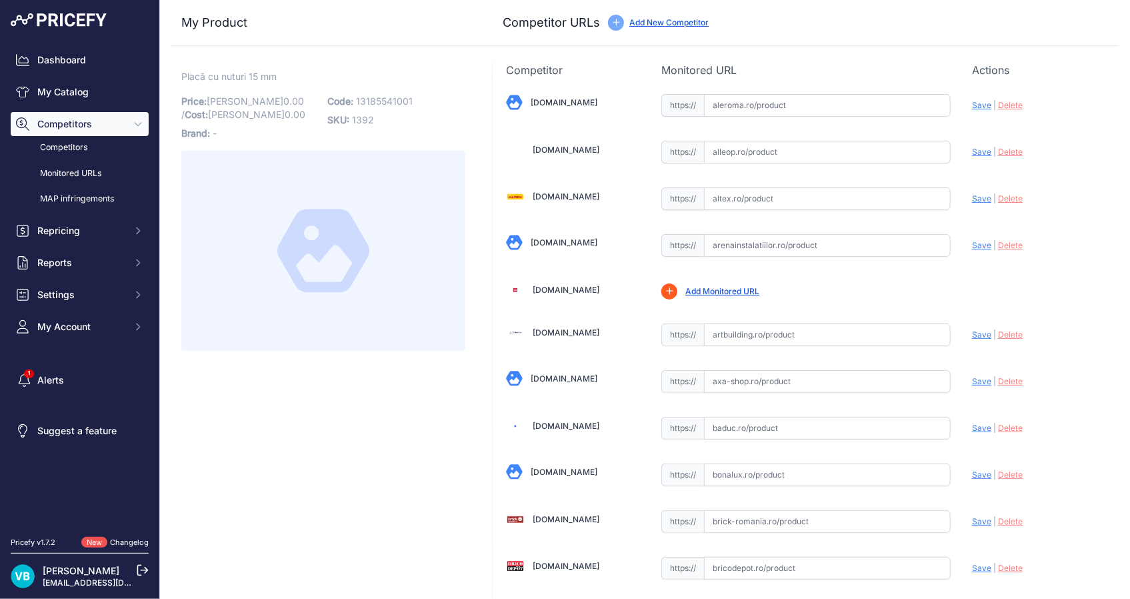
click at [383, 101] on span "13185541001" at bounding box center [384, 100] width 57 height 11
copy span "13185541001"
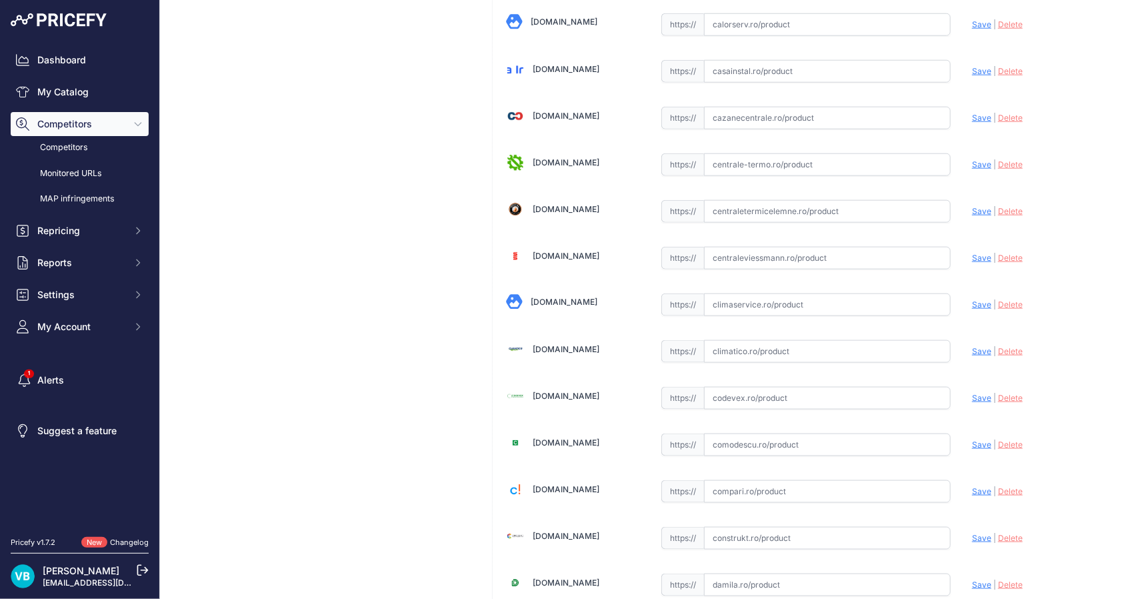
click at [835, 337] on div "https:// Valid" at bounding box center [805, 349] width 289 height 25
click at [842, 337] on div "https:// Valid" at bounding box center [805, 349] width 289 height 25
click at [840, 342] on input "text" at bounding box center [827, 351] width 247 height 23
paste input "https://www.climatico.ro/placa-cu-nuturi-rehau-basic-cu-izolatie-de-15mm-8mp.ht…"
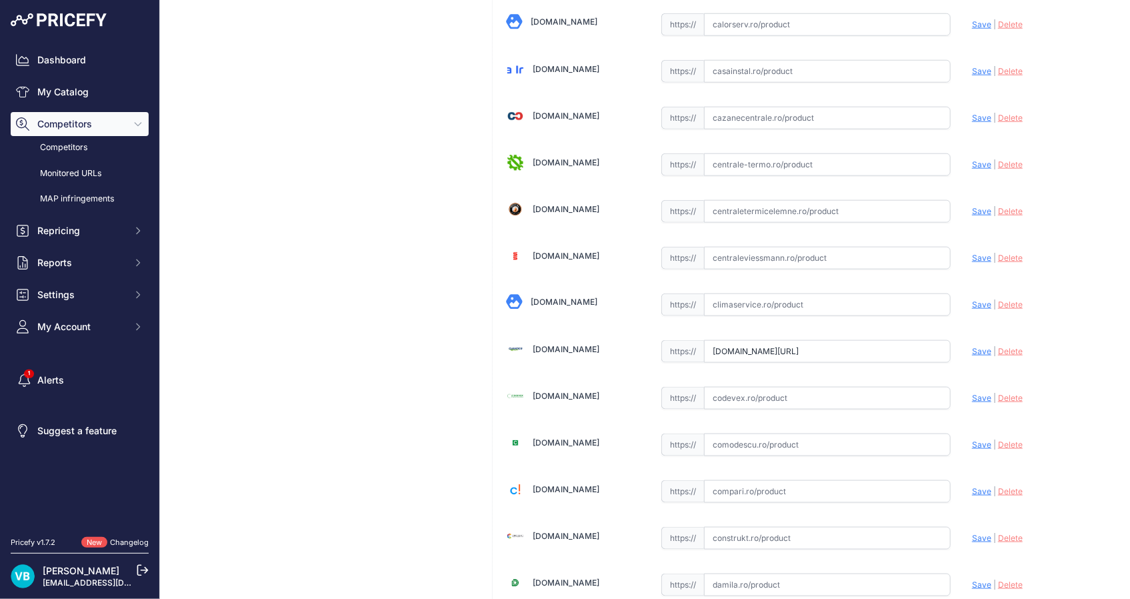
click at [972, 351] on span "Save" at bounding box center [981, 351] width 19 height 10
type input "https://www.climatico.ro/placa-cu-nuturi-rehau-basic-cu-izolatie-de-15mm-8mp.ht…"
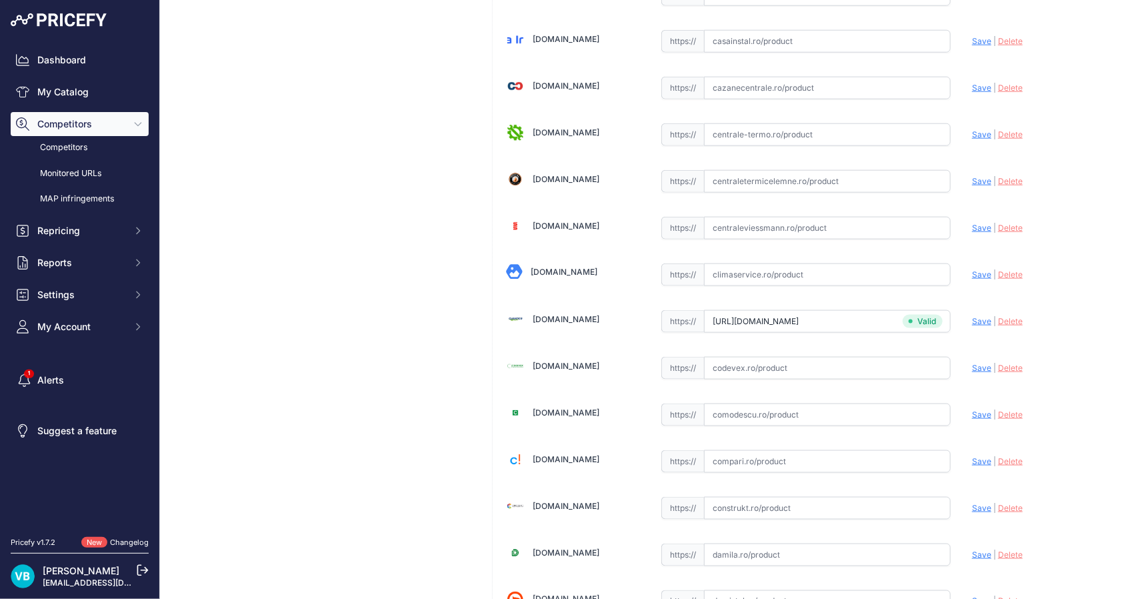
scroll to position [637, 0]
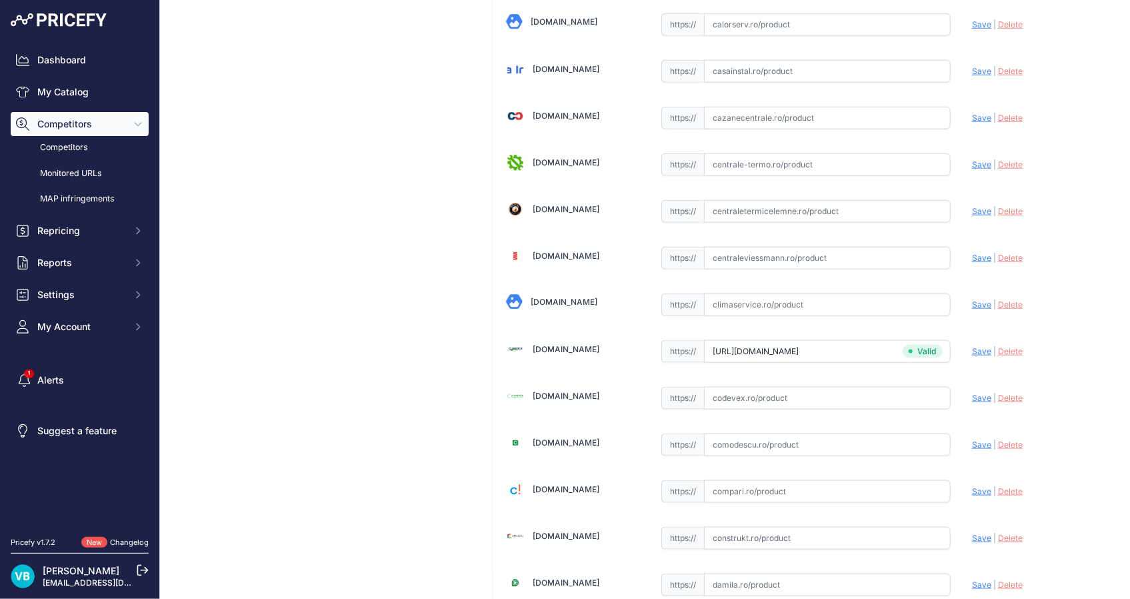
click at [733, 123] on input "text" at bounding box center [827, 118] width 247 height 23
paste input "https://www.cazanecentrale.ro/rehau-rautherm-placa-cu-nuturi-vario-basic-15-8-m…"
click at [972, 116] on span "Save" at bounding box center [981, 118] width 19 height 10
type input "https://www.cazanecentrale.ro/rehau-rautherm-placa-cu-nuturi-vario-basic-15-8-m…"
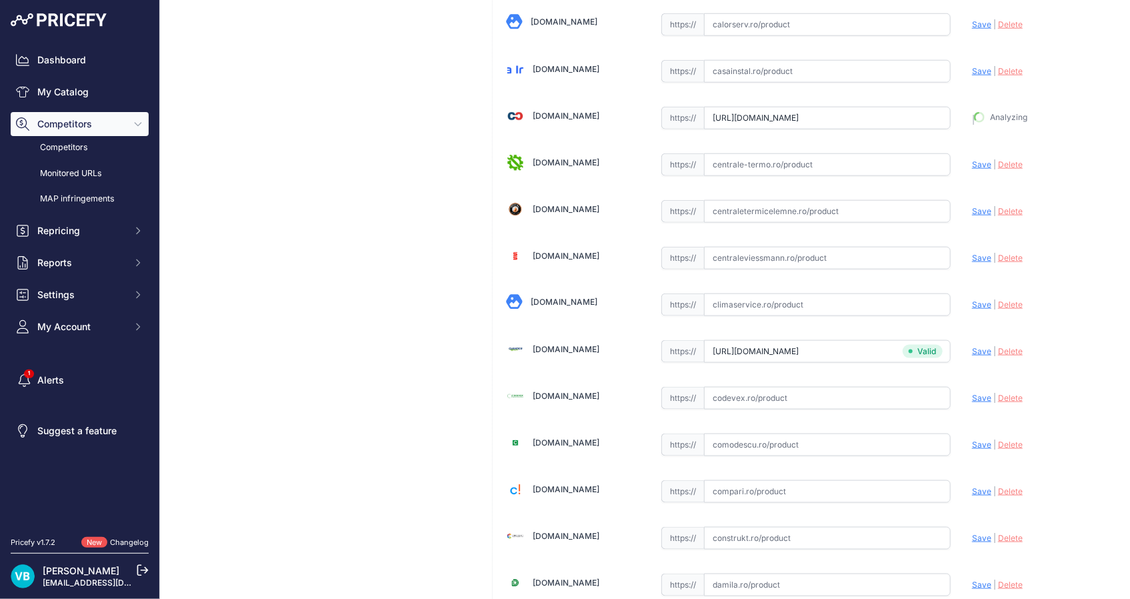
scroll to position [667, 0]
click at [972, 117] on span "Save" at bounding box center [981, 118] width 19 height 10
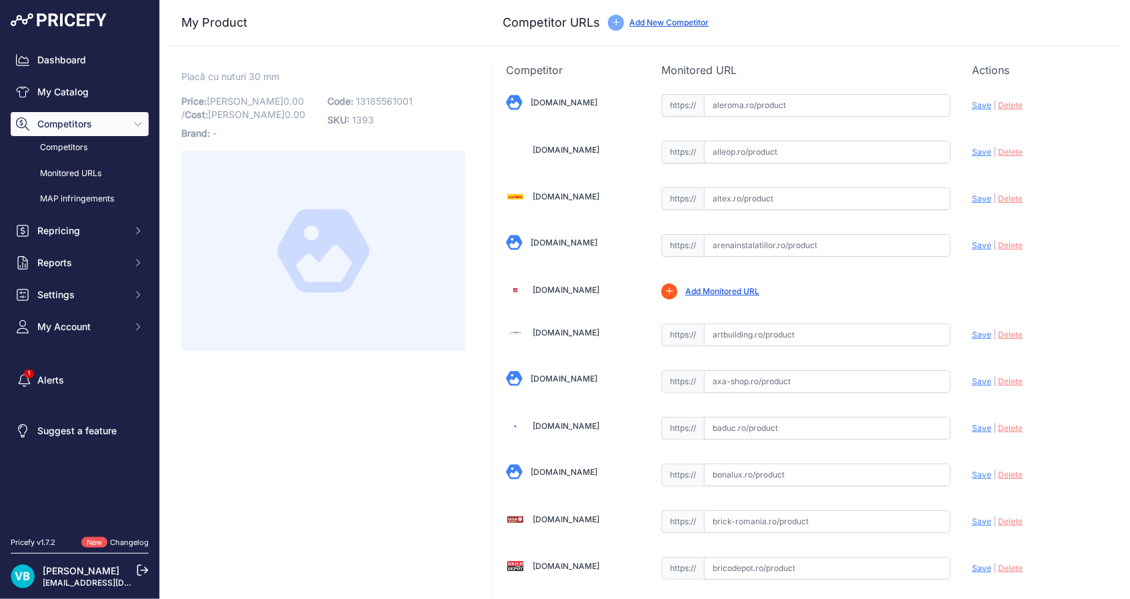
click at [383, 92] on p "Code: 13185561001" at bounding box center [396, 101] width 138 height 19
copy span "13185561001"
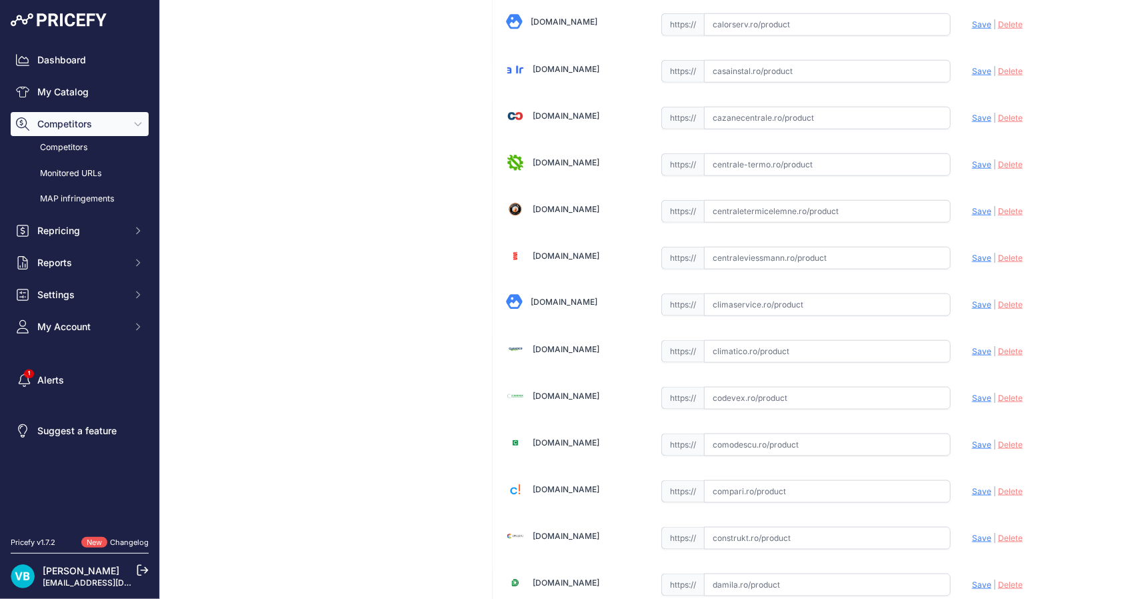
drag, startPoint x: 851, startPoint y: 345, endPoint x: 865, endPoint y: 349, distance: 14.6
click at [853, 347] on input "text" at bounding box center [827, 351] width 247 height 23
paste input "[URL][DOMAIN_NAME]"
click at [977, 346] on span "Save" at bounding box center [981, 351] width 19 height 10
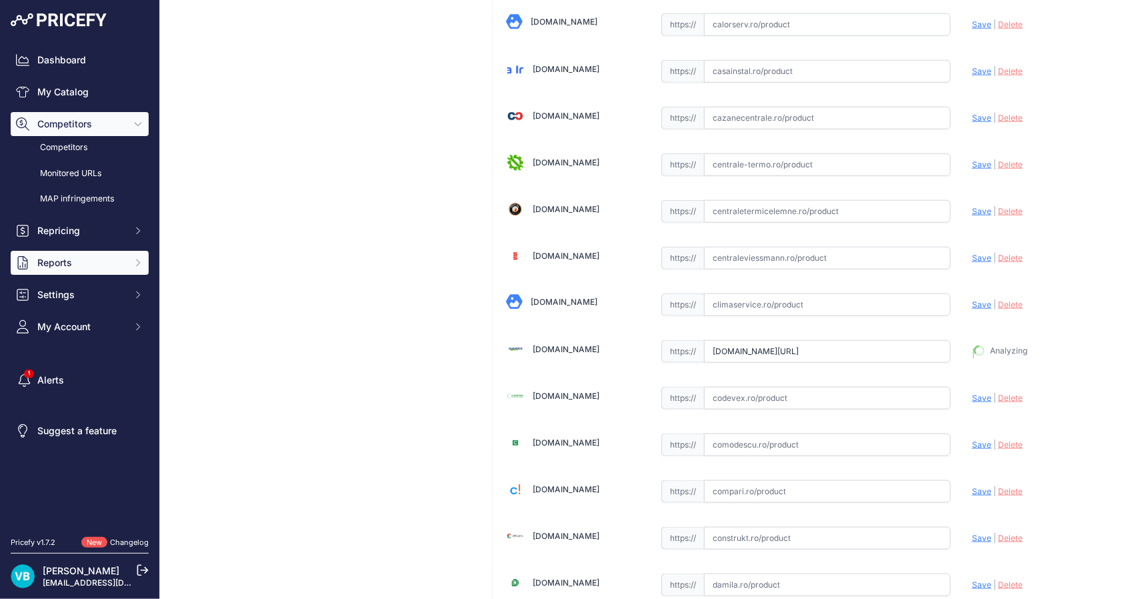
type input "[URL][DOMAIN_NAME]"
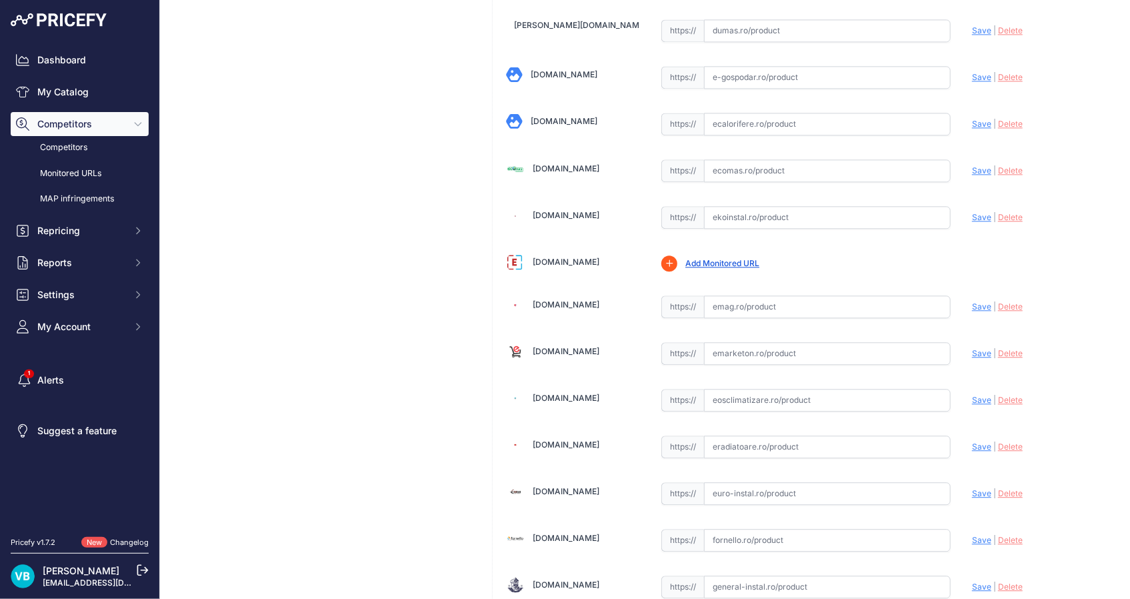
scroll to position [2354, 0]
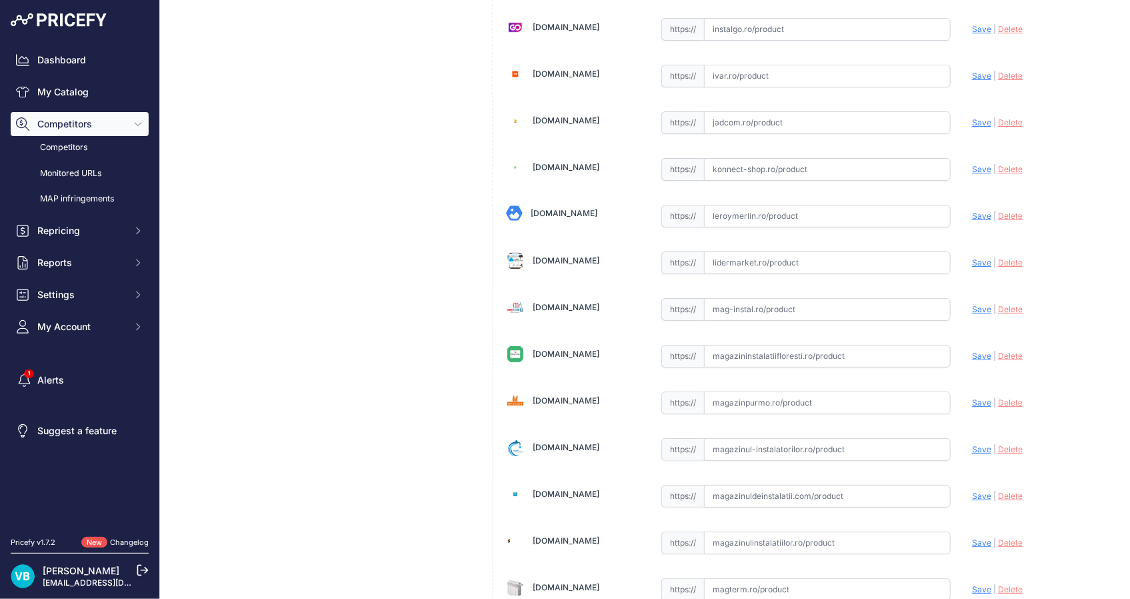
drag, startPoint x: 753, startPoint y: 297, endPoint x: 791, endPoint y: 317, distance: 42.3
click at [753, 298] on input "text" at bounding box center [827, 309] width 247 height 23
paste input "[URL][DOMAIN_NAME]"
click at [973, 304] on span "Save" at bounding box center [981, 309] width 19 height 10
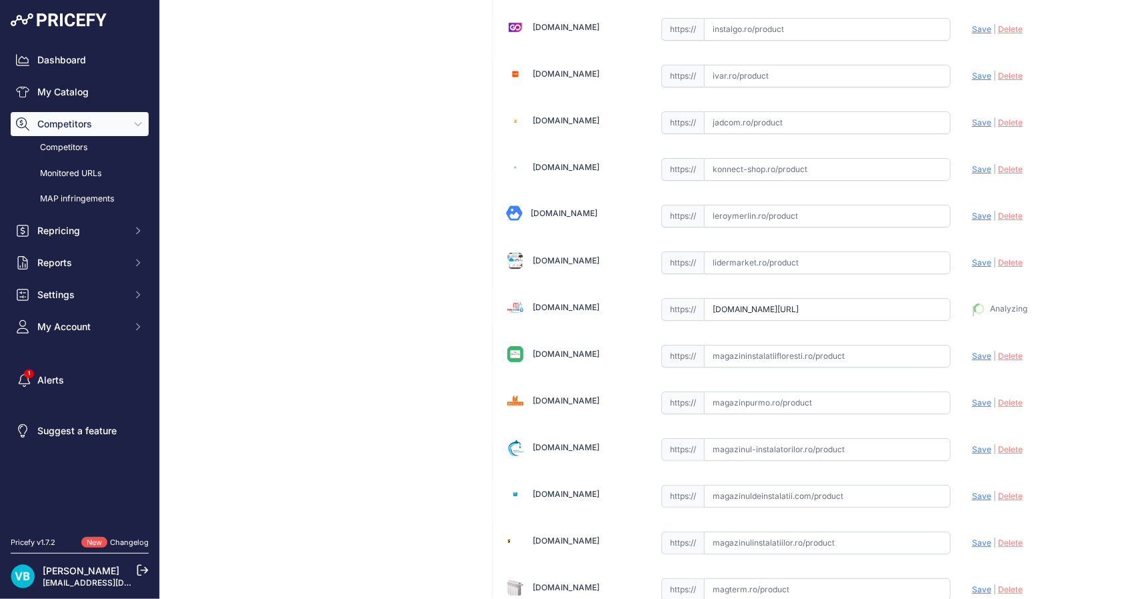
type input "[URL][DOMAIN_NAME]"
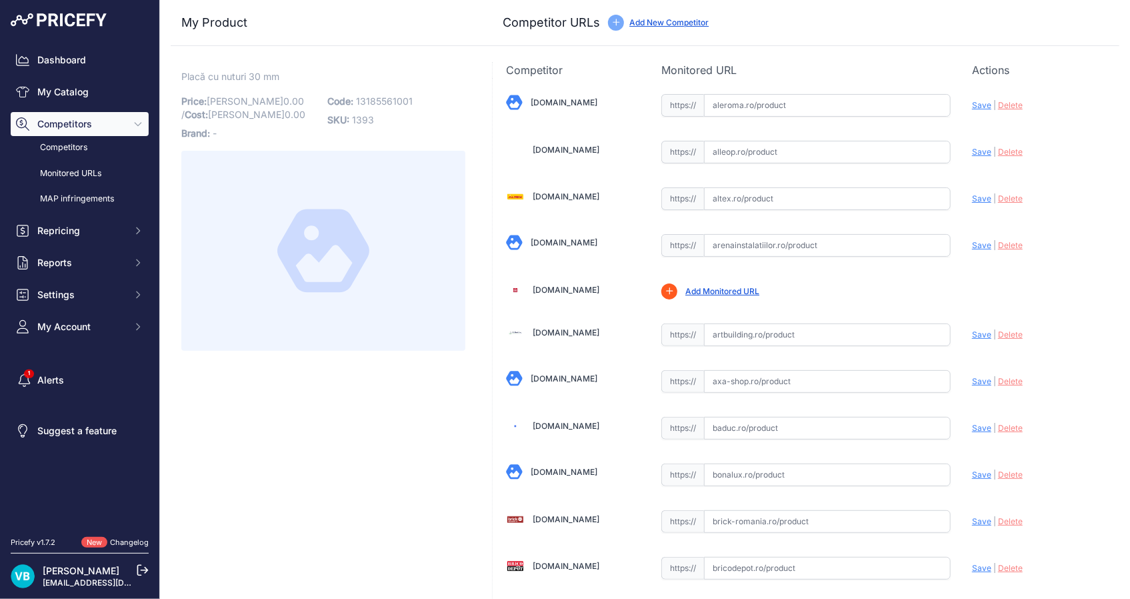
drag, startPoint x: 759, startPoint y: 242, endPoint x: 773, endPoint y: 240, distance: 14.1
click at [760, 242] on input "text" at bounding box center [827, 245] width 247 height 23
paste input "[URL][DOMAIN_NAME]"
click at [972, 247] on span "Save" at bounding box center [981, 245] width 19 height 10
type input "[URL][DOMAIN_NAME]"
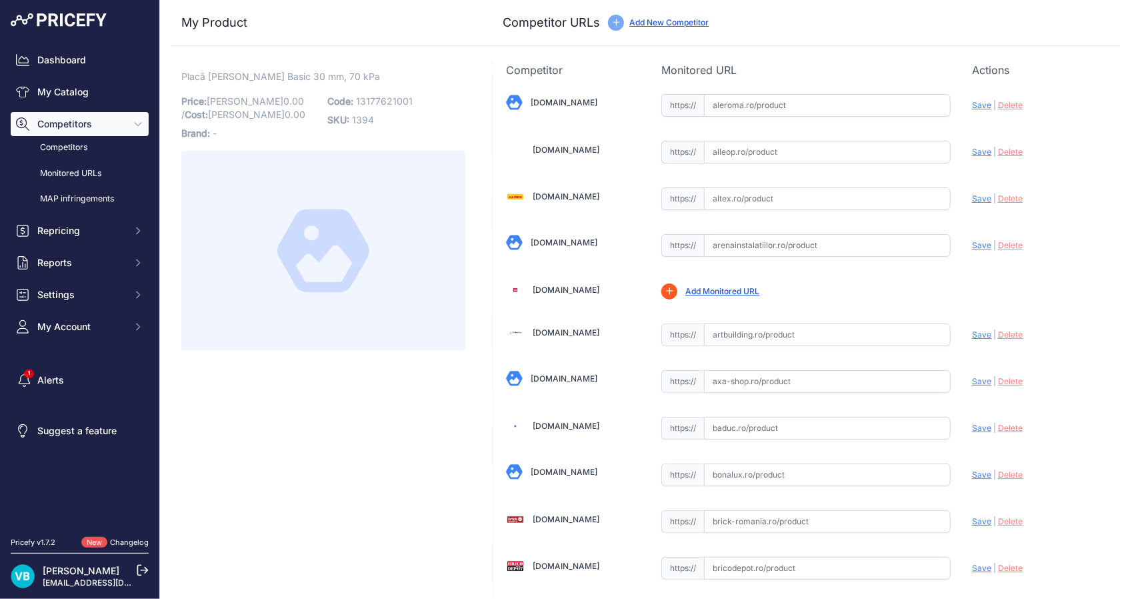
click at [384, 100] on span "13177621001" at bounding box center [384, 100] width 57 height 11
copy span "13177621001"
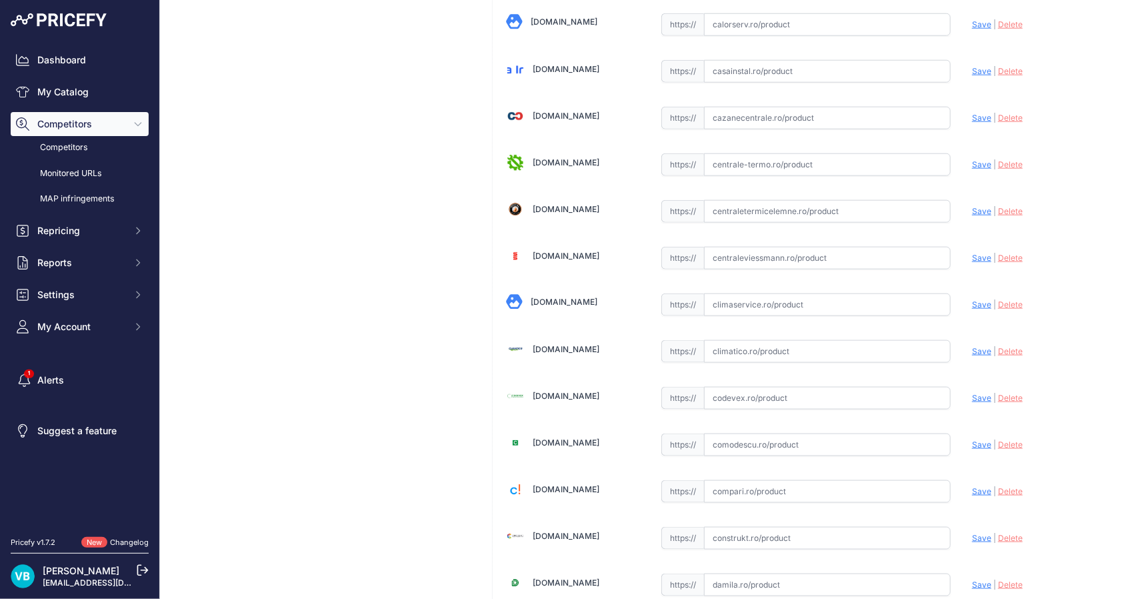
click at [799, 343] on input "text" at bounding box center [827, 351] width 247 height 23
paste input "[URL][DOMAIN_NAME][PERSON_NAME]"
click at [978, 350] on span "Save" at bounding box center [981, 351] width 19 height 10
type input "[URL][DOMAIN_NAME][PERSON_NAME]"
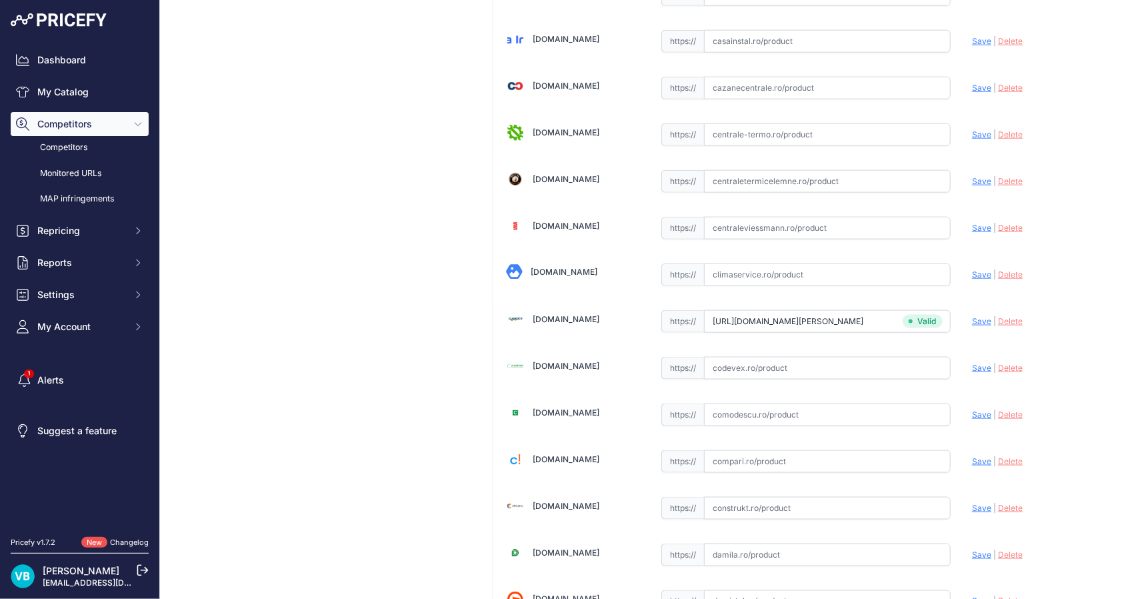
scroll to position [637, 0]
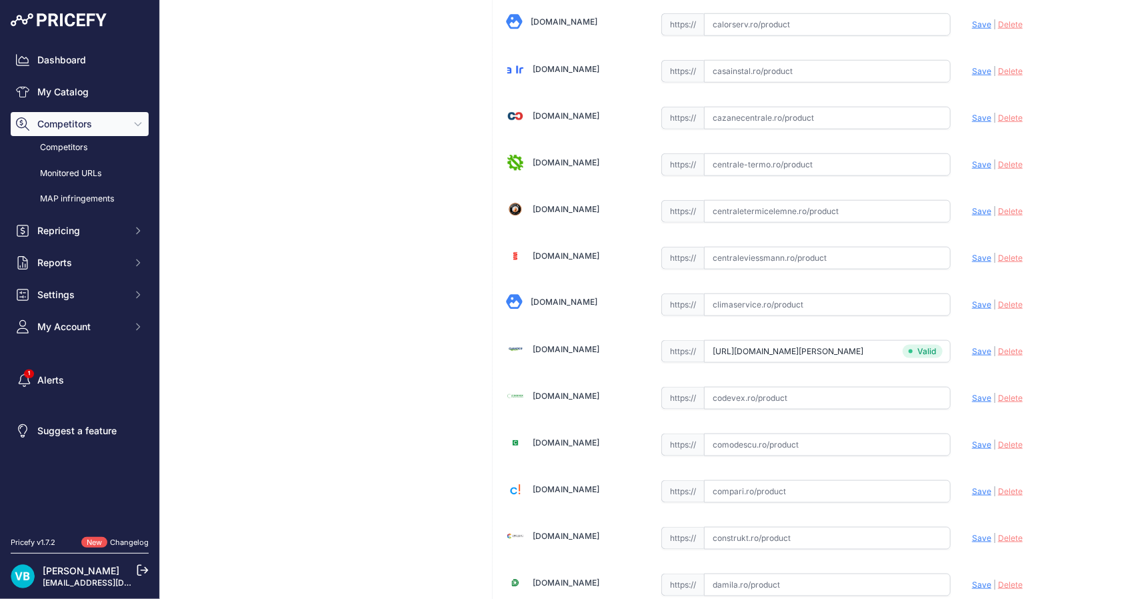
click at [779, 116] on input "text" at bounding box center [827, 118] width 247 height 23
paste input "[URL][DOMAIN_NAME][PERSON_NAME]"
click at [972, 113] on span "Save" at bounding box center [981, 118] width 19 height 10
type input "[URL][DOMAIN_NAME][PERSON_NAME]"
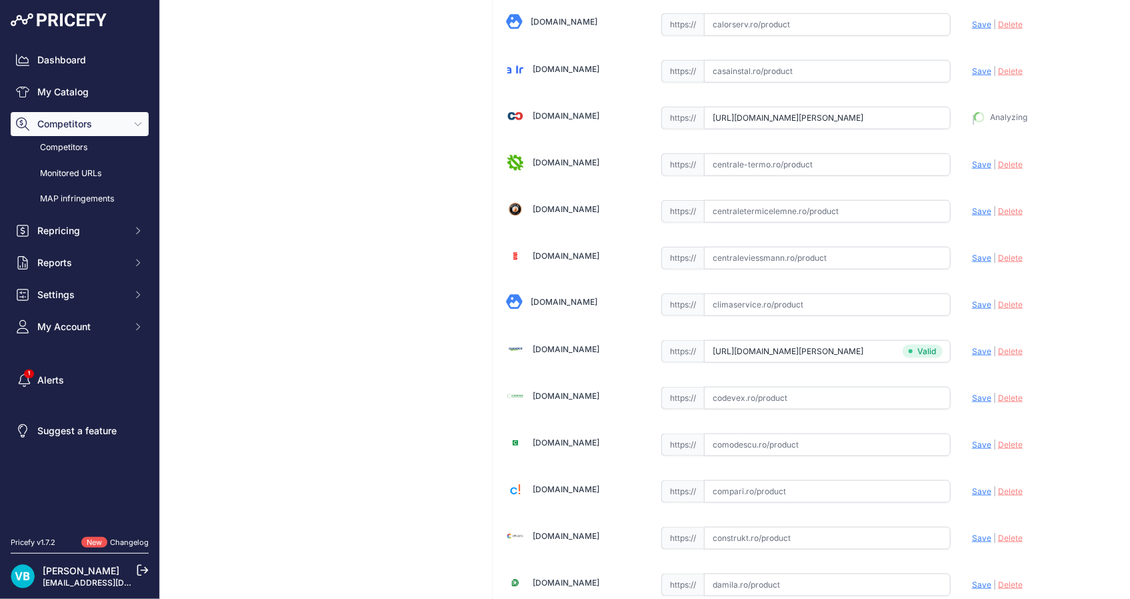
scroll to position [667, 0]
drag, startPoint x: 363, startPoint y: 270, endPoint x: 117, endPoint y: 306, distance: 248.6
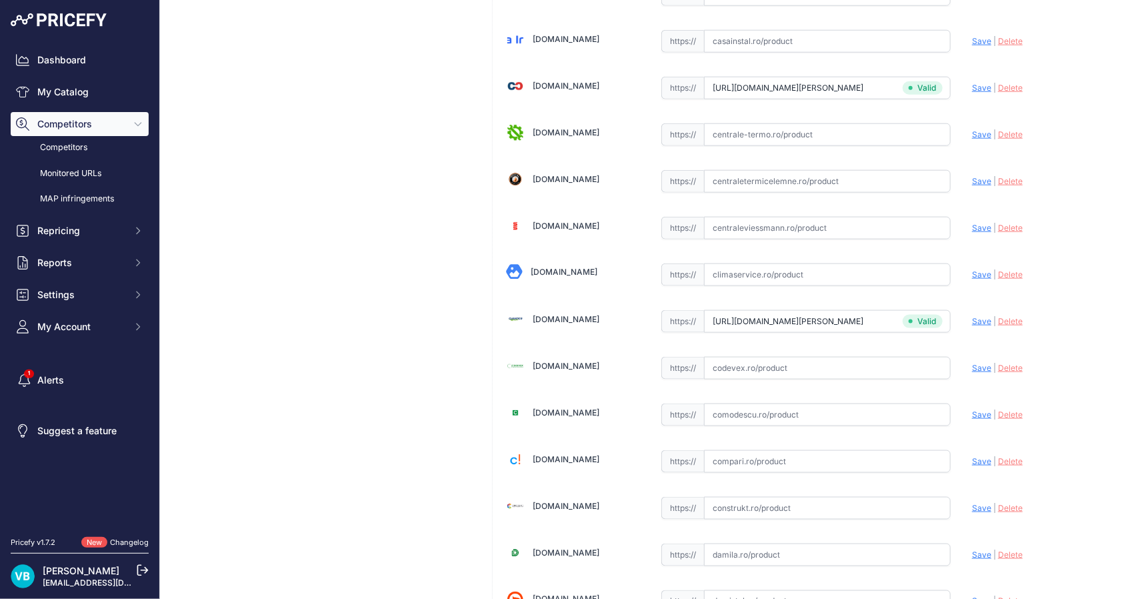
scroll to position [637, 0]
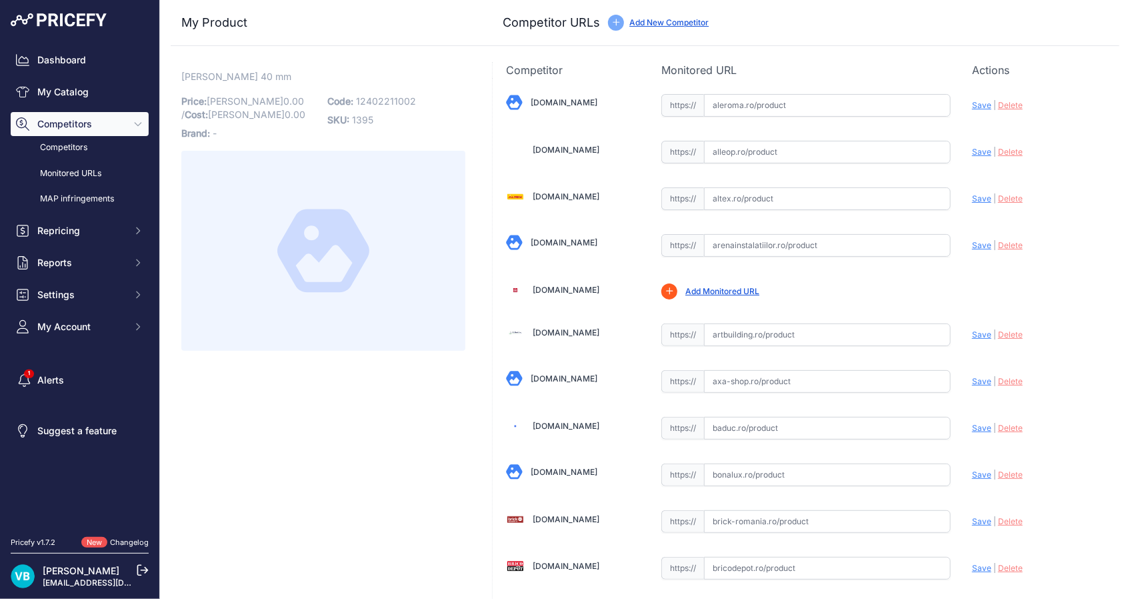
click at [369, 100] on span "12402211002" at bounding box center [386, 100] width 60 height 11
copy span "12402211002"
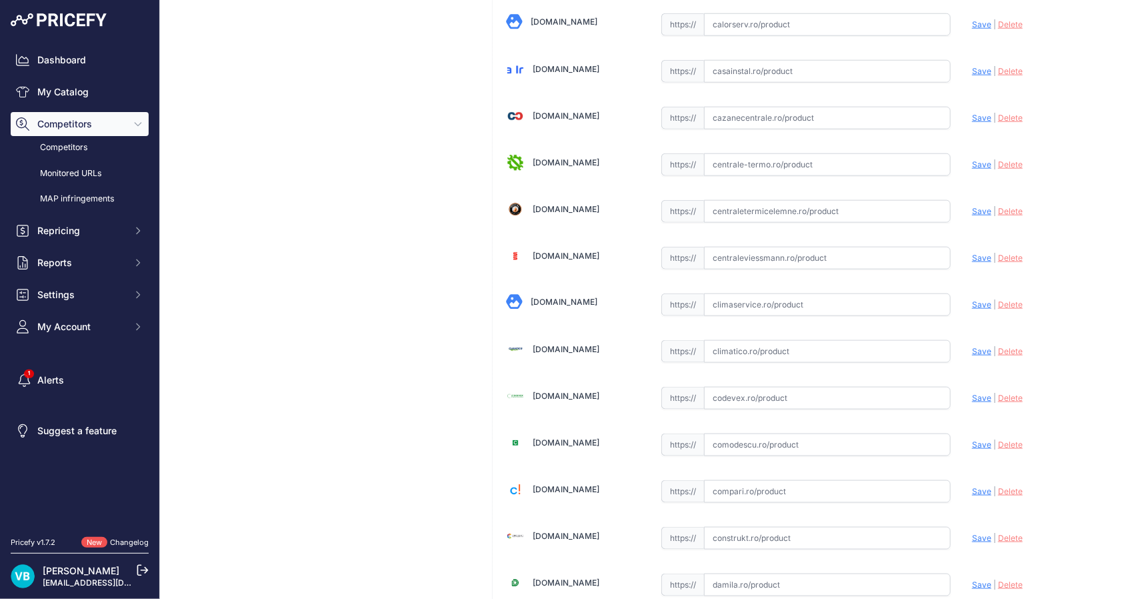
click at [807, 350] on input "text" at bounding box center [827, 351] width 247 height 23
paste input "https://www.climatico.ro/cuie-tacker-rehau-16.html"
click at [974, 351] on span "Save" at bounding box center [981, 351] width 19 height 10
type input "https://www.climatico.ro/cuie-tacker-rehau-16.html?prirule_jdsnikfkfjsd=9760"
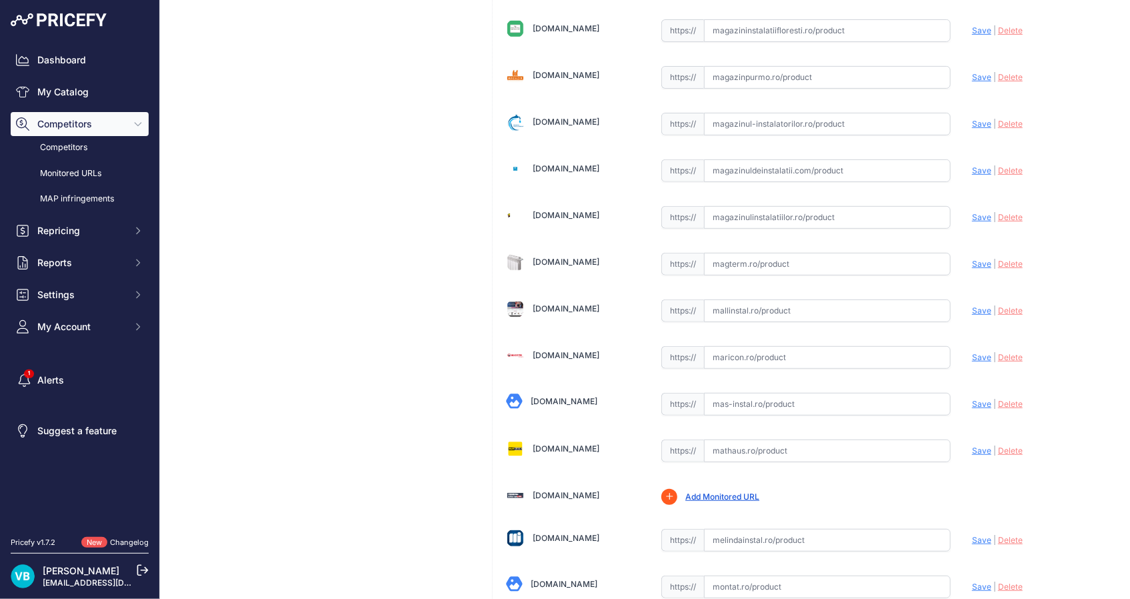
drag, startPoint x: 829, startPoint y: 301, endPoint x: 876, endPoint y: 302, distance: 47.3
click at [829, 301] on input "text" at bounding box center [827, 310] width 247 height 23
paste input "https://www.mallinstal.ro/cumpara/ac-tacker-rehau-3162"
click at [972, 305] on span "Save" at bounding box center [981, 310] width 19 height 10
type input "https://www.mallinstal.ro/cumpara/ac-tacker-rehau-3162?prirule_jdsnikfkfjsd=9760"
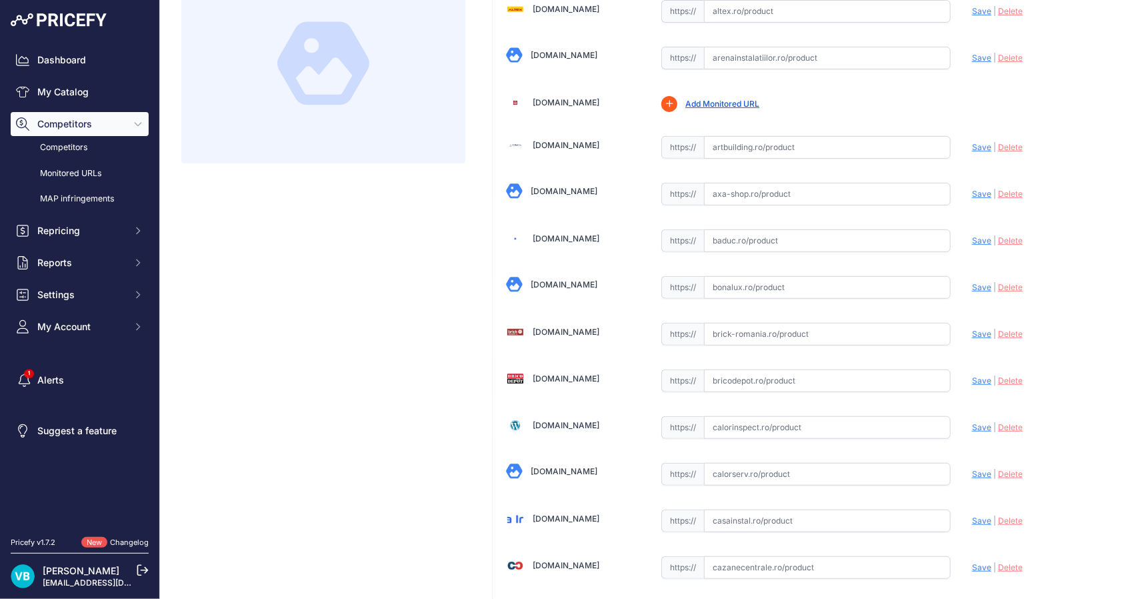
scroll to position [0, 0]
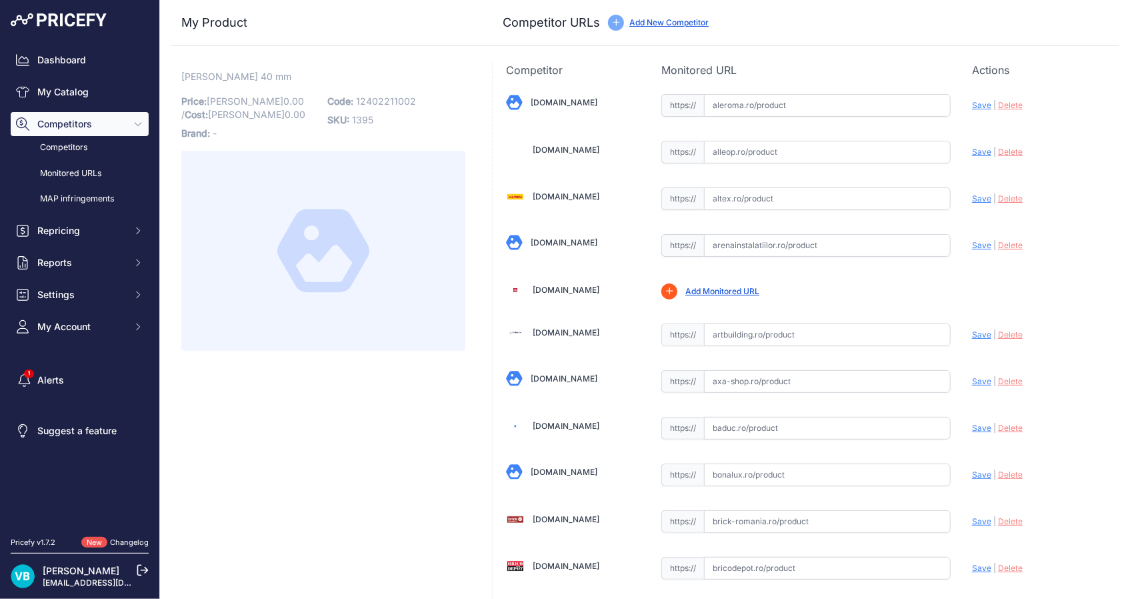
click at [672, 13] on div "My Product Competitor URLs" at bounding box center [645, 23] width 948 height 46
click at [663, 23] on link "Add New Competitor" at bounding box center [668, 22] width 79 height 10
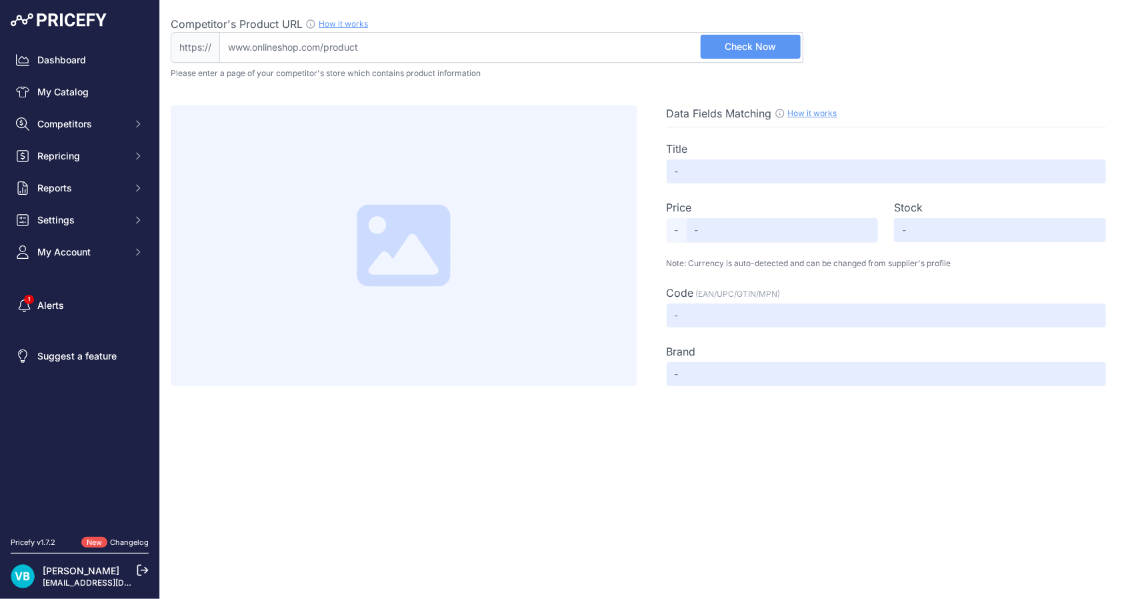
click at [581, 39] on input "Competitor's Product URL How it works In order to create your competitor's extr…" at bounding box center [511, 47] width 584 height 31
paste input "[URL][DOMAIN_NAME][PERSON_NAME]"
type input "broinstal.ro/products/cleme-agrafe-tacker-rehau-rautac-14-17mm?srsltid=AfmBOor9…"
click at [777, 43] on button "Check Now" at bounding box center [751, 47] width 100 height 24
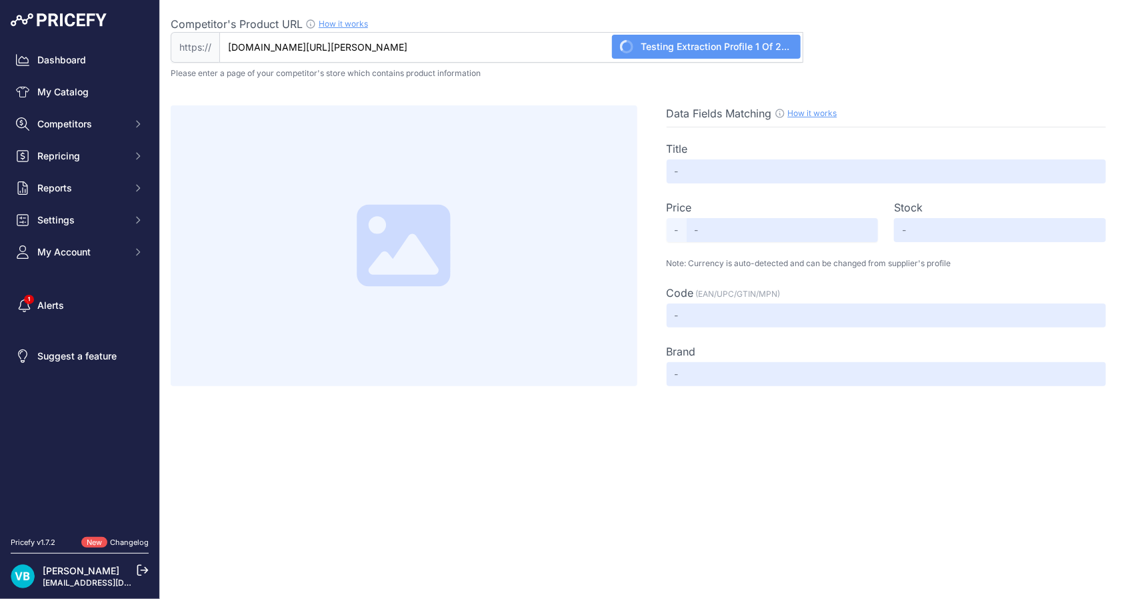
scroll to position [0, 0]
type input "Cleme Agrafe Tacker REHAU 14-17 mm 300buc/cutie"
type input "55"
type input "Available"
type input "12402211002"
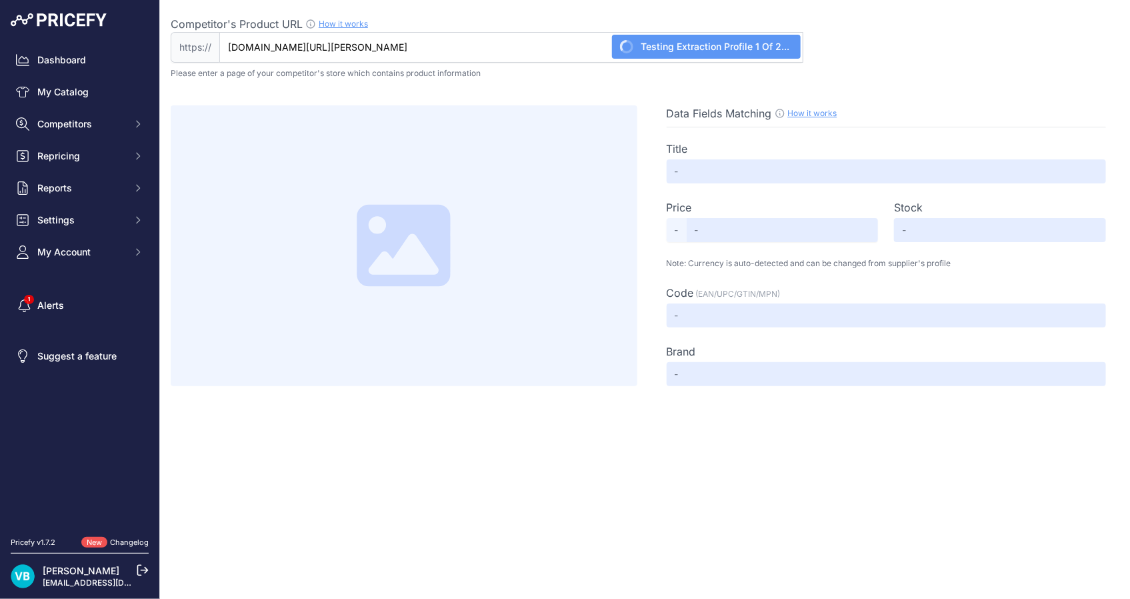
type input "REHAU"
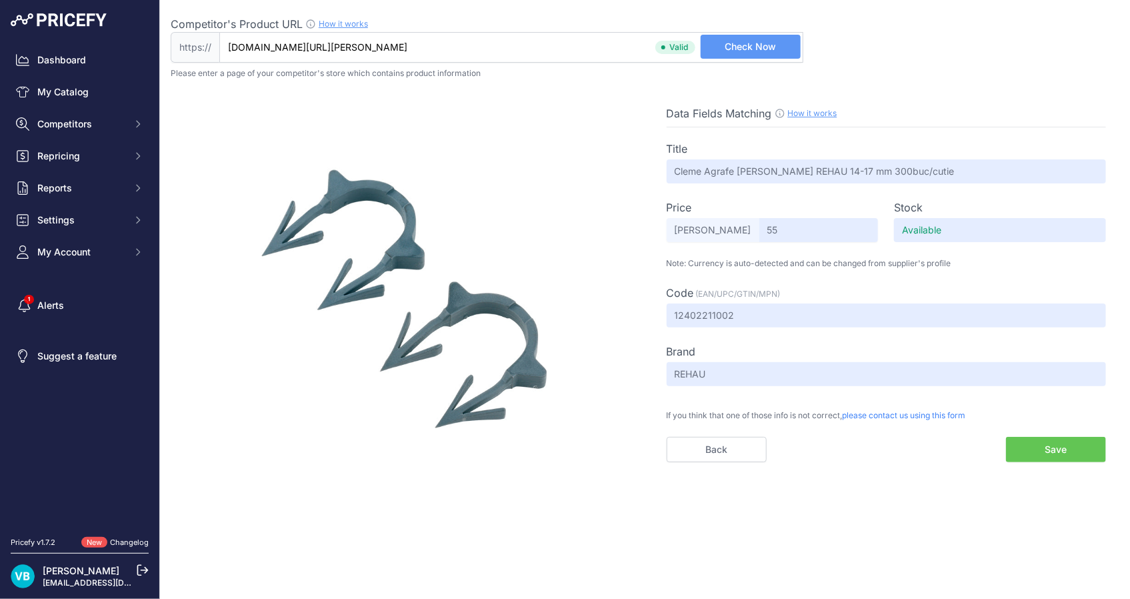
click at [1042, 445] on button "Save" at bounding box center [1056, 449] width 100 height 25
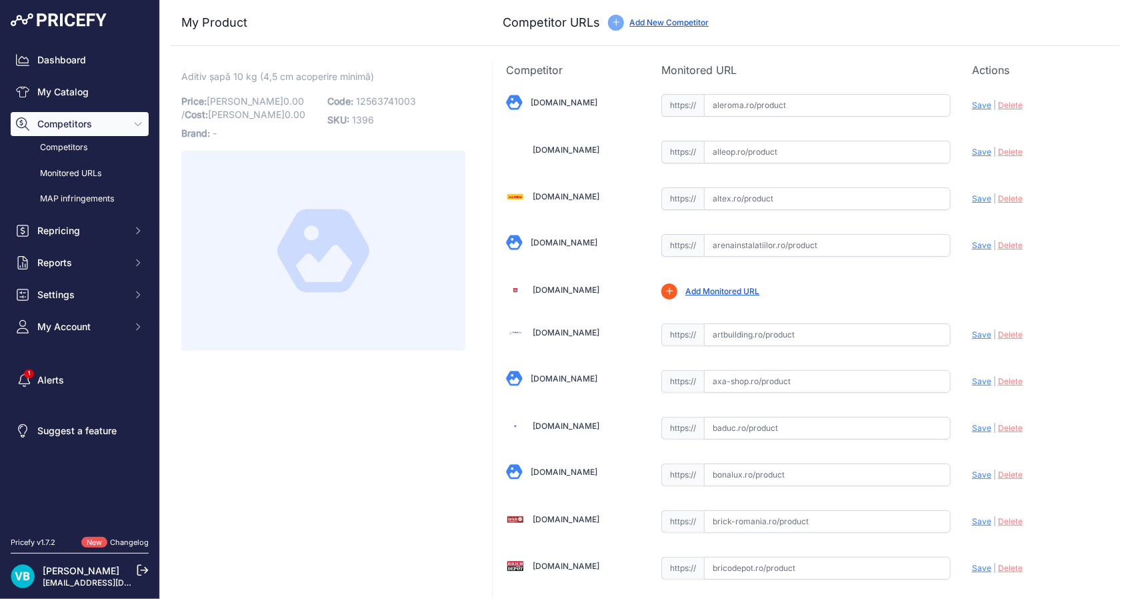
click at [384, 99] on span "12563741003" at bounding box center [386, 100] width 60 height 11
copy span "12563741003"
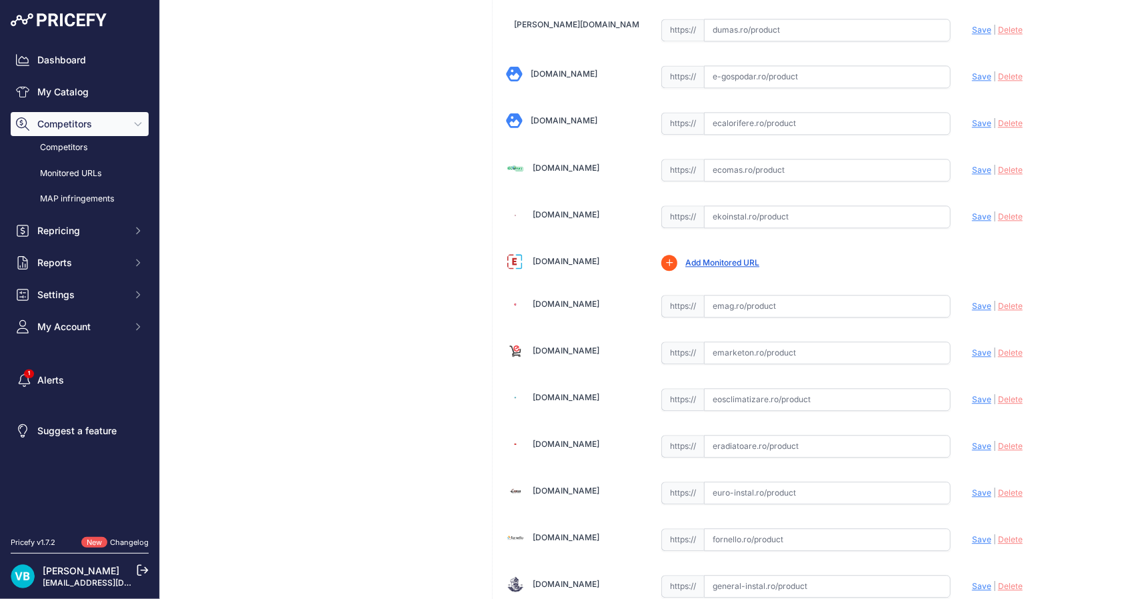
scroll to position [2354, 0]
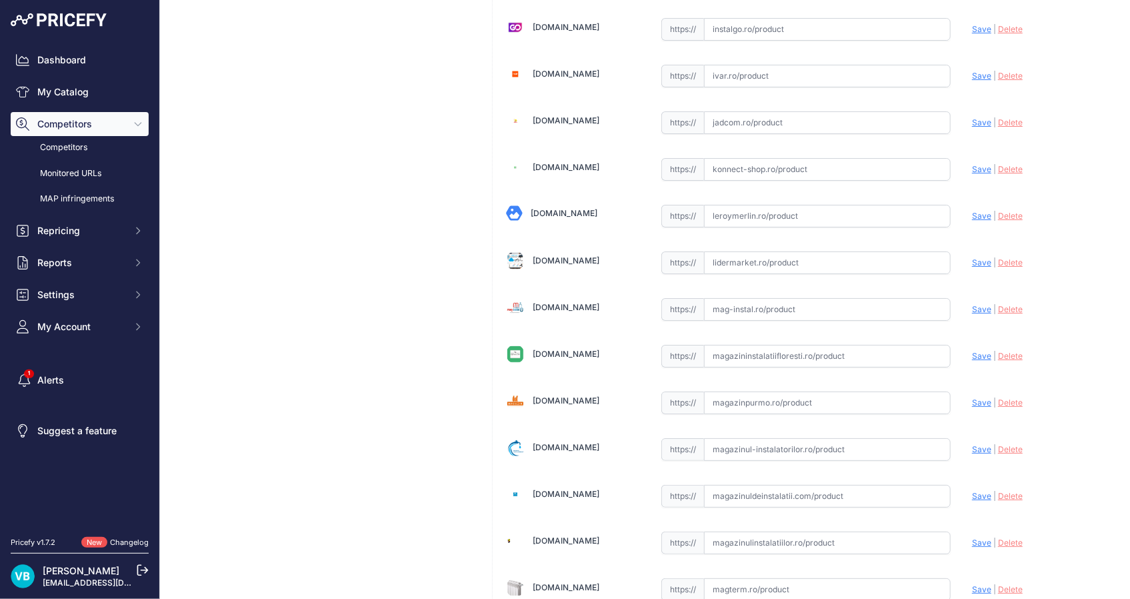
click at [798, 303] on input "text" at bounding box center [827, 309] width 247 height 23
paste input "https://www.mag-instal.ro/ProinstalPipe.aspx?c=incalzire%20in%20pardoseala&s=ac…"
click at [972, 304] on span "Save" at bounding box center [981, 309] width 19 height 10
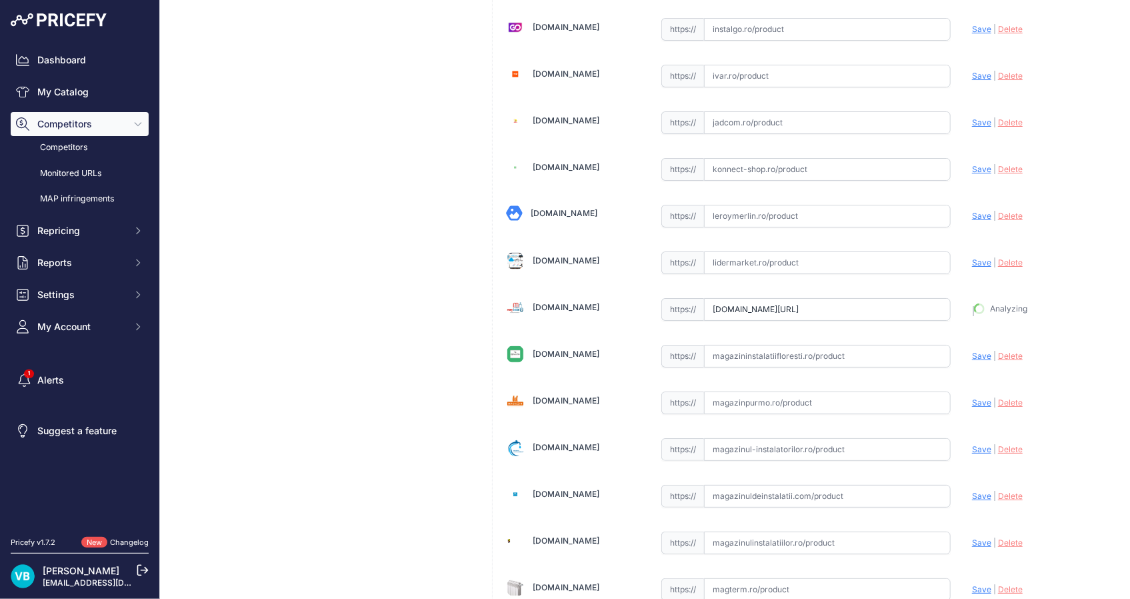
type input "https://www.mag-instal.ro/ProinstalPipe.aspx?c=incalzire+in+pardoseala&s=acceso…"
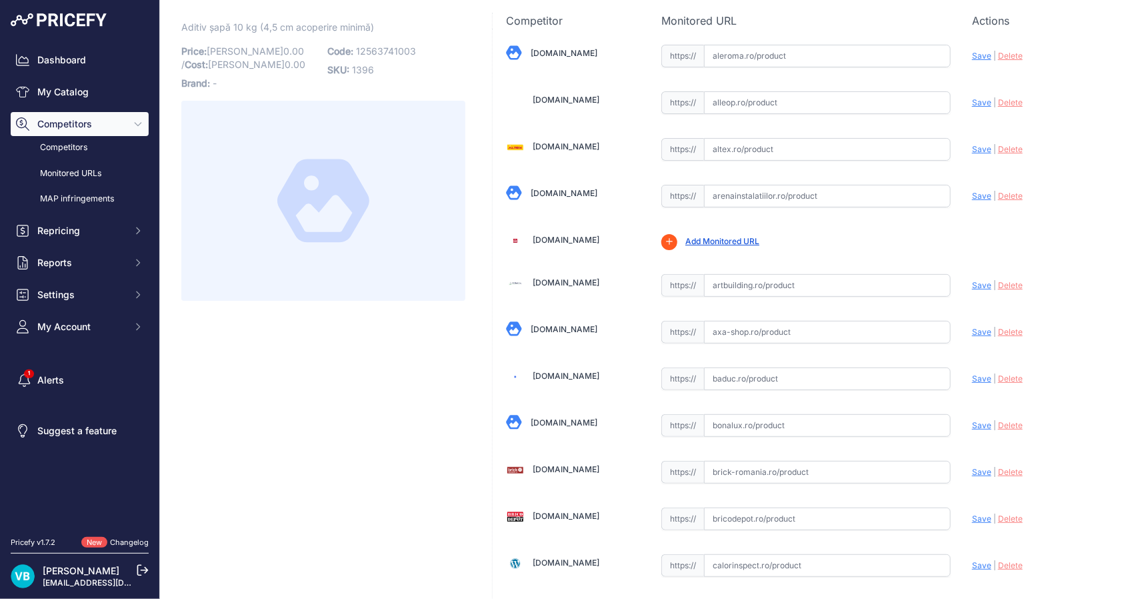
scroll to position [21, 0]
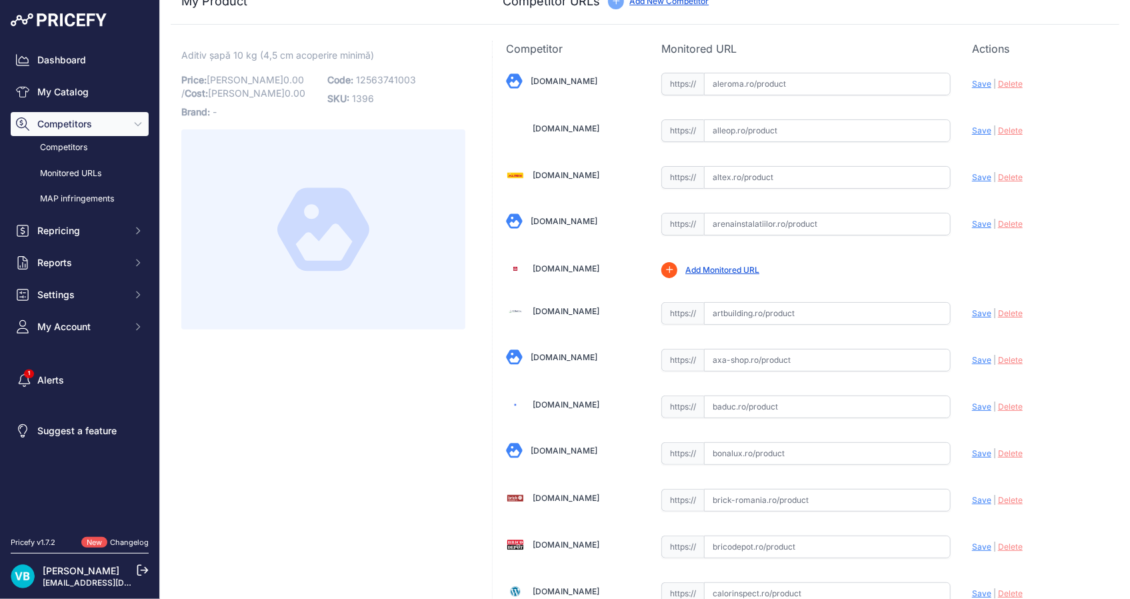
drag, startPoint x: 861, startPoint y: 247, endPoint x: 908, endPoint y: 261, distance: 48.7
click at [861, 235] on input "text" at bounding box center [827, 224] width 247 height 23
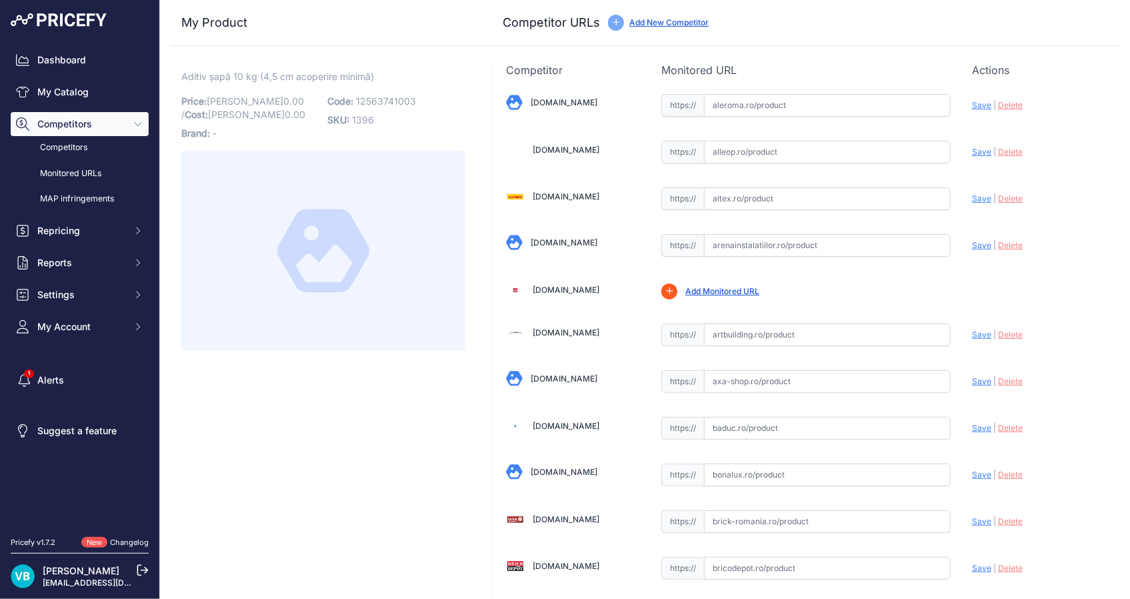
paste input "https://www.arenainstalatiilor.ro/aditiv-de-sapa-p-rehau-bidon-10-kg-p8247"
click at [972, 246] on span "Save" at bounding box center [981, 245] width 19 height 10
type input "https://www.arenainstalatiilor.ro/aditiv-de-sapa-p-rehau-bidon-10-kg-p8247?prir…"
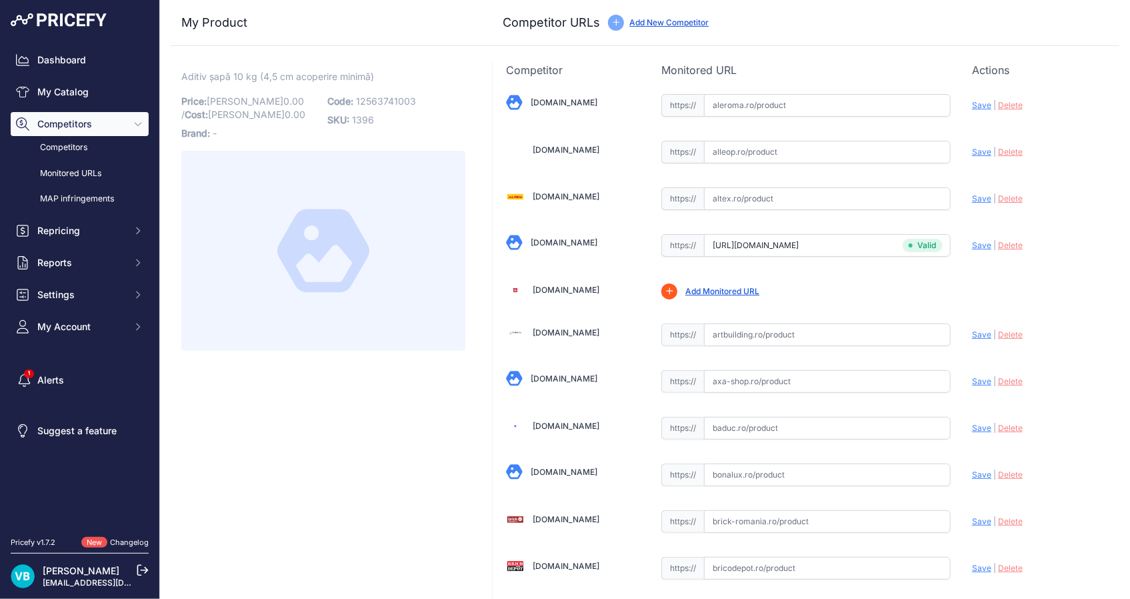
scroll to position [4115, 0]
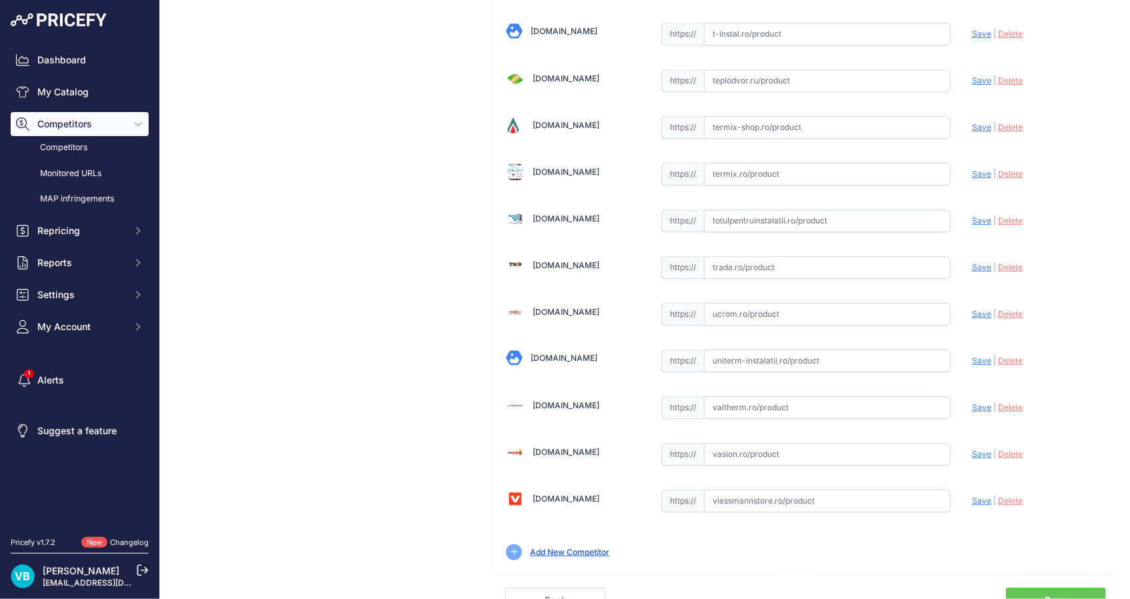
click at [840, 443] on input "text" at bounding box center [827, 454] width 247 height 23
paste input "https://vasion.ro/aditiv-de-sapa-innoset-10-kg-42648.html?srsltid=AfmBOorT0Cb0G…"
click at [973, 449] on span "Save" at bounding box center [981, 454] width 19 height 10
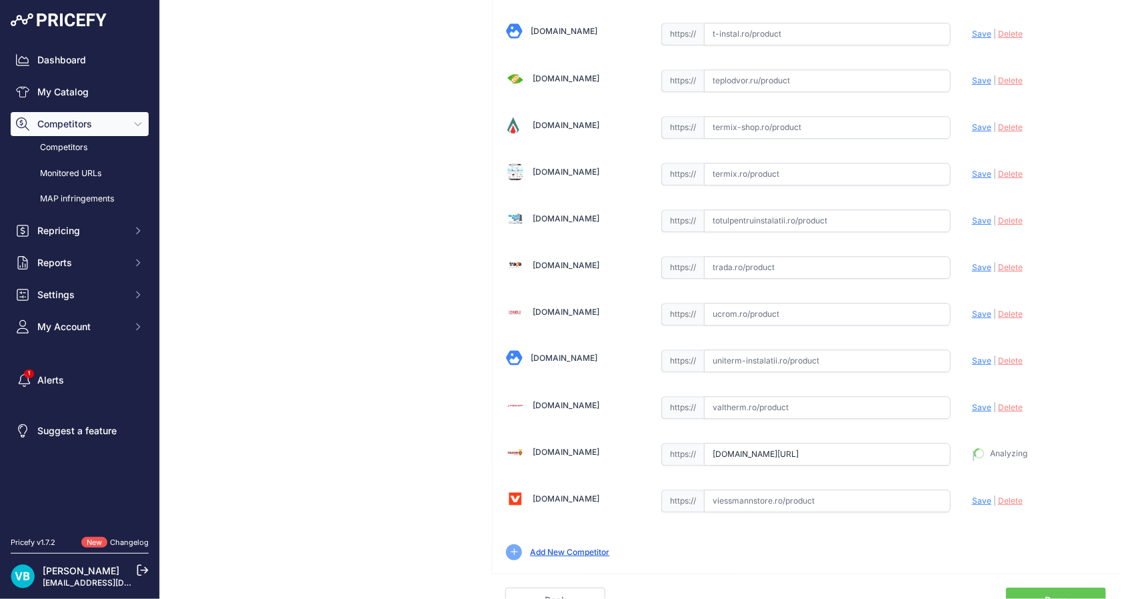
type input "https://vasion.ro/aditiv-de-sapa-innoset-10-kg-42648.html?prirule_jdsnikfkfjsd=…"
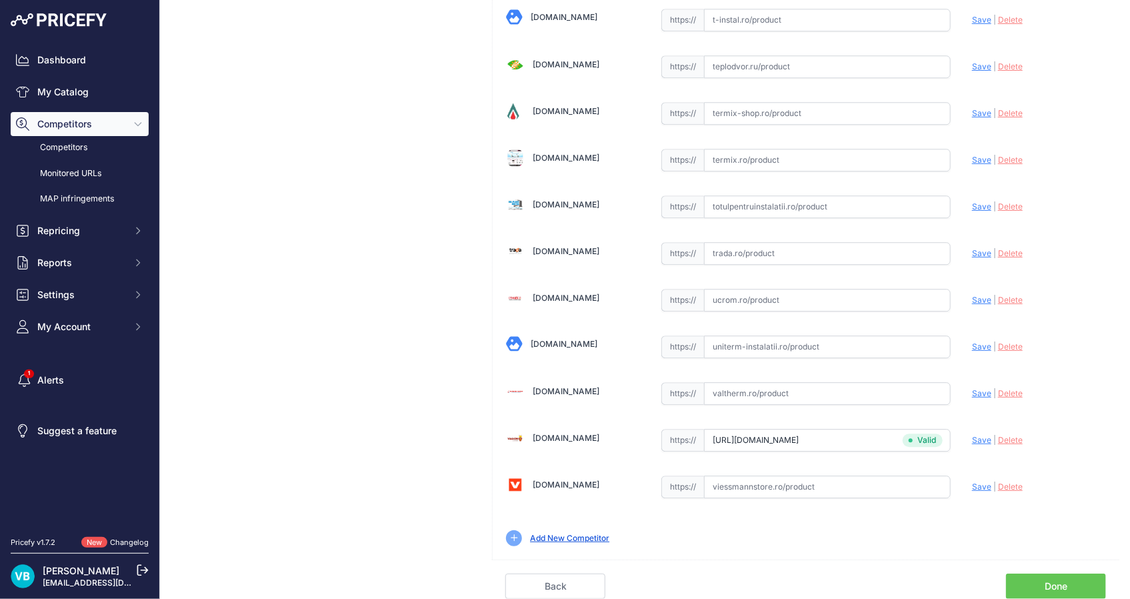
scroll to position [4115, 0]
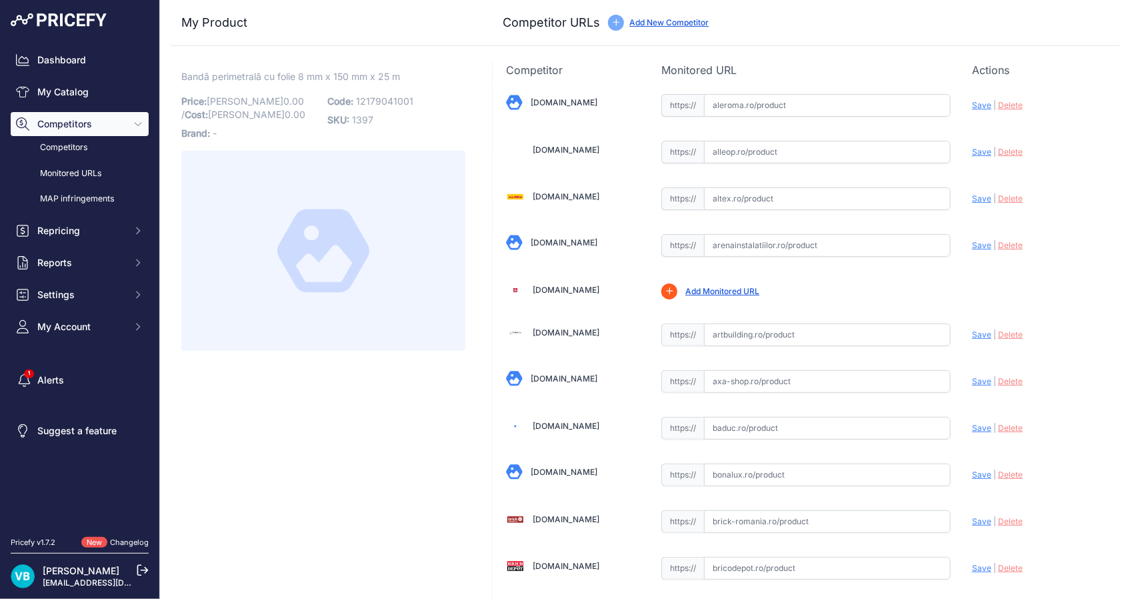
click at [383, 95] on span "12179041001" at bounding box center [384, 100] width 57 height 11
copy span "12179041001"
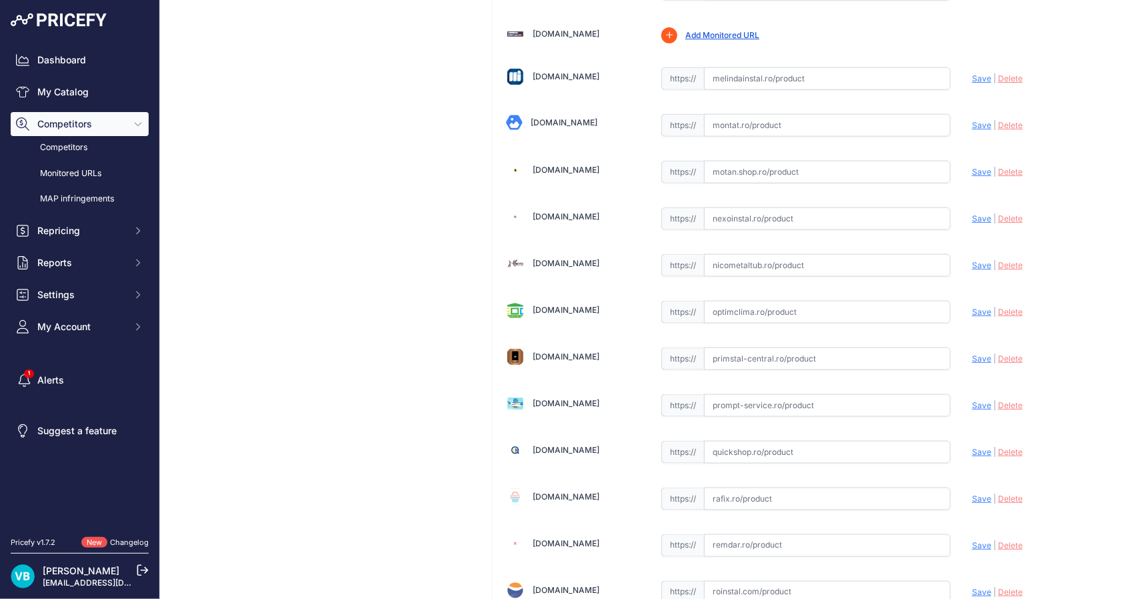
click at [905, 301] on input "text" at bounding box center [827, 312] width 247 height 23
paste input "https://optimclima.ro/produs/banda-perimetrala-rehau-8x150-25-ml/?srsltid=AfmBO…"
click at [973, 307] on span "Save" at bounding box center [981, 312] width 19 height 10
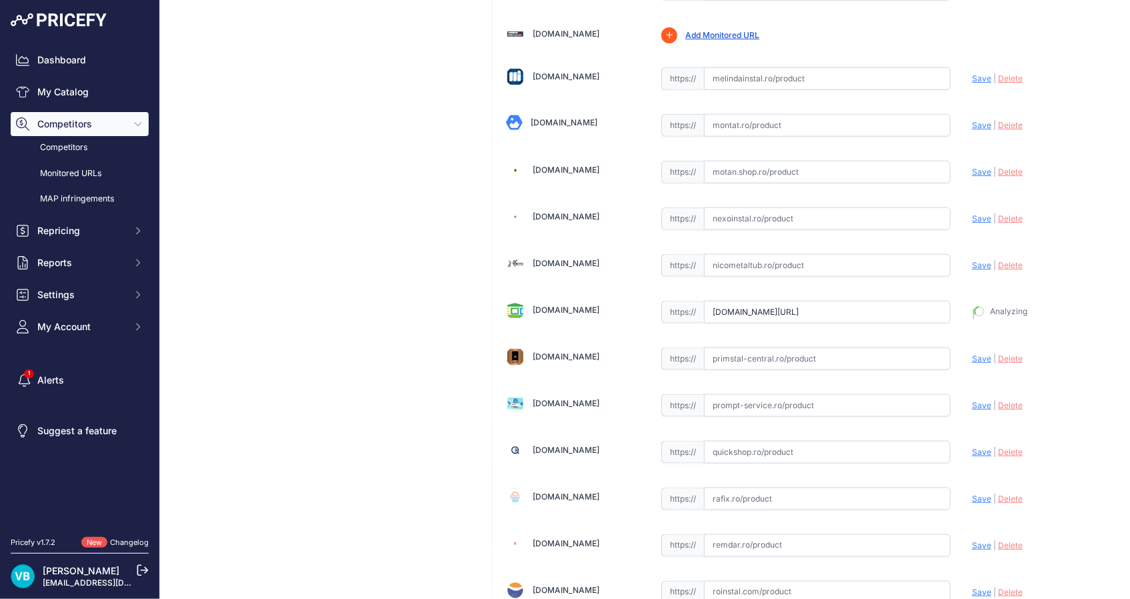
type input "https://optimclima.ro/produs/banda-perimetrala-rehau-8x150-25-ml/?prirule_jdsni…"
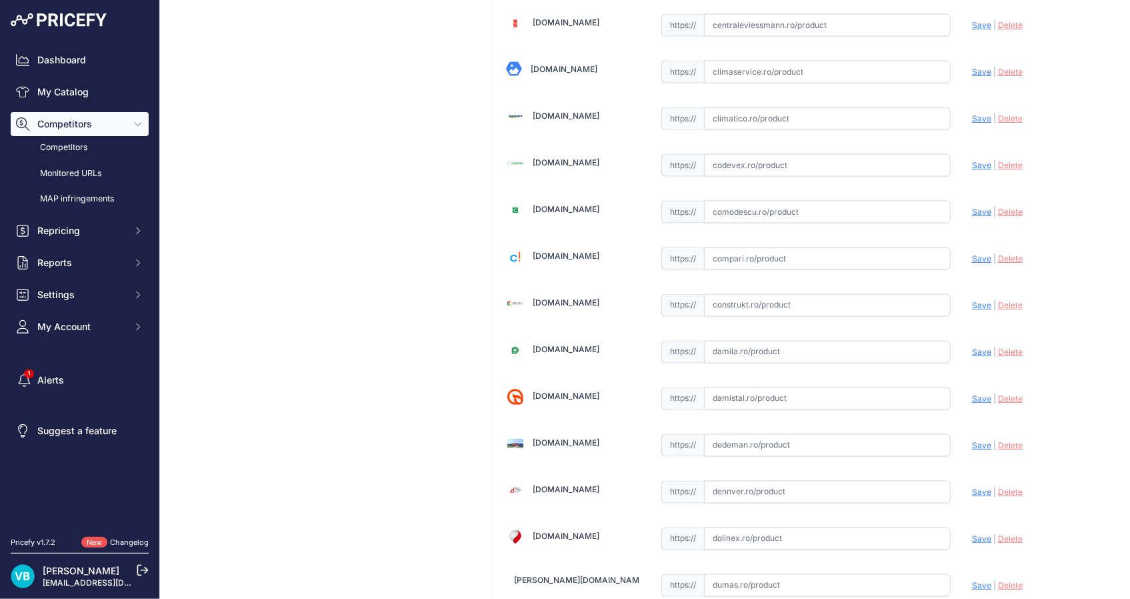
click at [785, 299] on input "text" at bounding box center [827, 305] width 247 height 23
paste input "https://www.construkt.ro/banda-perimetrala-150x8mm-colac-25-ml-rehau.html"
click at [974, 305] on span "Save" at bounding box center [981, 305] width 19 height 10
type input "https://www.construkt.ro/banda-perimetrala-150x8mm-colac-25-ml-rehau.html?priru…"
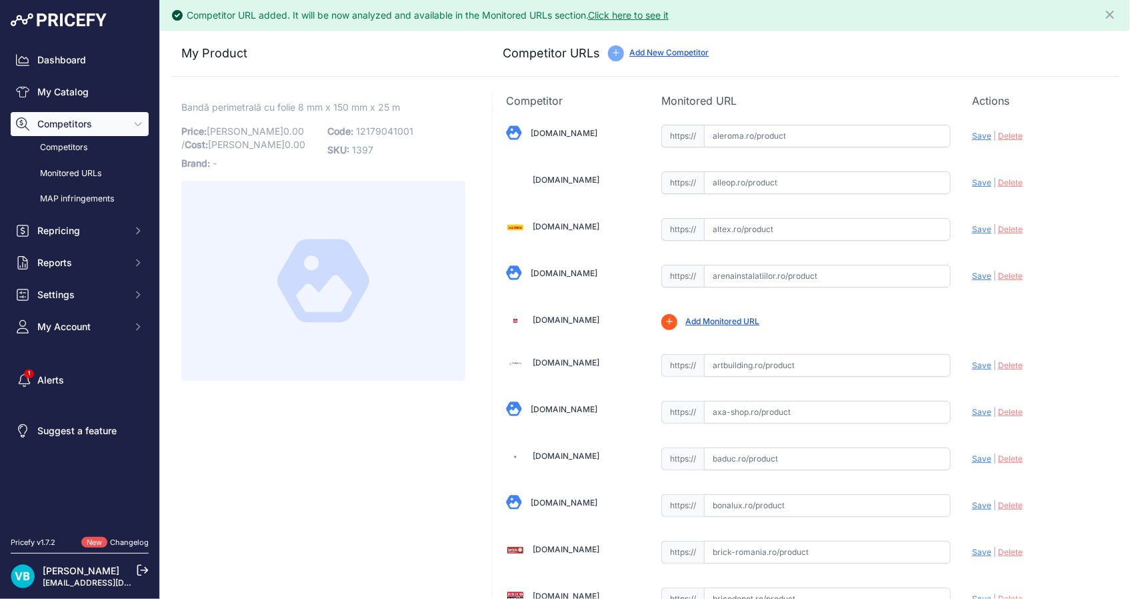
drag, startPoint x: 899, startPoint y: 270, endPoint x: 954, endPoint y: 265, distance: 54.9
click at [908, 267] on input "text" at bounding box center [827, 276] width 247 height 23
paste input "https://www.arenainstalatiilor.ro/banda-perimetrala-rehau-150x8mm-colac-25-ml-p…"
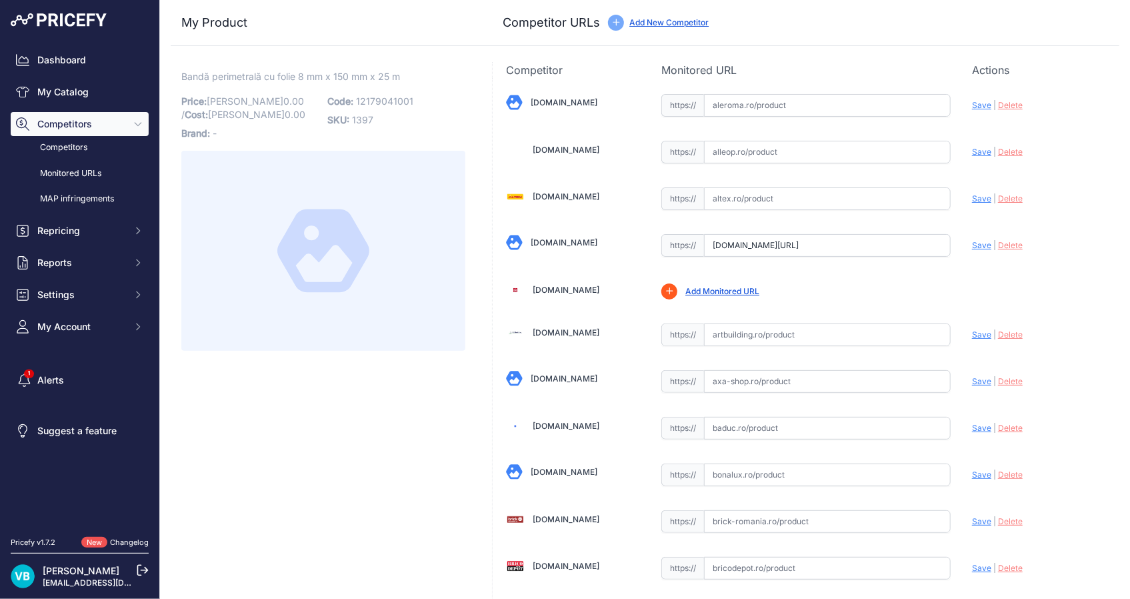
click at [972, 243] on span "Save" at bounding box center [981, 245] width 19 height 10
type input "https://www.arenainstalatiilor.ro/banda-perimetrala-rehau-150x8mm-colac-25-ml-p…"
click at [380, 97] on span "12392431001" at bounding box center [386, 100] width 60 height 11
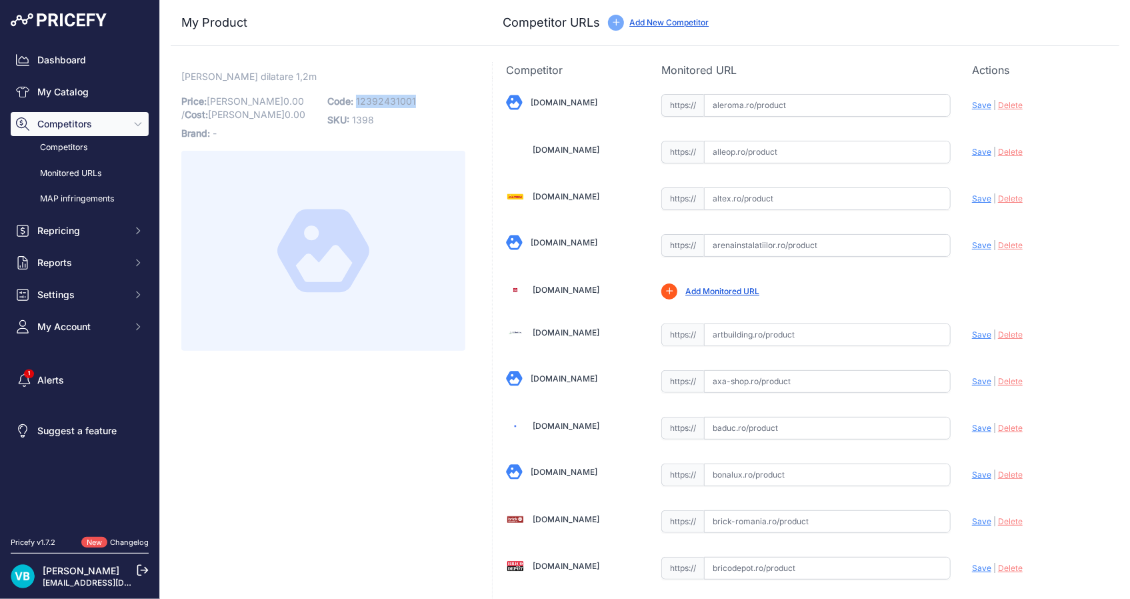
click at [380, 97] on span "12392431001" at bounding box center [386, 100] width 60 height 11
copy span "12392431001"
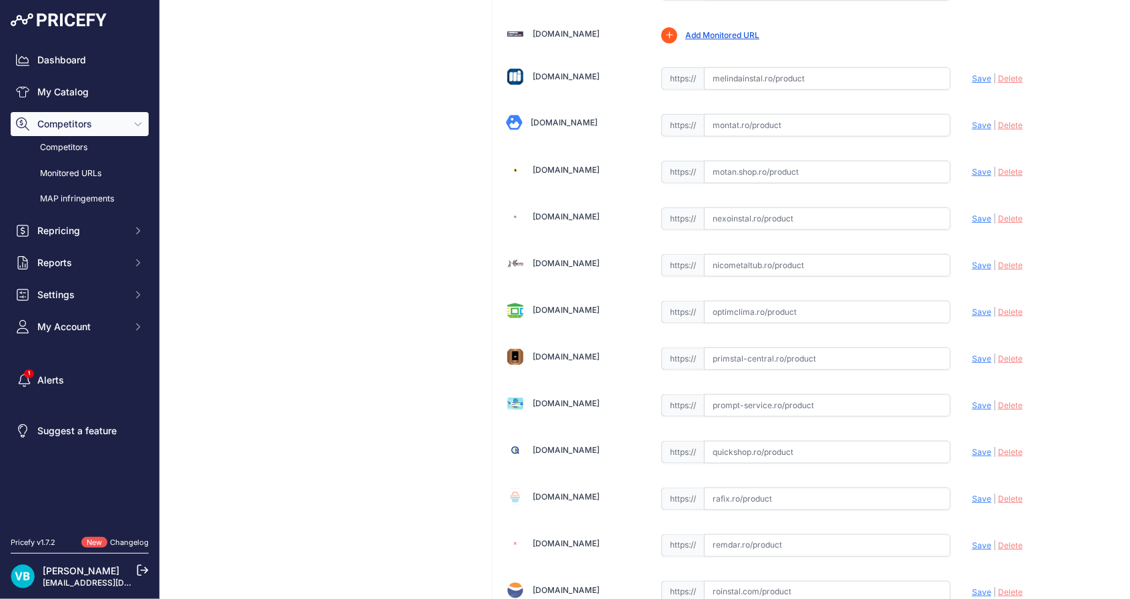
scroll to position [683, 0]
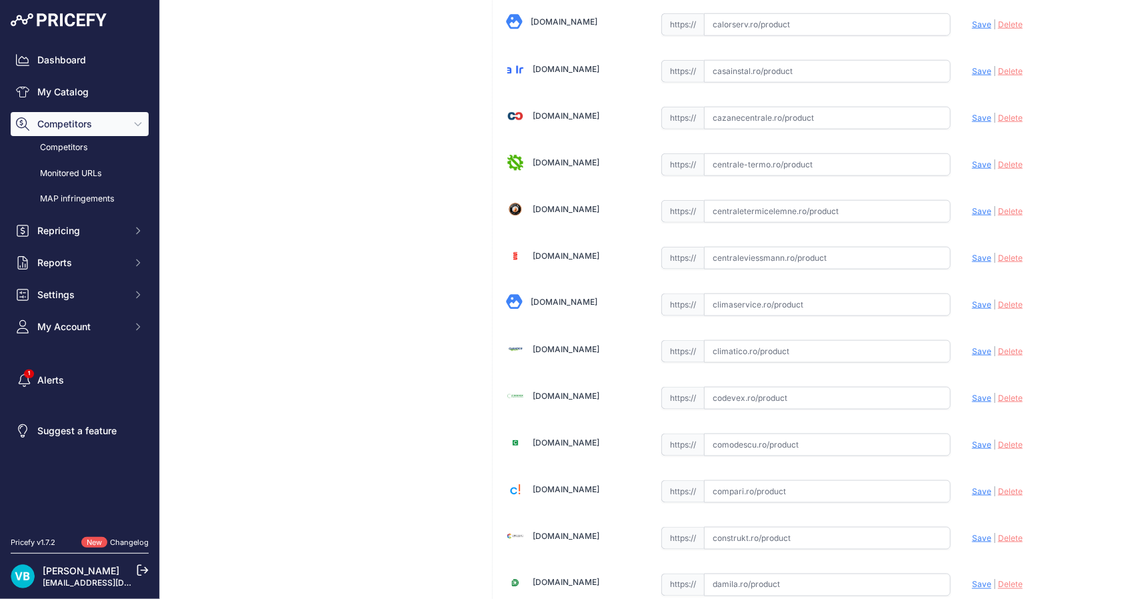
click at [812, 340] on input "text" at bounding box center [827, 351] width 247 height 23
paste input "[URL][DOMAIN_NAME][PERSON_NAME]"
click at [973, 346] on span "Save" at bounding box center [981, 351] width 19 height 10
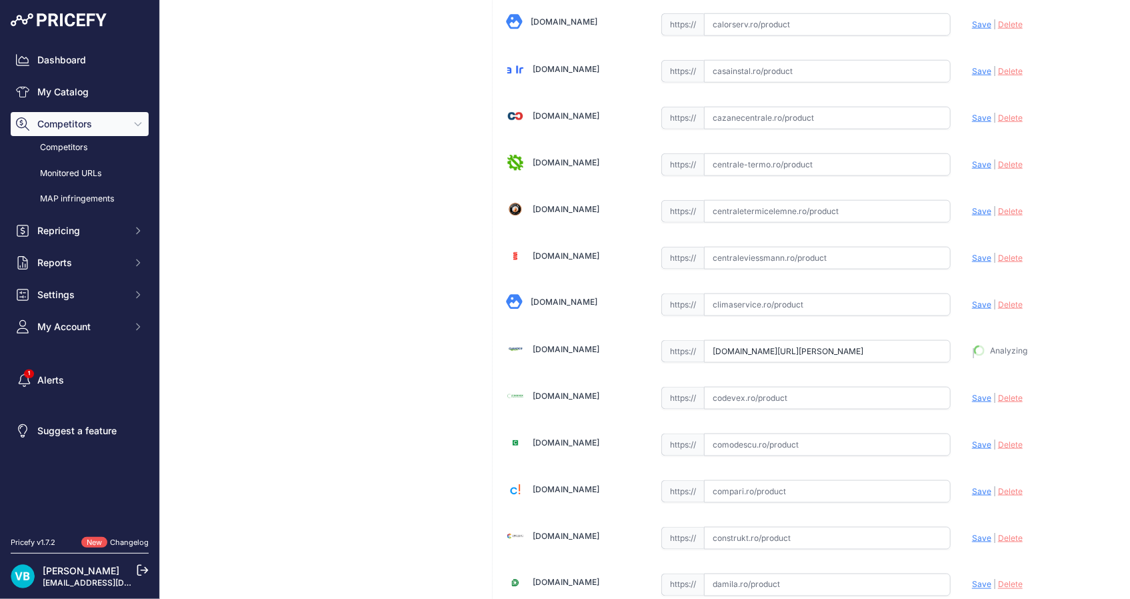
type input "[URL][DOMAIN_NAME][PERSON_NAME]"
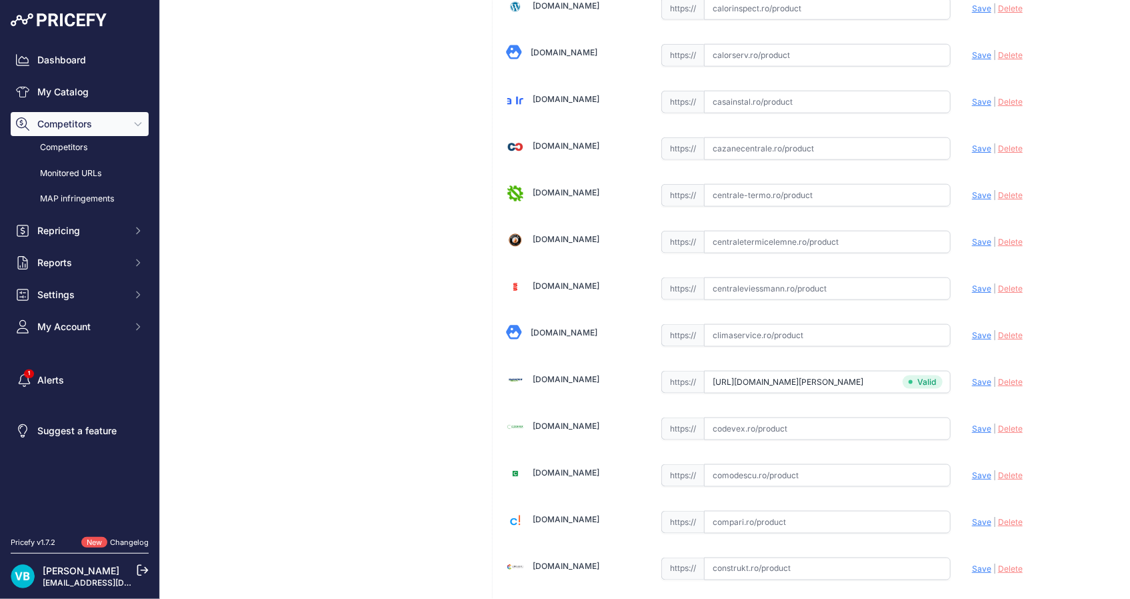
scroll to position [713, 0]
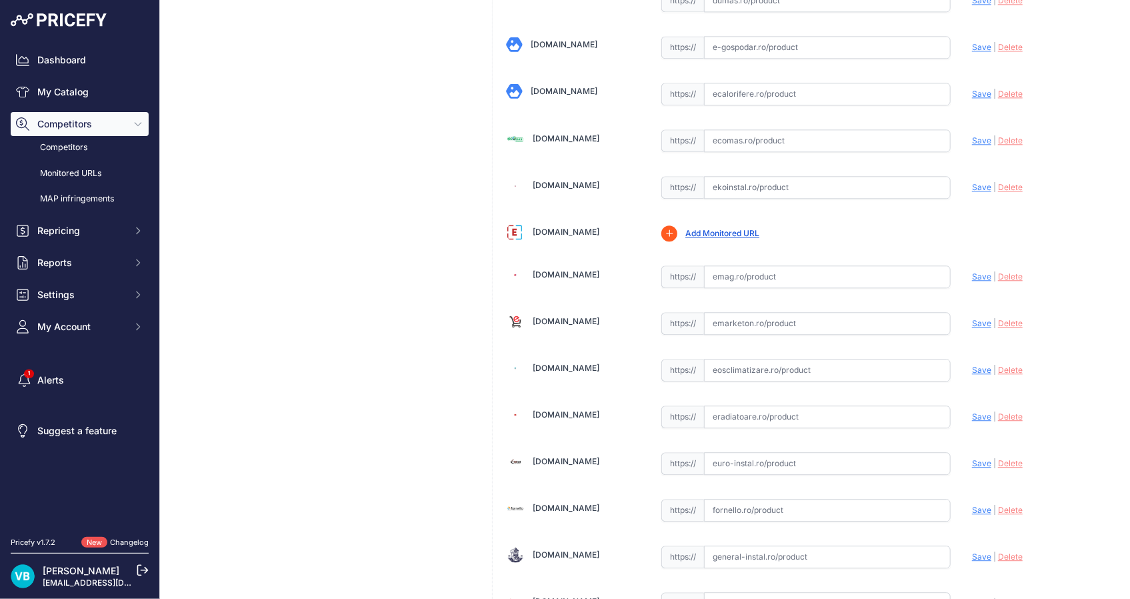
scroll to position [2401, 0]
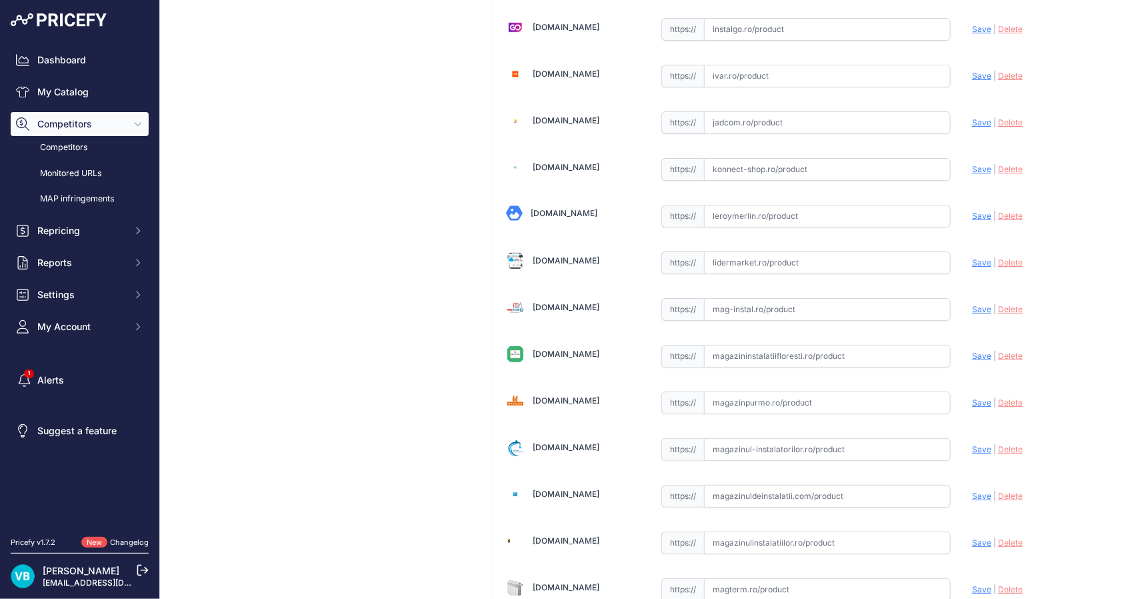
click at [875, 299] on input "text" at bounding box center [827, 309] width 247 height 23
paste input "[URL][DOMAIN_NAME]"
click at [972, 304] on span "Save" at bounding box center [981, 309] width 19 height 10
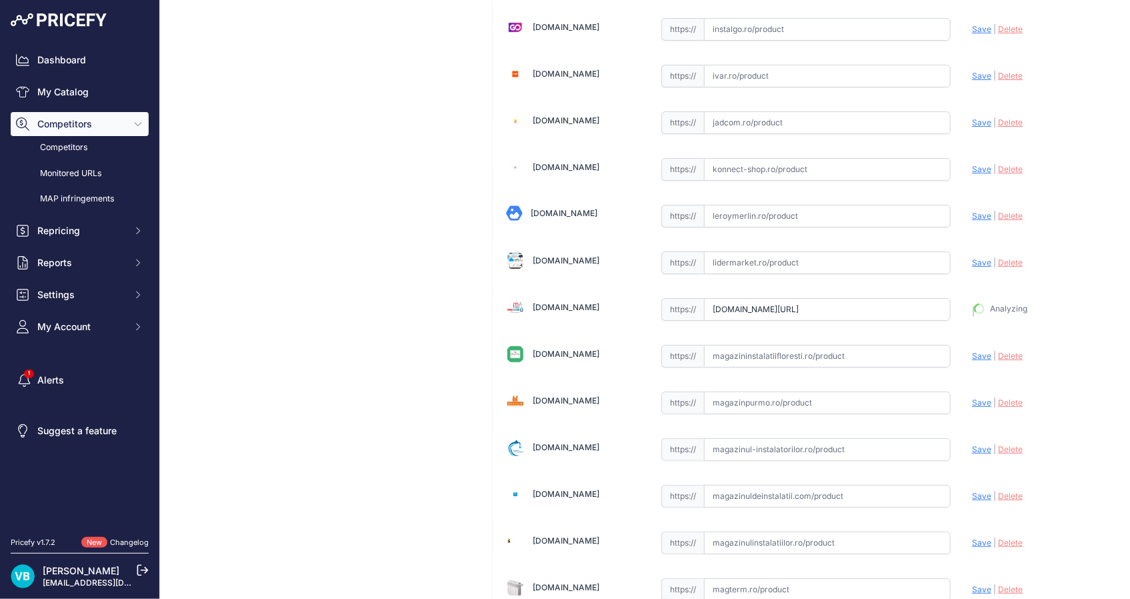
type input "[URL][DOMAIN_NAME]"
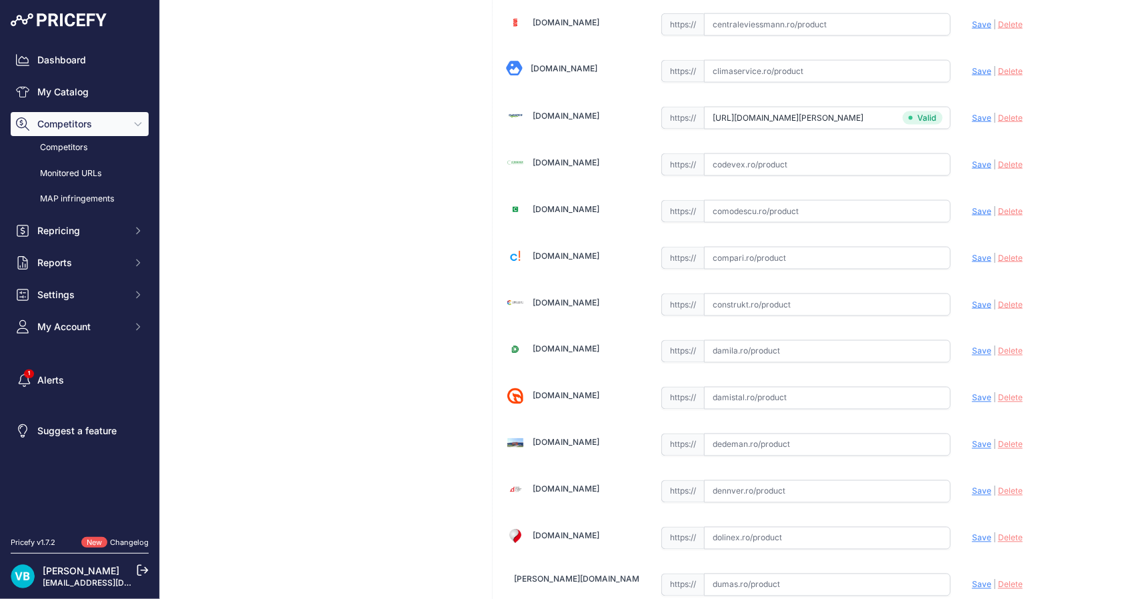
click at [904, 297] on input "text" at bounding box center [827, 304] width 247 height 23
paste input "[URL][DOMAIN_NAME][PERSON_NAME]"
click at [972, 303] on span "Save" at bounding box center [981, 304] width 19 height 10
type input "[URL][DOMAIN_NAME][PERSON_NAME]"
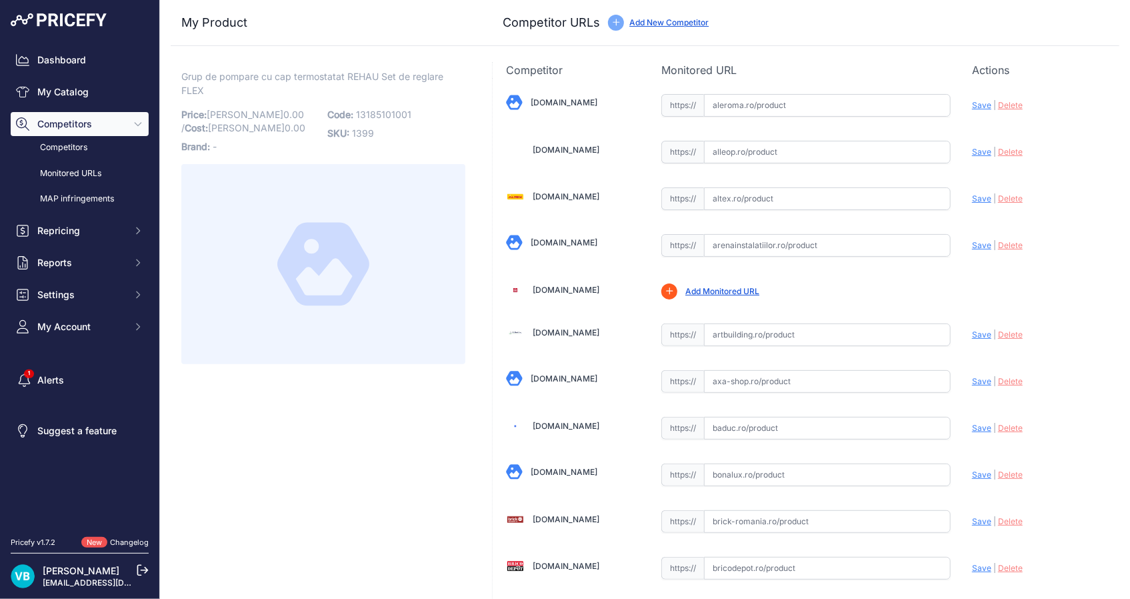
click at [377, 114] on span "13185101001" at bounding box center [383, 114] width 55 height 11
copy span "13185101001"
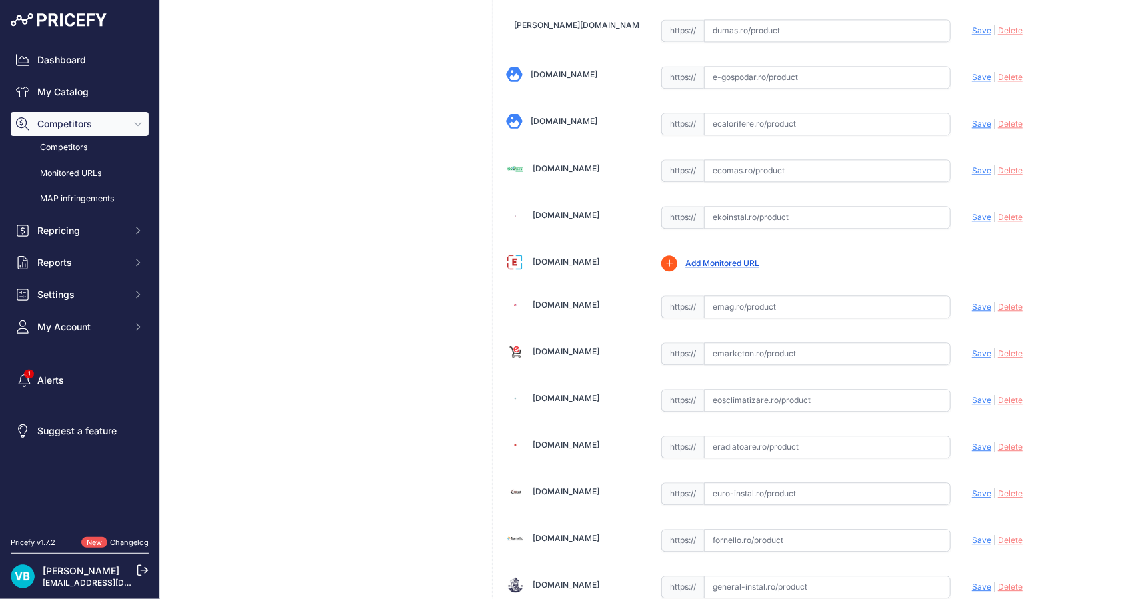
scroll to position [2401, 0]
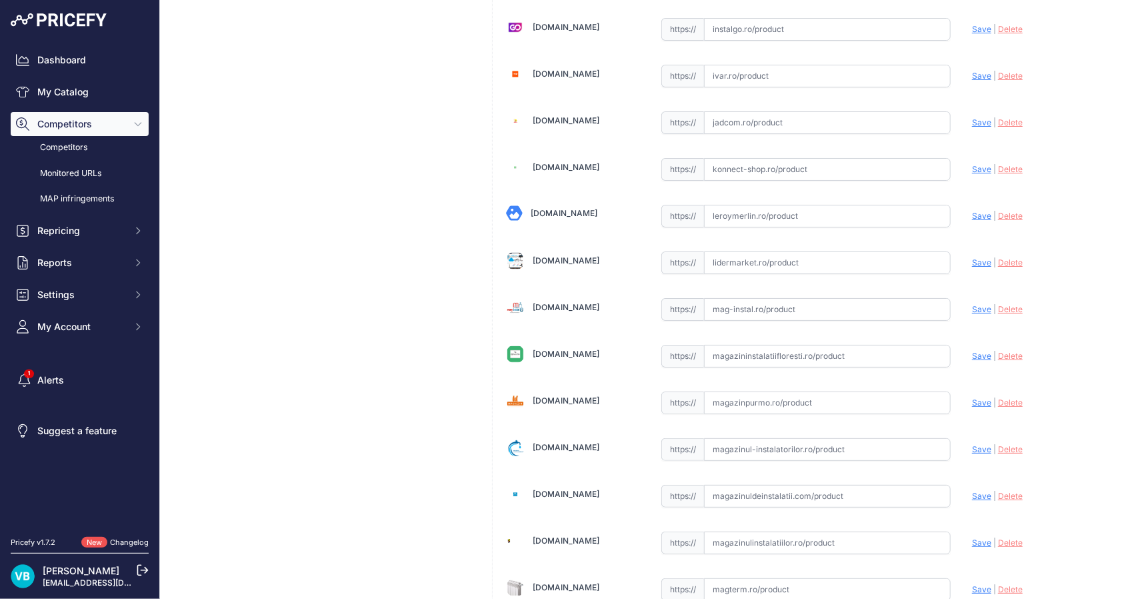
click at [861, 311] on input "text" at bounding box center [827, 309] width 247 height 23
paste input "[URL][DOMAIN_NAME]"
click at [979, 304] on span "Save" at bounding box center [981, 309] width 19 height 10
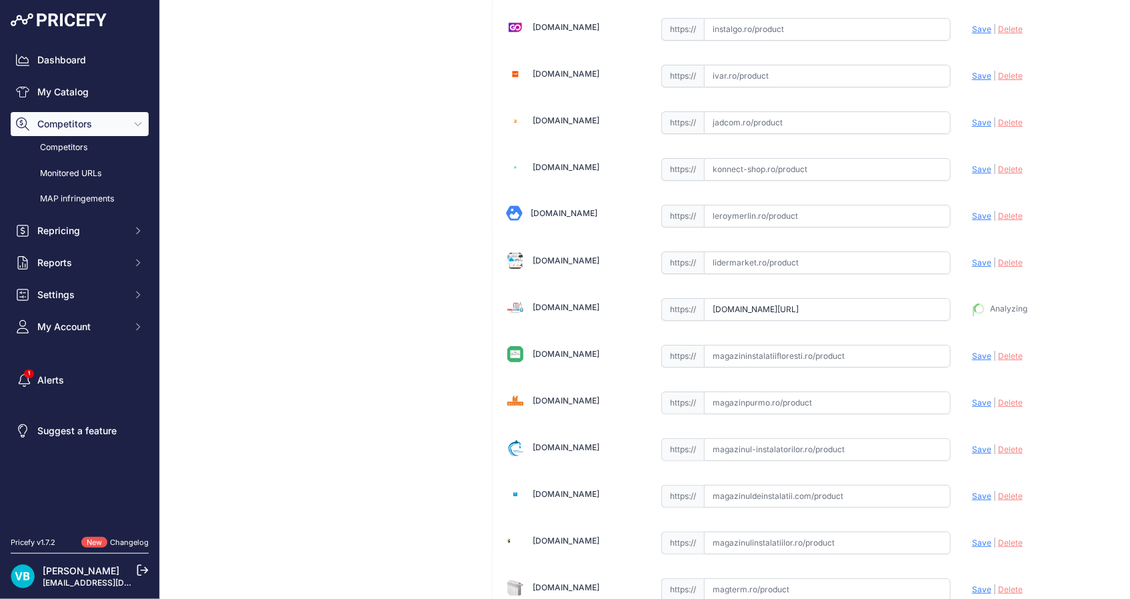
click at [801, 303] on input "[DOMAIN_NAME][URL]" at bounding box center [827, 309] width 247 height 23
type input "[URL][DOMAIN_NAME]"
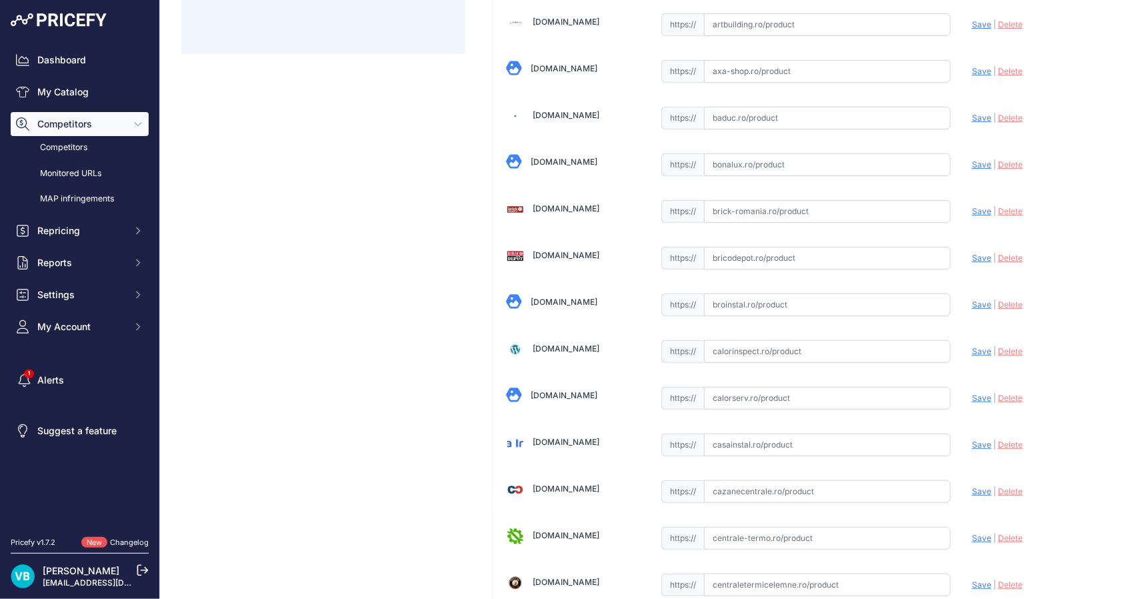
click at [840, 295] on input "text" at bounding box center [827, 304] width 247 height 23
paste input "https://broinstal.ro/products/grup-pompare-si-reglare-temperatura-rehau-flex?sr…"
click at [972, 302] on span "Save" at bounding box center [981, 304] width 19 height 10
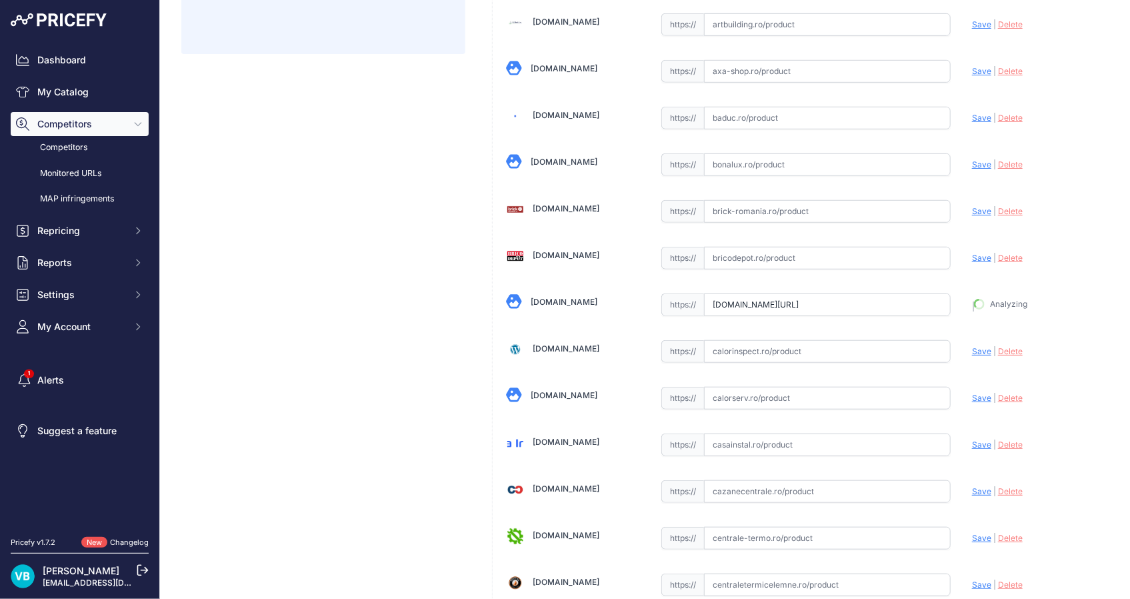
type input "https://broinstal.ro/products/grup-pompare-si-reglare-temperatura-rehau-flex?pr…"
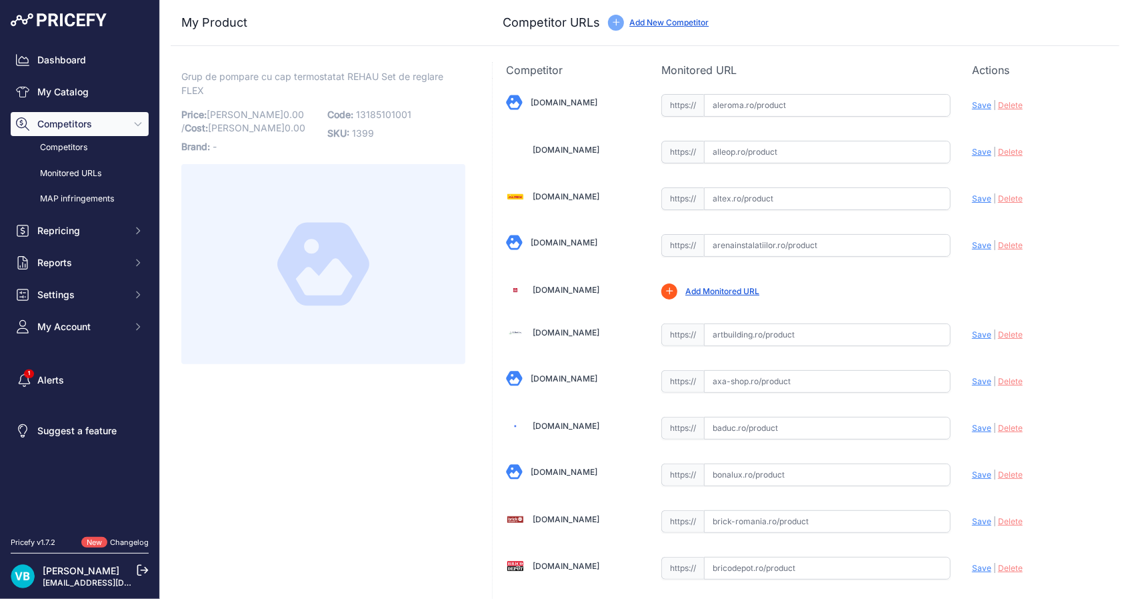
click at [836, 247] on input "text" at bounding box center [827, 245] width 247 height 23
paste input "https://www.arenainstalatiilor.ro/grup-de-pompare-si-reglare-temperatura-rehau-…"
click at [974, 248] on span "Save" at bounding box center [981, 245] width 19 height 10
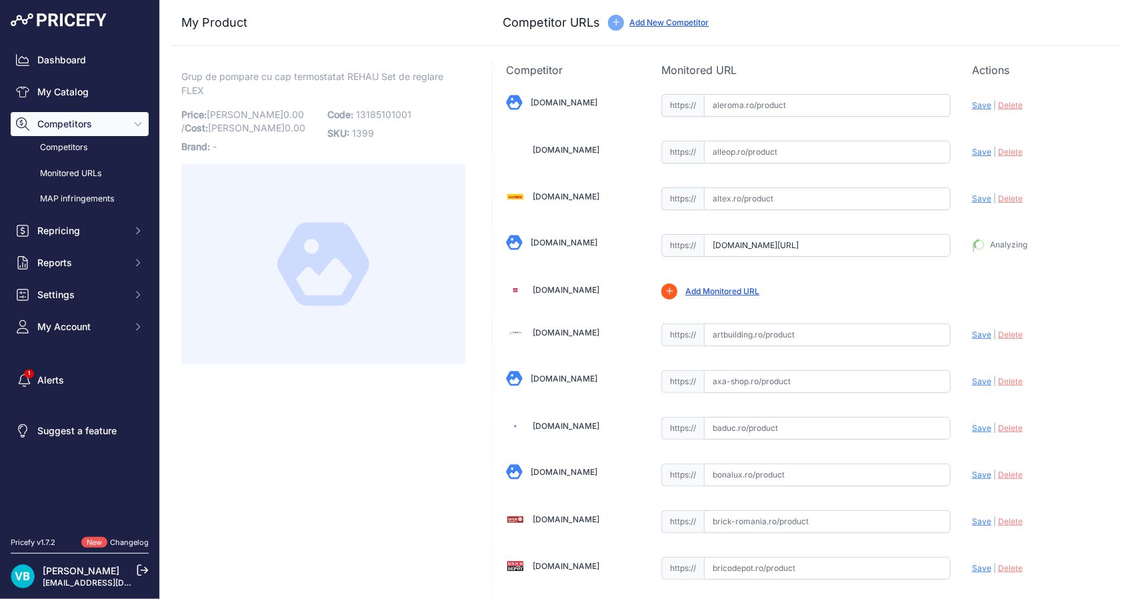
type input "https://www.arenainstalatiilor.ro/grup-de-pompare-si-reglare-temperatura-rehau-…"
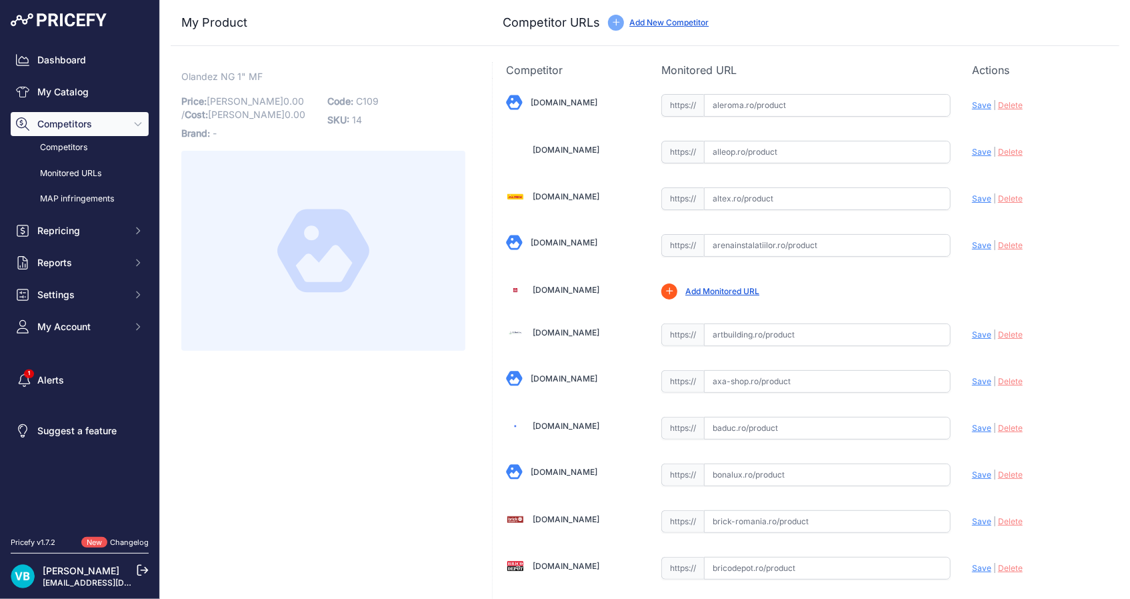
click at [357, 105] on span "C109" at bounding box center [367, 100] width 23 height 11
click at [377, 100] on span "C109" at bounding box center [367, 100] width 23 height 11
click at [363, 97] on span "C109" at bounding box center [367, 100] width 23 height 11
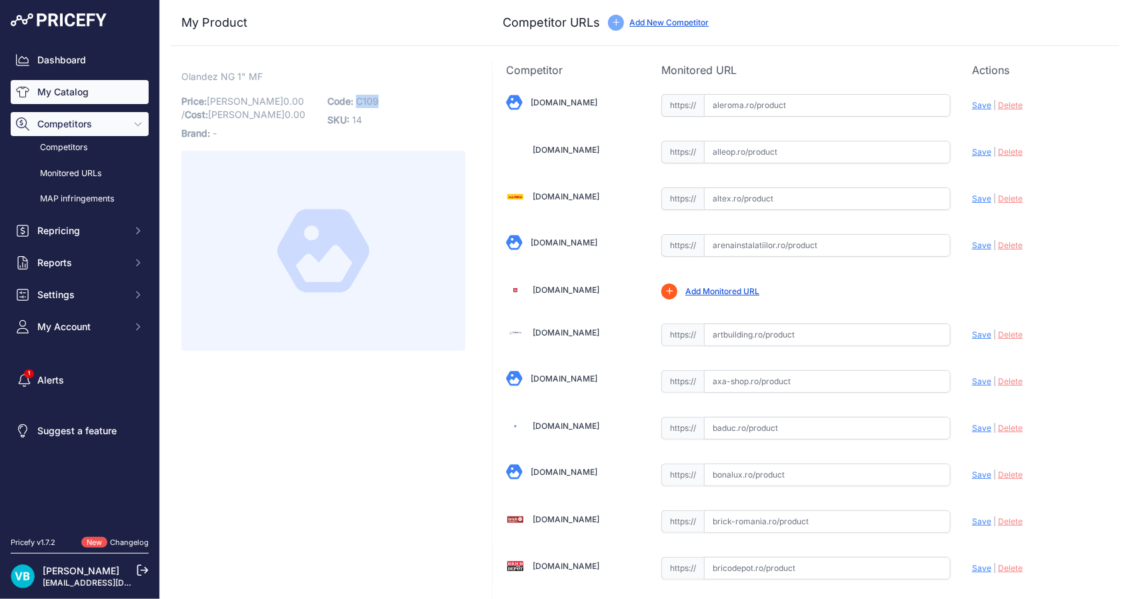
copy span "C109"
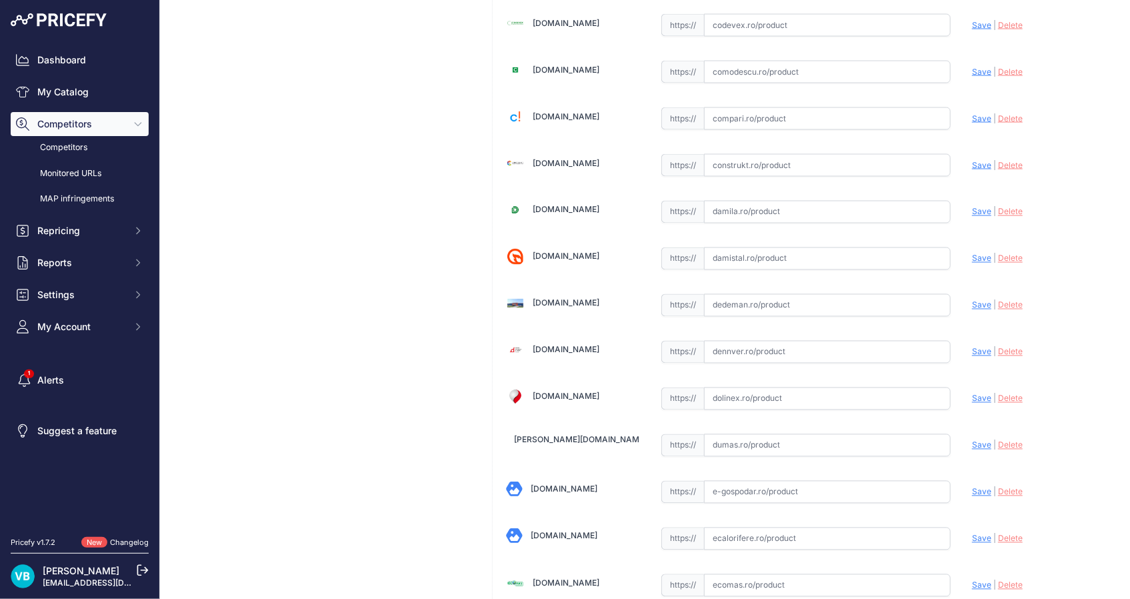
drag, startPoint x: 787, startPoint y: 303, endPoint x: 864, endPoint y: 302, distance: 76.7
click at [788, 303] on input "text" at bounding box center [827, 305] width 247 height 23
paste input "https://www.dedeman.ro/ro/racord-olandez-fonta-neagra-fi-fi-1-330/p/2001421?srs…"
click at [976, 303] on span "Save" at bounding box center [981, 305] width 19 height 10
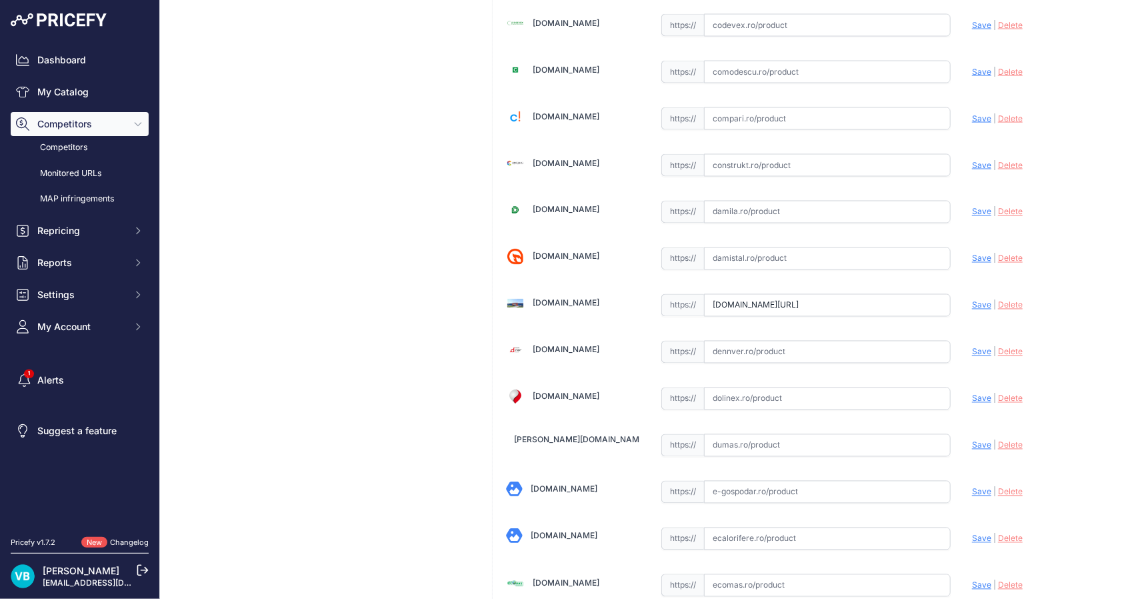
scroll to position [0, 0]
type input "https://www.dedeman.ro/ro/racord-olandez-fonta-neagra-fi-fi-1-330/p/2001421?pri…"
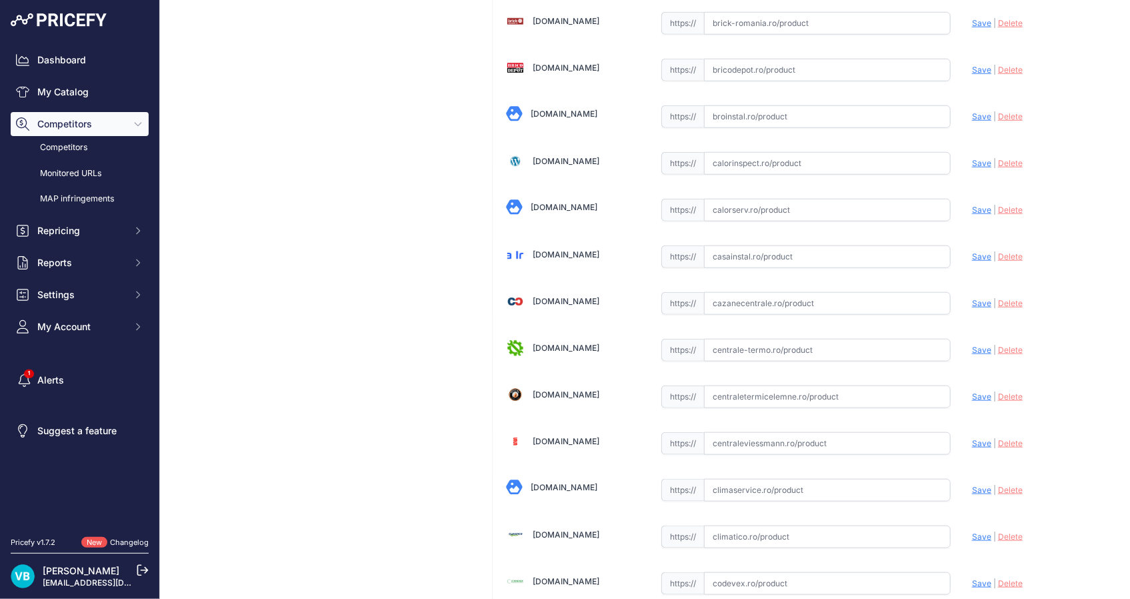
drag, startPoint x: 853, startPoint y: 301, endPoint x: 887, endPoint y: 297, distance: 34.9
click at [853, 300] on input "text" at bounding box center [827, 303] width 247 height 23
paste input "https://www.cazanecentrale.ro/racord-olandez-fonta-zincata-1-fe/?srsltid=AfmBOo…"
click at [972, 303] on span "Save" at bounding box center [981, 303] width 19 height 10
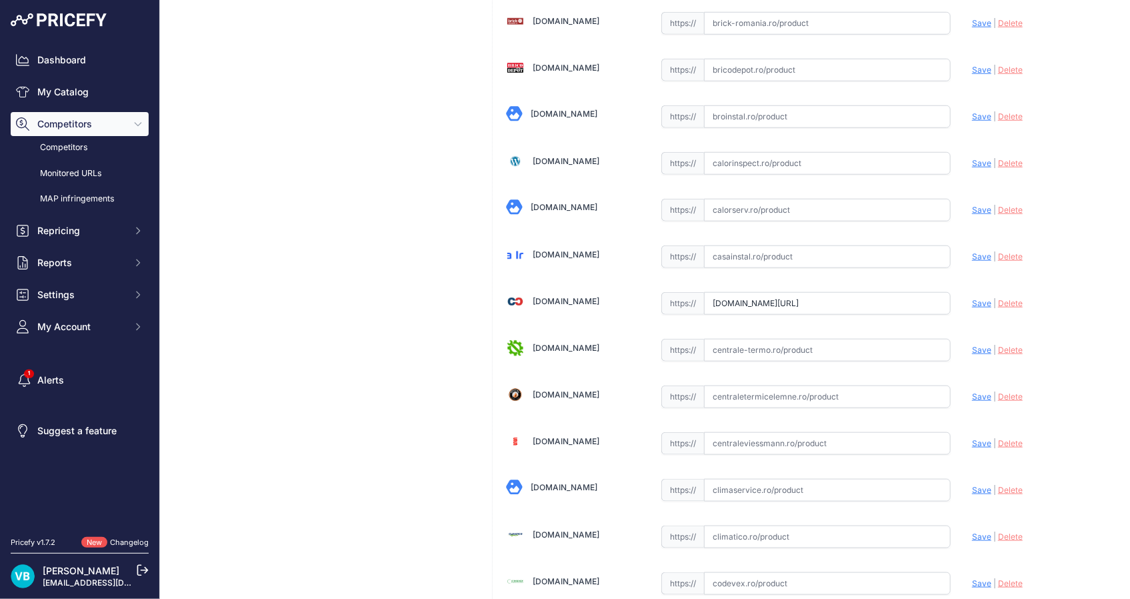
scroll to position [0, 0]
type input "https://www.cazanecentrale.ro/racord-olandez-fonta-zincata-1-fe/?prirule_jdsnik…"
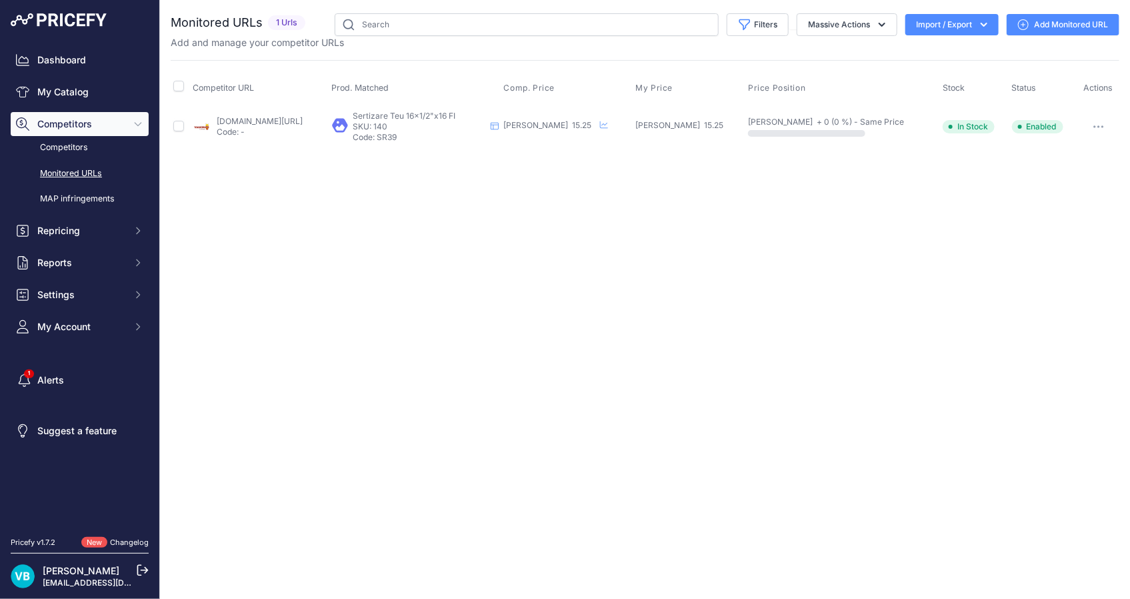
click at [295, 121] on link "[DOMAIN_NAME][URL]" at bounding box center [260, 121] width 86 height 10
click at [718, 226] on div "Close You are not connected to the internet." at bounding box center [645, 299] width 970 height 599
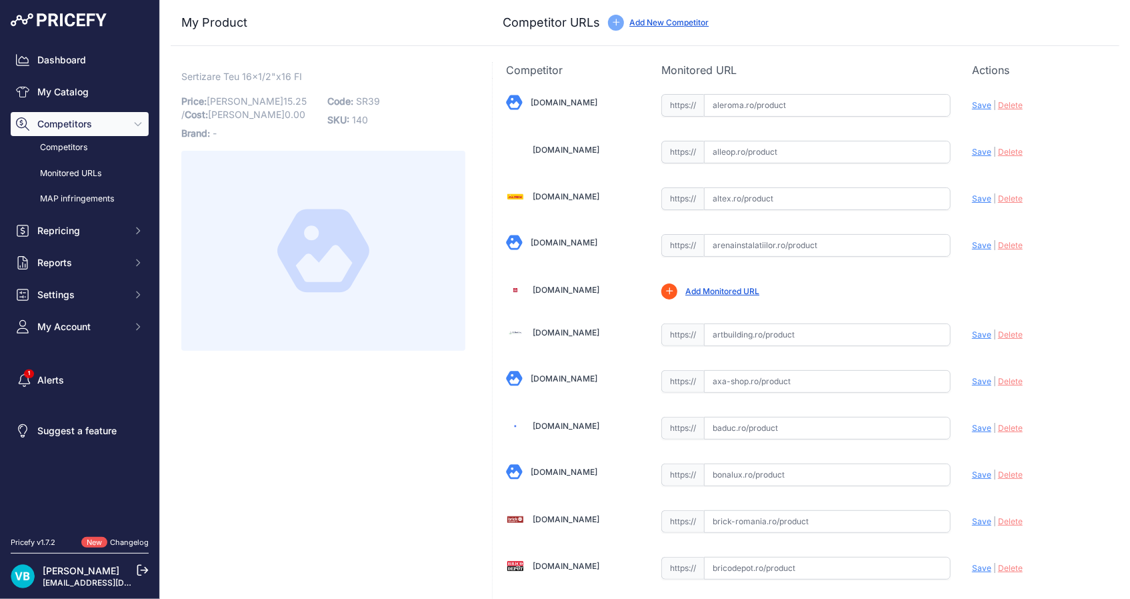
click at [884, 574] on input "text" at bounding box center [827, 568] width 247 height 23
paste input "[URL][DOMAIN_NAME]"
click at [972, 566] on span "Save" at bounding box center [981, 568] width 19 height 10
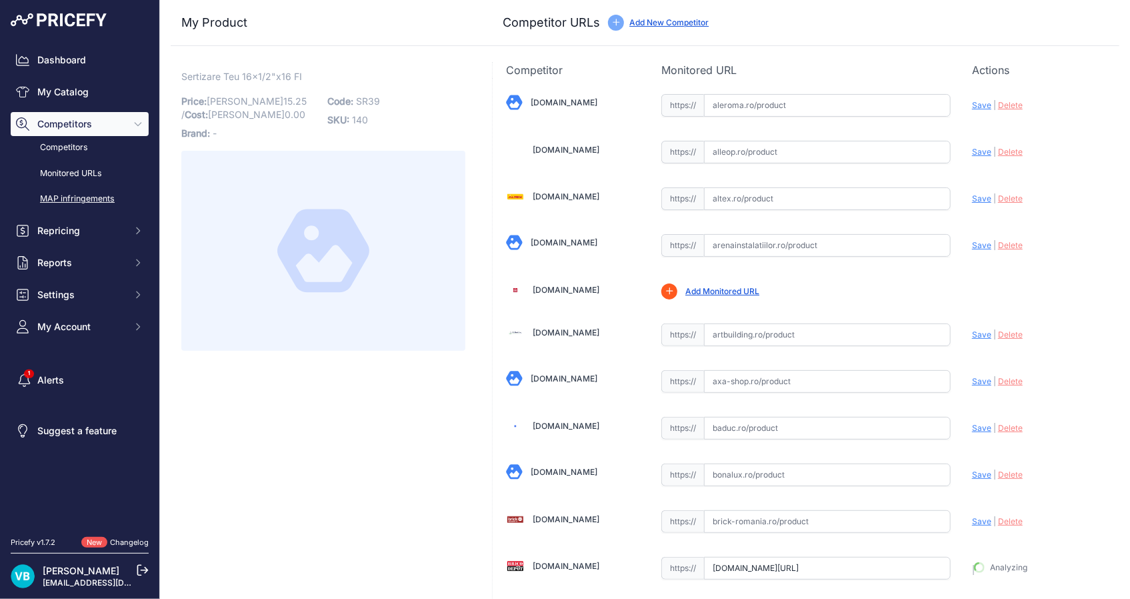
type input "[URL][DOMAIN_NAME]"
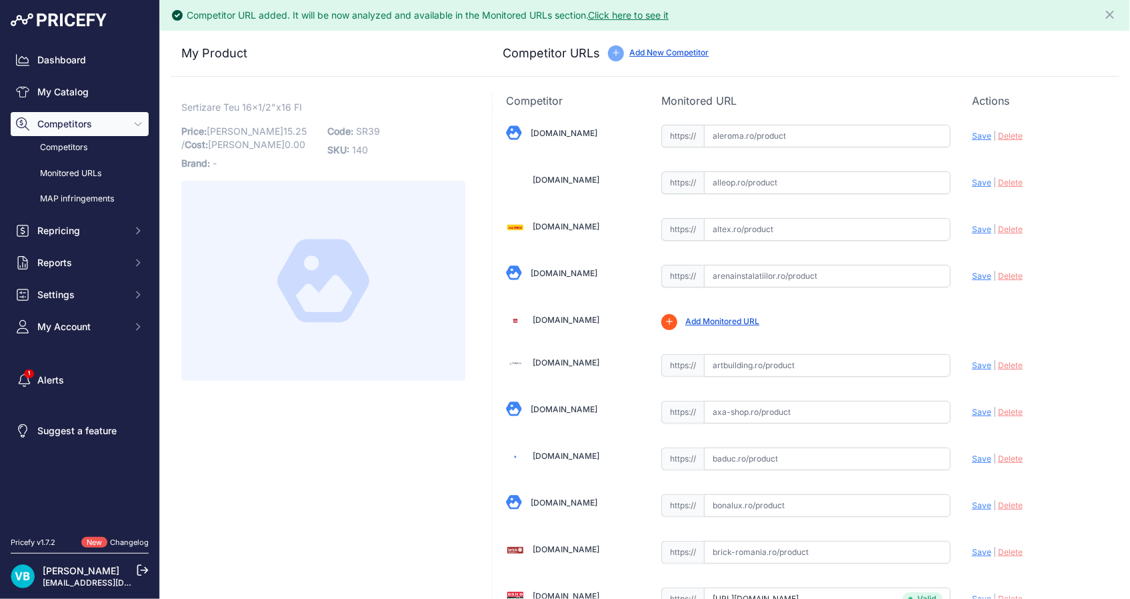
scroll to position [1086, 0]
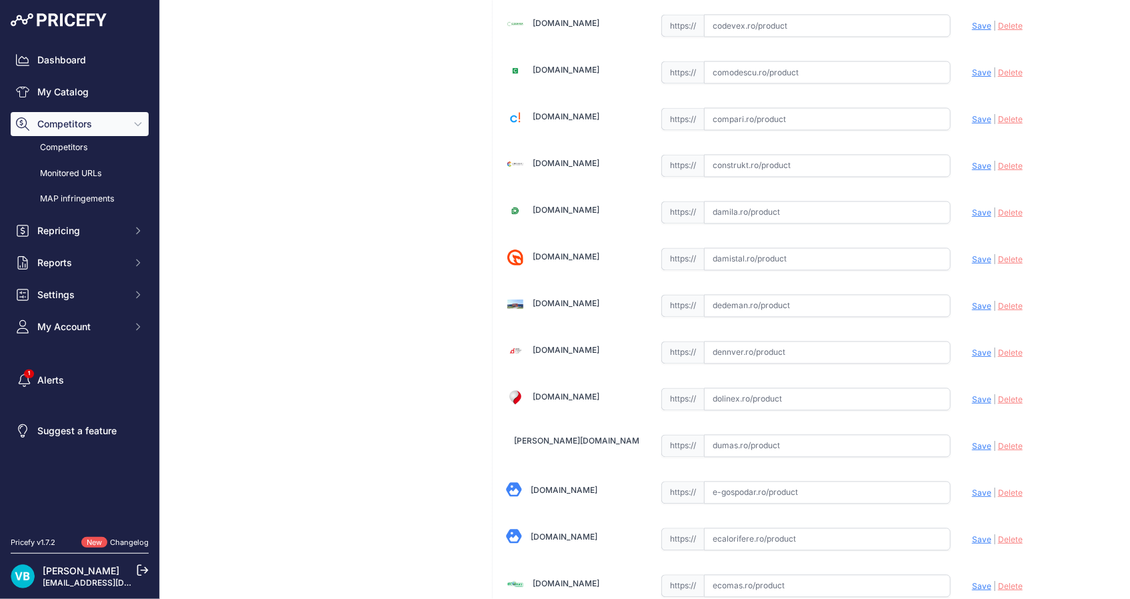
click at [809, 305] on input "text" at bounding box center [827, 306] width 247 height 23
paste input "[URL][DOMAIN_NAME]"
click at [978, 307] on div "Update Profile Save | [GEOGRAPHIC_DATA] Analyzing" at bounding box center [1039, 302] width 134 height 21
click at [972, 296] on div "Update Profile Save | [GEOGRAPHIC_DATA] Analyzing" at bounding box center [1039, 302] width 134 height 21
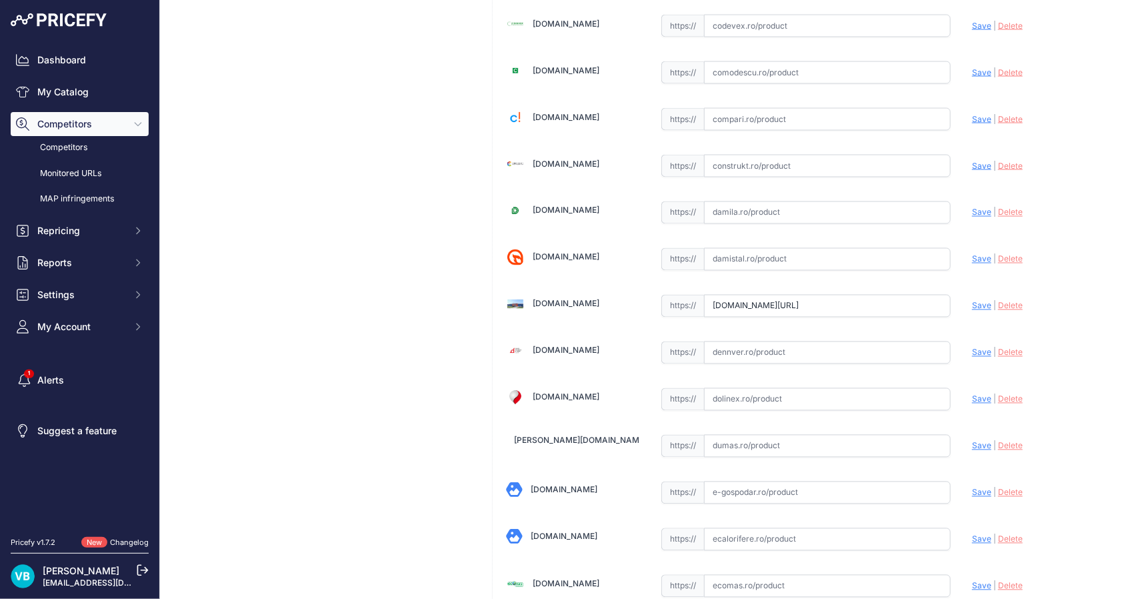
click at [973, 301] on span "Save" at bounding box center [981, 306] width 19 height 10
type input "https://www.dedeman.ro/ro/teu-alama-pentru-tevi-multistrat-fi-16-mm-x-1/2-x-16-…"
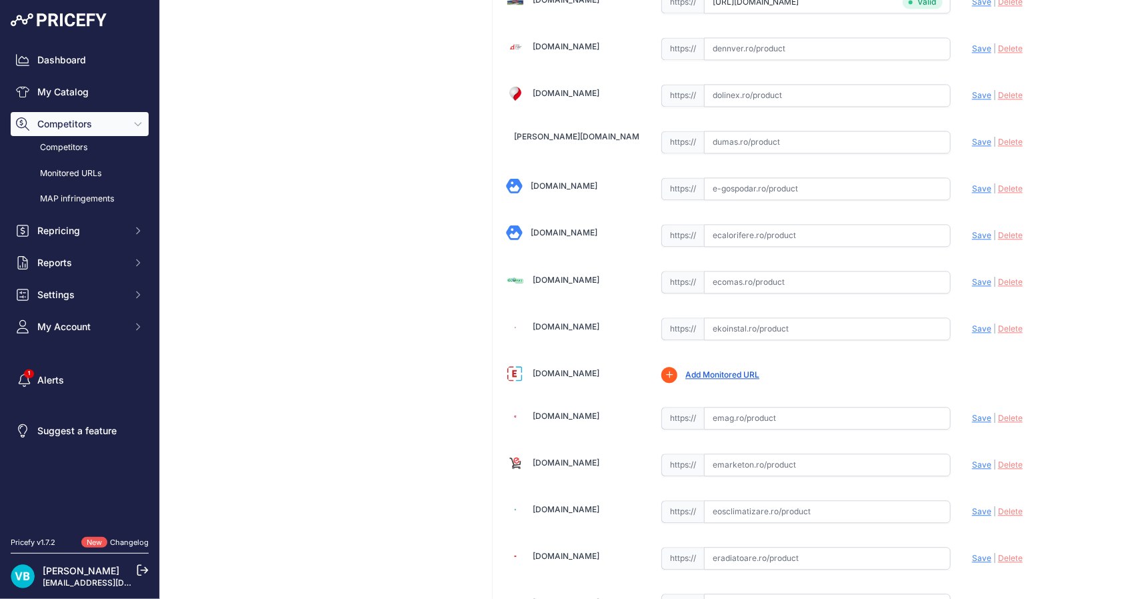
click at [833, 275] on input "text" at bounding box center [827, 282] width 247 height 23
paste input "https://www.ecomas.ro/teu-pexal-sertizare-16x1-2x16-fil-int-tiemme"
click at [972, 277] on span "Save" at bounding box center [981, 282] width 19 height 10
type input "https://www.ecomas.ro/teu-pexal-sertizare-16x1-2x16-fil-int-tiemme?prirule_jdsn…"
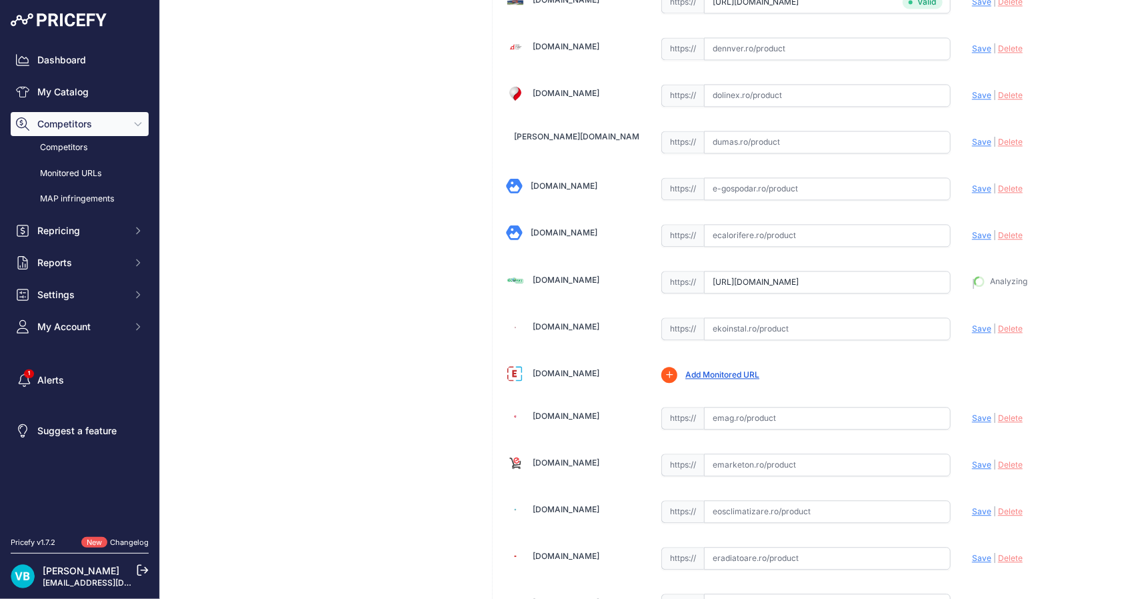
scroll to position [1388, 0]
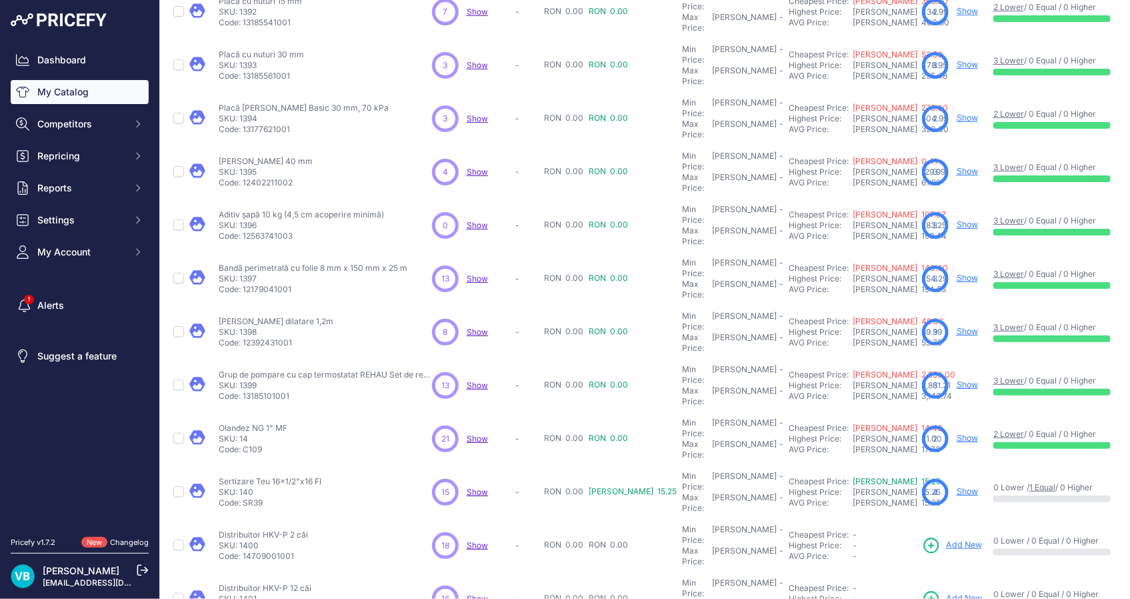
scroll to position [121, 0]
click at [946, 538] on span "Add New" at bounding box center [964, 544] width 36 height 13
click at [265, 582] on p "Distribuitor HKV-P 12 căi" at bounding box center [265, 587] width 93 height 11
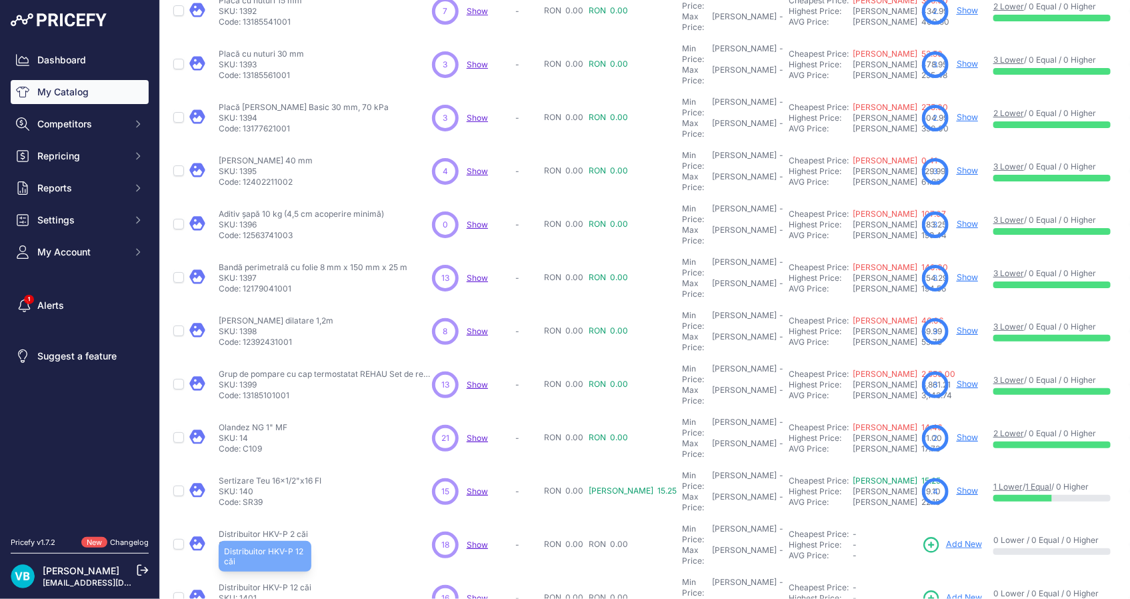
click at [265, 582] on p "Distribuitor HKV-P 12 căi" at bounding box center [265, 587] width 93 height 11
copy div "Distribuitor HKV-P 12 căi"
click at [946, 591] on span "Add New" at bounding box center [964, 597] width 36 height 13
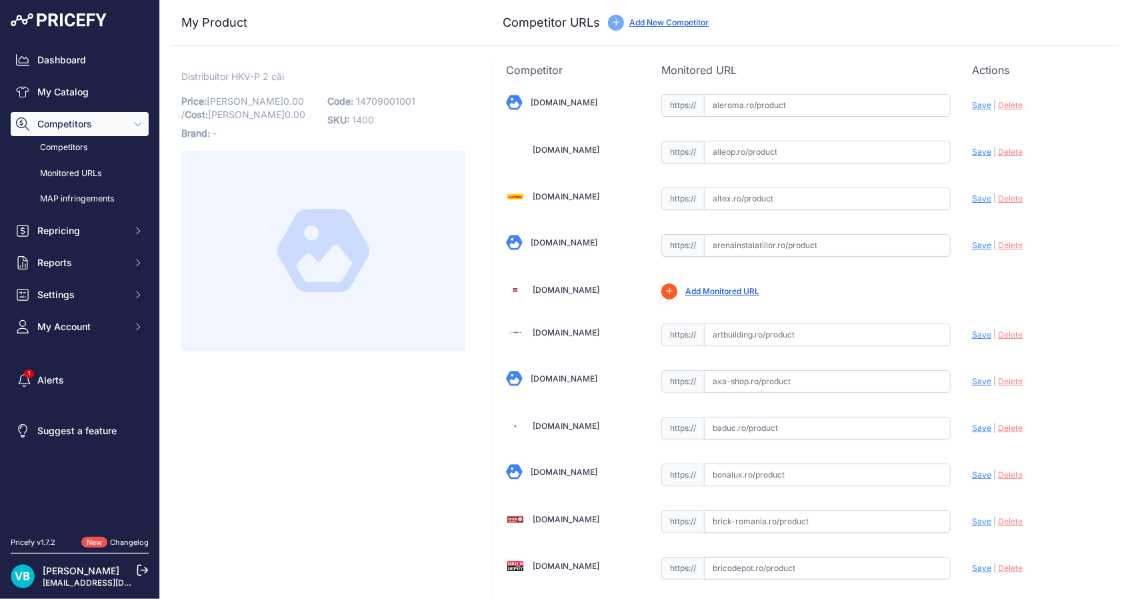
click at [394, 97] on span "14709001001" at bounding box center [385, 100] width 59 height 11
copy span "14709001001"
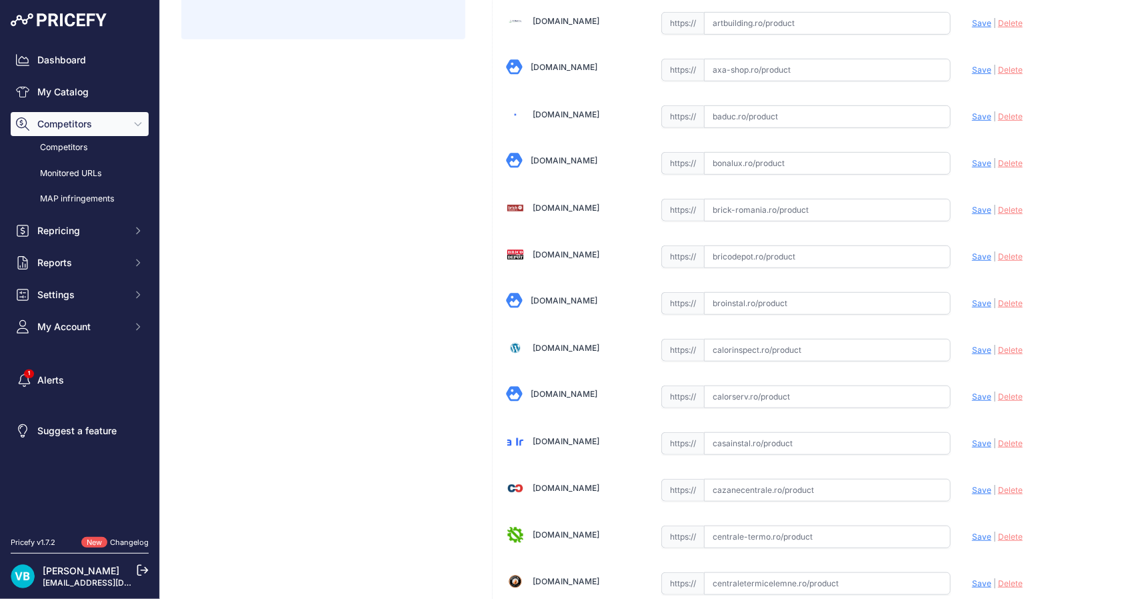
drag, startPoint x: 761, startPoint y: 298, endPoint x: 807, endPoint y: 299, distance: 45.3
click at [763, 298] on input "text" at bounding box center [827, 303] width 247 height 23
paste input "[URL][DOMAIN_NAME]"
click at [974, 298] on span "Save" at bounding box center [981, 303] width 19 height 10
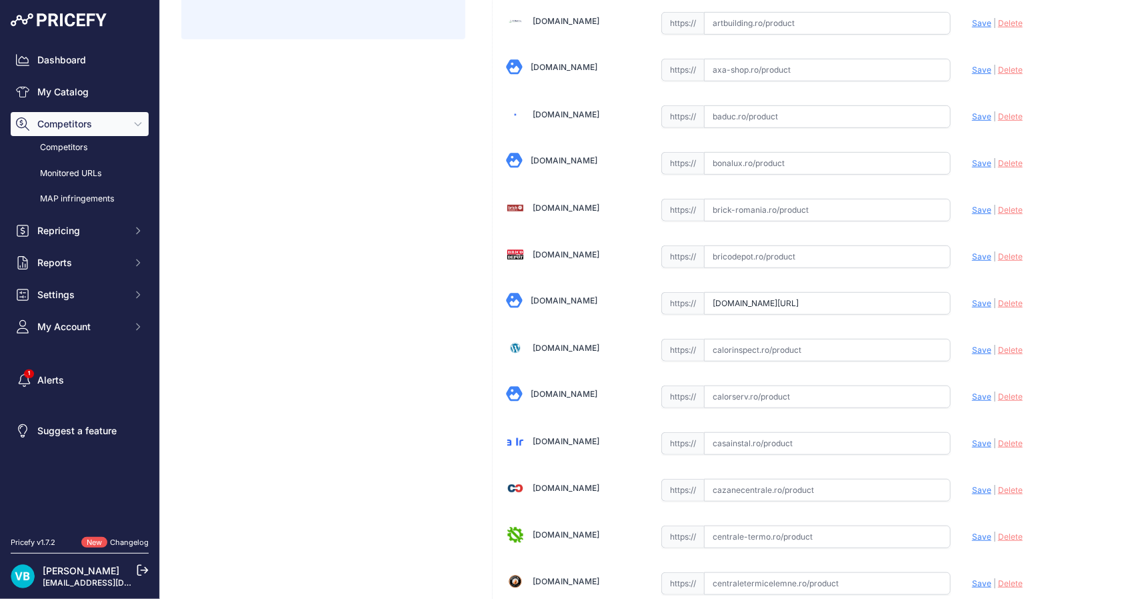
scroll to position [0, 0]
type input "[URL][DOMAIN_NAME]"
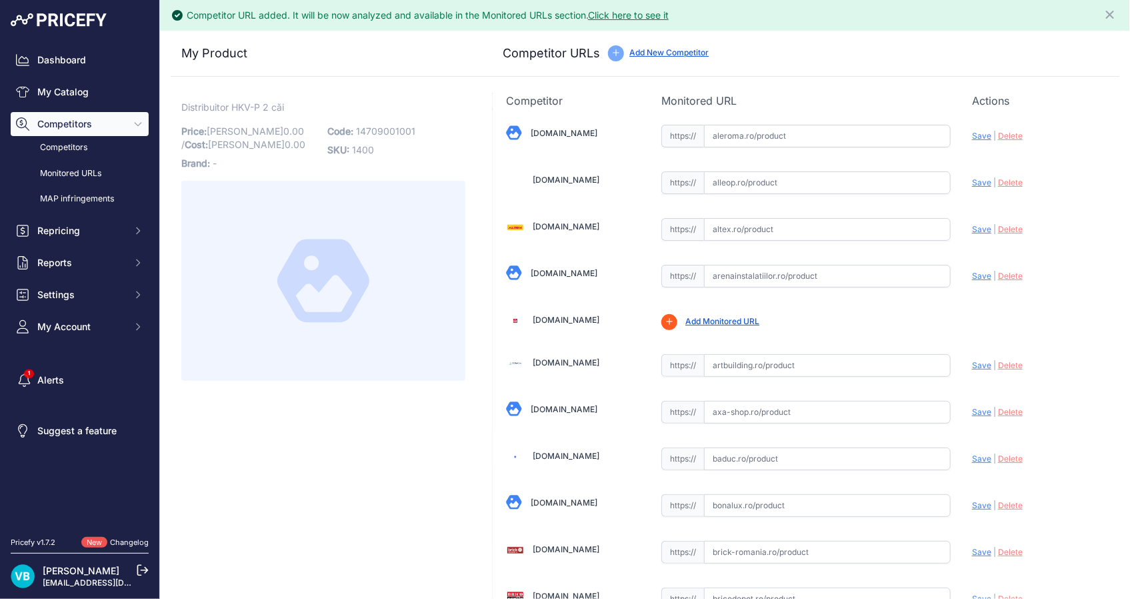
click at [400, 127] on span "14709001001" at bounding box center [385, 130] width 59 height 11
copy span "14709001001"
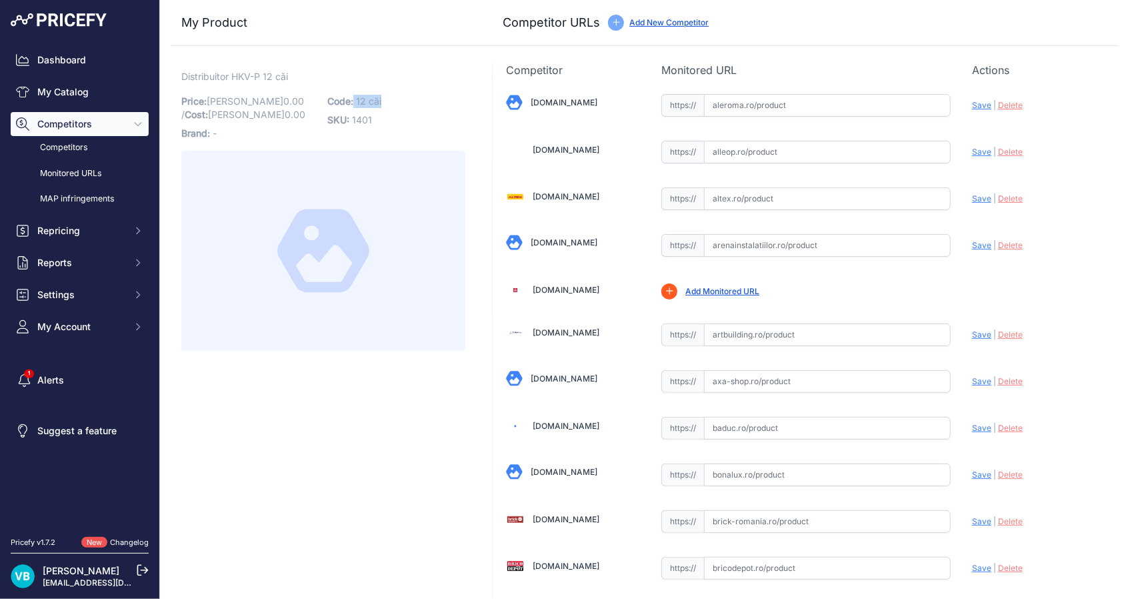
drag, startPoint x: 353, startPoint y: 101, endPoint x: 400, endPoint y: 100, distance: 47.3
click at [400, 100] on p "Code: 12 căi" at bounding box center [396, 101] width 138 height 19
drag, startPoint x: 400, startPoint y: 100, endPoint x: 389, endPoint y: 103, distance: 11.0
click at [394, 104] on p "Code: 12 căi" at bounding box center [396, 101] width 138 height 19
drag, startPoint x: 380, startPoint y: 98, endPoint x: 357, endPoint y: 101, distance: 23.6
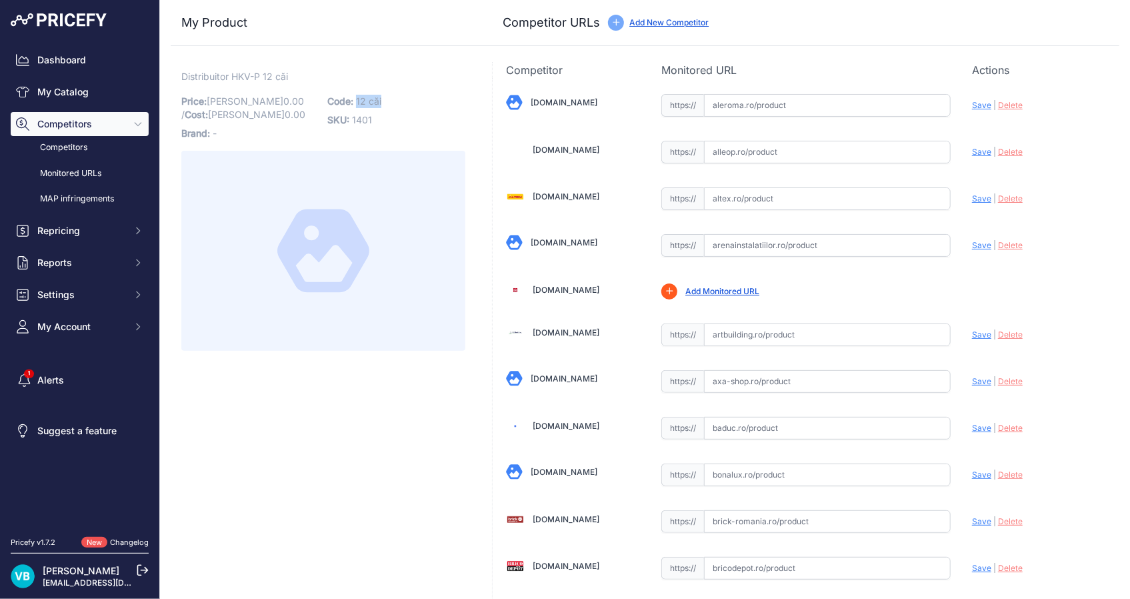
click at [357, 101] on span "12 căi" at bounding box center [368, 100] width 25 height 11
copy span "12 căi"
click at [247, 69] on span "Distribuitor HKV-P 12 căi" at bounding box center [234, 76] width 107 height 17
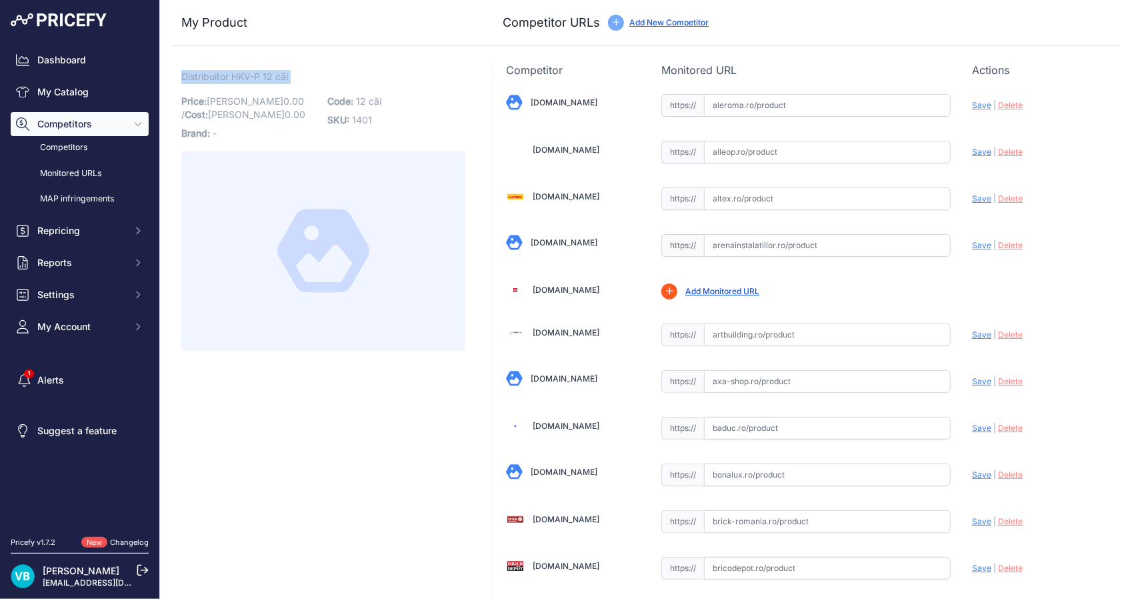
copy div "Distribuitor HKV-P 12 căi Link"
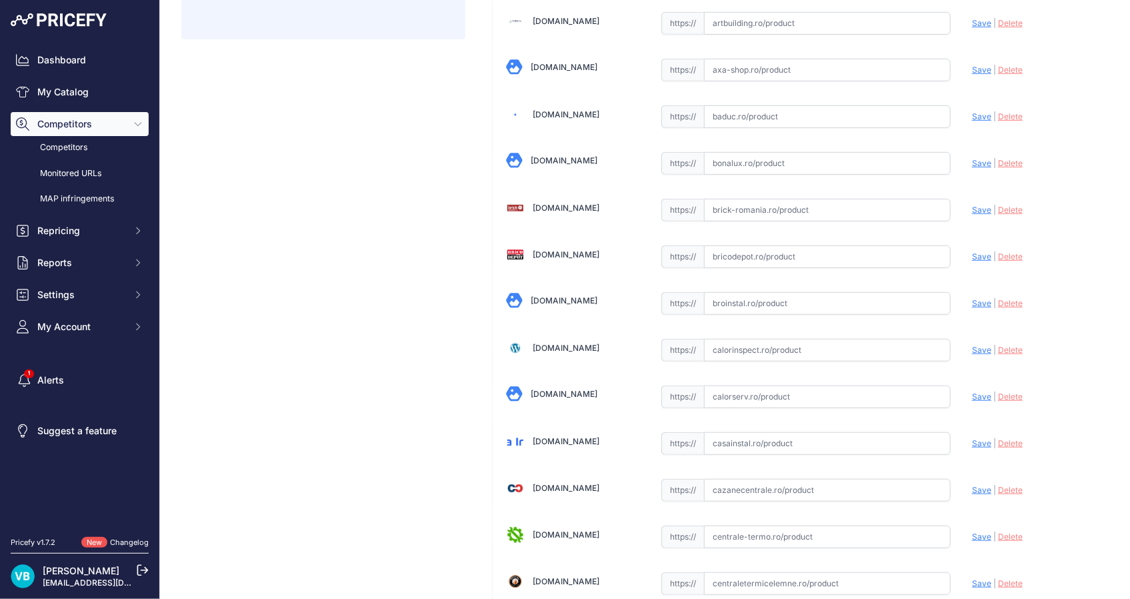
click at [810, 308] on input "text" at bounding box center [827, 303] width 247 height 23
paste input "[URL][DOMAIN_NAME]"
click at [972, 303] on span "Save" at bounding box center [981, 303] width 19 height 10
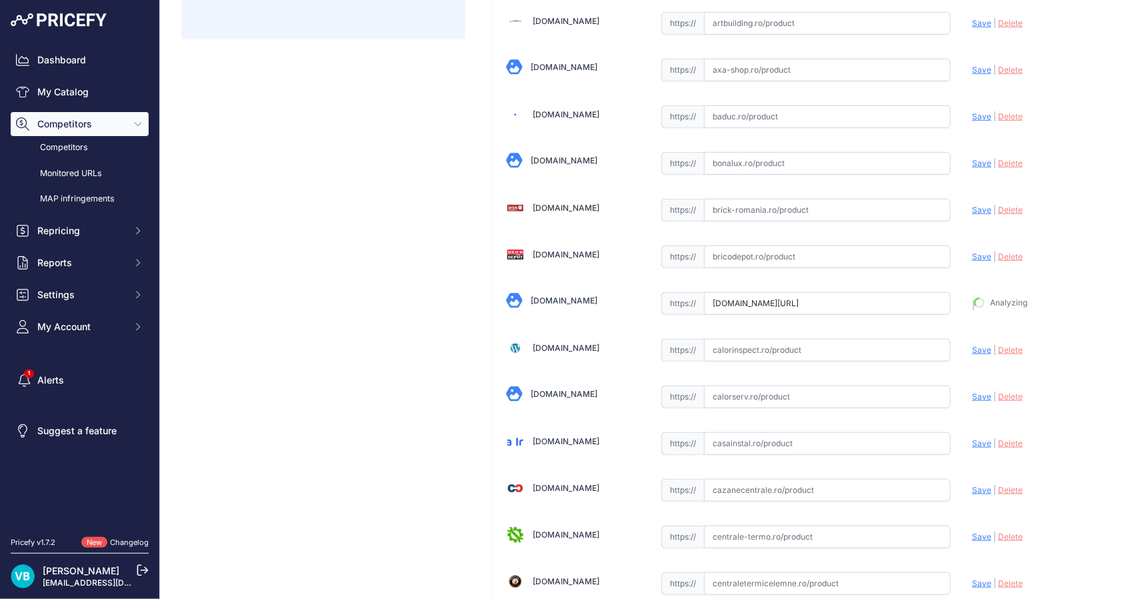
type input "[URL][DOMAIN_NAME]"
